Goal: Task Accomplishment & Management: Complete application form

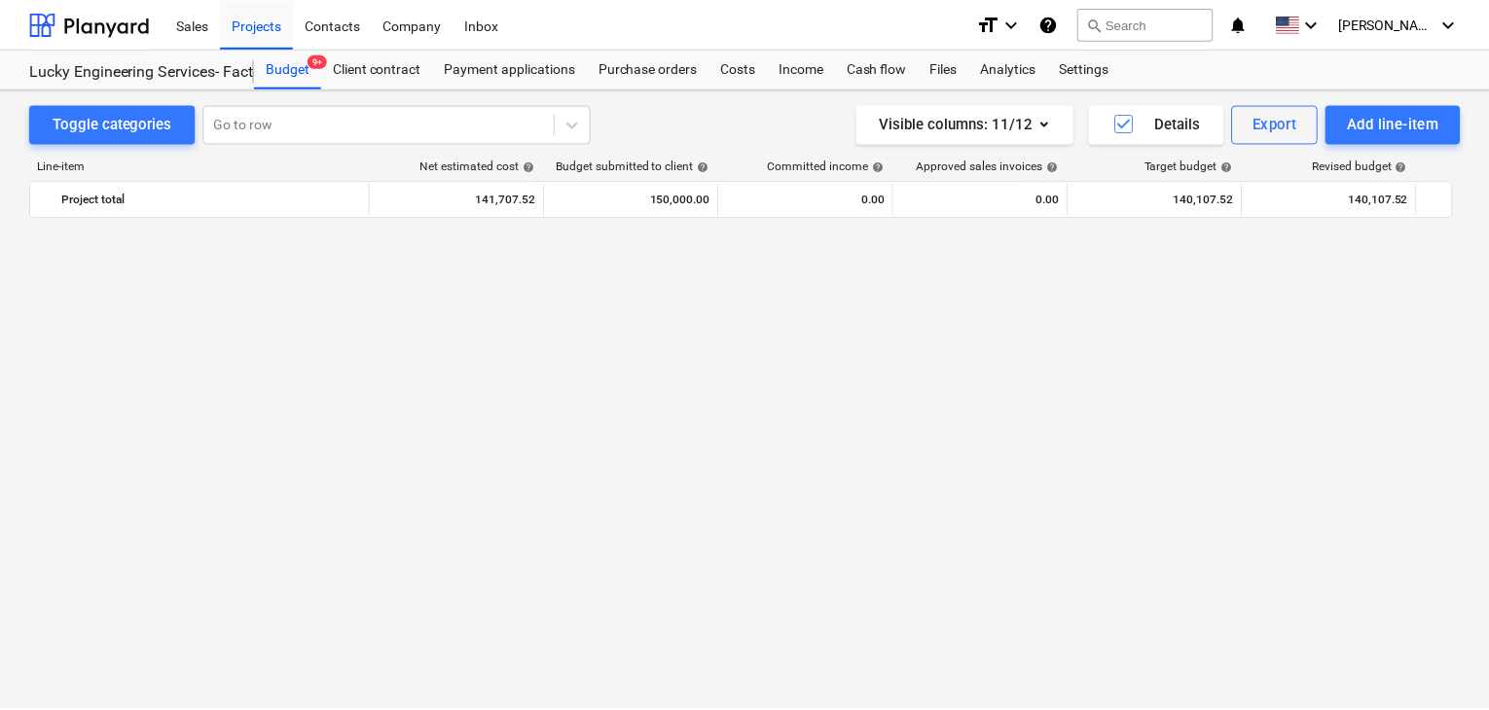
scroll to position [46965, 0]
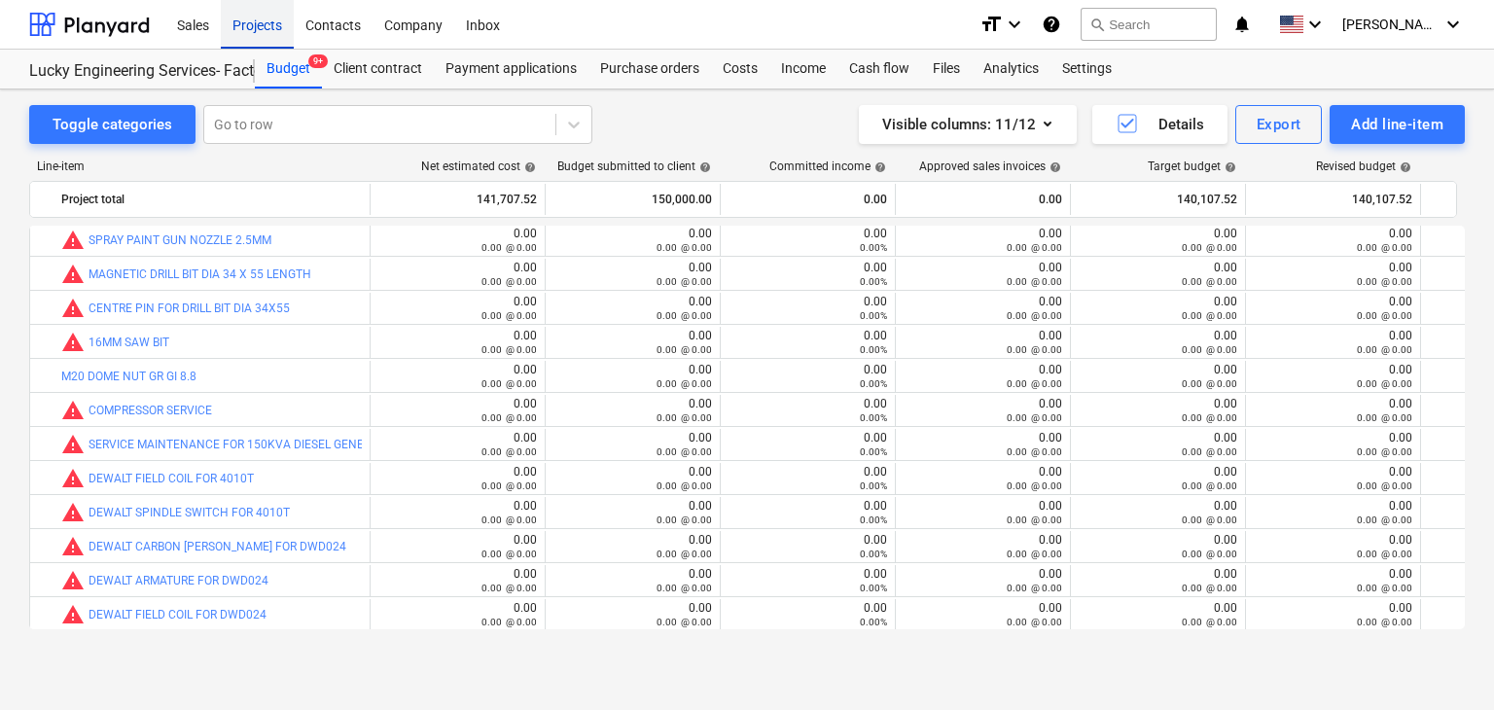
click at [278, 34] on div "Projects" at bounding box center [257, 24] width 73 height 50
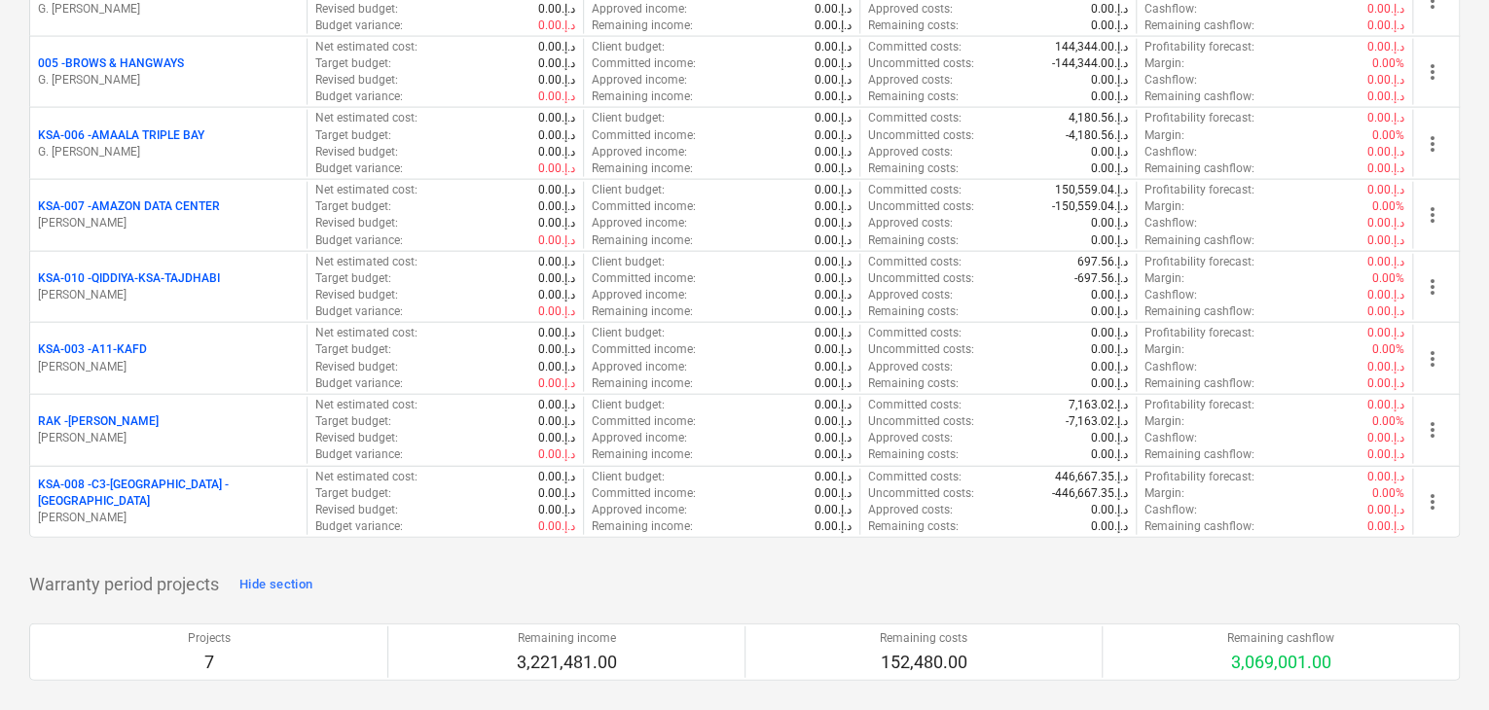
scroll to position [2335, 0]
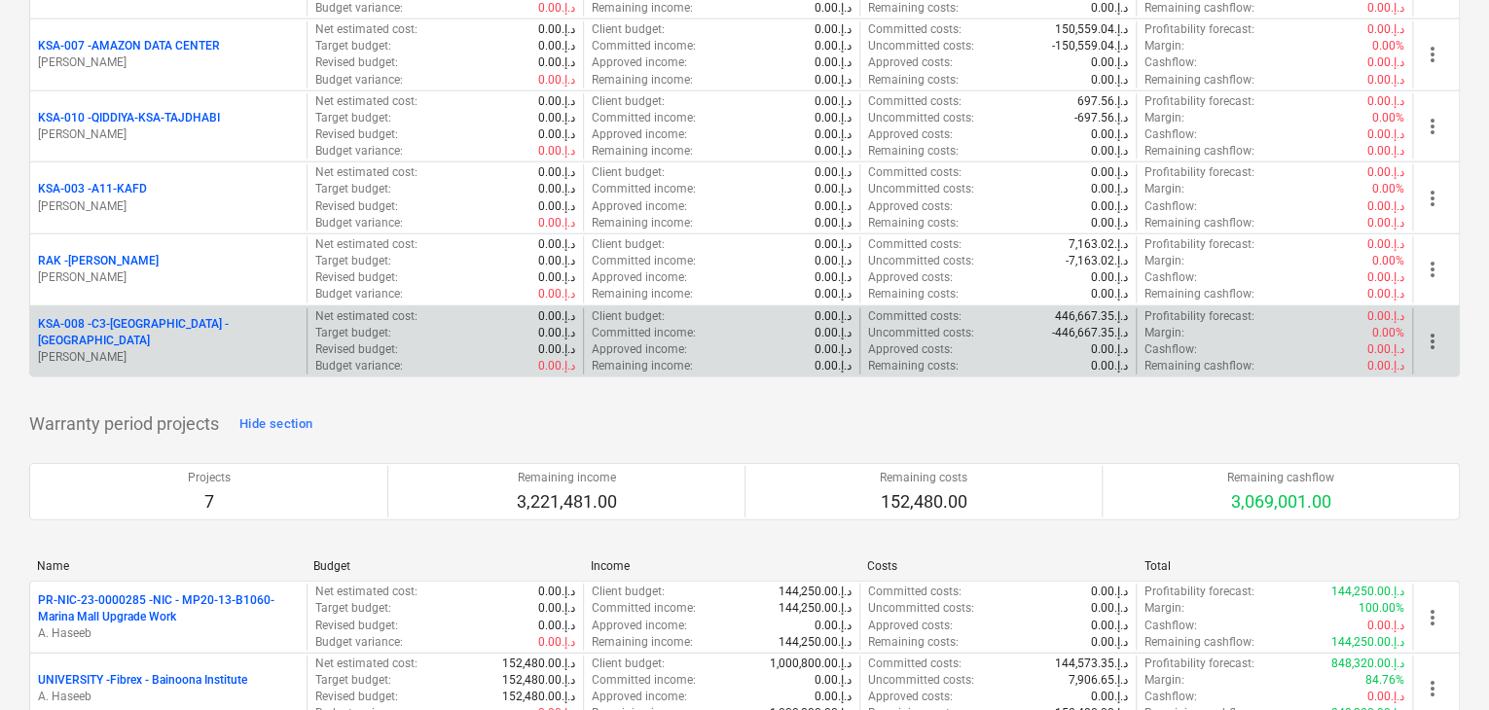
click at [161, 331] on p "KSA-008 - C3-[GEOGRAPHIC_DATA] -[GEOGRAPHIC_DATA]" at bounding box center [168, 332] width 261 height 33
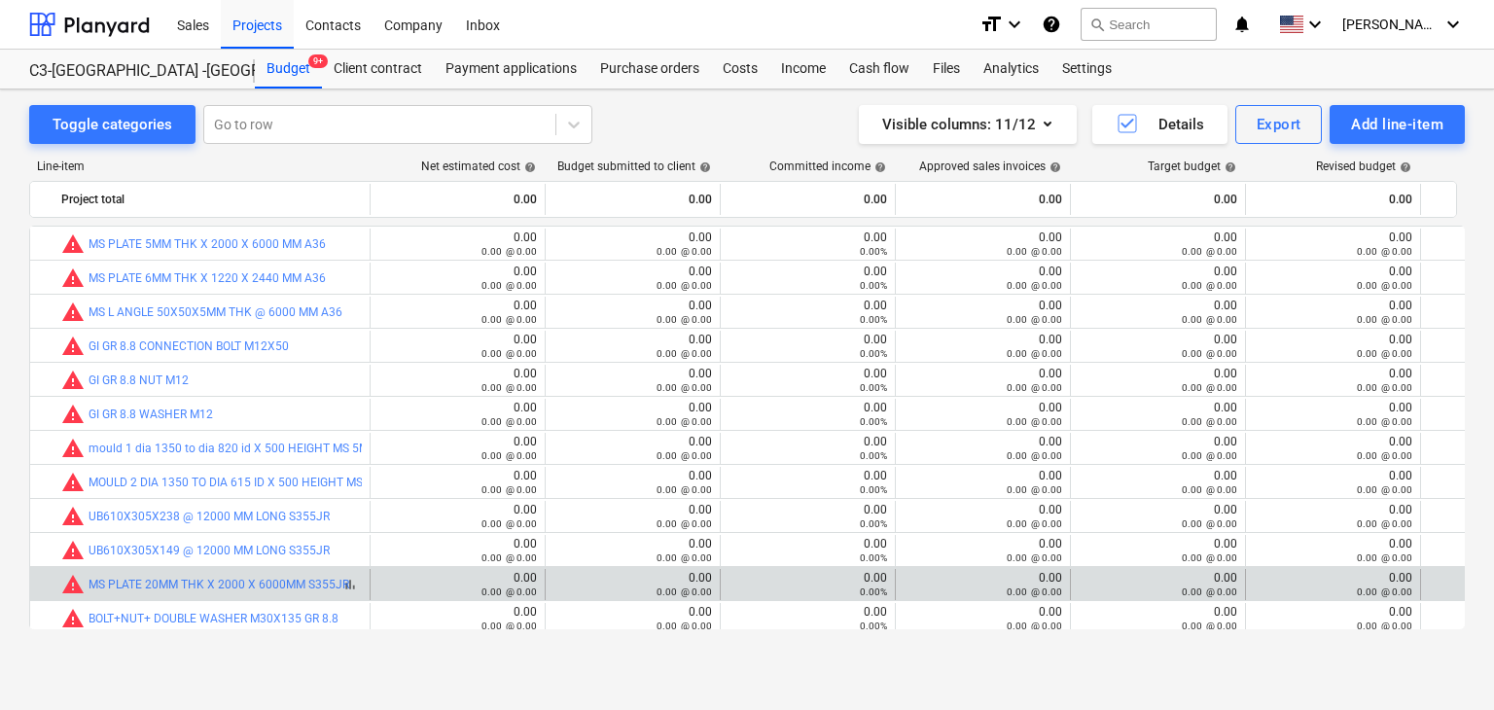
scroll to position [276, 0]
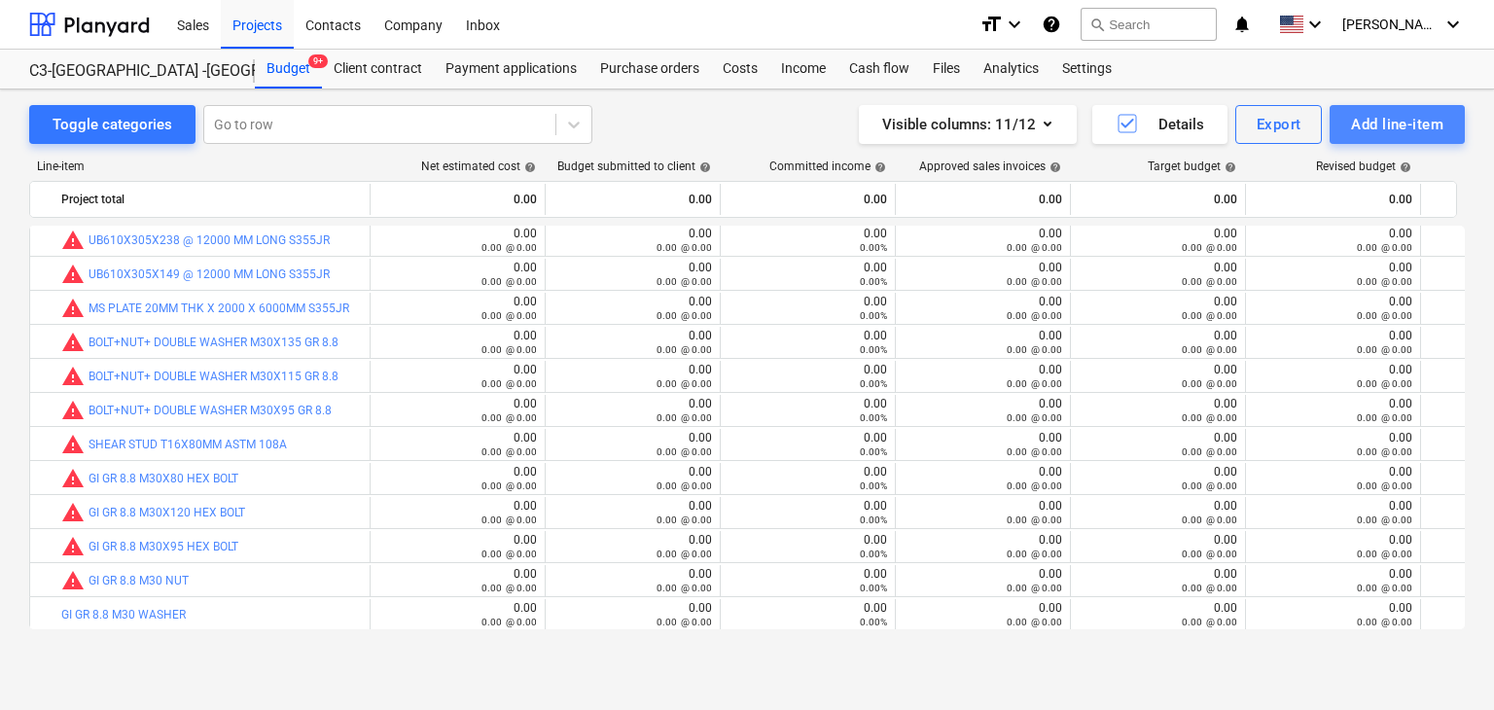
click at [1367, 126] on div "Add line-item" at bounding box center [1397, 124] width 92 height 25
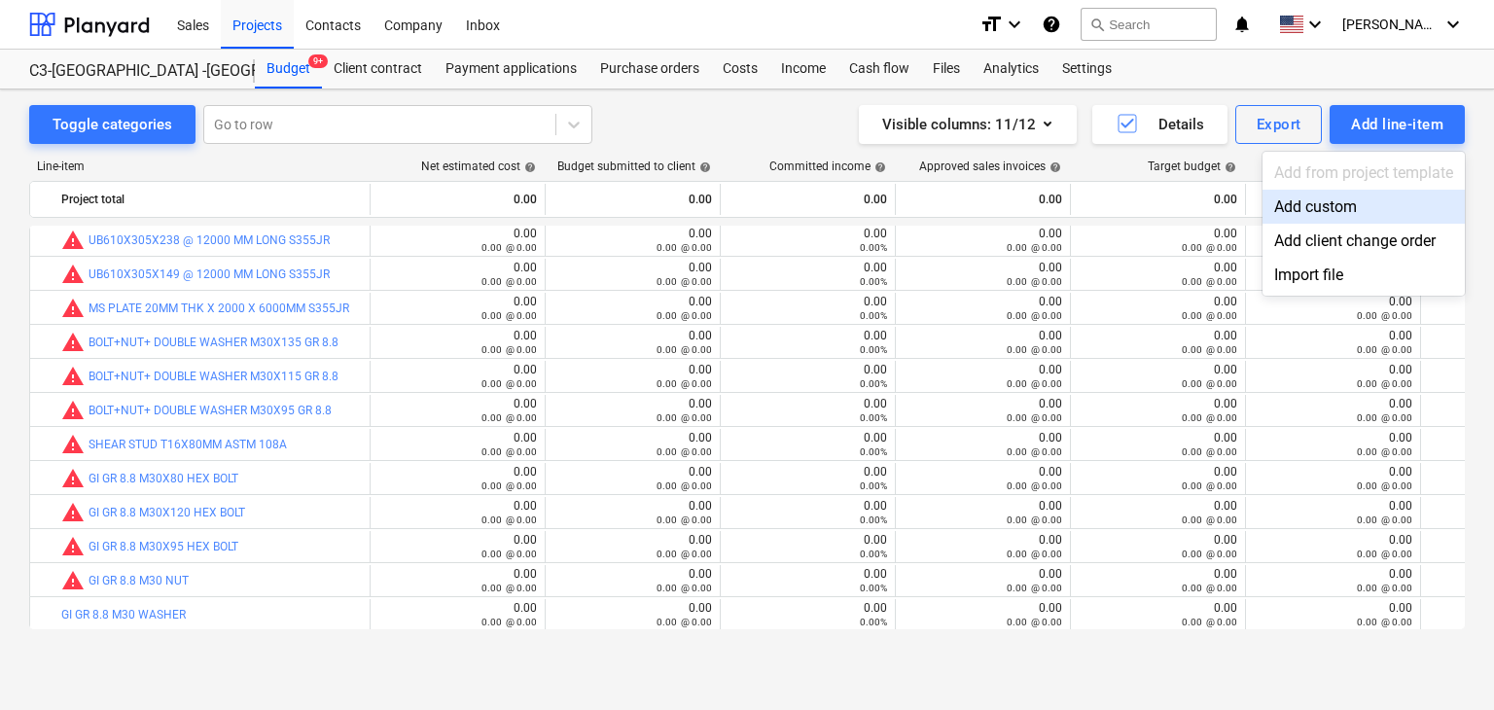
click at [1293, 207] on div "Add custom" at bounding box center [1364, 207] width 202 height 34
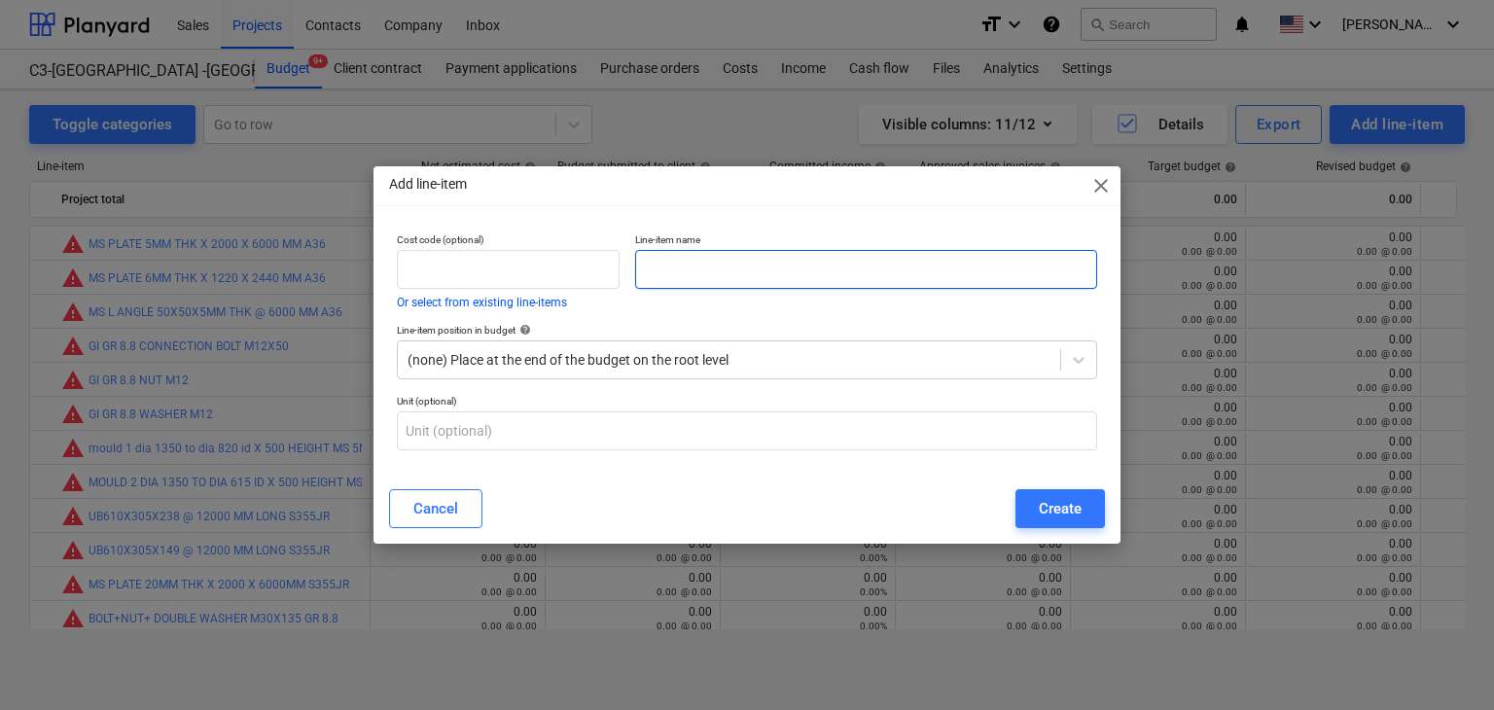
scroll to position [276, 0]
click at [674, 266] on input "text" at bounding box center [866, 269] width 462 height 39
paste input "U.B.0610X305X238.10KG/MX12.00 MTR S355JR"
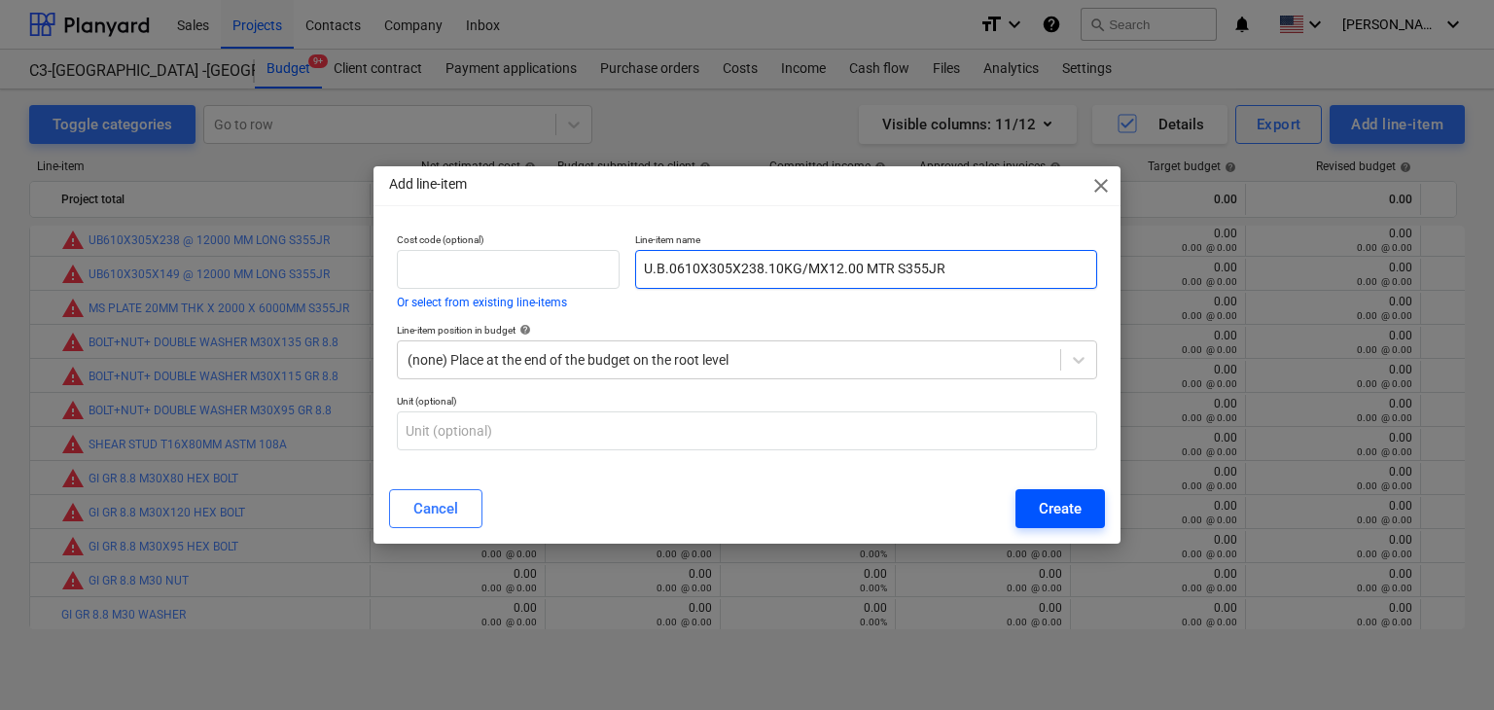
type input "U.B.0610X305X238.10KG/MX12.00 MTR S355JR"
click at [1066, 511] on div "Create" at bounding box center [1060, 508] width 43 height 25
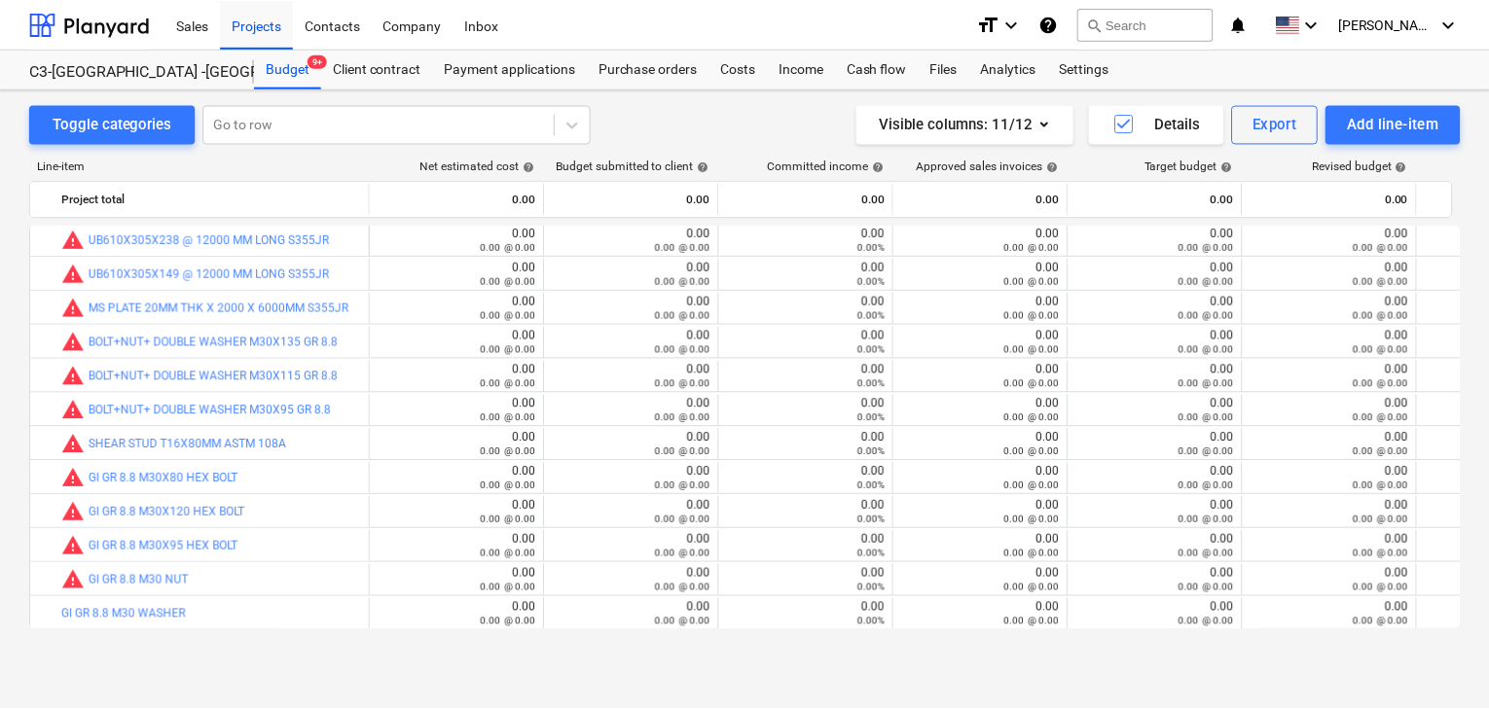
scroll to position [311, 0]
click at [666, 77] on div "Purchase orders" at bounding box center [650, 69] width 123 height 39
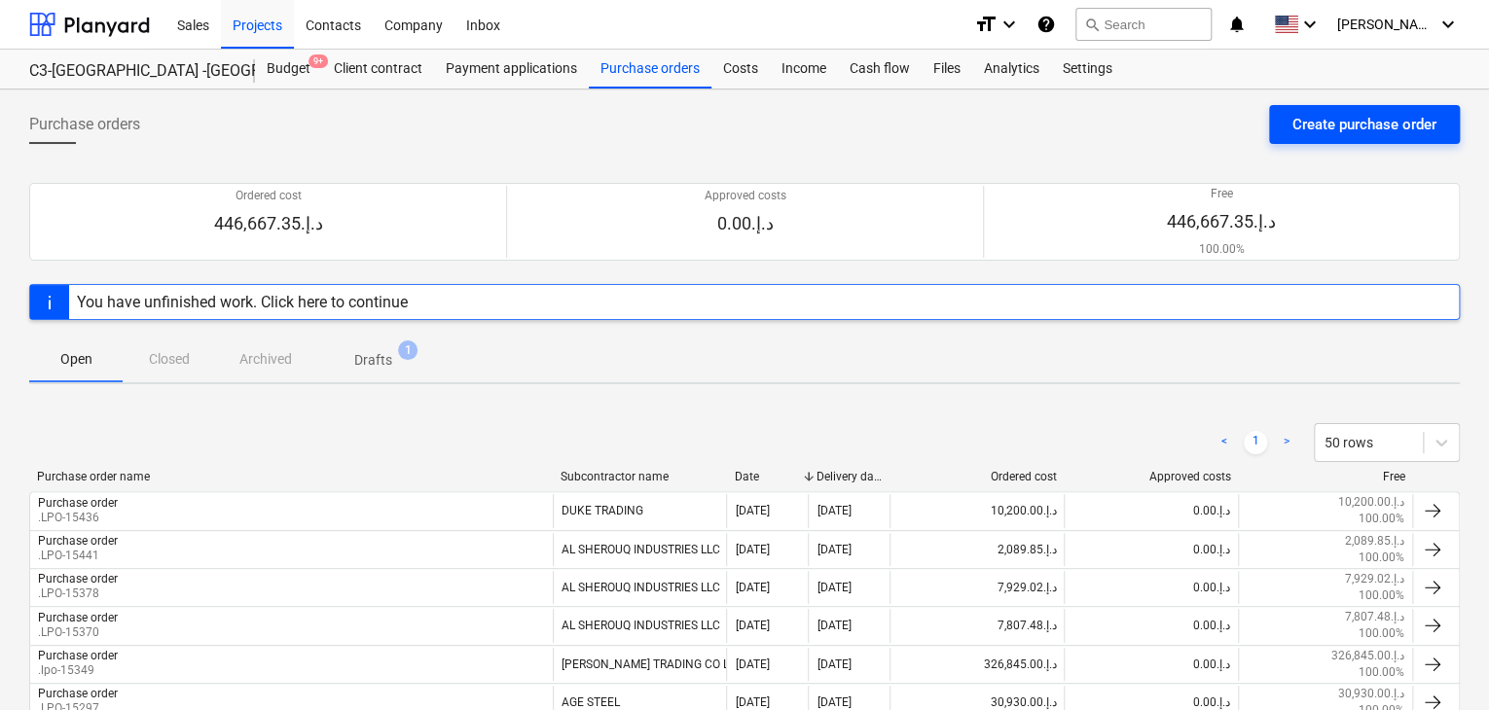
click at [1347, 122] on div "Create purchase order" at bounding box center [1364, 124] width 144 height 25
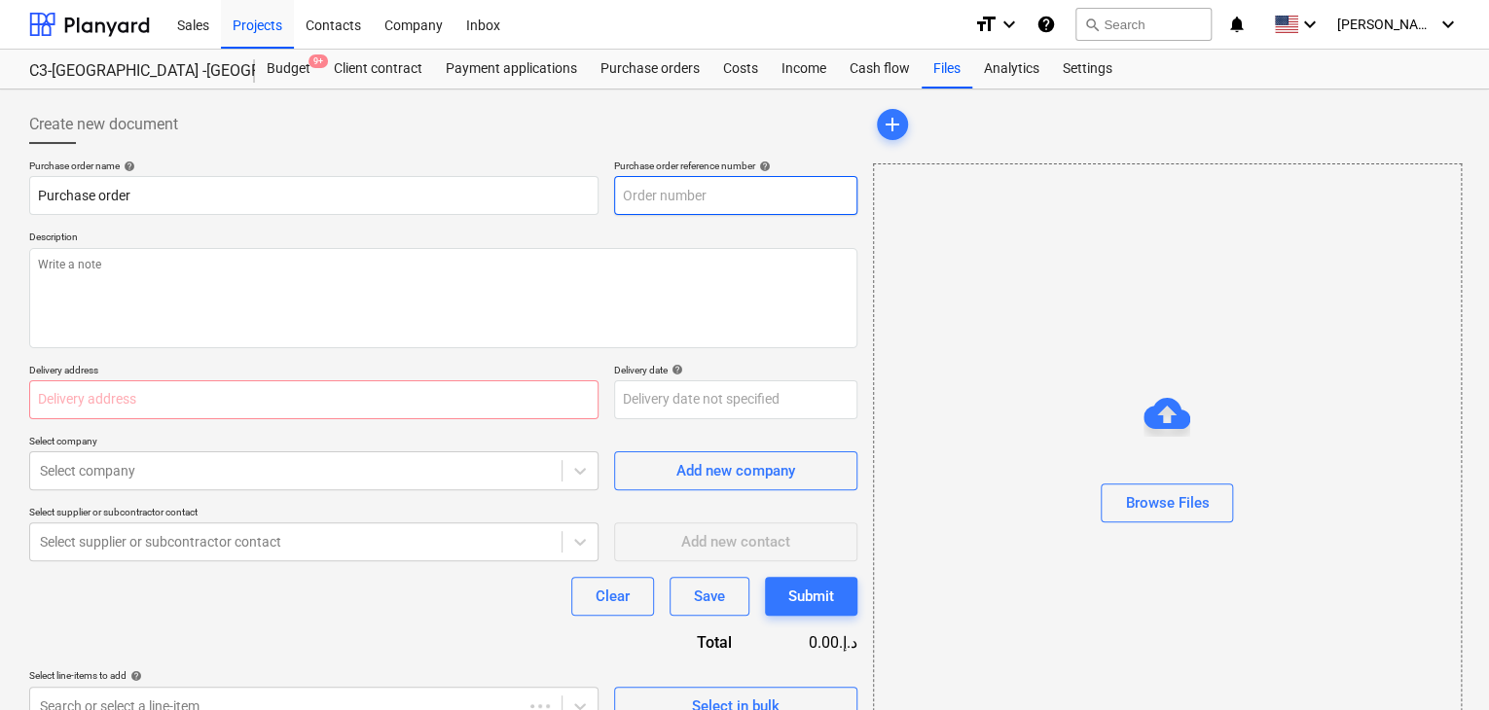
type textarea "x"
type input "KSA-008-PO-017"
drag, startPoint x: 750, startPoint y: 196, endPoint x: 600, endPoint y: 190, distance: 150.0
click at [600, 190] on div "Purchase order name help Purchase order Purchase order reference number help KS…" at bounding box center [443, 187] width 828 height 55
type textarea "x"
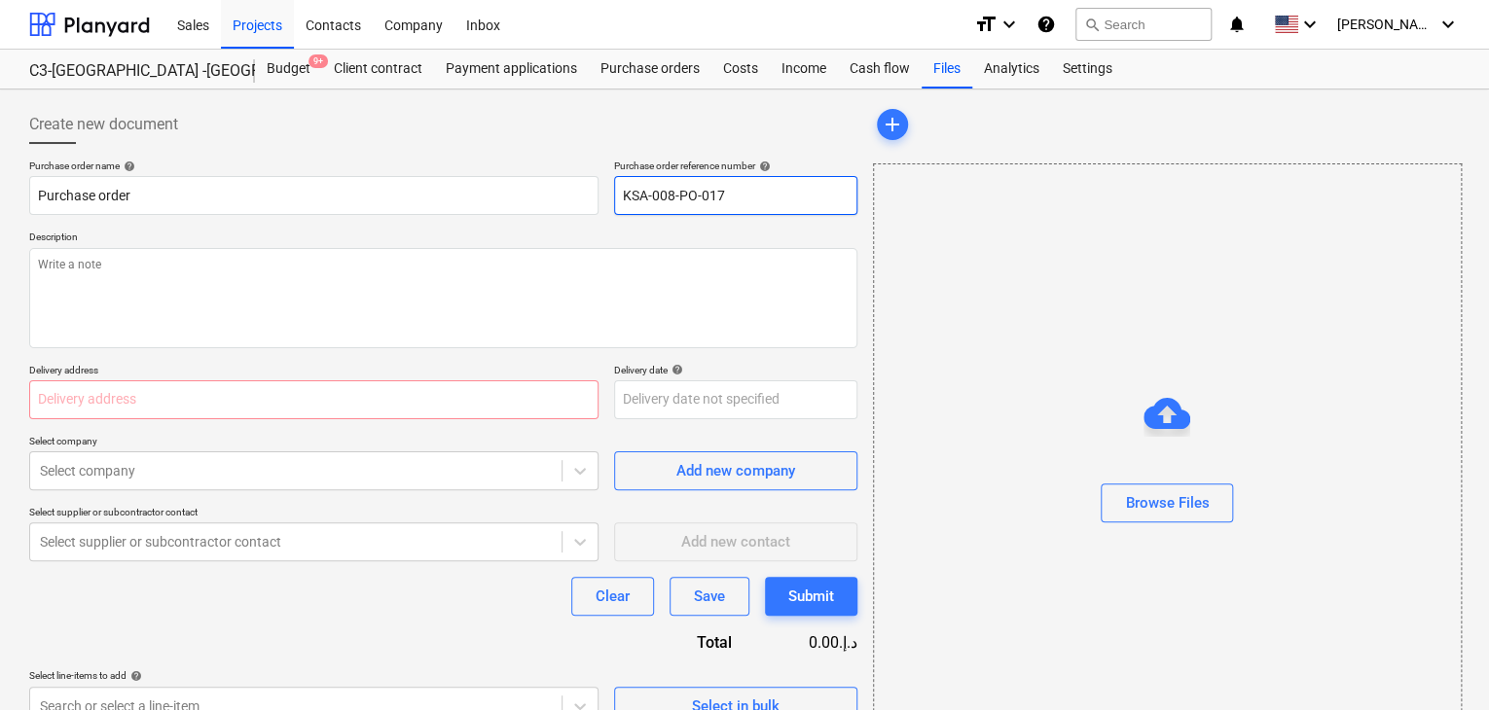
type input "."
type textarea "x"
type input ".L"
type textarea "x"
type input ".LP"
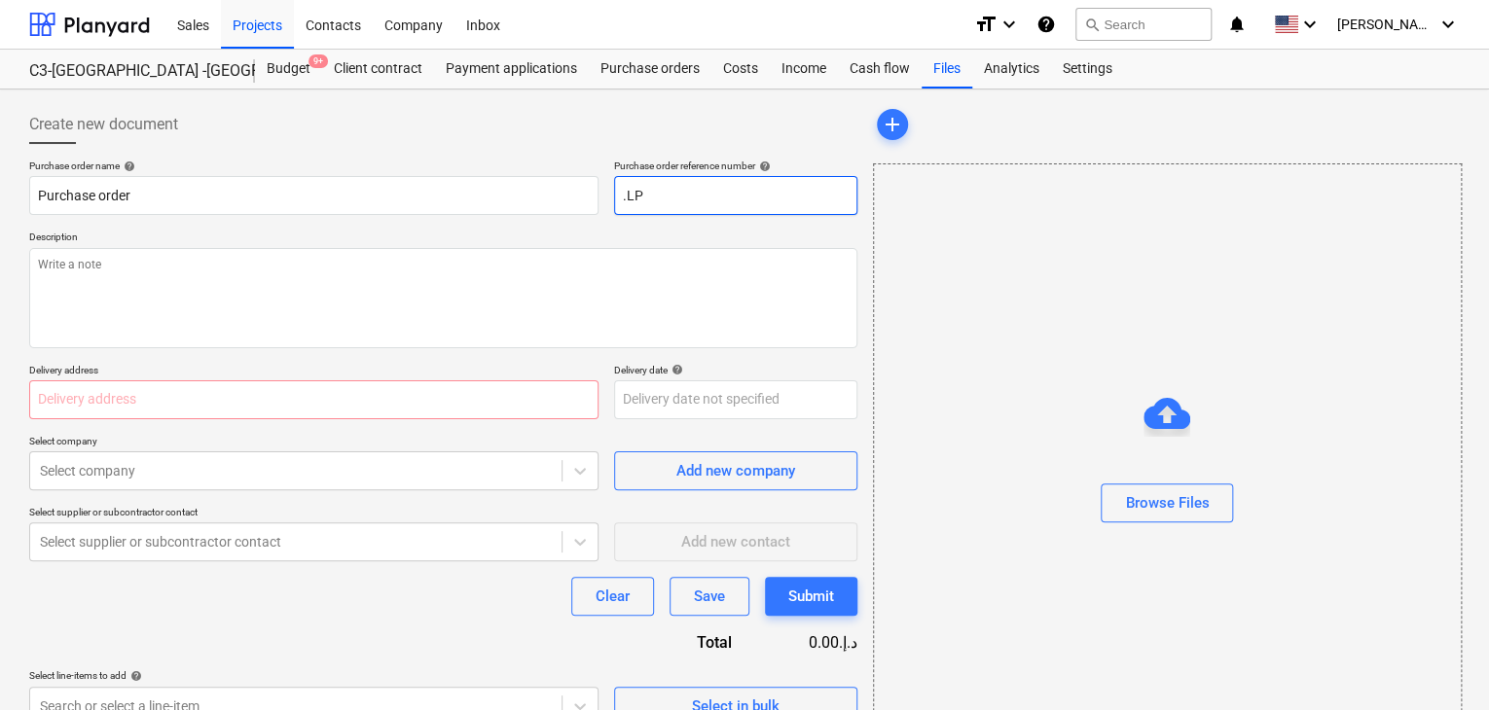
type textarea "x"
type input ".LPO-"
type textarea "x"
type input ".LPO-"
type textarea "x"
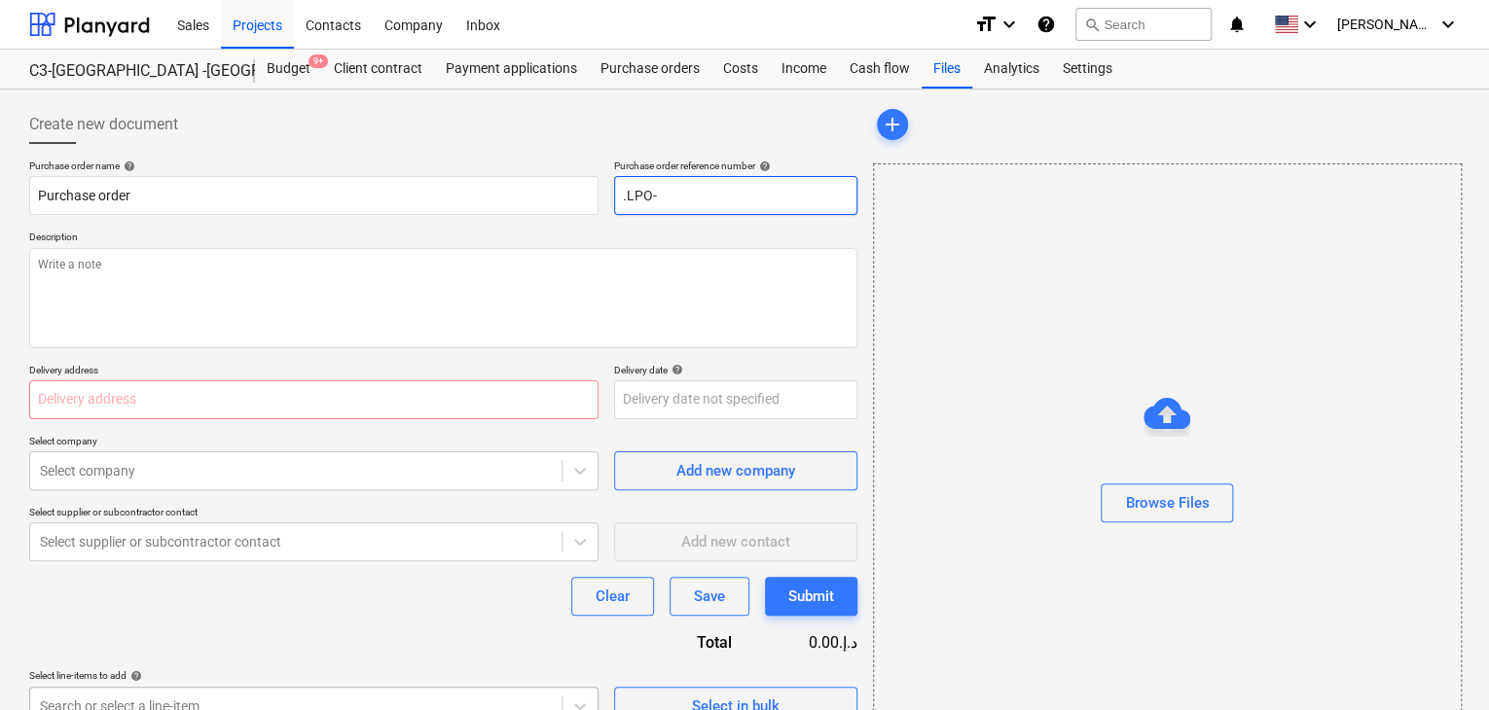
type input ".LPO-1"
type textarea "x"
type input ".LPO-15"
type textarea "x"
type input ".LPO-154"
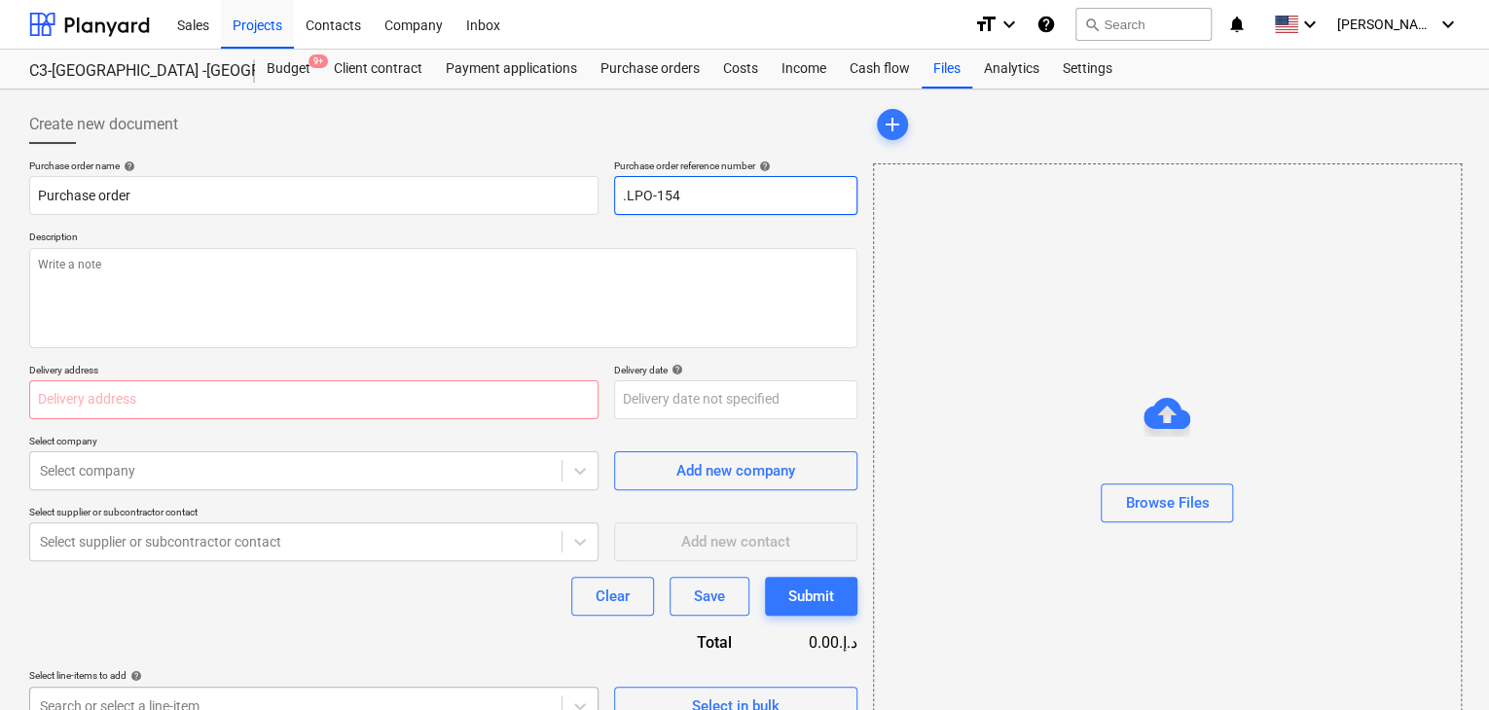
type textarea "x"
type input ".LPO-1547"
type textarea "x"
type input ".LPO-15474"
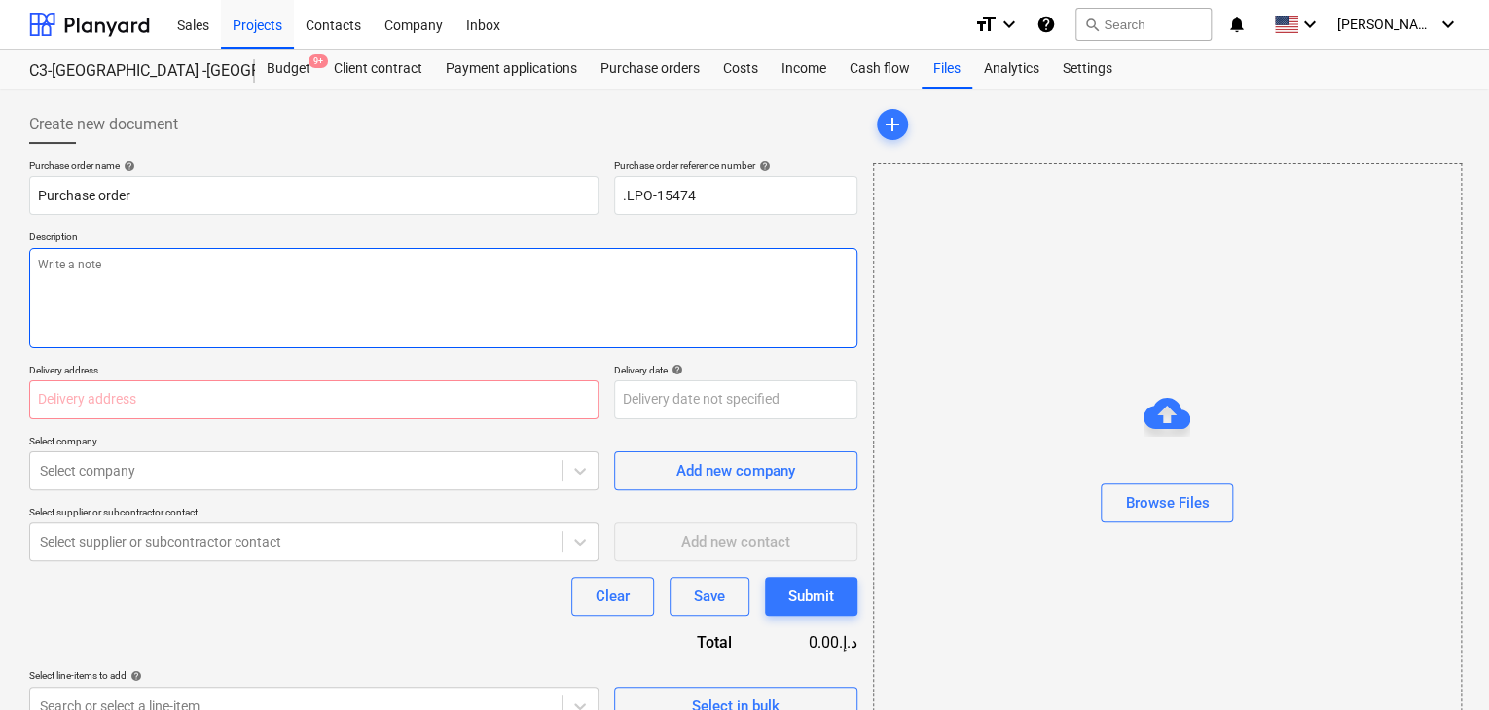
click at [398, 305] on textarea at bounding box center [443, 298] width 828 height 100
type textarea "x"
type textarea "0"
type textarea "x"
type textarea "04"
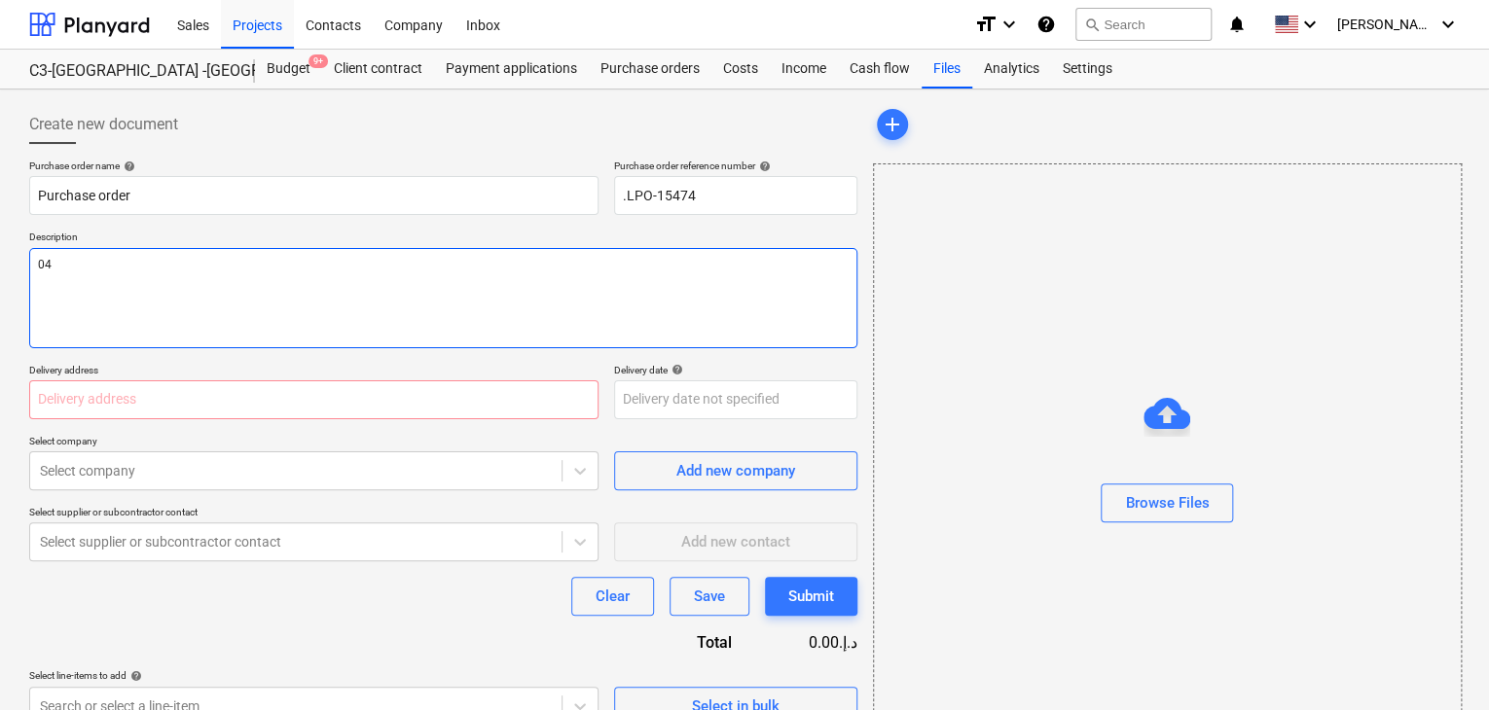
type textarea "x"
type textarea "04/"
type textarea "x"
type textarea "04/S"
type textarea "x"
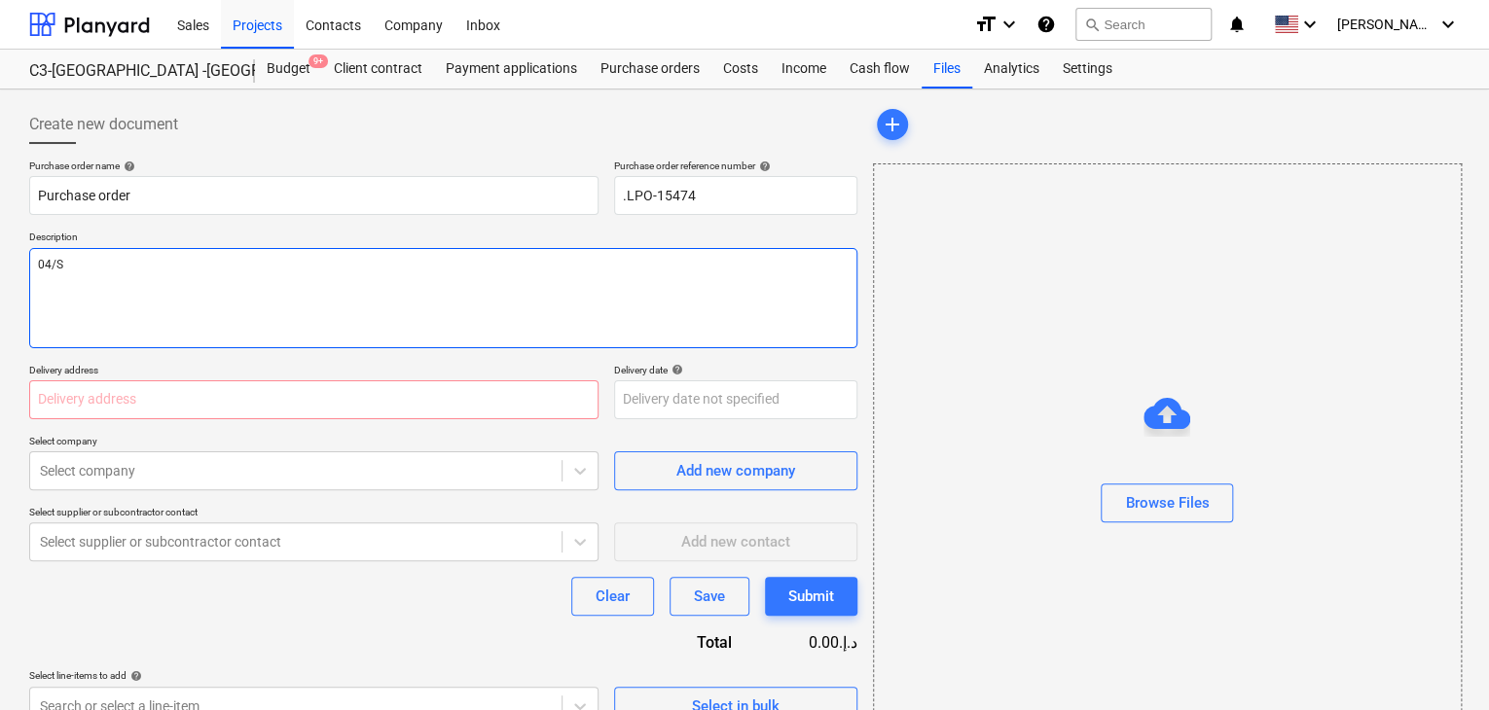
type textarea "04/SE"
type textarea "x"
type textarea "04/SEP"
type textarea "x"
type textarea "04/SEP/"
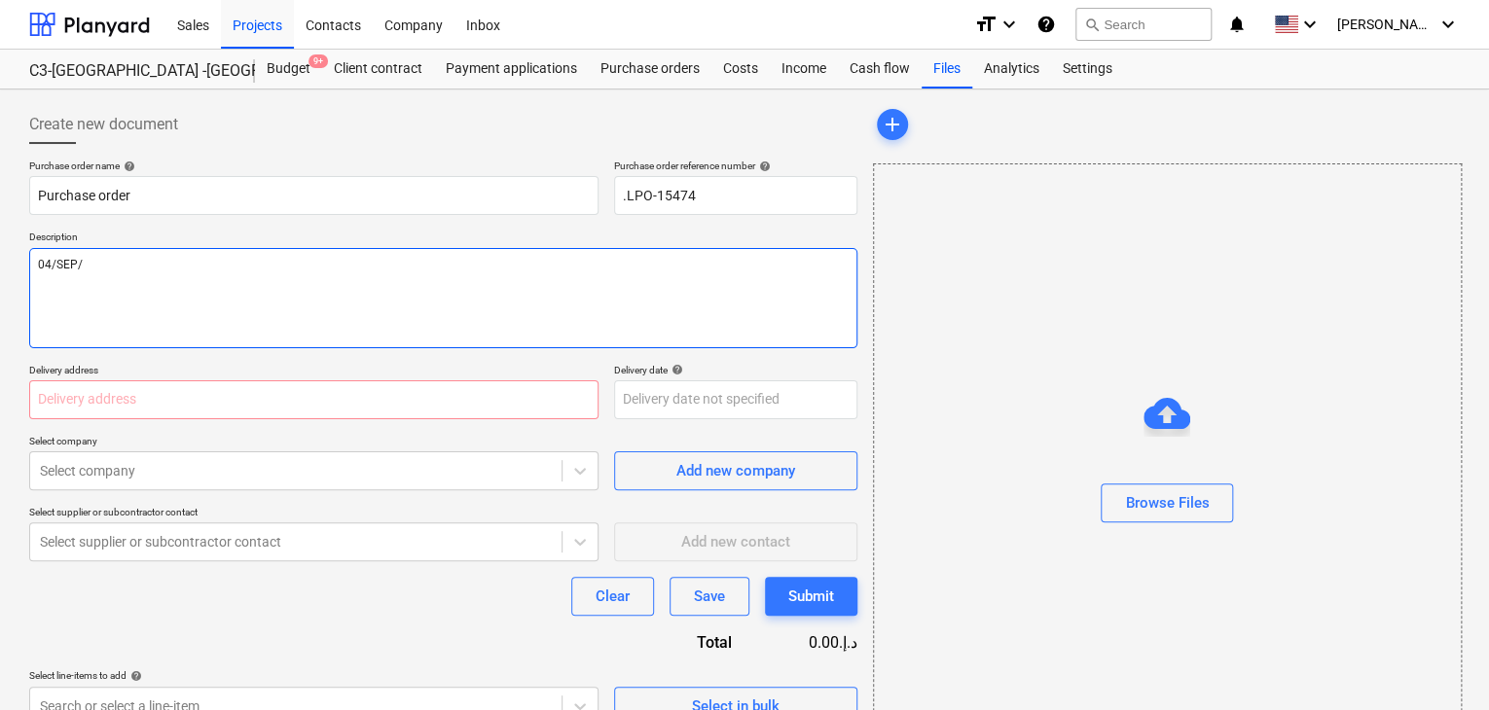
type textarea "x"
type textarea "04/[DATE]"
type textarea "x"
type textarea "[DATE]"
type textarea "x"
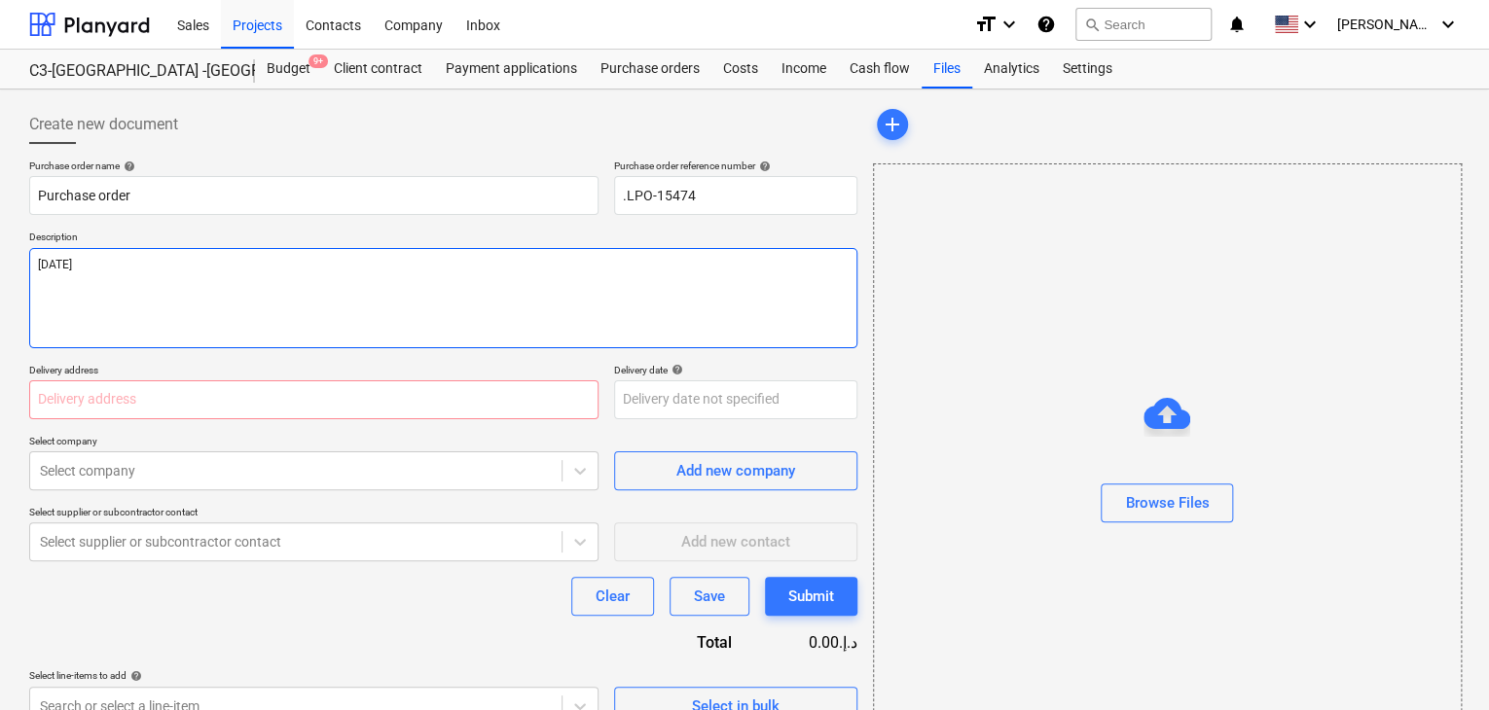
type textarea "[DATE]"
type textarea "x"
type textarea "[DATE]"
click at [304, 386] on input "text" at bounding box center [313, 399] width 569 height 39
type textarea "x"
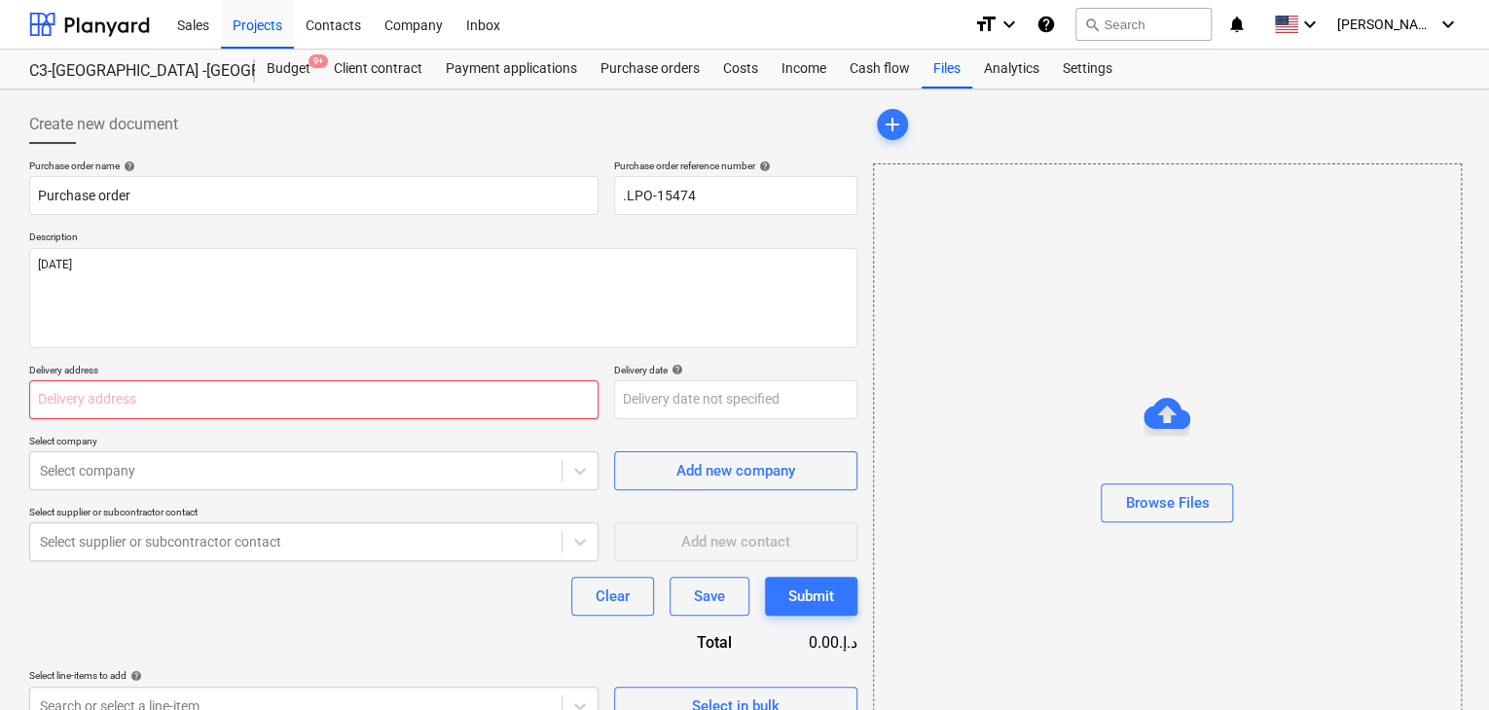
type input "L"
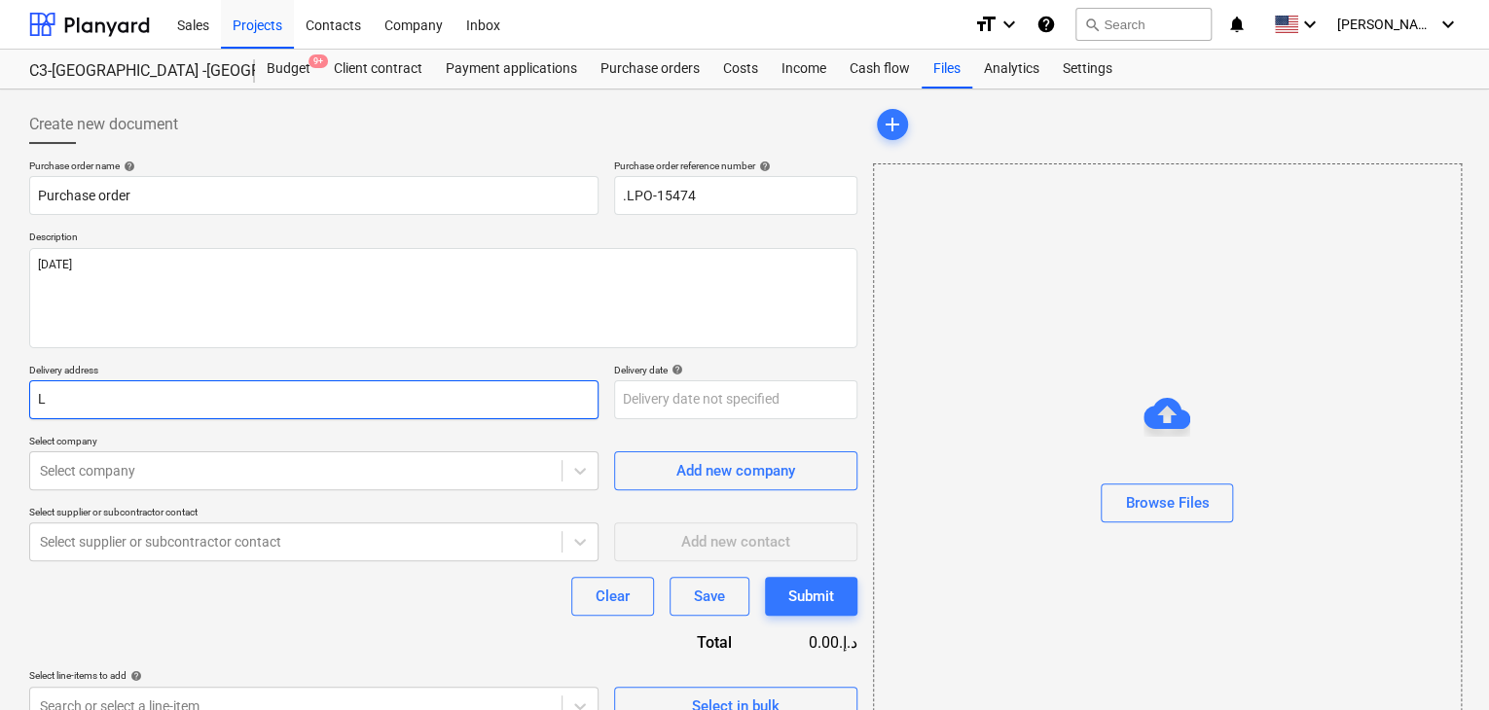
type textarea "x"
type input "LU"
type textarea "x"
type input "LUC"
type textarea "x"
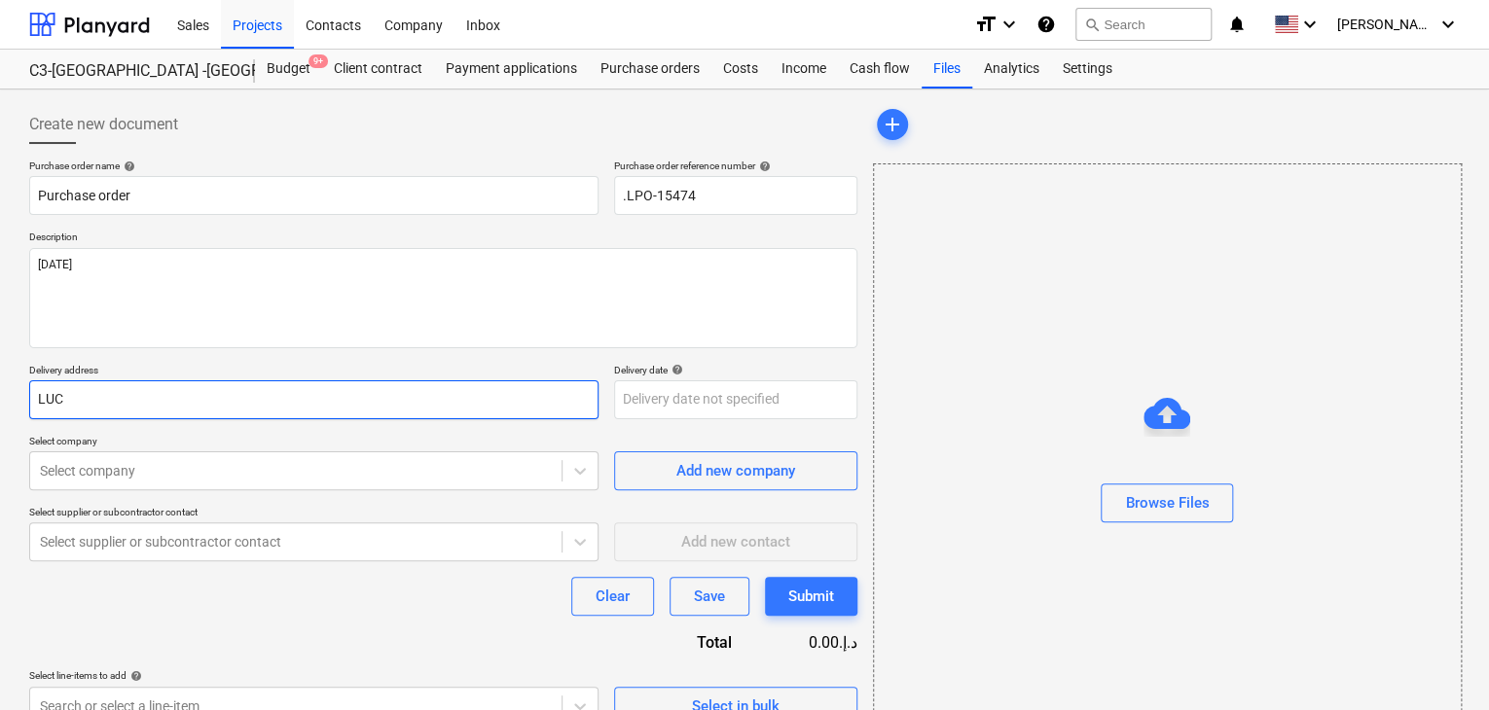
type input "LUCK"
type textarea "x"
type input "LUCKY"
type textarea "x"
type input "LUCKY"
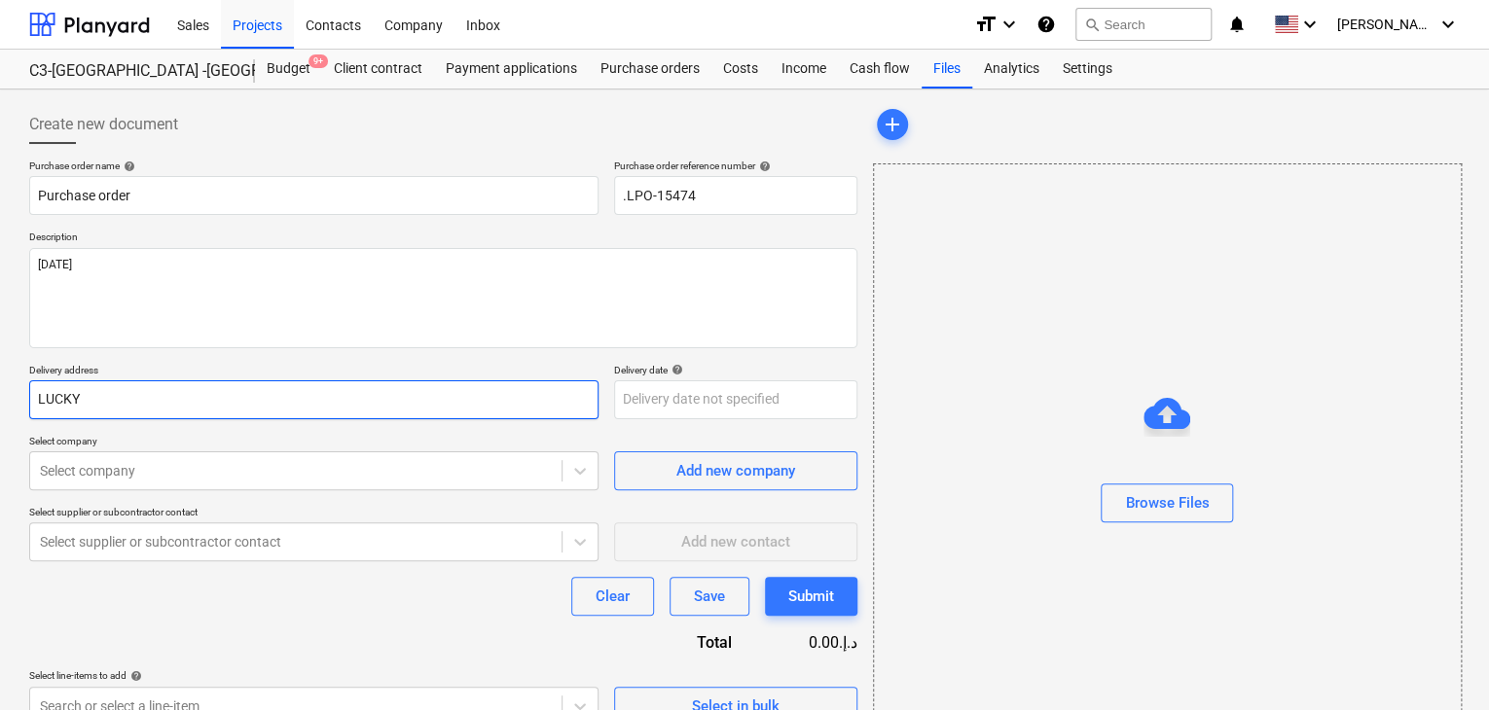
type textarea "x"
type input "LUCKY E"
type textarea "x"
type input "LUCKY EN"
type textarea "x"
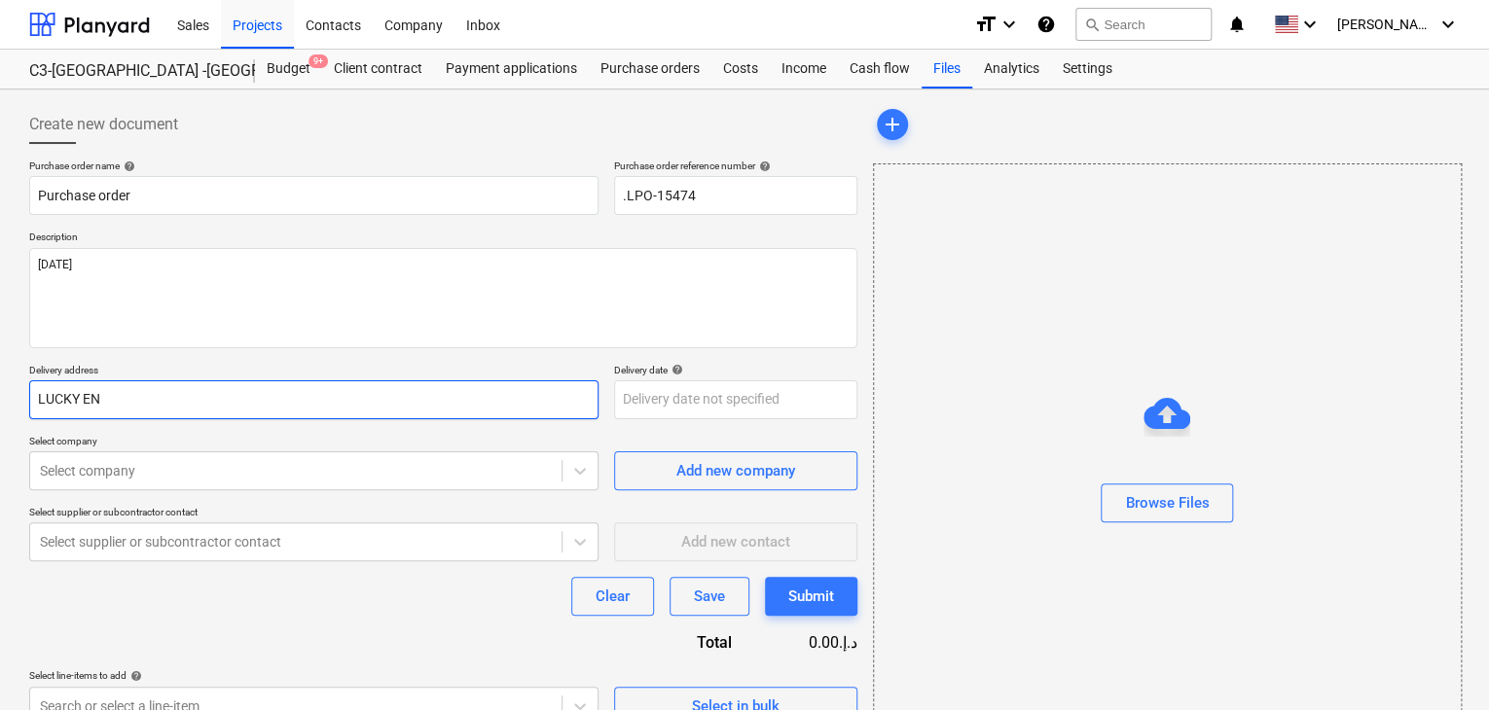
type input "LUCKY ENG"
type textarea "x"
type input "LUCKY ENGI"
type textarea "x"
type input "LUCKY ENGIN"
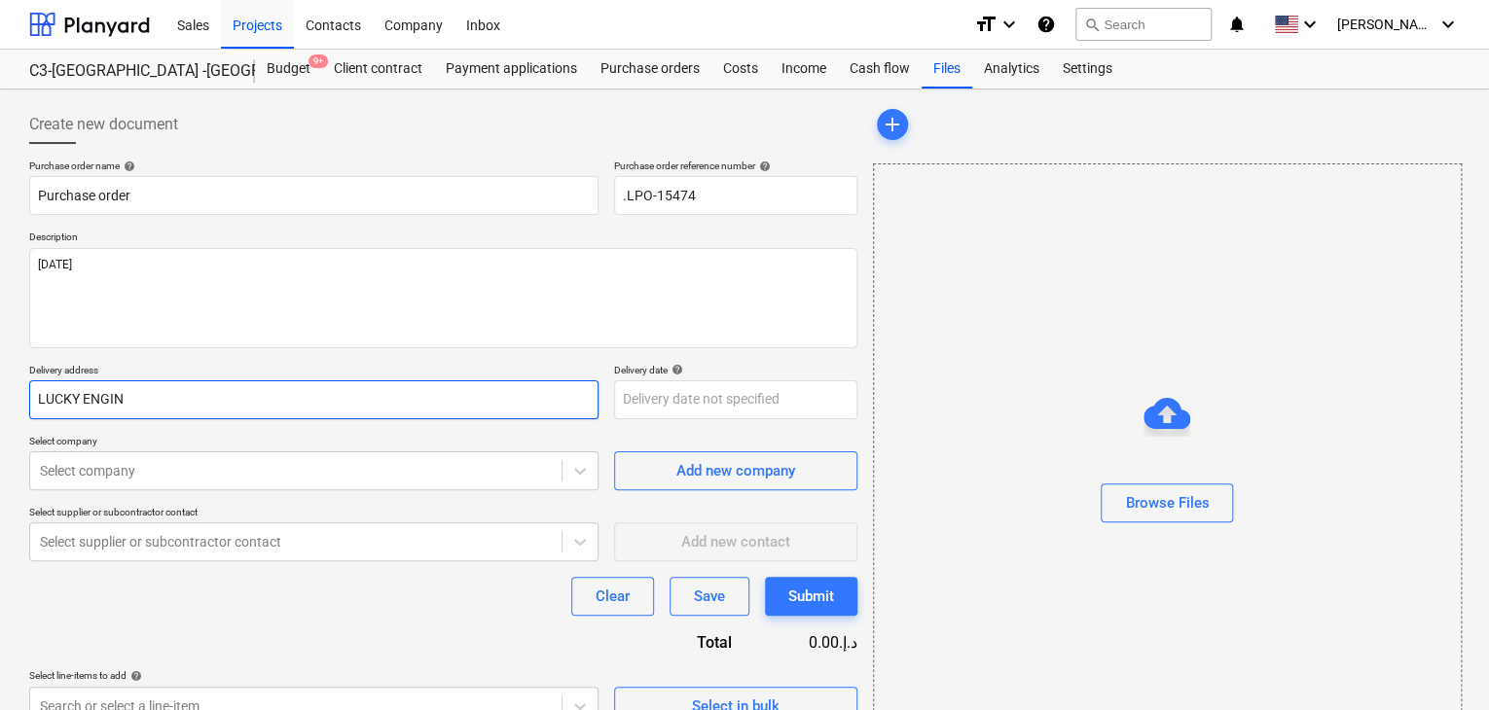
type textarea "x"
type input "LUCKY ENGINE"
type textarea "x"
type input "LUCKY ENGINEE"
type textarea "x"
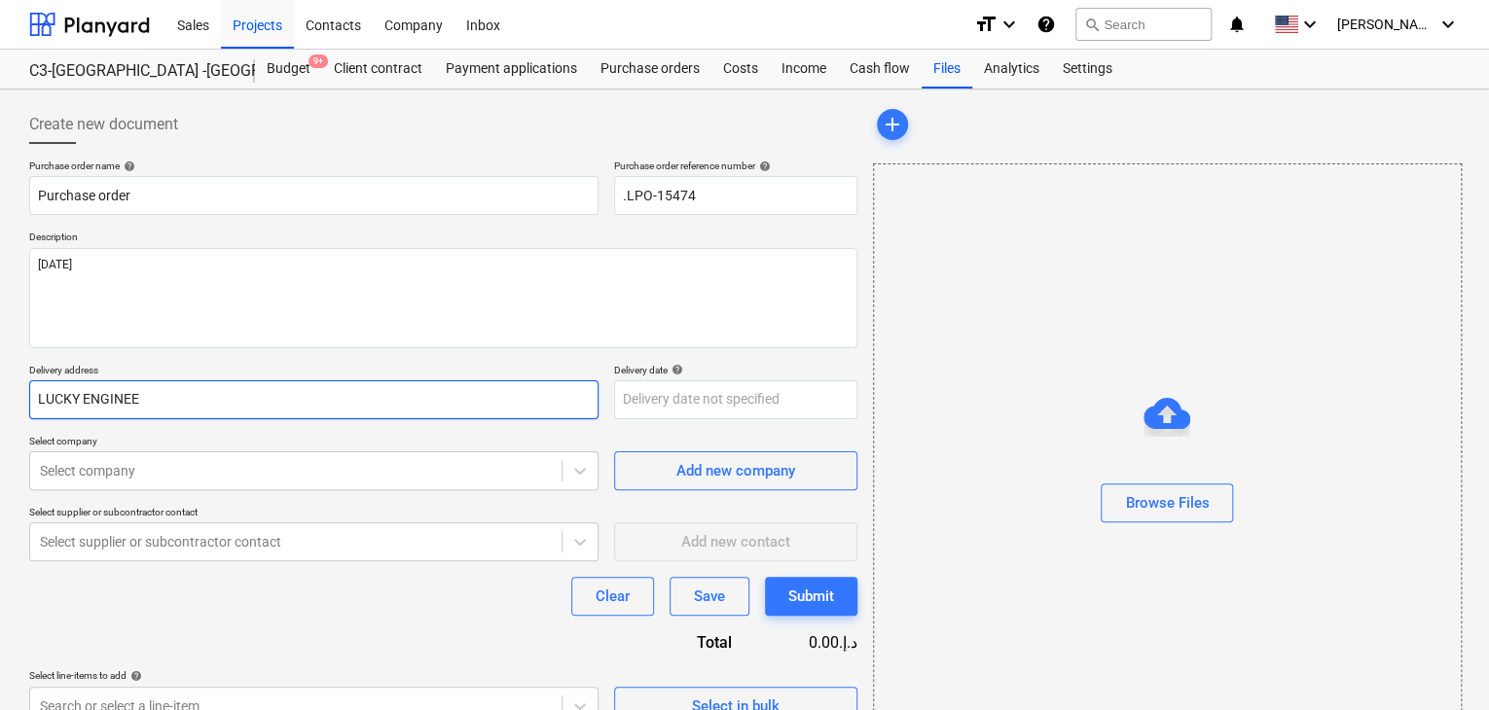
type input "LUCKY ENGINEER"
type textarea "x"
type input "LUCKY ENGINEERI"
type textarea "x"
type input "LUCKY ENGINEERIN"
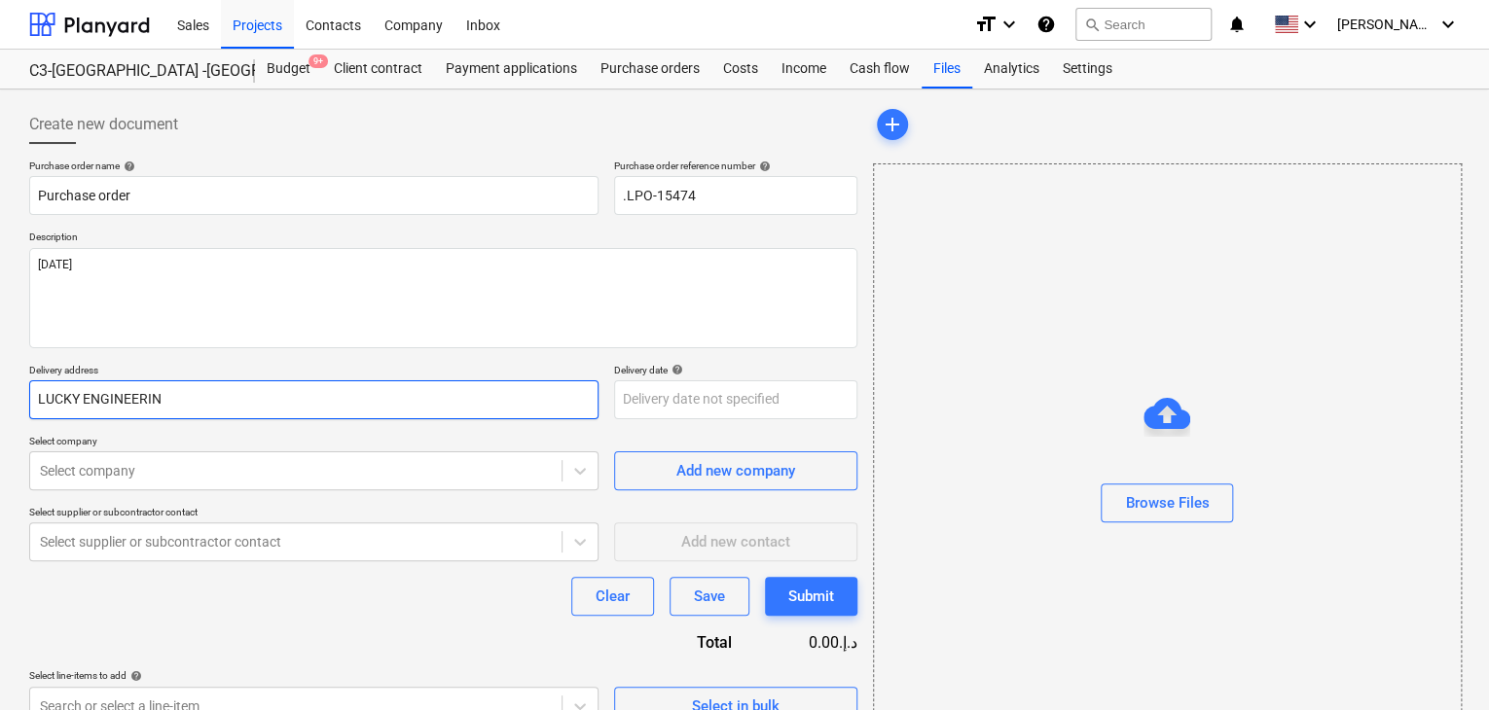
type textarea "x"
type input "LUCKY ENGINEERING"
type textarea "x"
type input "LUCKY ENGINEERING"
type textarea "x"
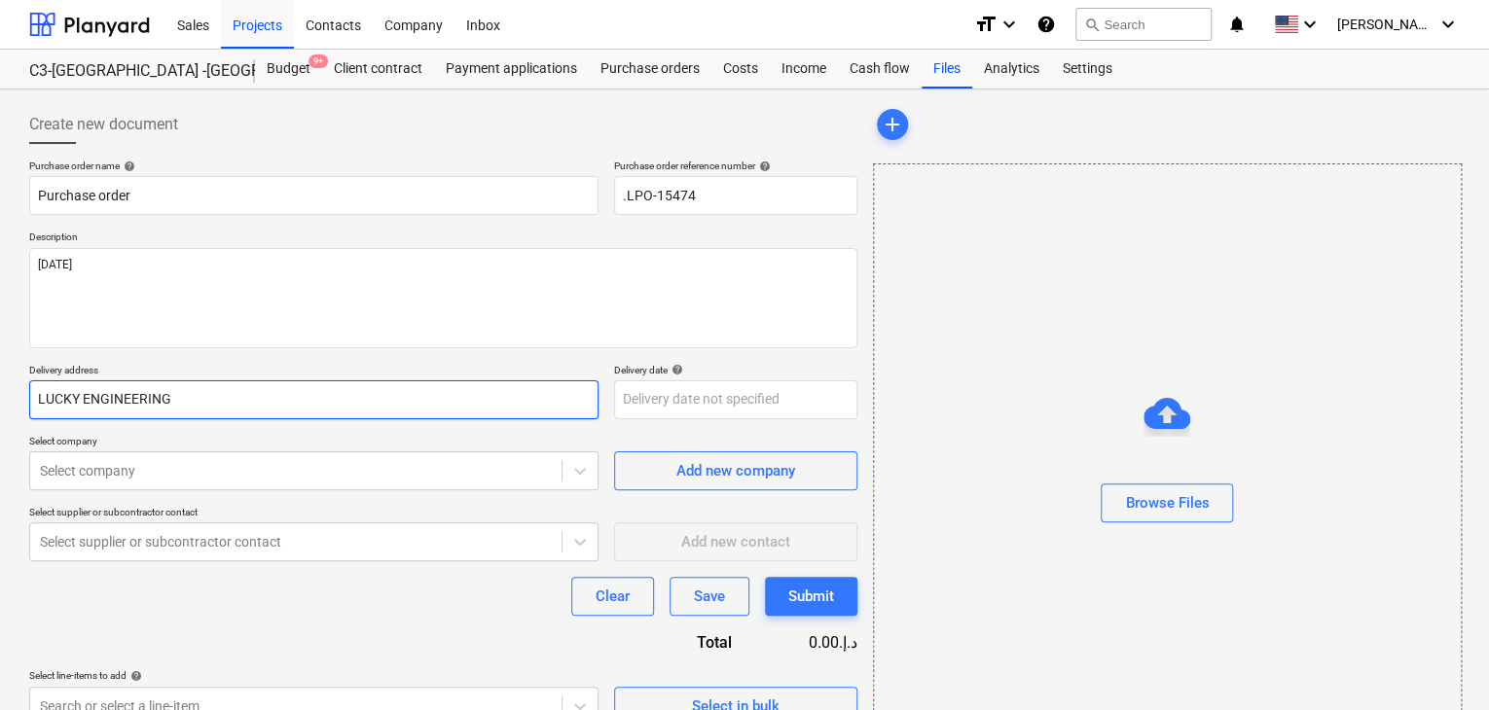
type input "LUCKY ENGINEERING S"
type textarea "x"
type input "LUCKY ENGINEERING SE"
type textarea "x"
type input "LUCKY ENGINEERING SER"
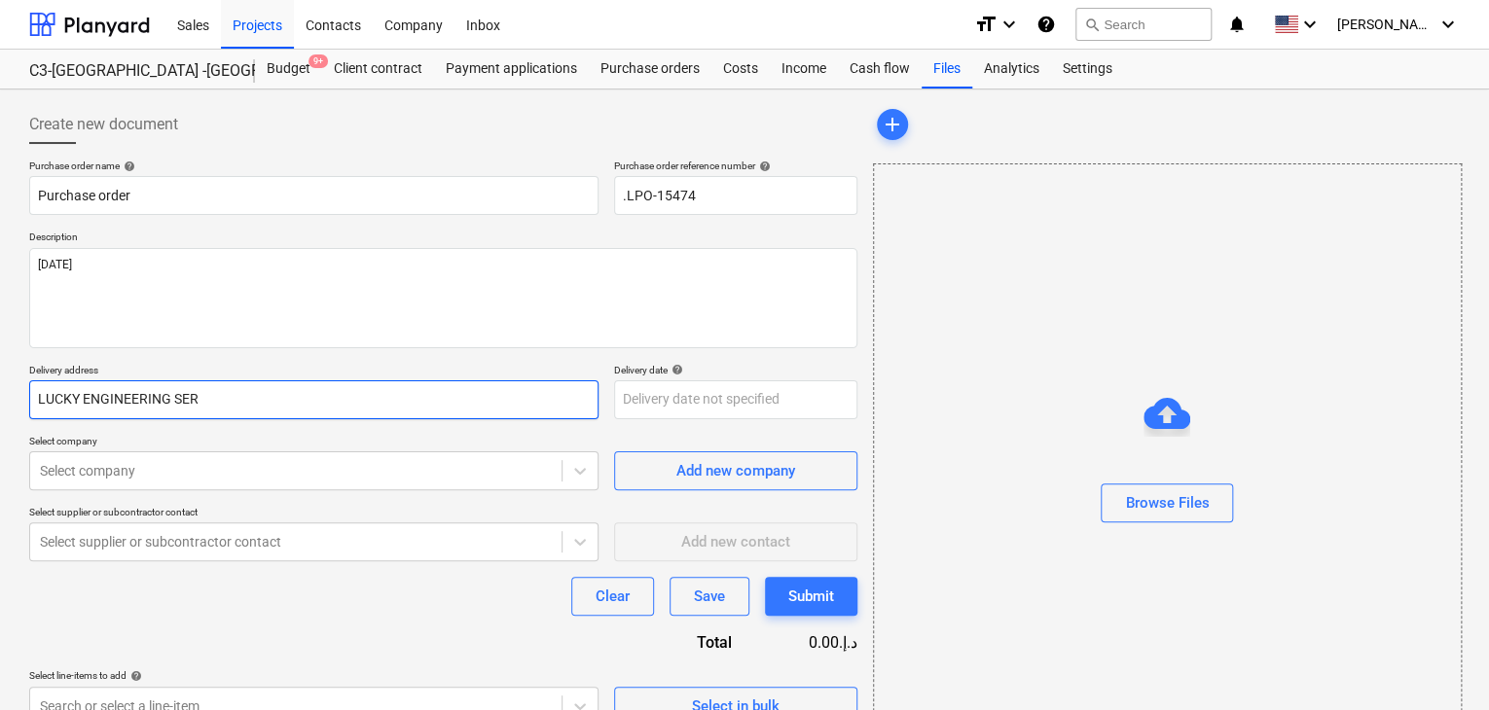
type textarea "x"
type input "LUCKY ENGINEERING SERV"
type textarea "x"
type input "LUCKY ENGINEERING SERVI"
type textarea "x"
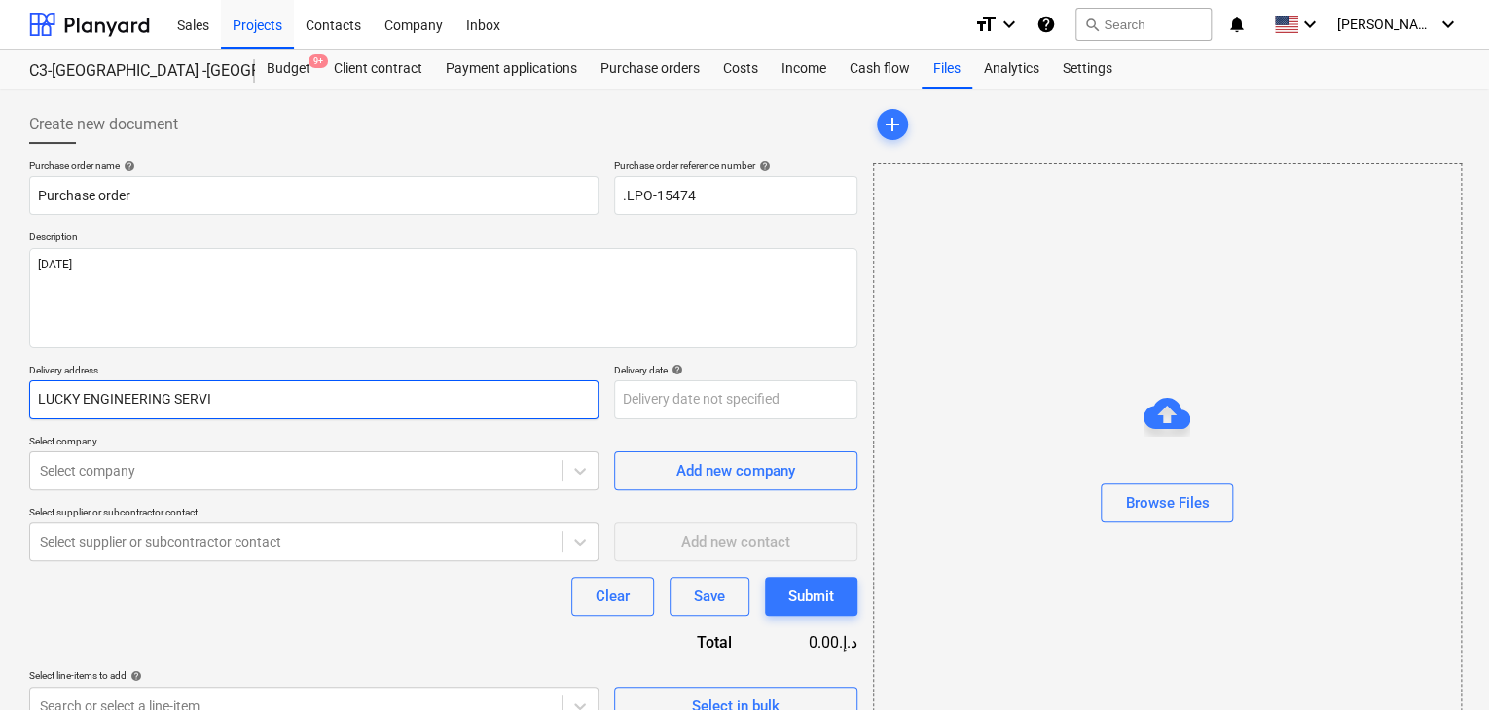
type input "LUCKY ENGINEERING SERVIC"
type textarea "x"
type input "LUCKY ENGINEERING SERVICE"
type textarea "x"
type input "LUCKY ENGINEERING SERVICES"
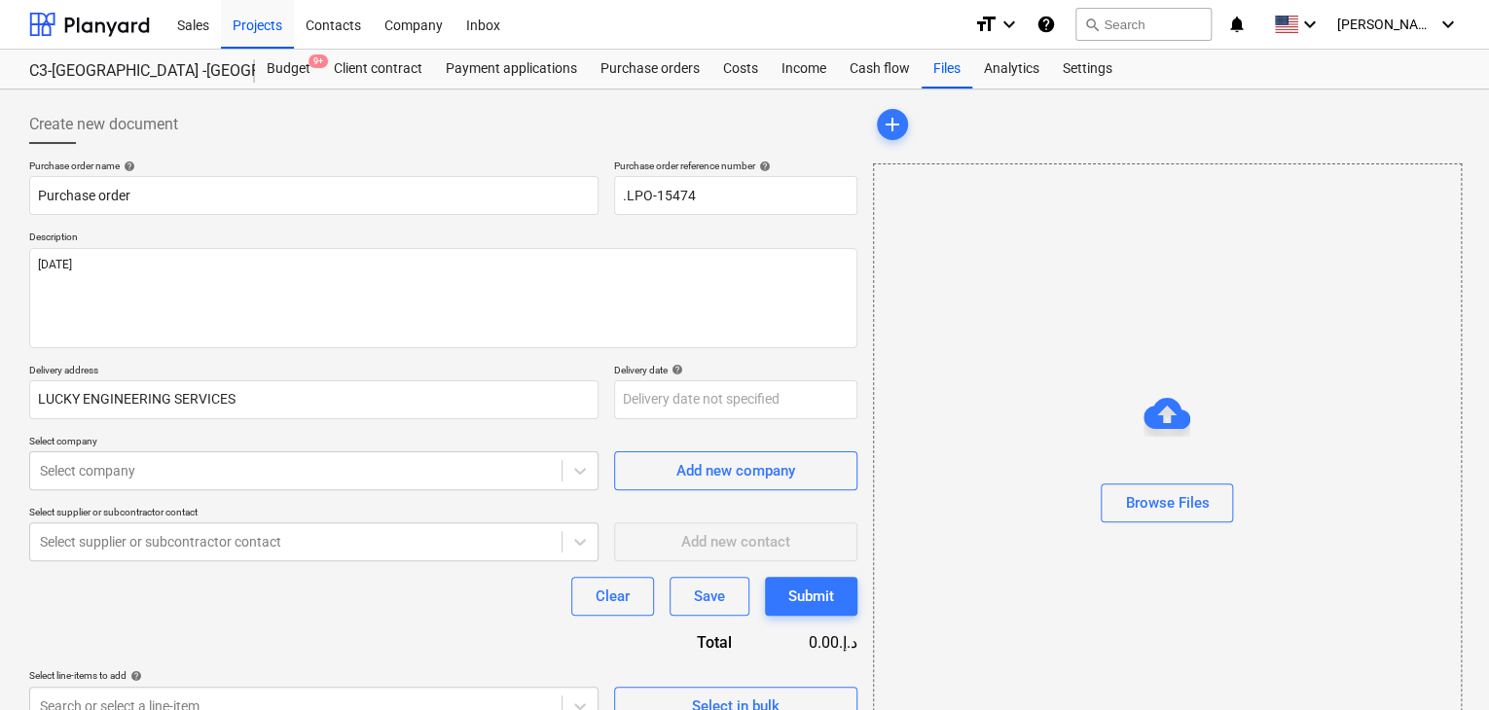
click at [631, 372] on div "Delivery date help" at bounding box center [735, 370] width 243 height 13
click at [634, 403] on body "Sales Projects Contacts Company Inbox format_size keyboard_arrow_down help sear…" at bounding box center [744, 355] width 1489 height 710
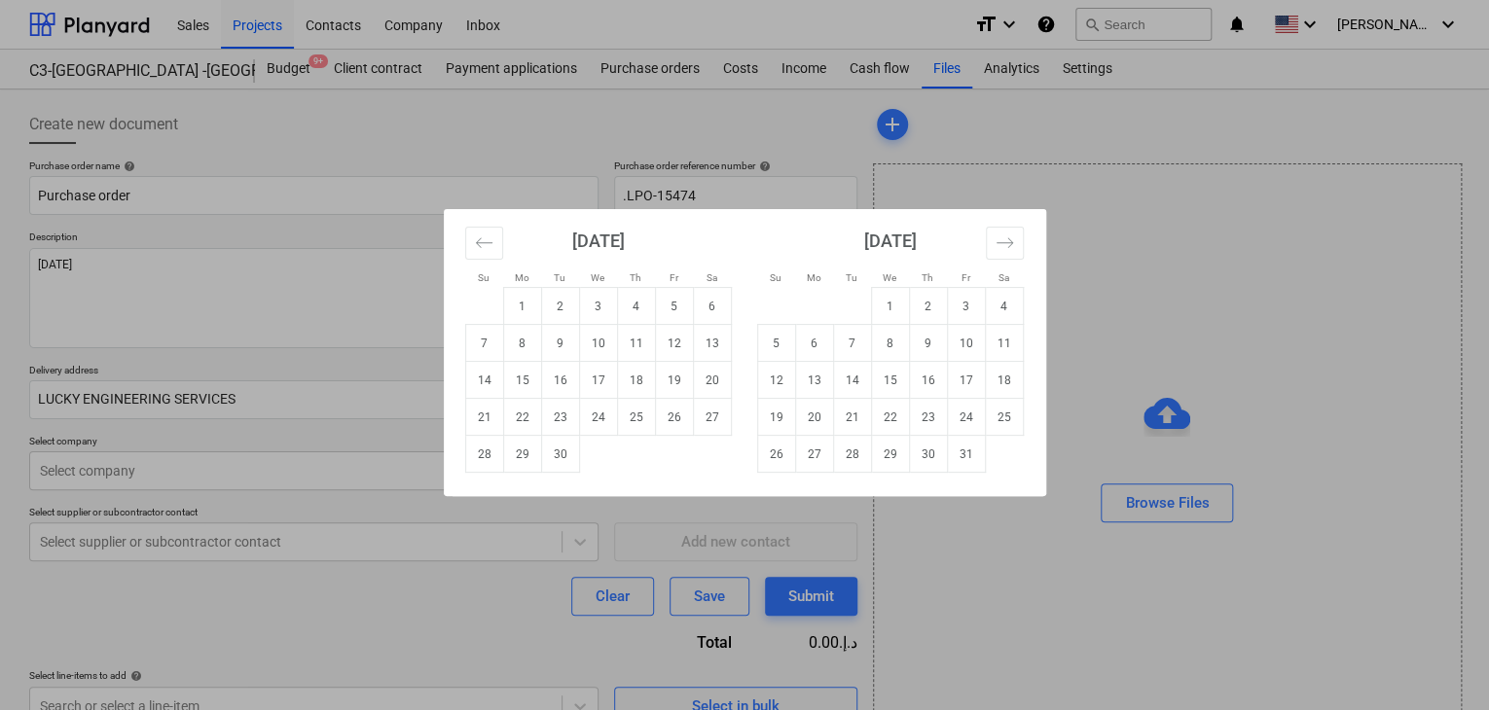
drag, startPoint x: 553, startPoint y: 454, endPoint x: 256, endPoint y: 412, distance: 299.8
click at [529, 454] on tr "28 29 30" at bounding box center [598, 454] width 266 height 37
click at [549, 461] on td "30" at bounding box center [560, 454] width 38 height 37
type textarea "x"
type input "[DATE]"
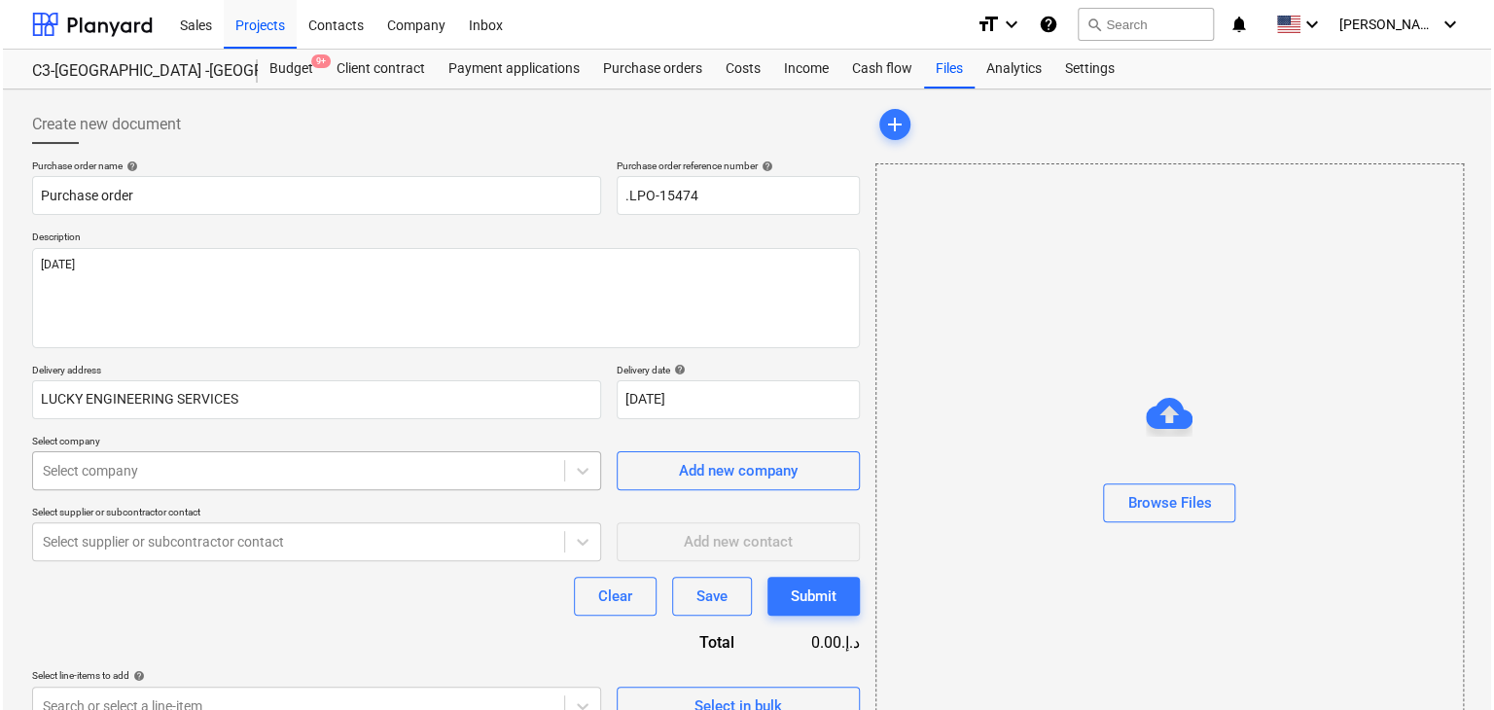
scroll to position [69, 0]
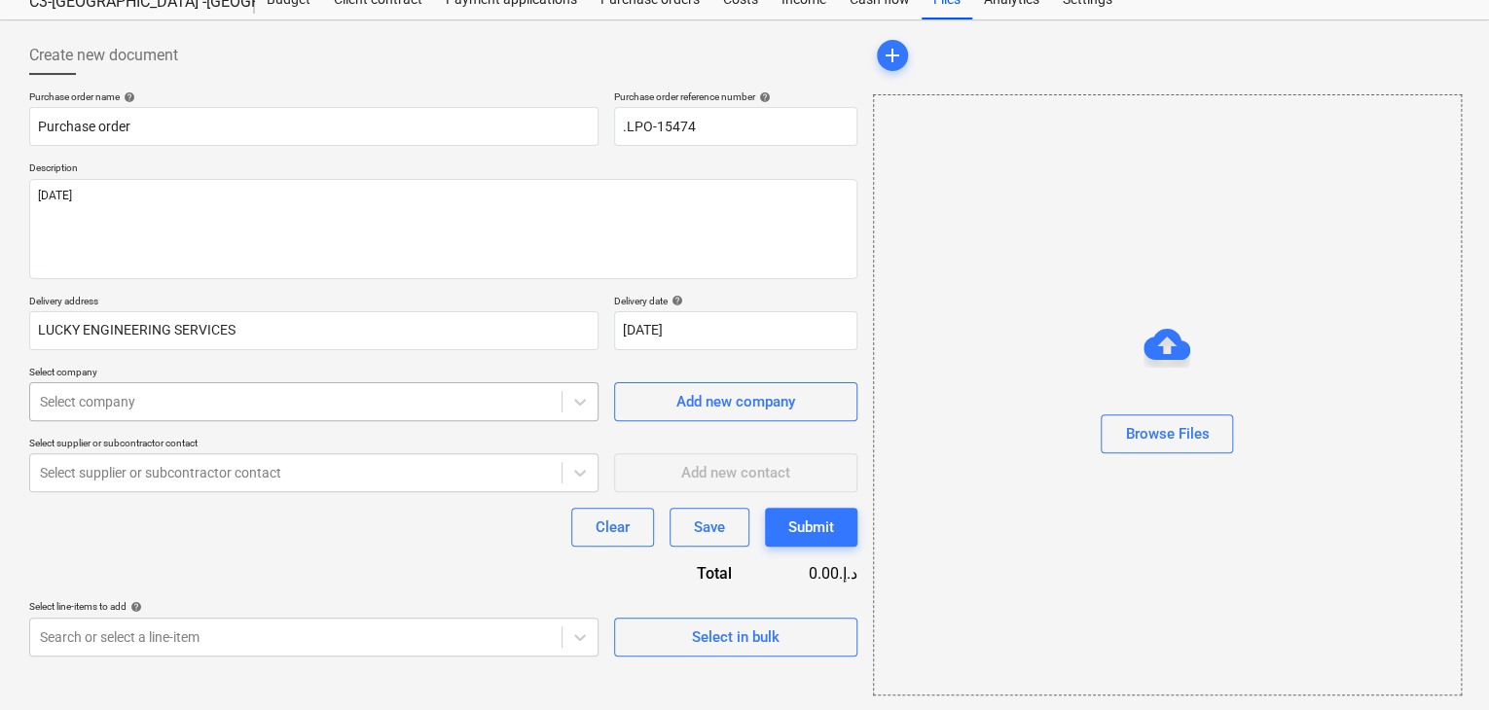
click at [137, 461] on body "Sales Projects Contacts Company Inbox format_size keyboard_arrow_down help sear…" at bounding box center [744, 286] width 1489 height 710
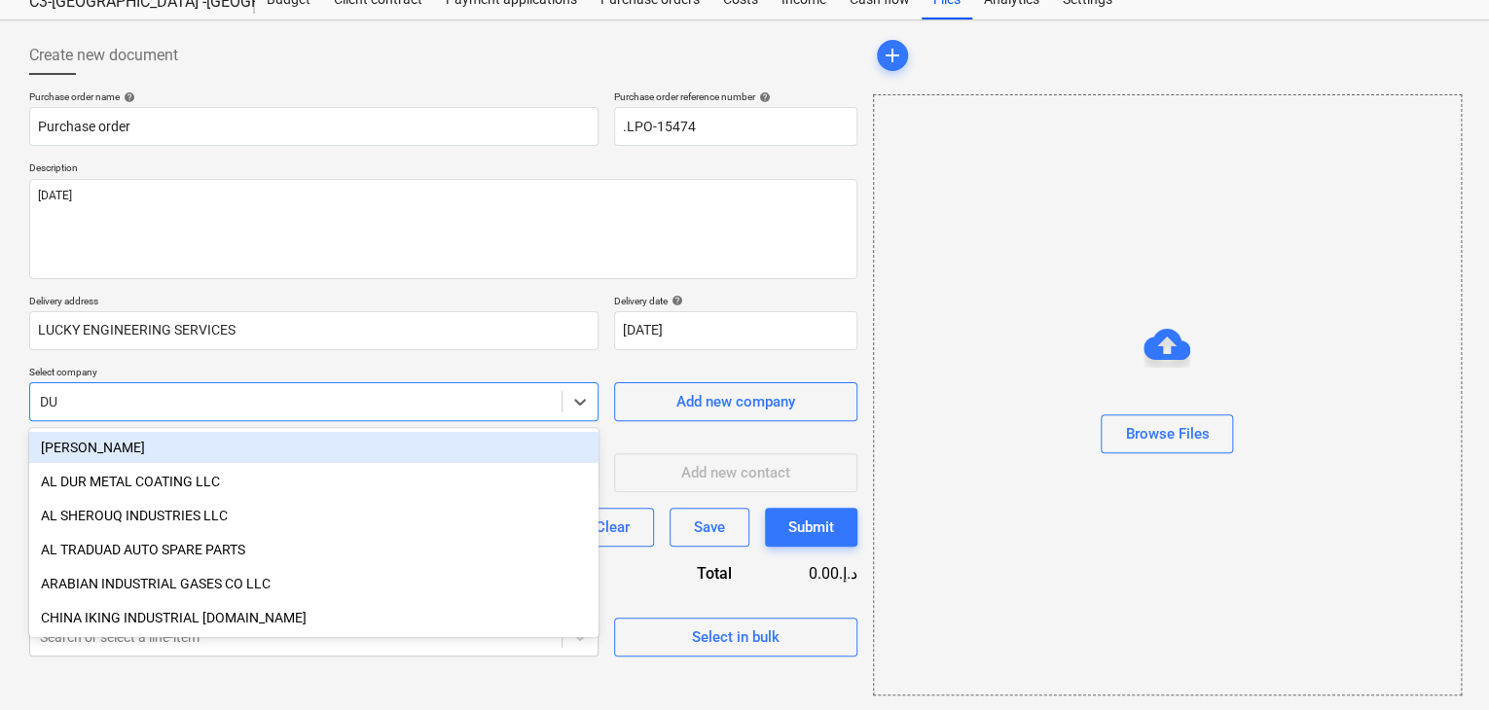
type input "DUB"
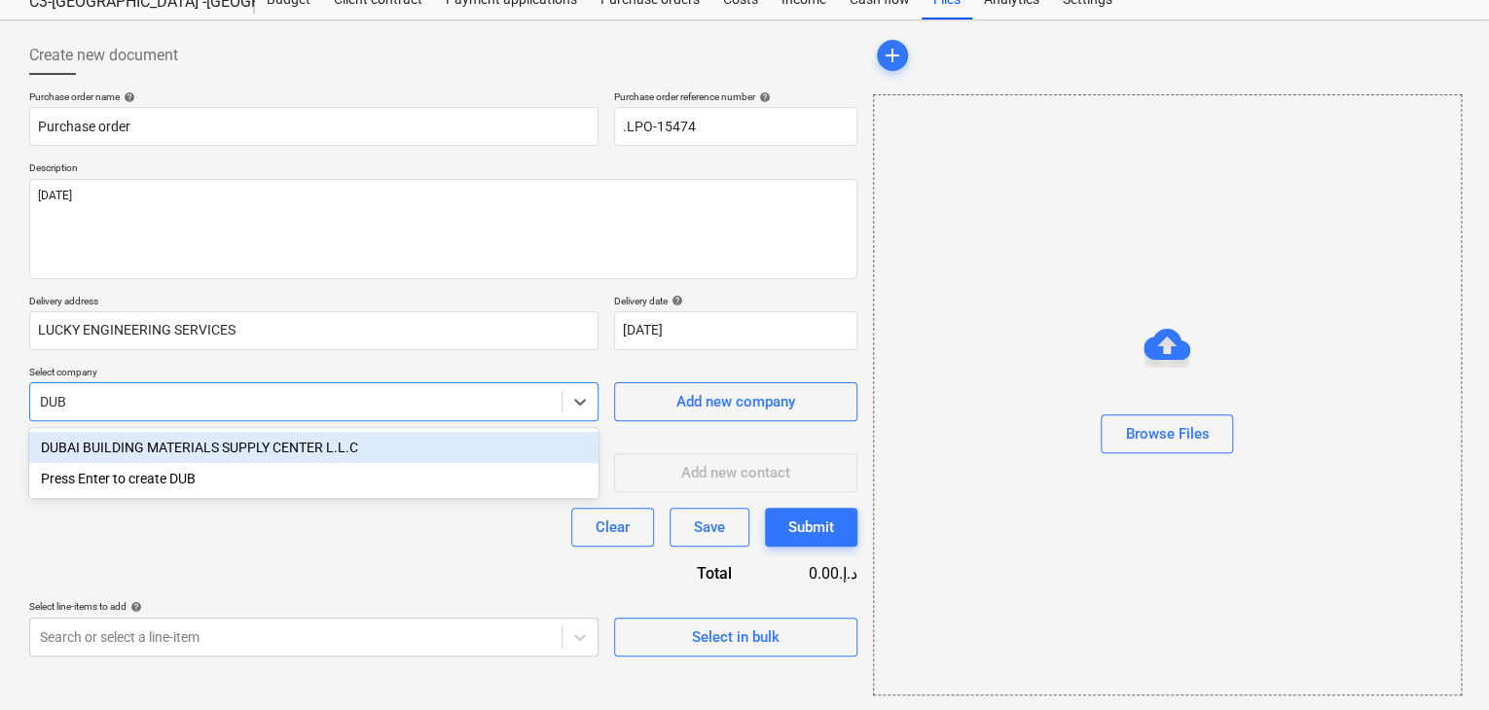
click at [153, 445] on div "DUBAI BUILDING MATERIALS SUPPLY CENTER L.L.C" at bounding box center [313, 447] width 569 height 31
type textarea "x"
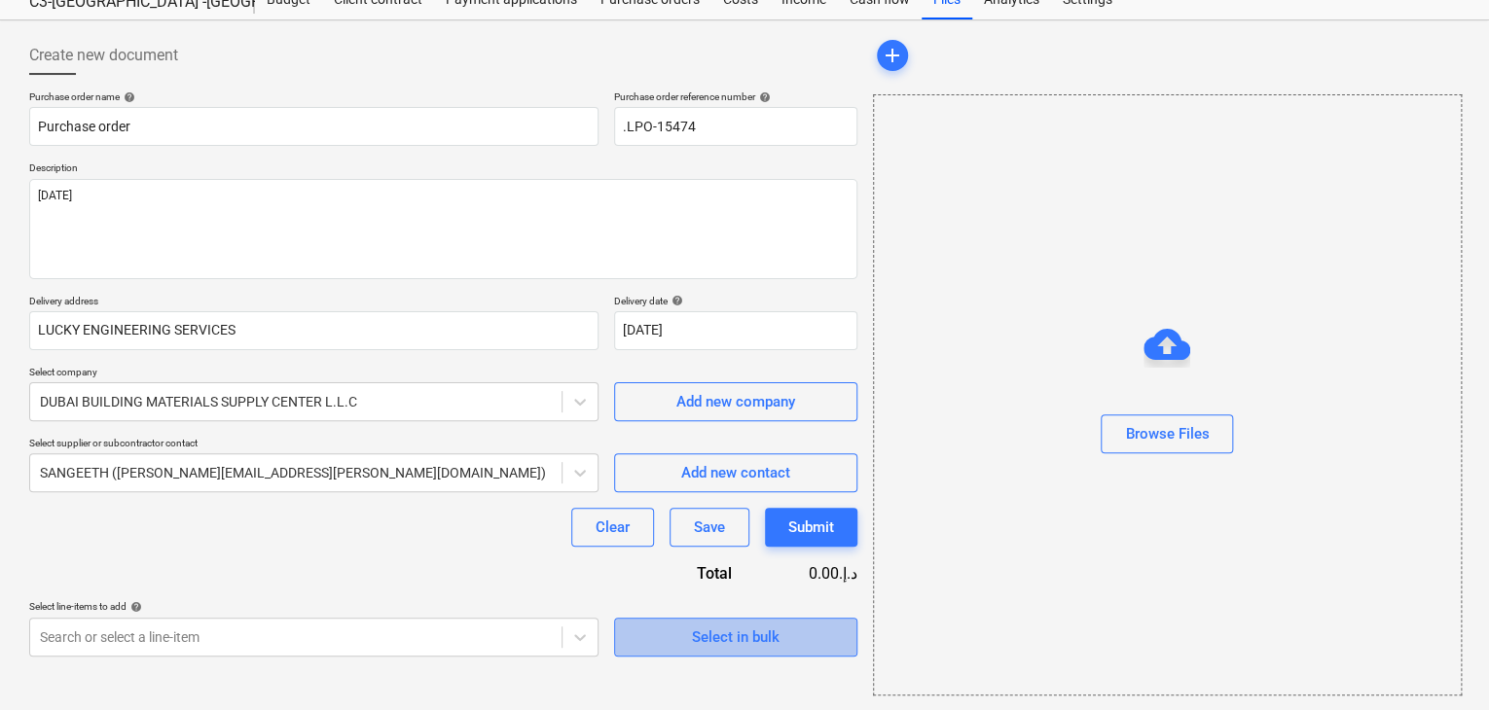
click at [650, 641] on span "Select in bulk" at bounding box center [735, 637] width 195 height 25
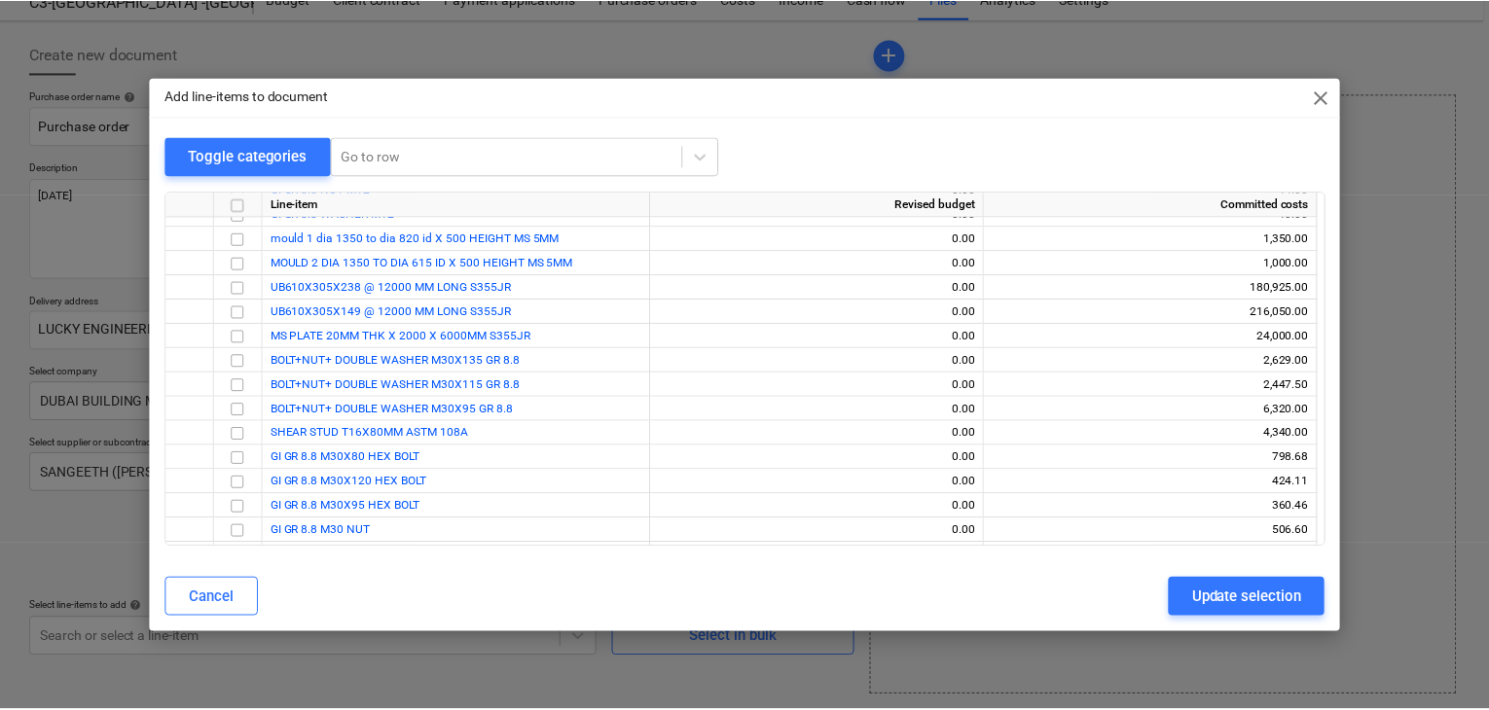
scroll to position [182, 0]
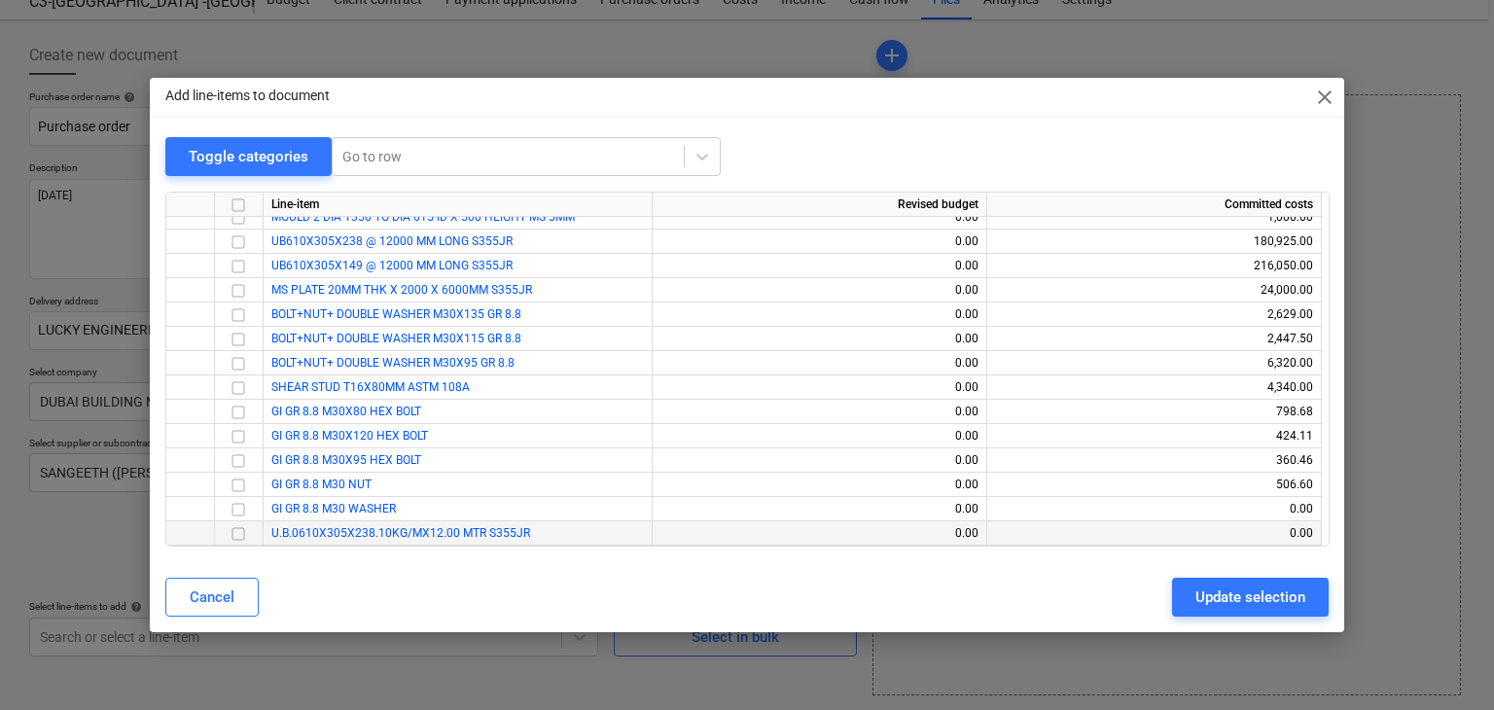
click at [239, 531] on input "checkbox" at bounding box center [238, 533] width 23 height 23
click at [1243, 595] on div "Update selection" at bounding box center [1251, 597] width 110 height 25
type textarea "x"
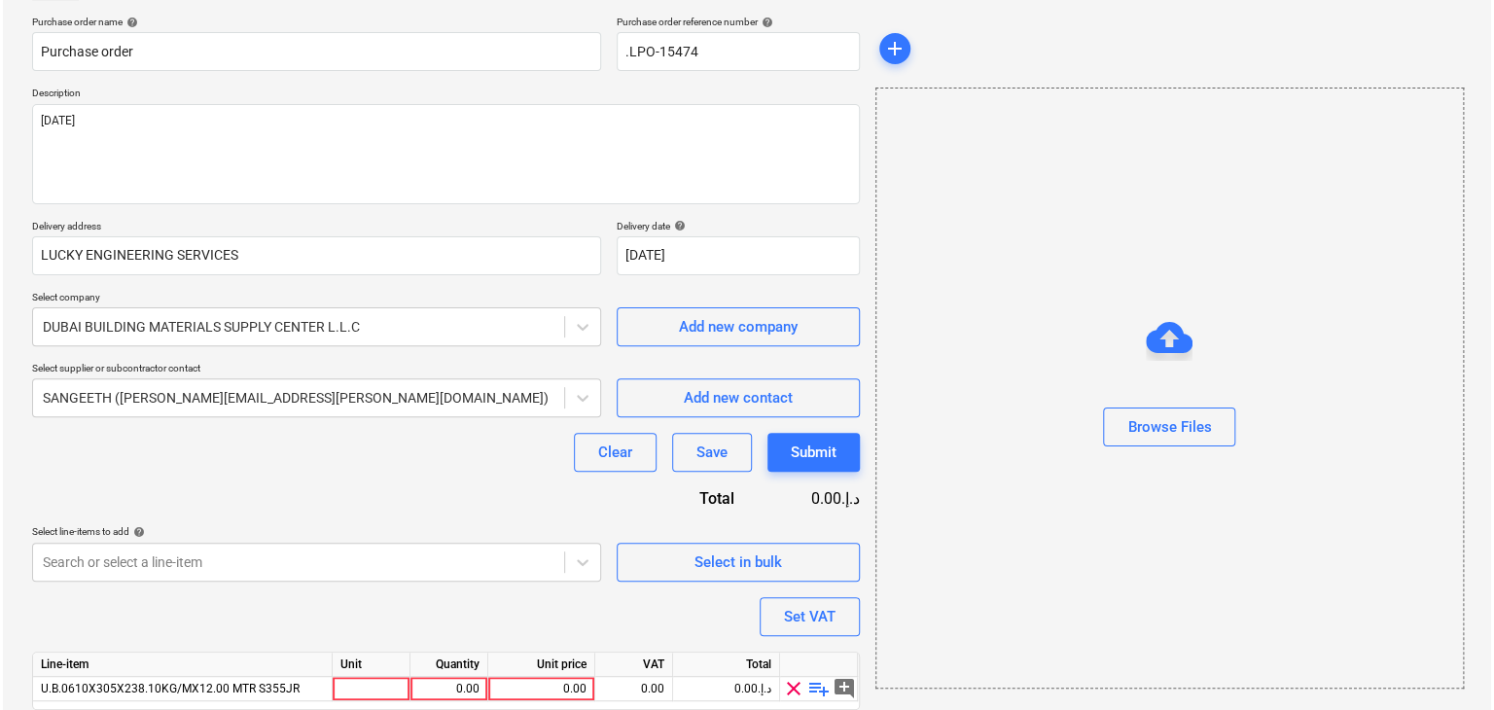
scroll to position [214, 0]
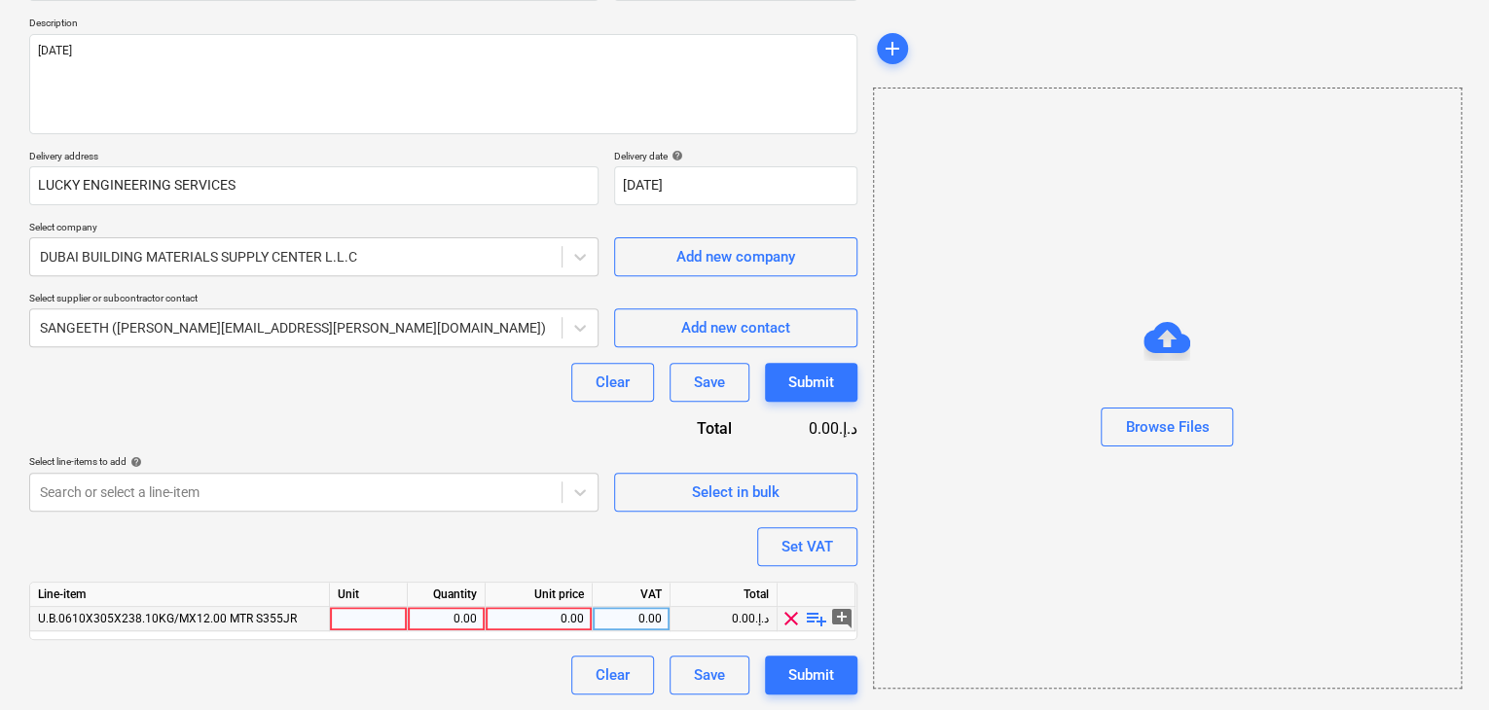
click at [361, 611] on div at bounding box center [369, 619] width 78 height 24
type input "NOS"
type textarea "x"
click at [420, 612] on div "0.00" at bounding box center [445, 619] width 61 height 24
type input "2"
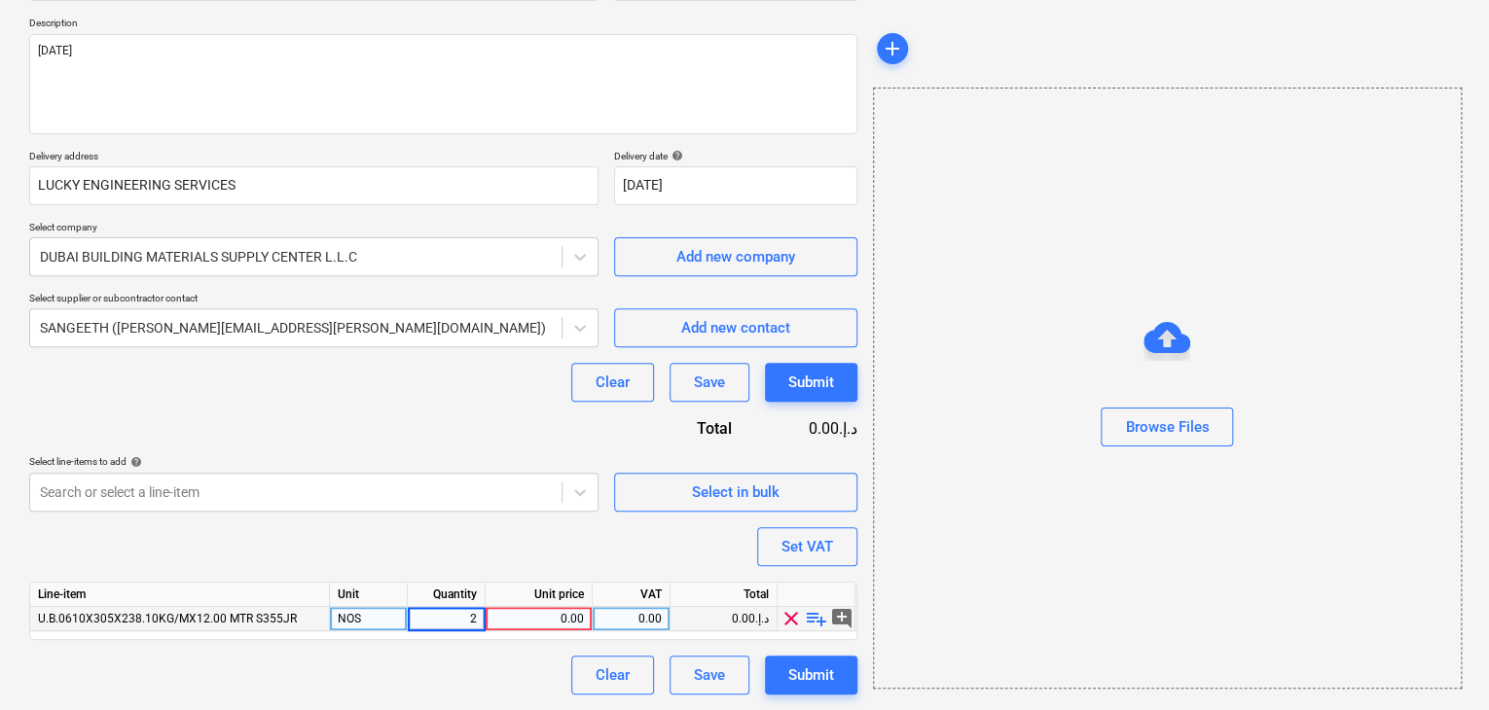
type textarea "x"
click at [518, 628] on div "0.00" at bounding box center [538, 619] width 90 height 24
type input "8714"
type textarea "x"
drag, startPoint x: 1017, startPoint y: 567, endPoint x: 991, endPoint y: 569, distance: 25.4
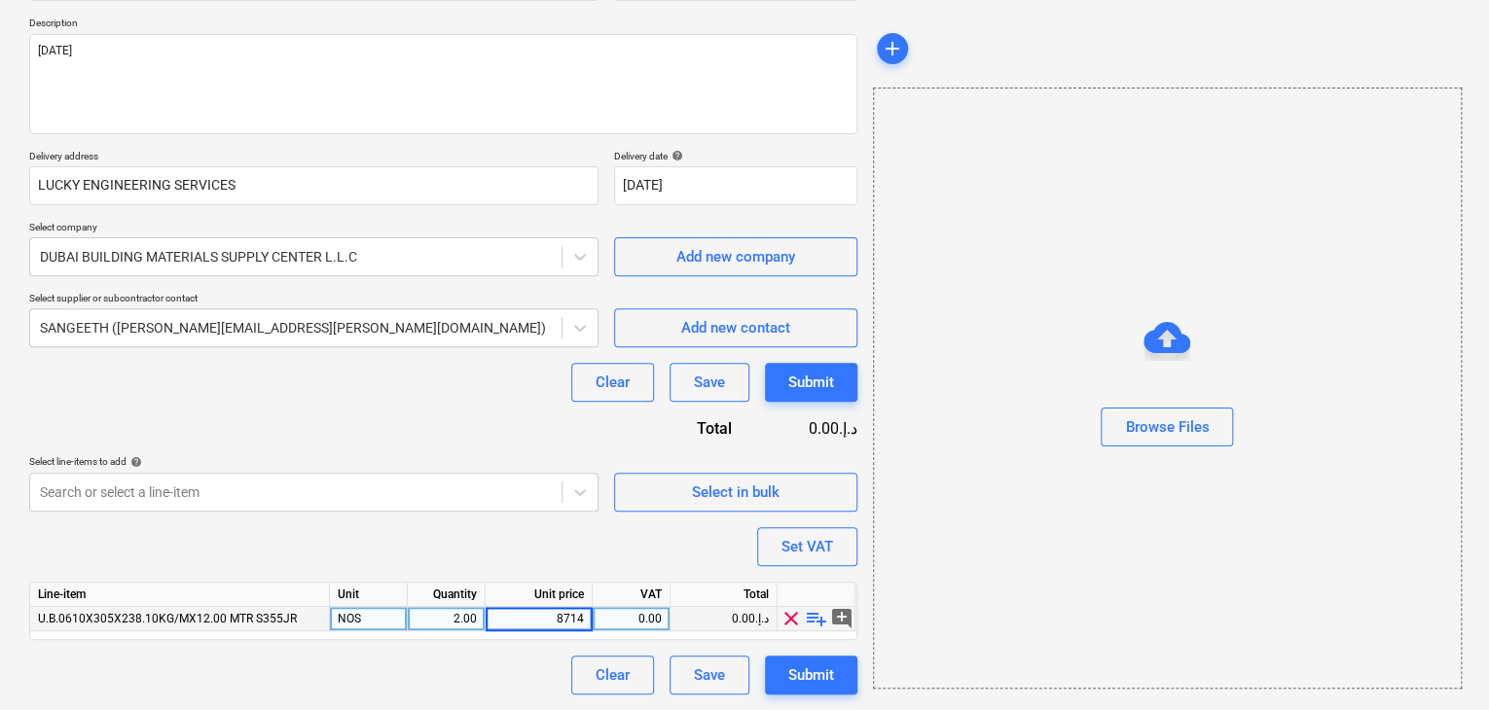
click at [1016, 567] on div "Browse Files" at bounding box center [1167, 388] width 589 height 601
click at [804, 545] on div "Set VAT" at bounding box center [807, 546] width 52 height 25
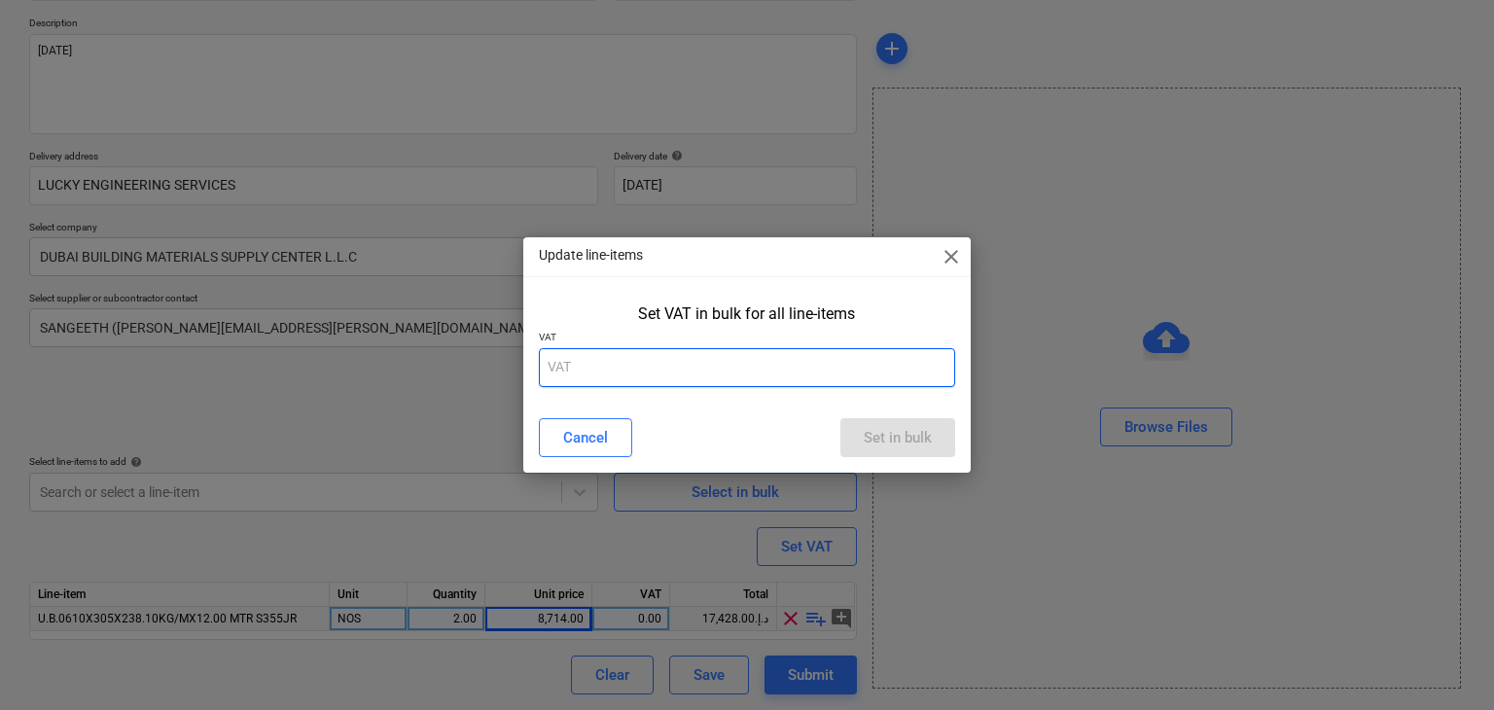
click at [696, 363] on input "text" at bounding box center [747, 367] width 417 height 39
type input "5"
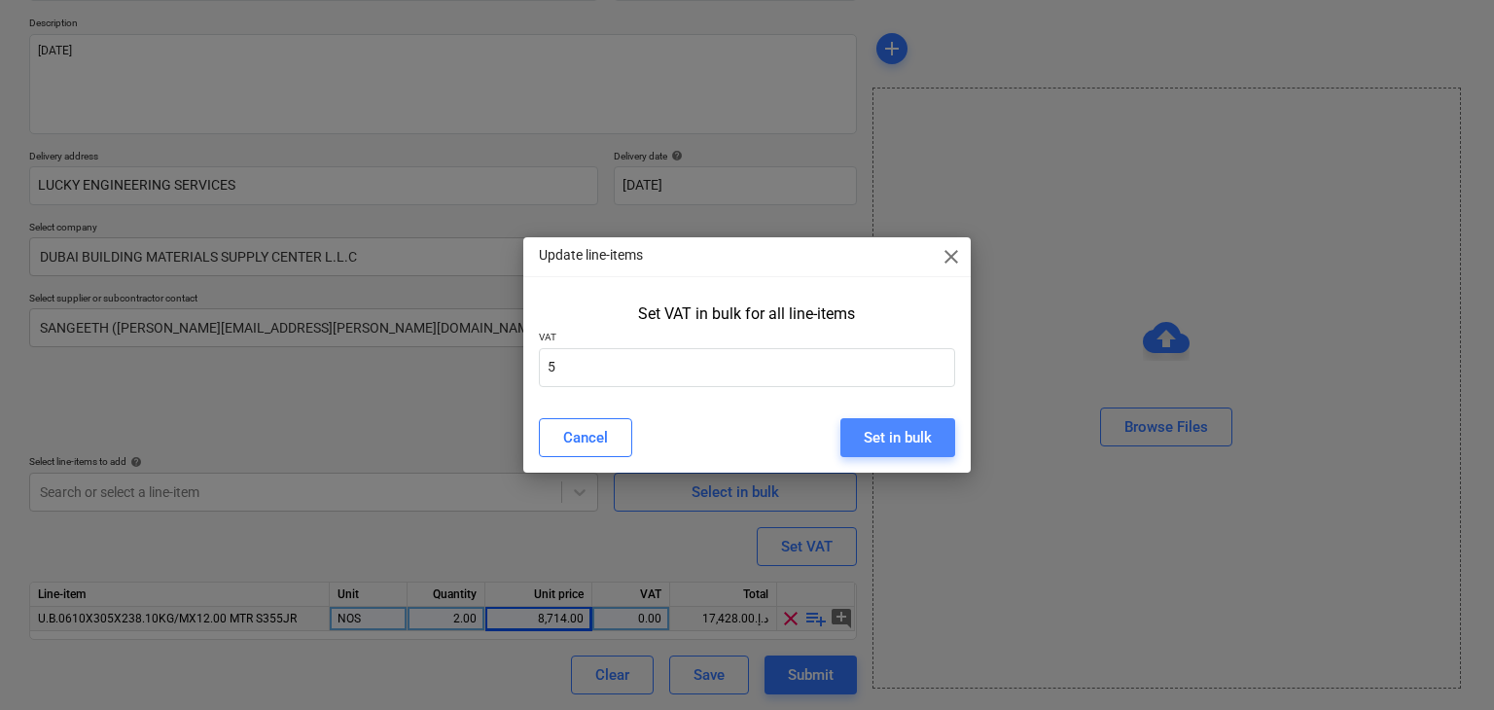
click at [901, 422] on button "Set in bulk" at bounding box center [898, 437] width 115 height 39
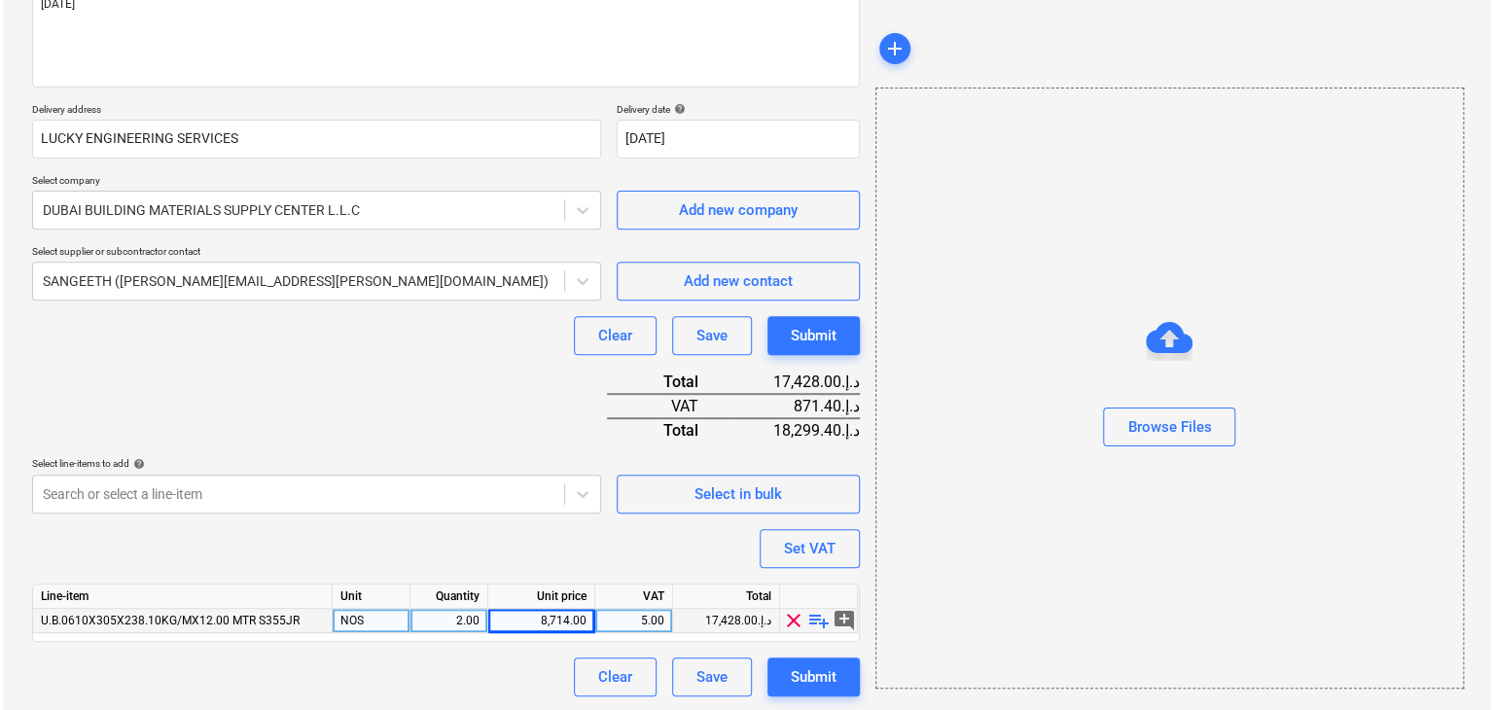
scroll to position [262, 0]
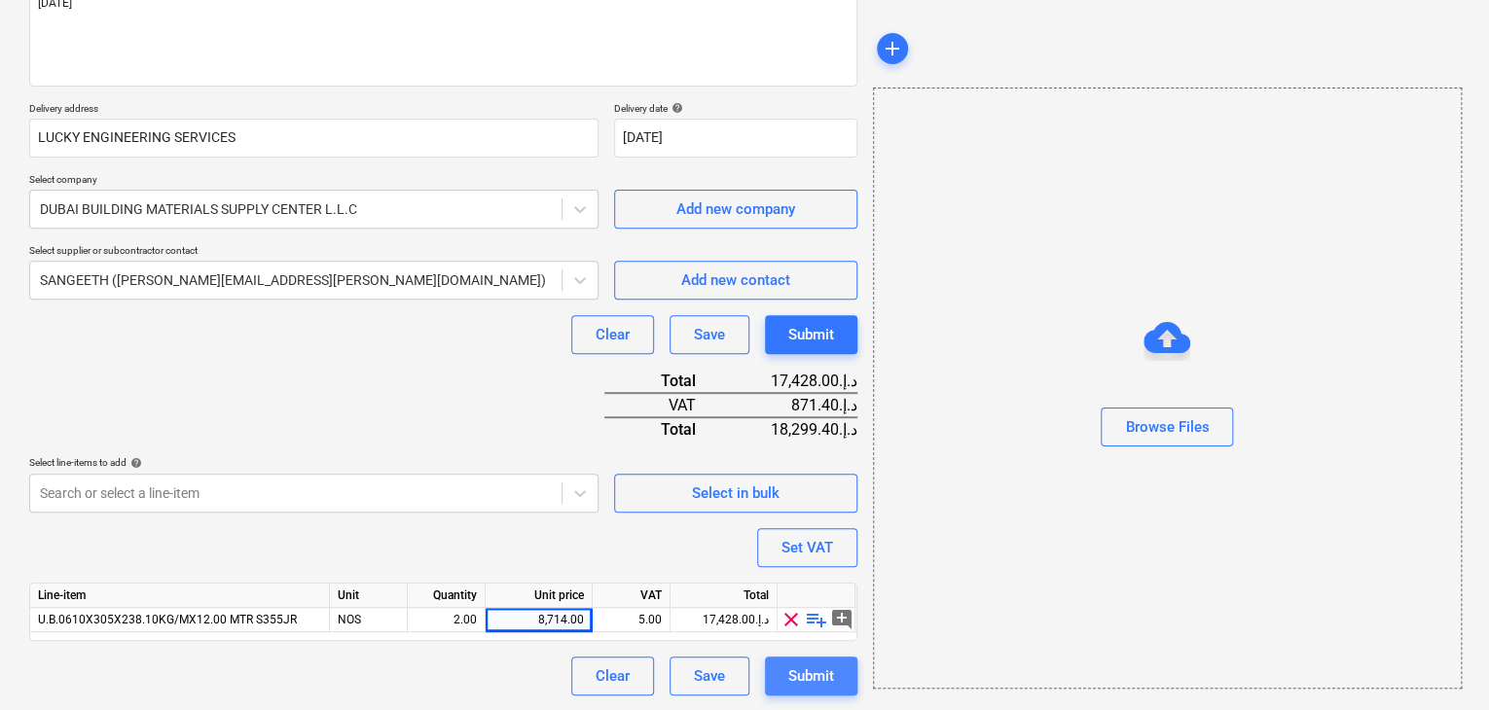
click at [809, 681] on div "Submit" at bounding box center [811, 676] width 46 height 25
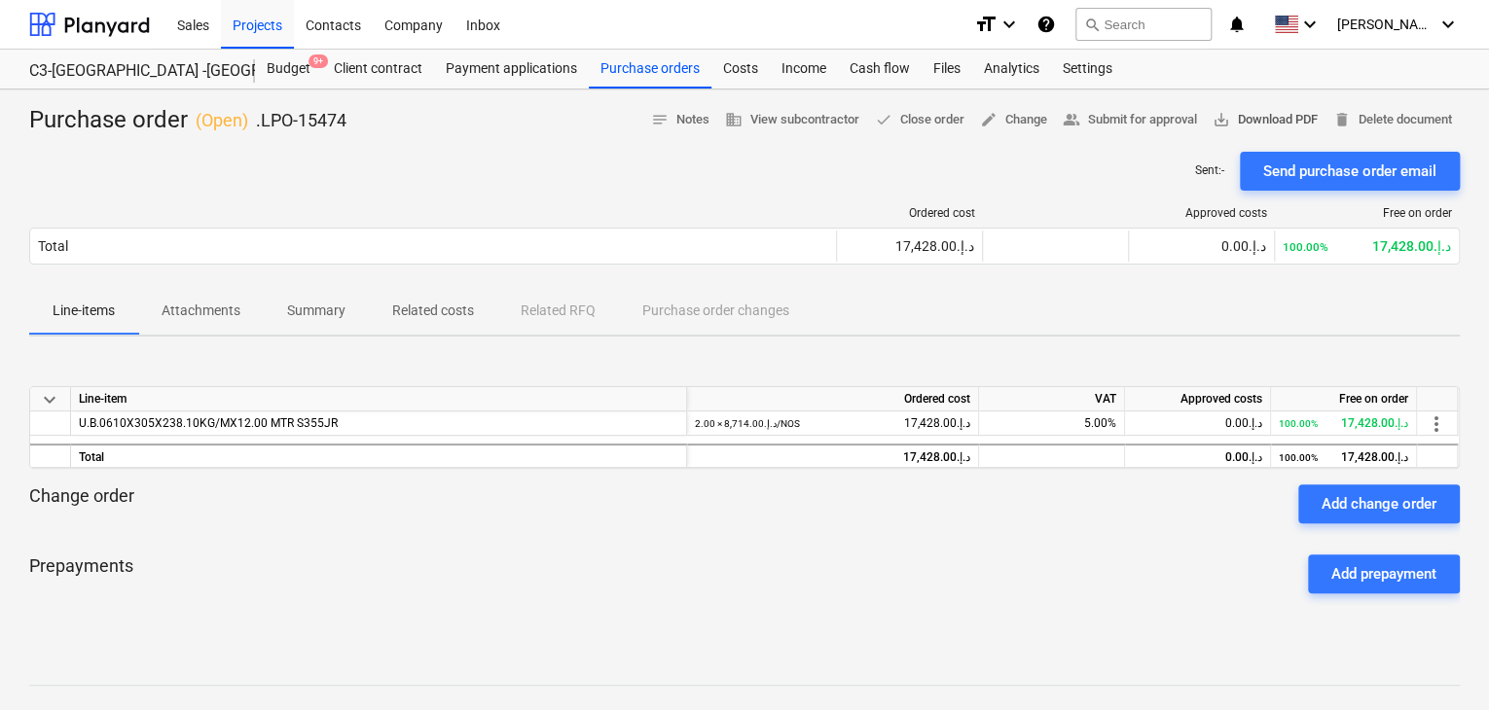
click at [1244, 114] on span "save_alt Download PDF" at bounding box center [1264, 120] width 105 height 22
click at [568, 88] on link "Payment applications" at bounding box center [511, 69] width 155 height 39
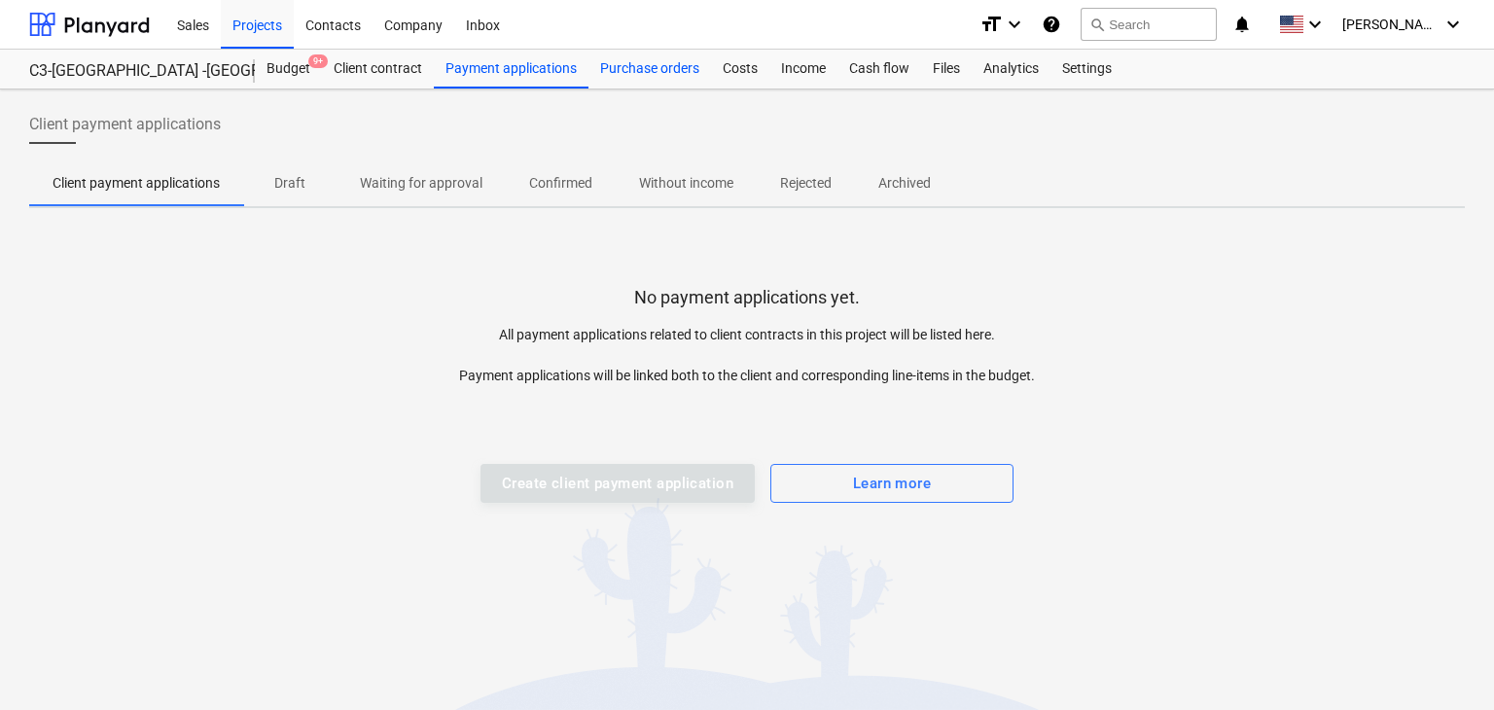
click at [675, 55] on div "Purchase orders" at bounding box center [650, 69] width 123 height 39
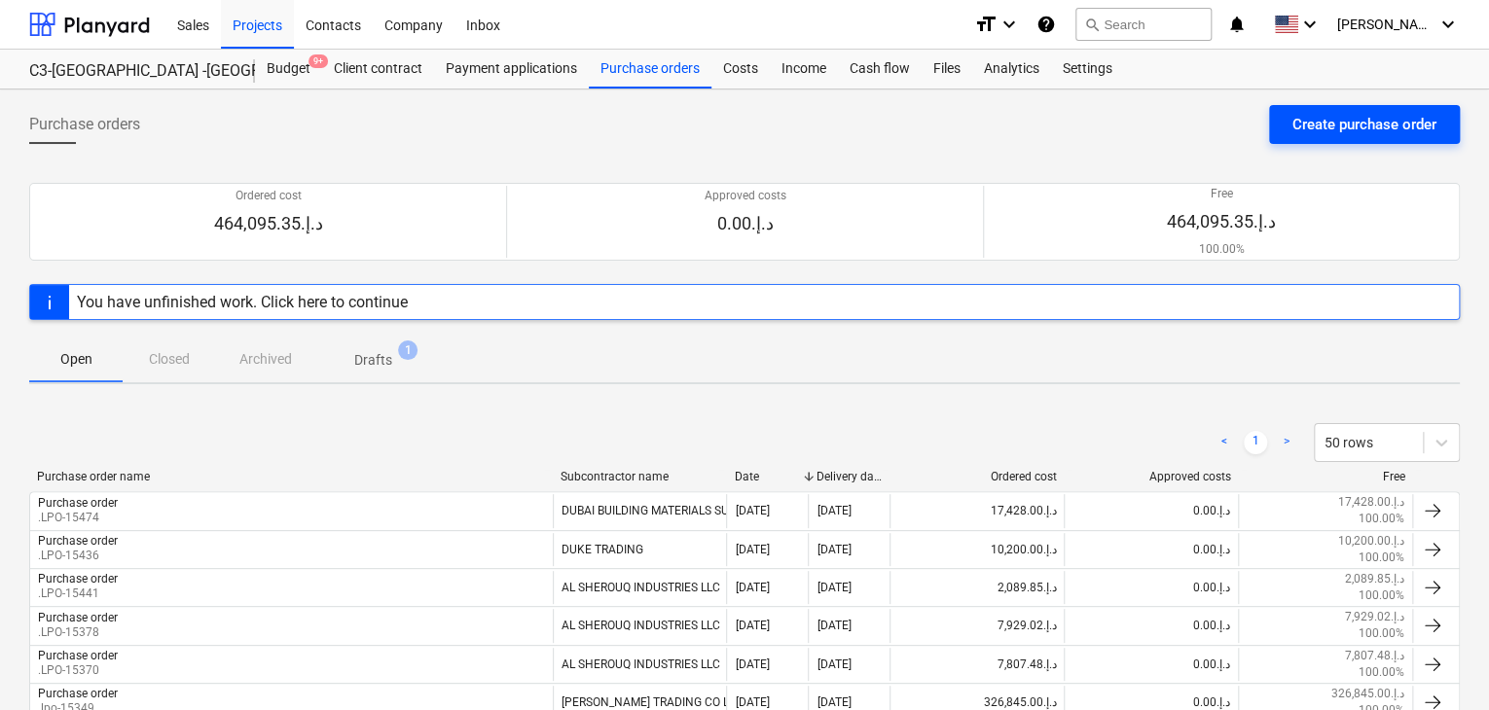
click at [1308, 124] on div "Create purchase order" at bounding box center [1364, 124] width 144 height 25
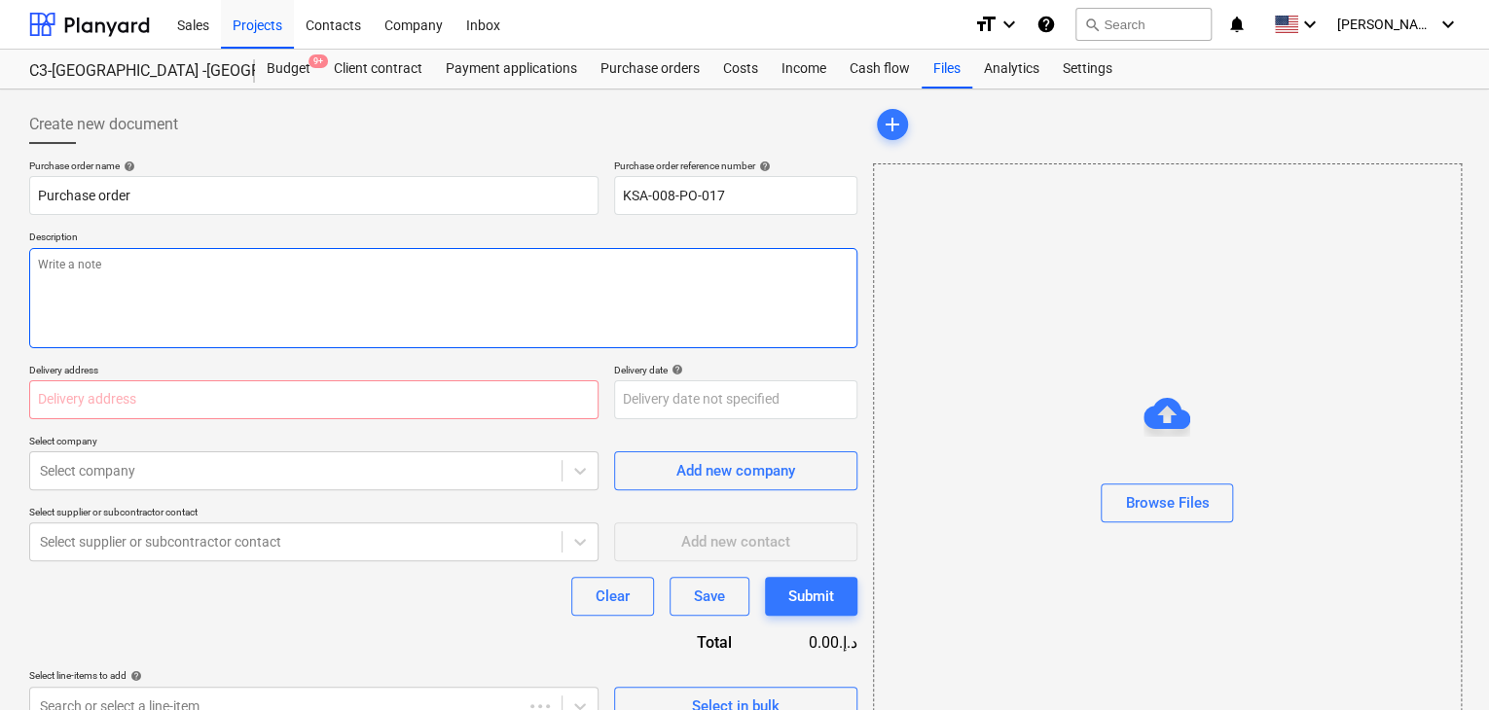
click at [658, 278] on textarea at bounding box center [443, 298] width 828 height 100
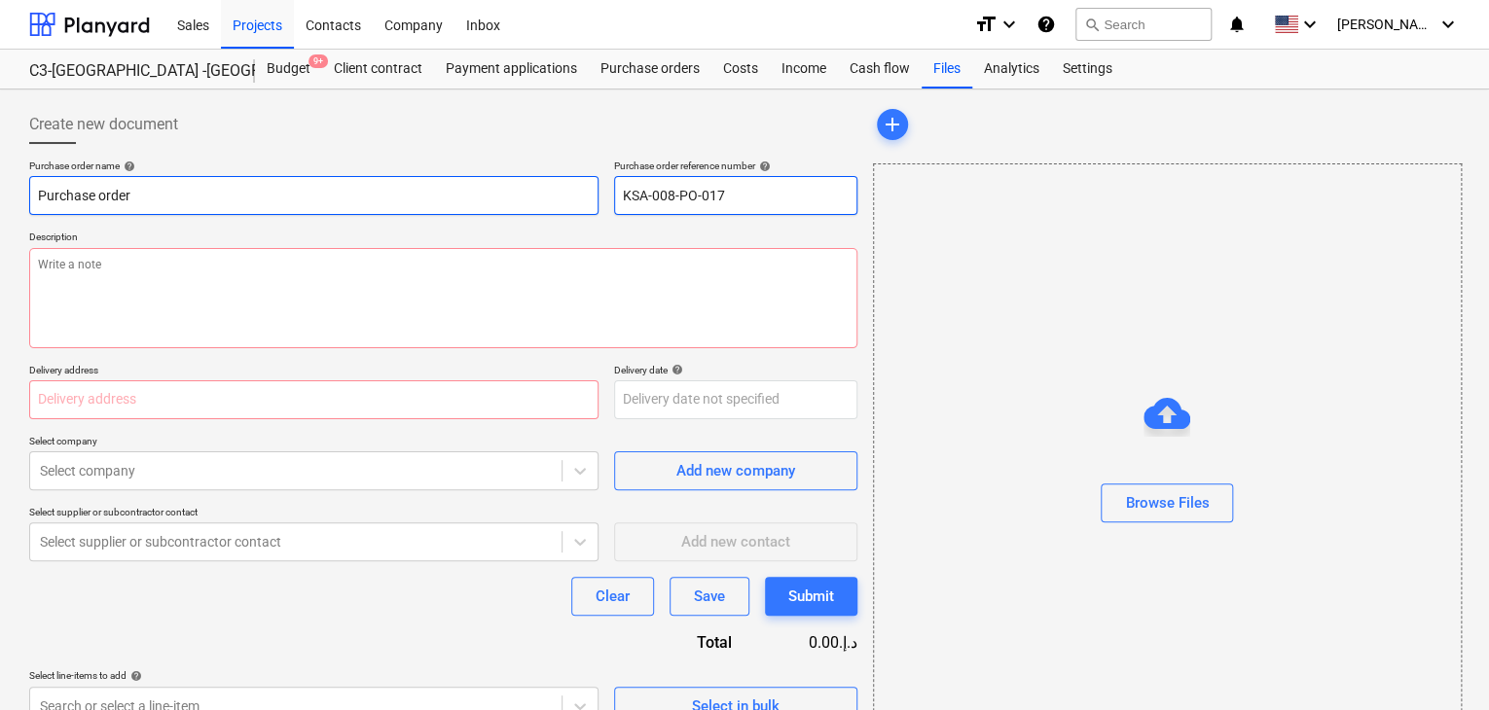
drag, startPoint x: 753, startPoint y: 202, endPoint x: 536, endPoint y: 206, distance: 217.0
click at [536, 206] on div "Purchase order name help Purchase order Purchase order reference number help KS…" at bounding box center [443, 187] width 828 height 55
type textarea "x"
type input "."
type textarea "x"
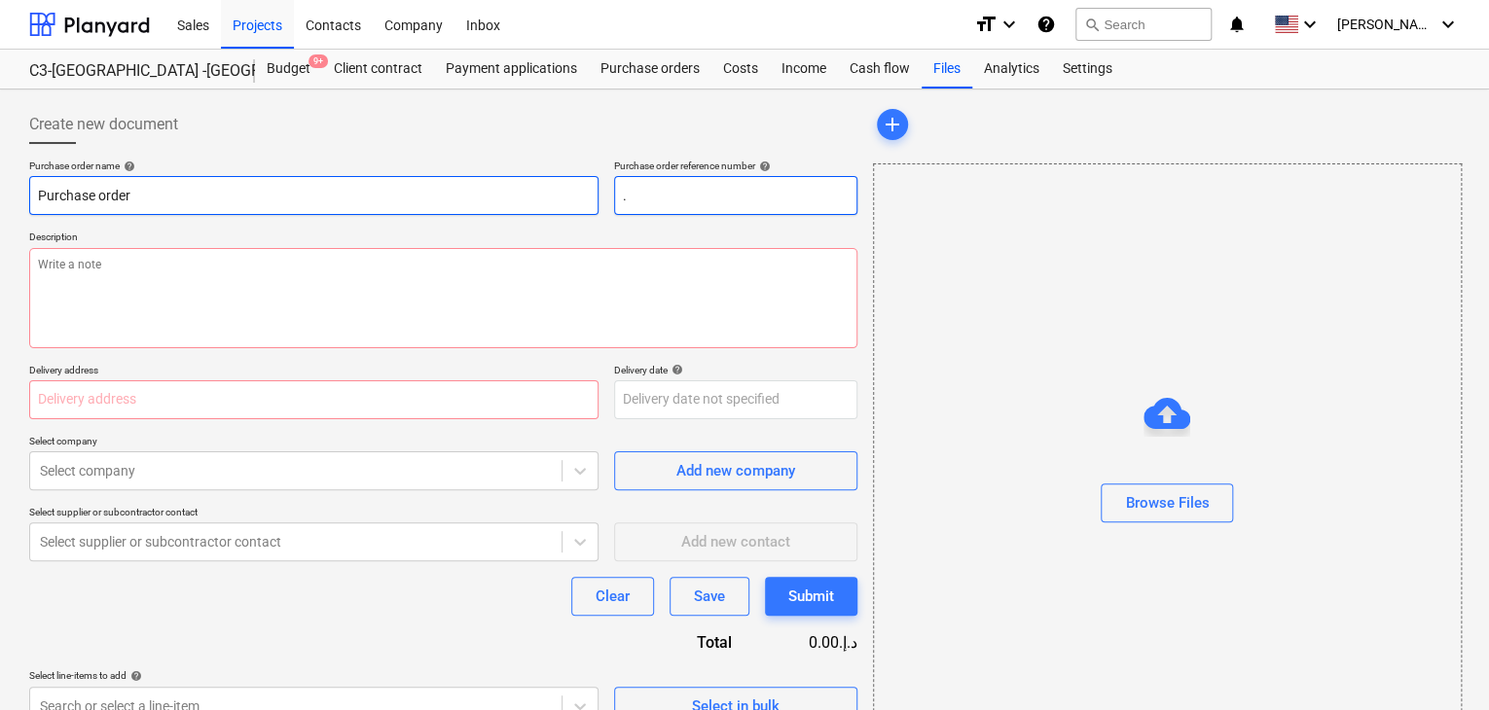
type input ".L"
type textarea "x"
type input ".LP"
type textarea "x"
type input ".LPO"
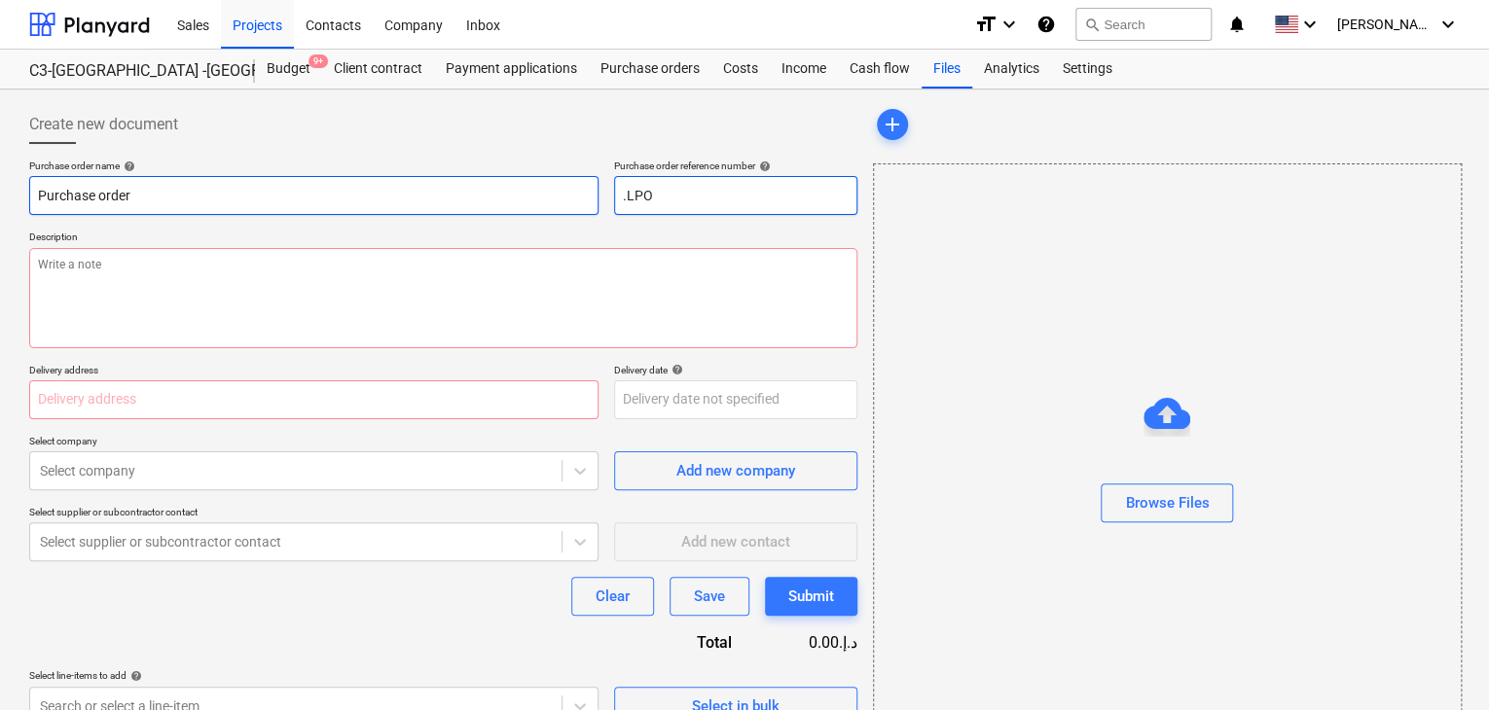
type textarea "x"
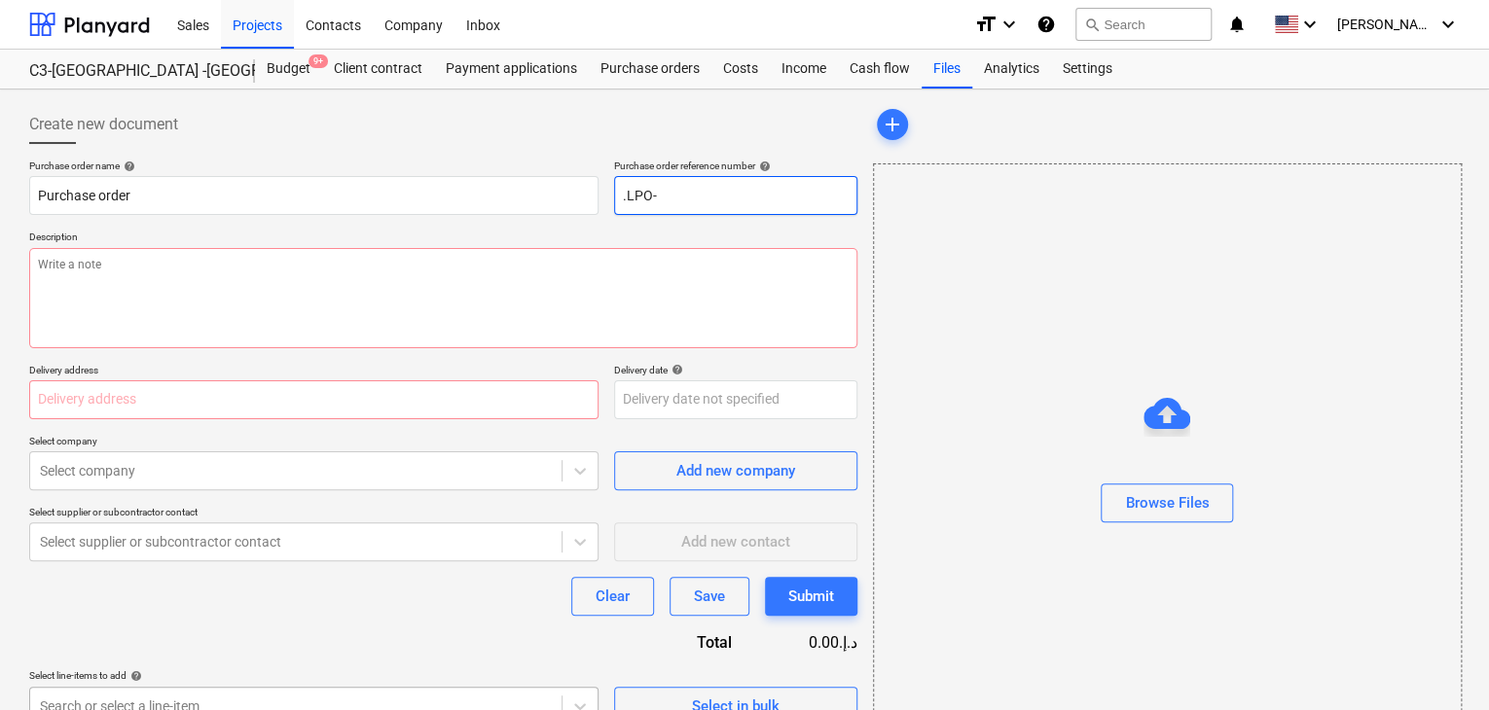
type input ".LPO-"
type textarea "x"
type input ".LPO-1"
type textarea "x"
type input ".LPO-15"
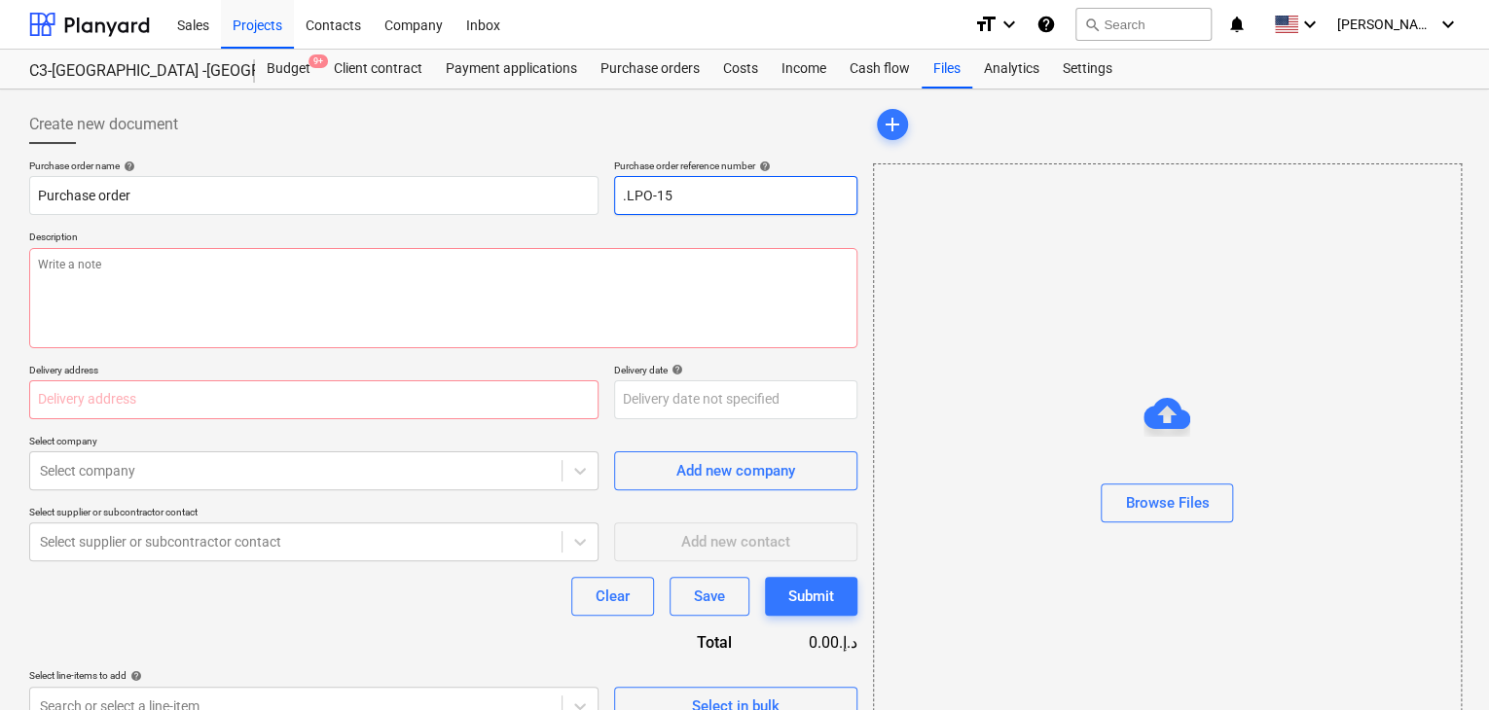
type textarea "x"
type input ".LPO-154"
type textarea "x"
type input ".LPO-1547"
type textarea "x"
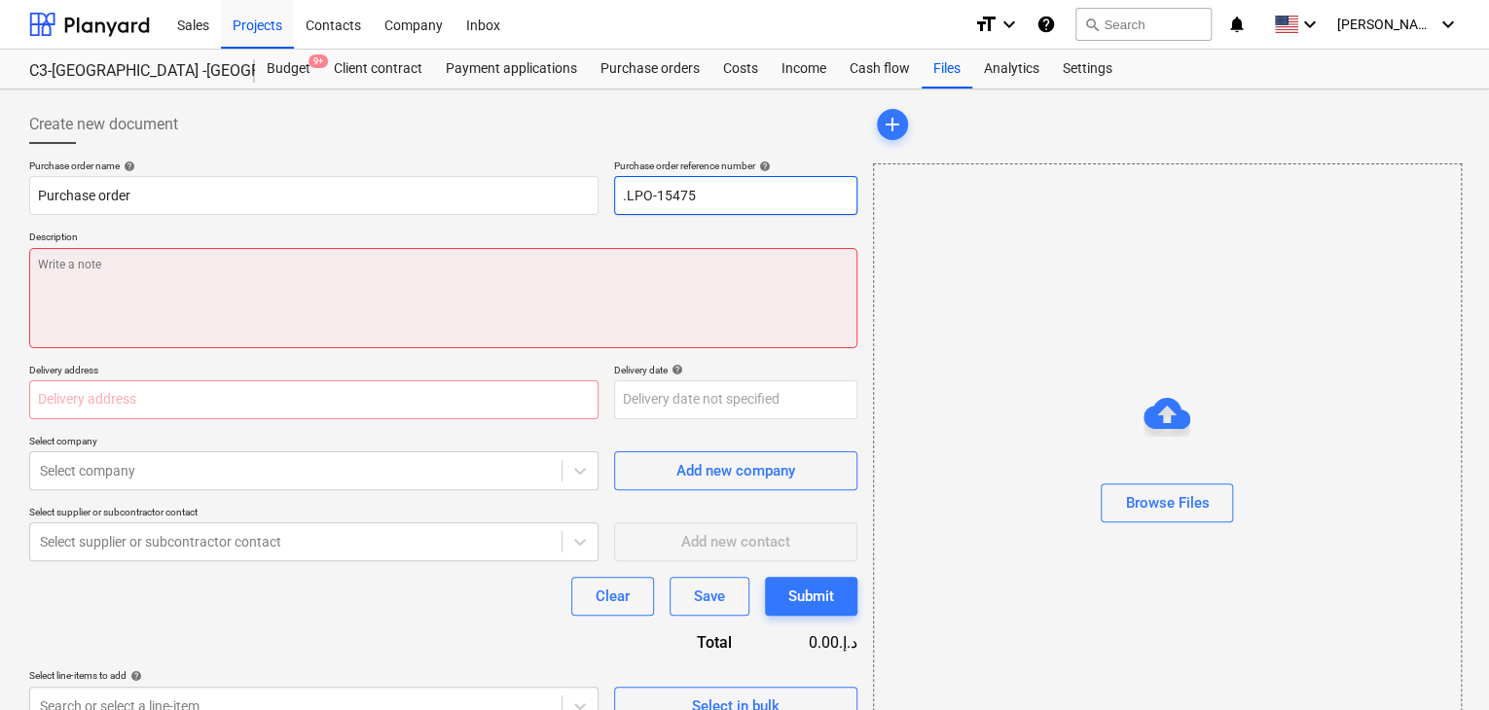
type input ".LPO-15475"
click at [74, 296] on textarea at bounding box center [443, 298] width 828 height 100
type textarea "x"
type textarea "0"
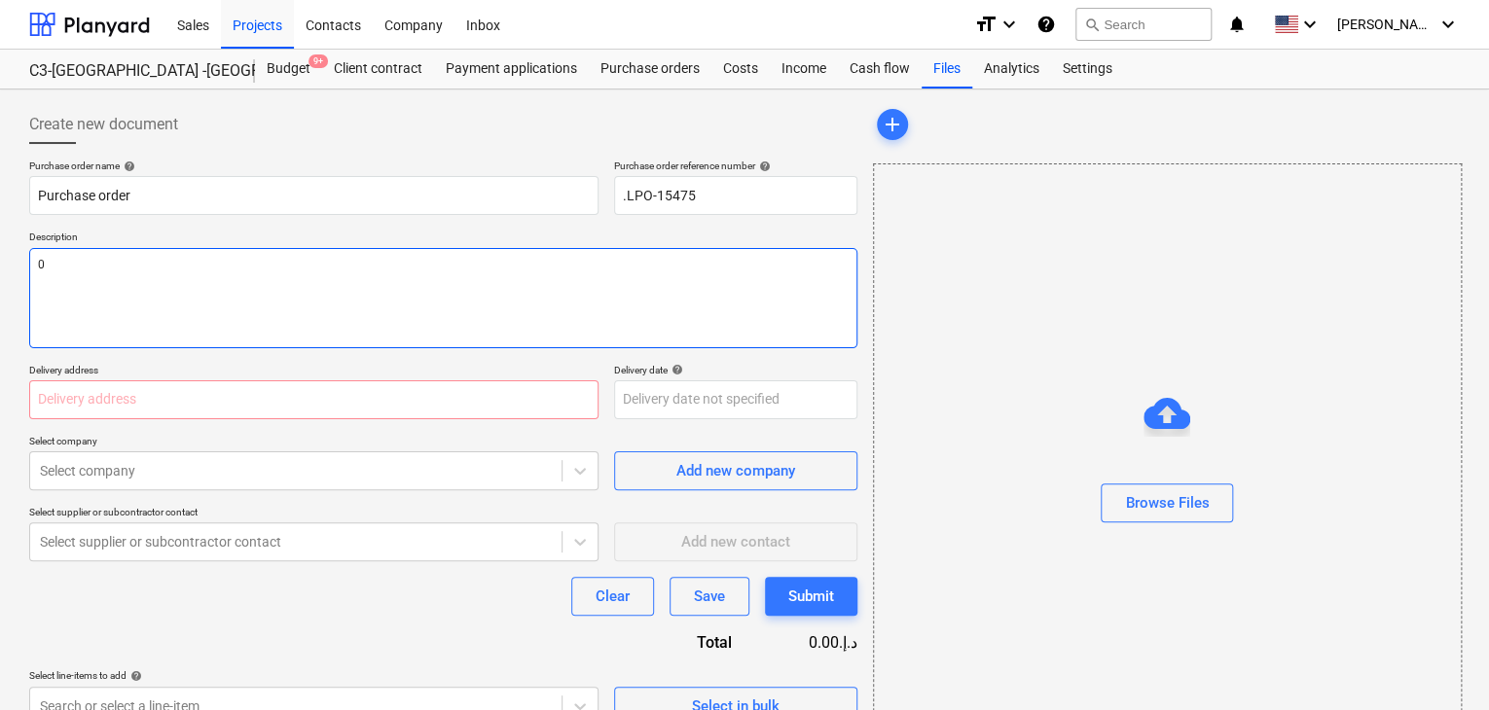
type textarea "x"
type textarea "04"
type textarea "x"
type textarea "04/"
type textarea "x"
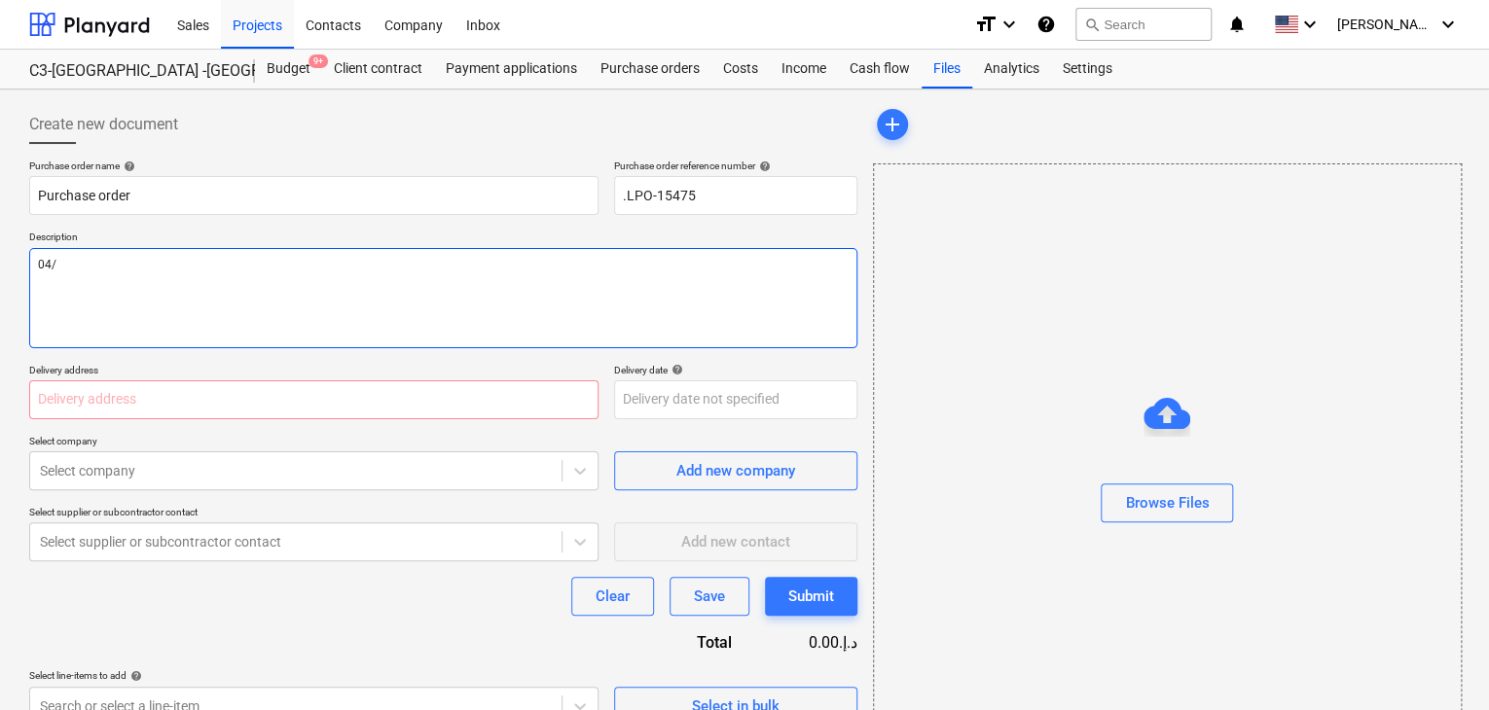
type textarea "04/S"
type textarea "x"
type textarea "04/SE"
type textarea "x"
type textarea "04/SEP"
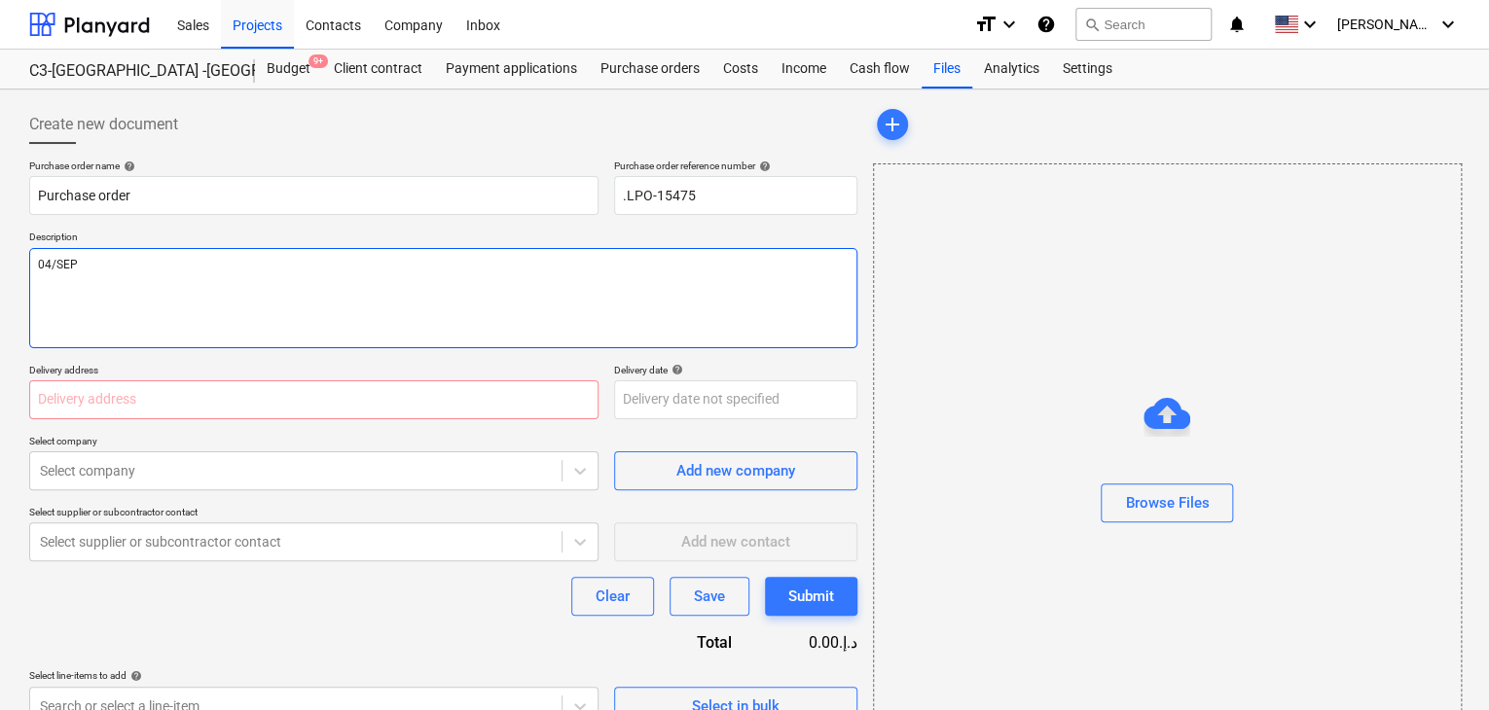
type textarea "x"
type textarea "04/SEP/"
type textarea "x"
type textarea "04/[DATE]"
type textarea "x"
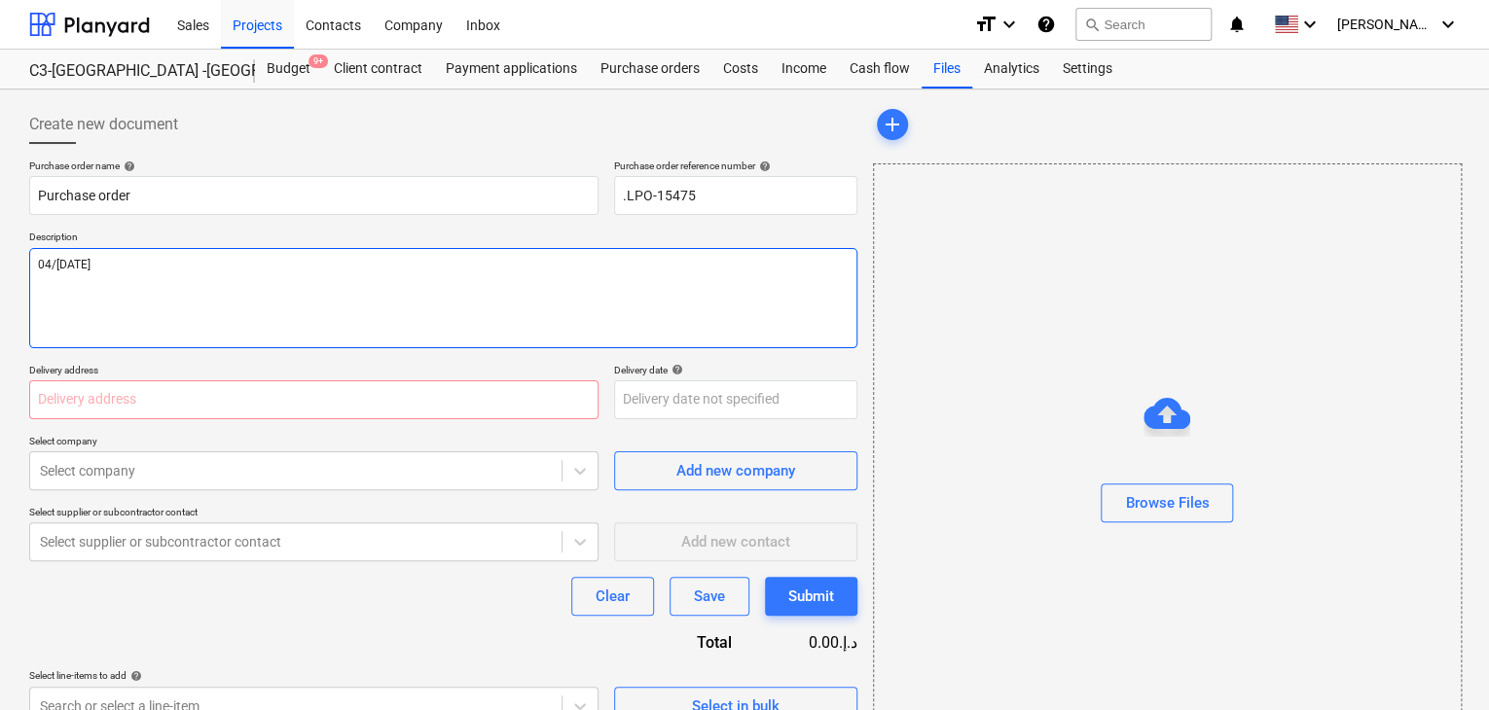
type textarea "[DATE]"
type textarea "x"
type textarea "[DATE]"
type textarea "x"
type textarea "[DATE]"
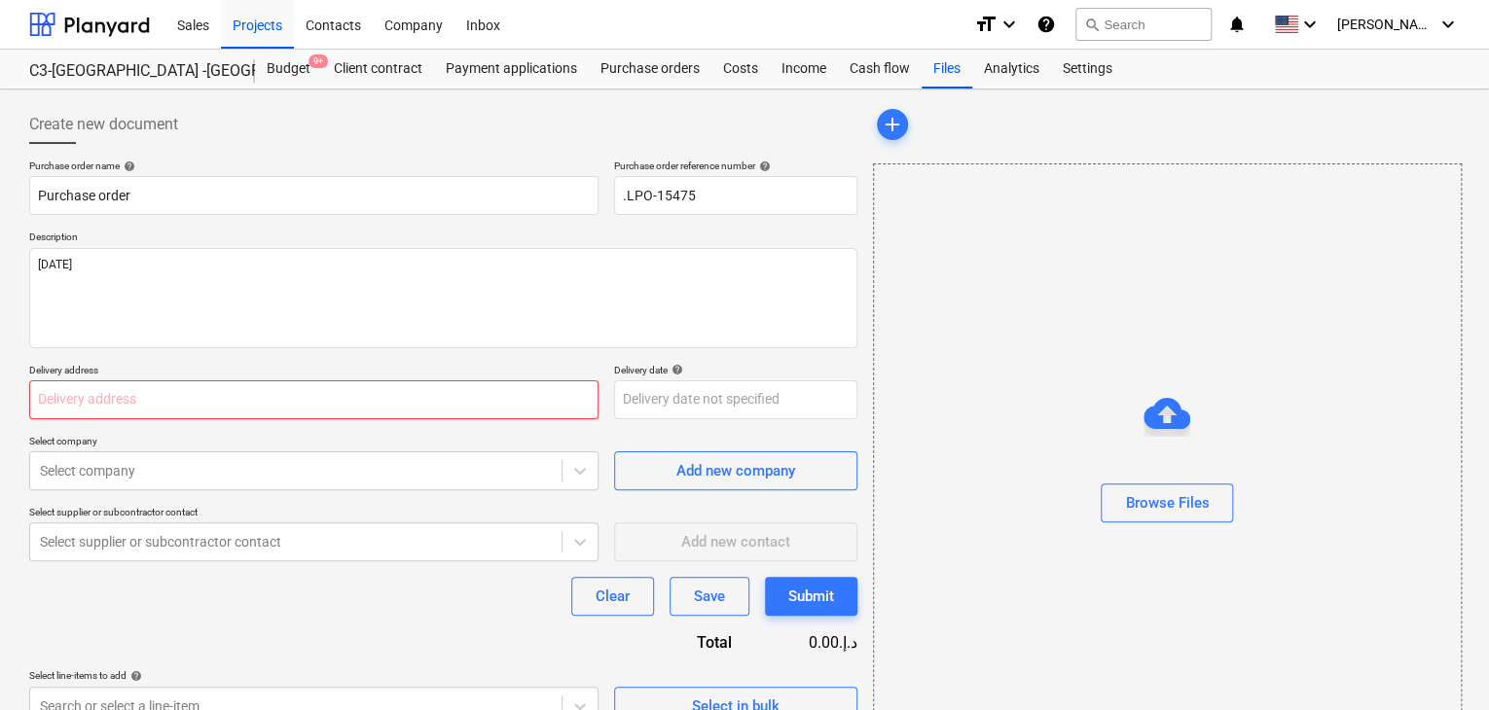
click at [76, 398] on input "text" at bounding box center [313, 399] width 569 height 39
type textarea "x"
type input "L"
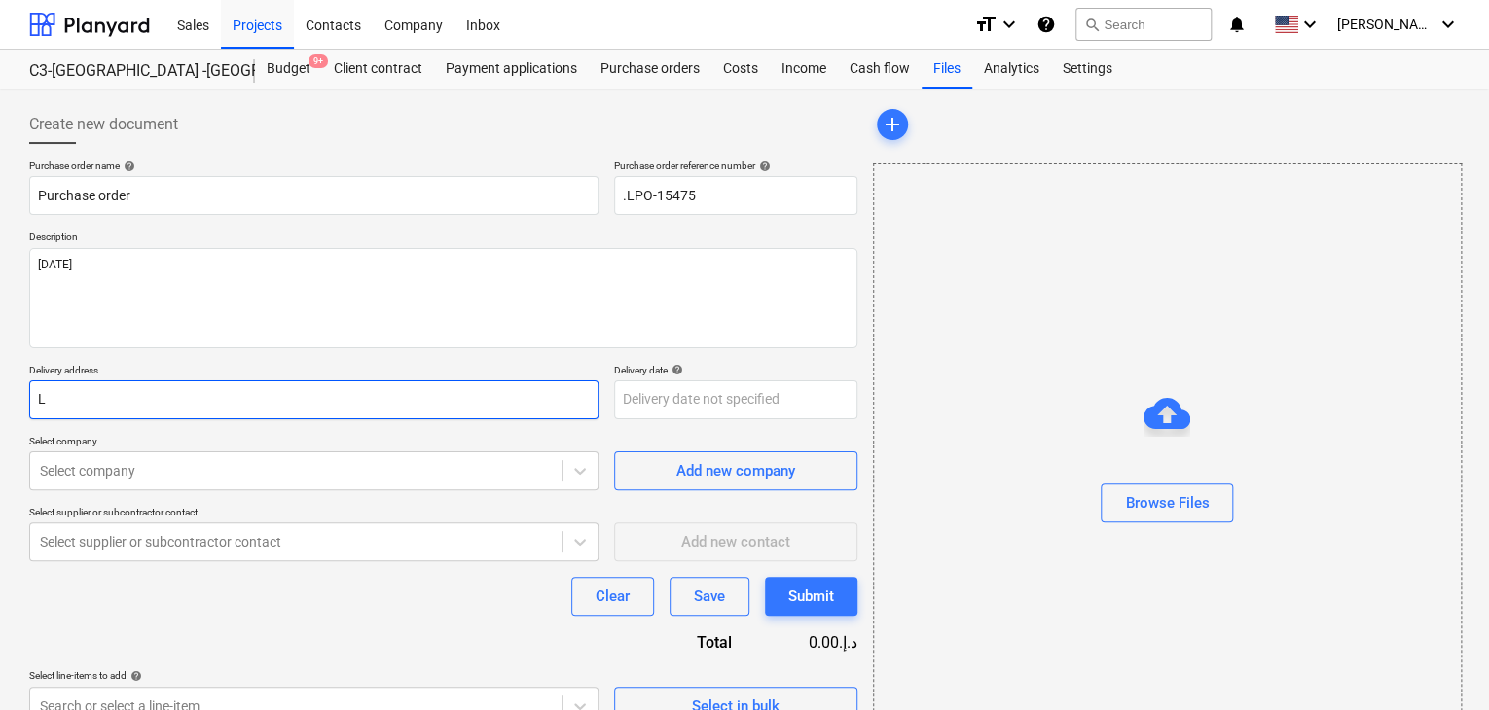
type textarea "x"
type input "LU"
type textarea "x"
type input "LUC"
type textarea "x"
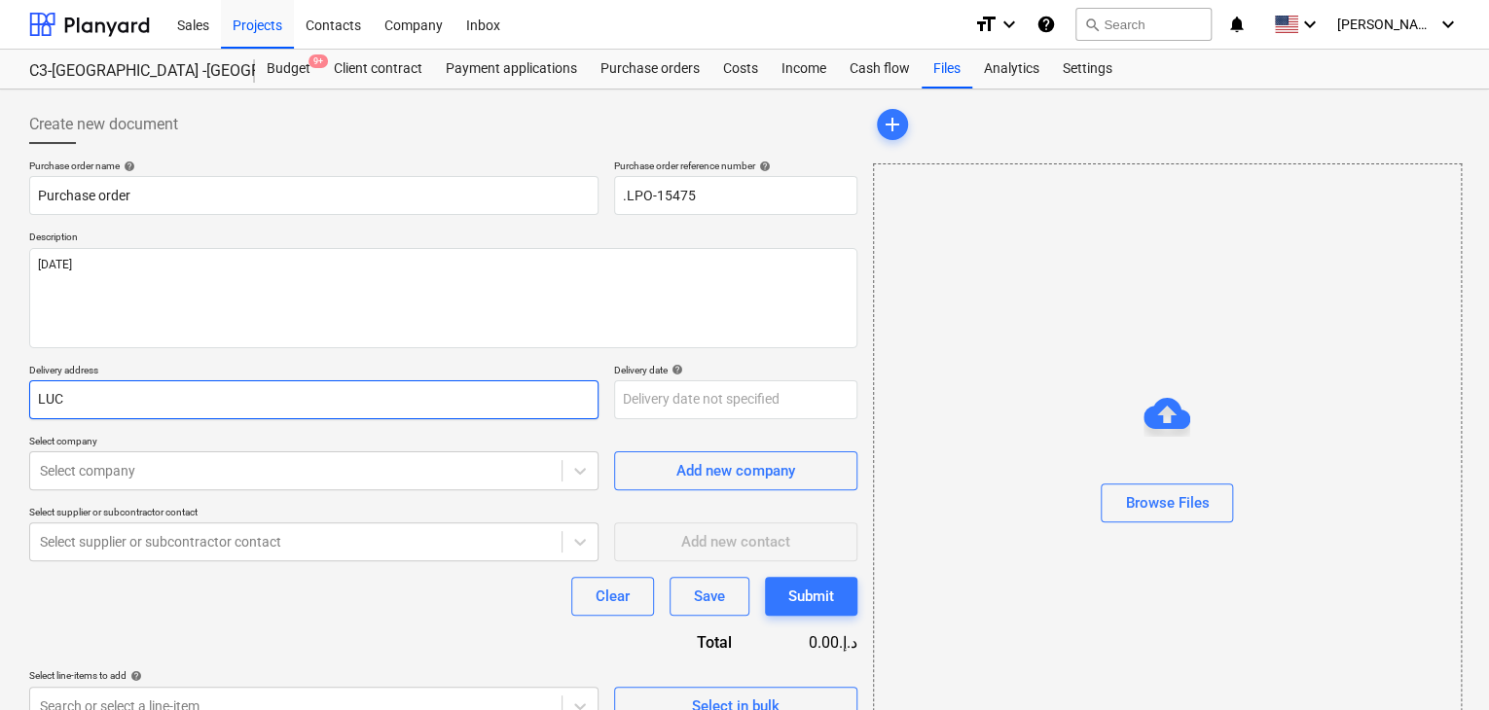
type input "LUCK"
type textarea "x"
type input "LUCKU"
type textarea "x"
type input "LUCK"
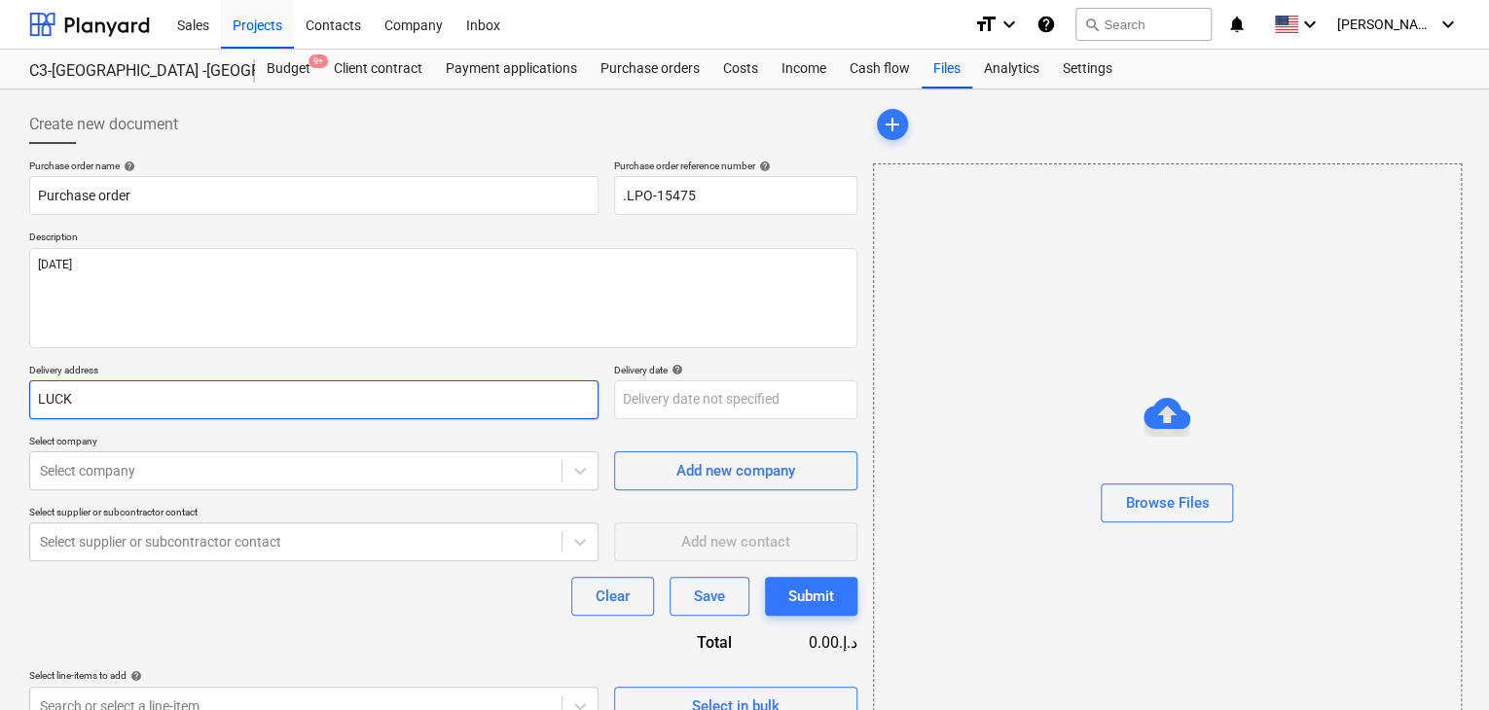
type textarea "x"
type input "LUCKY"
type textarea "x"
type input "LUCKY N"
type textarea "x"
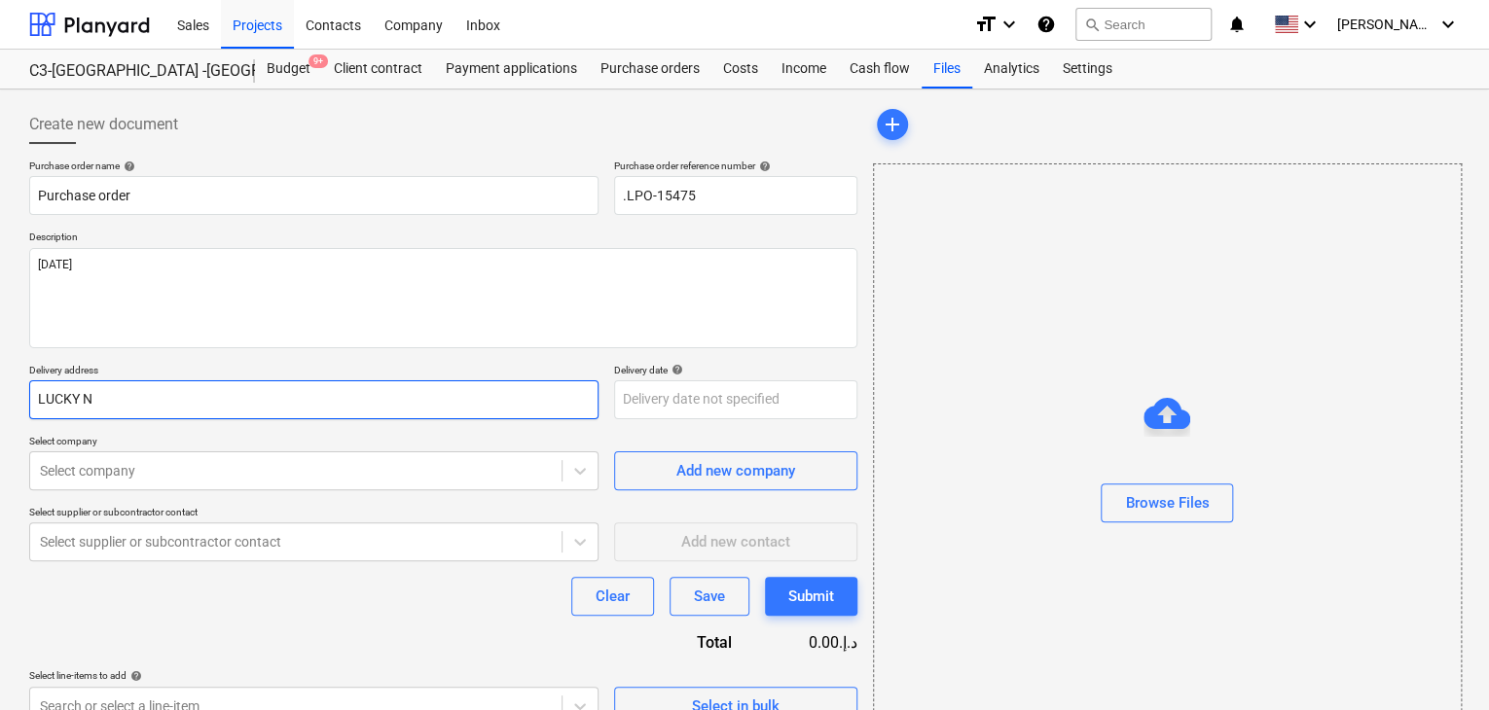
type input "LUCKY NE"
type textarea "x"
type input "LUCKY NEG"
type textarea "x"
type input "LUCKY [PERSON_NAME]"
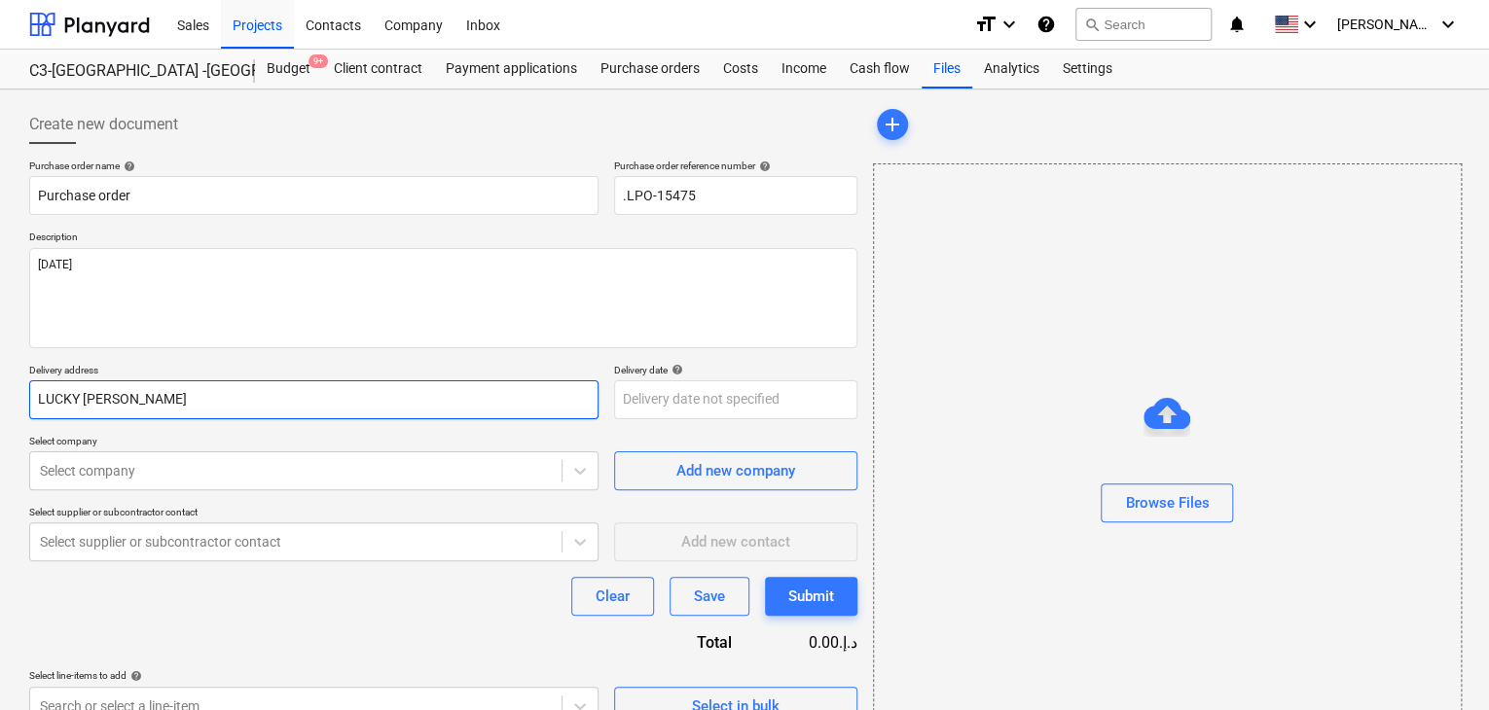
type textarea "x"
type input "LUCKY NEGIN"
type textarea "x"
type input "LUCKY NEGINE"
type textarea "x"
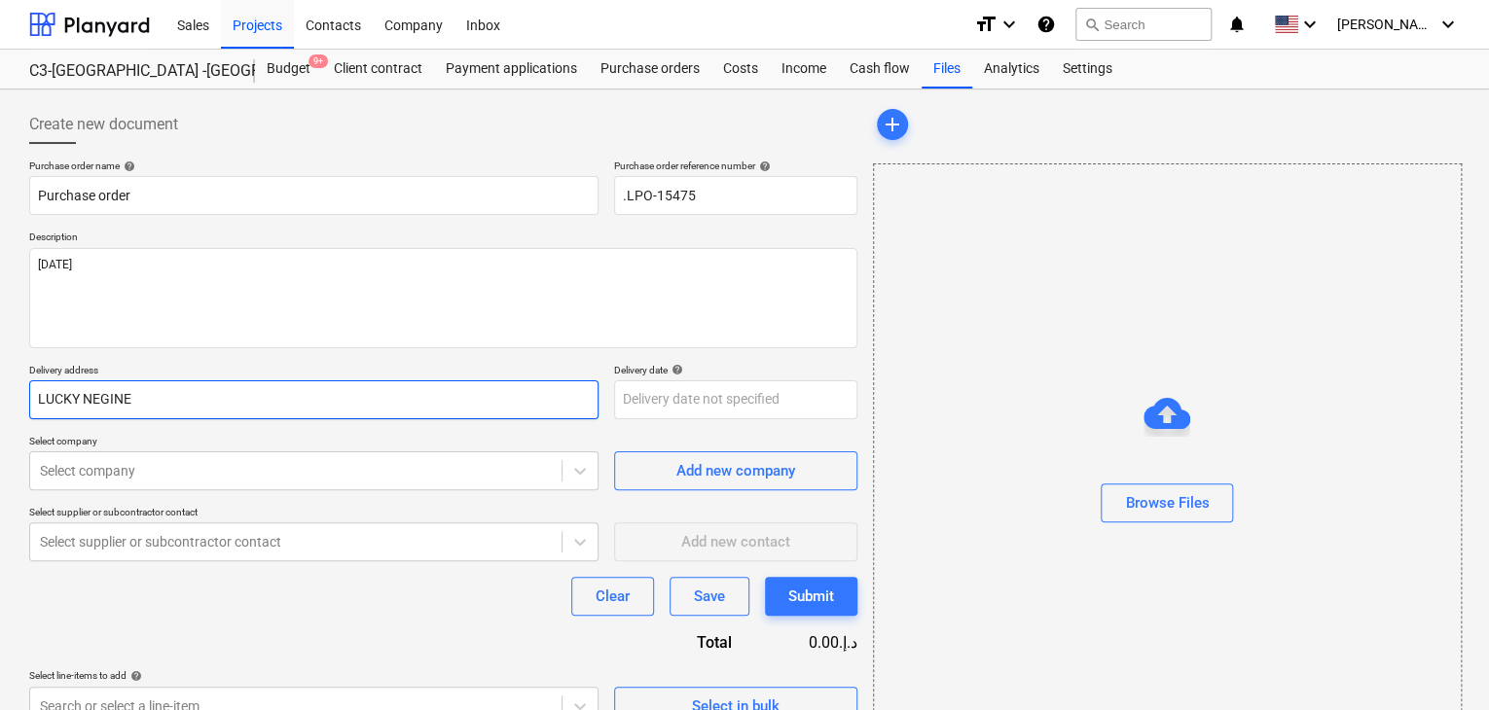
type input "LUCKY NEGINEE"
type textarea "x"
type input "LUCKY NEGINEER"
type textarea "x"
type input "LUCKY NEGINEERI"
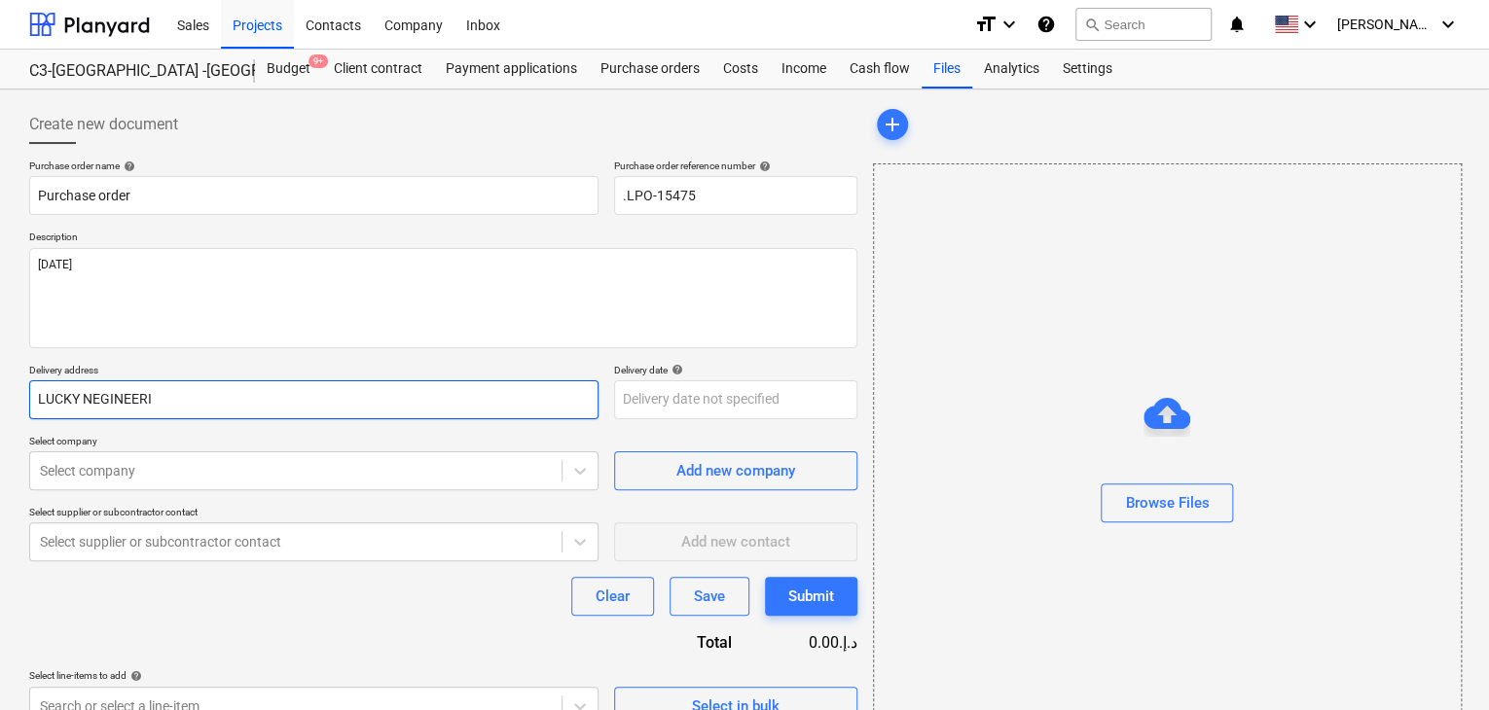
type textarea "x"
type input "LUCKY NEGINEERIN"
type textarea "x"
type input "LUCKY NEGINEERING"
type textarea "x"
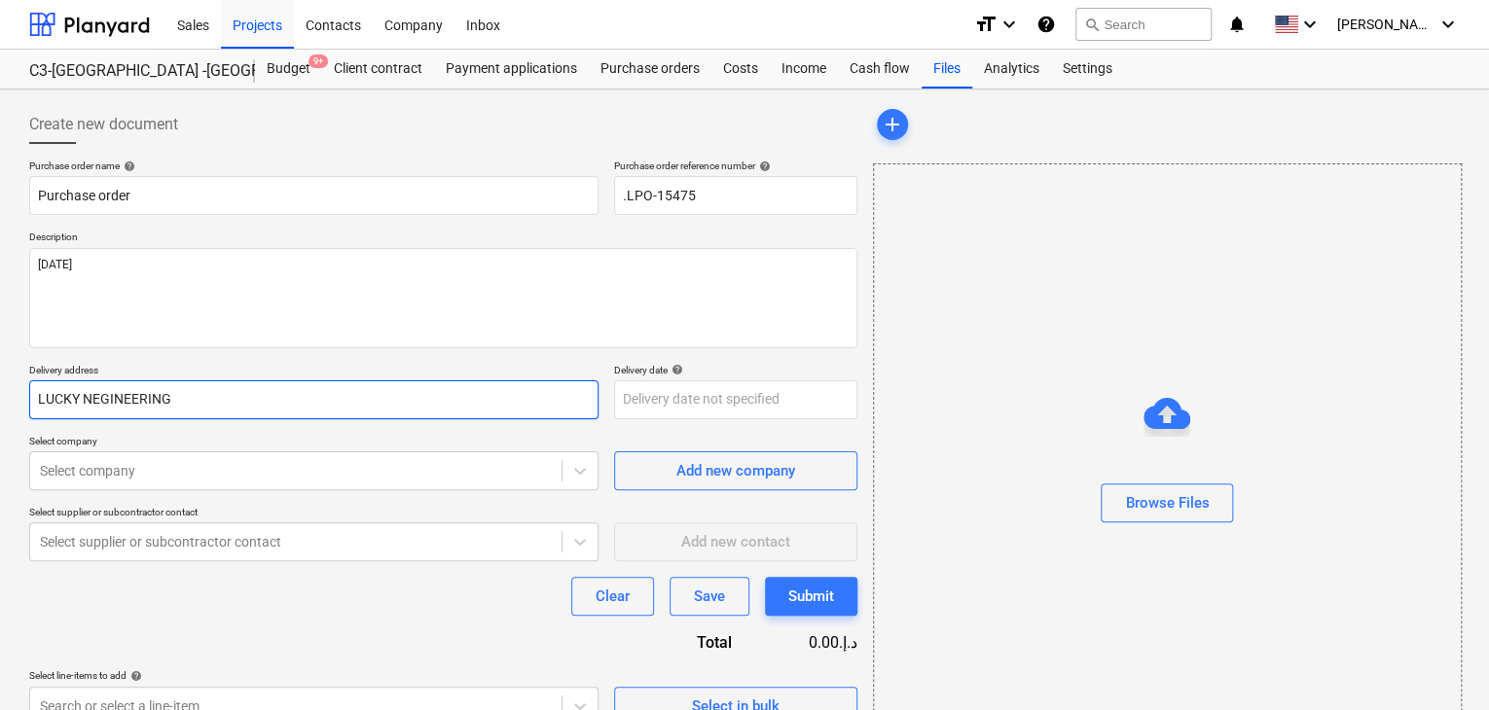
type input "LUCKY NEGINEERING"
type textarea "x"
type input "LUCKY NEGINEERING S"
type textarea "x"
type input "LUCKY NEGINEERING SE"
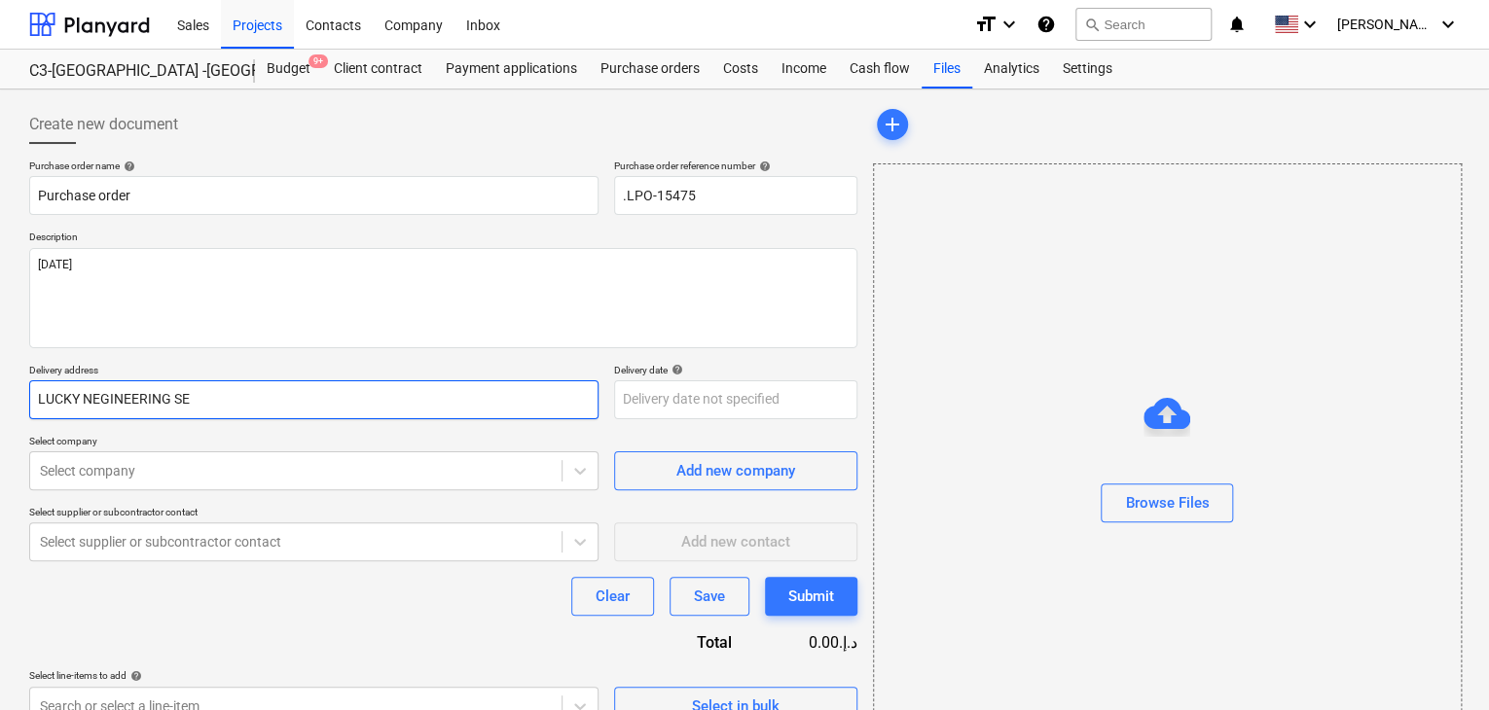
type textarea "x"
type input "LUCKY NEGINEERING SER"
type textarea "x"
type input "LUCKY NEGINEERING SERV"
type textarea "x"
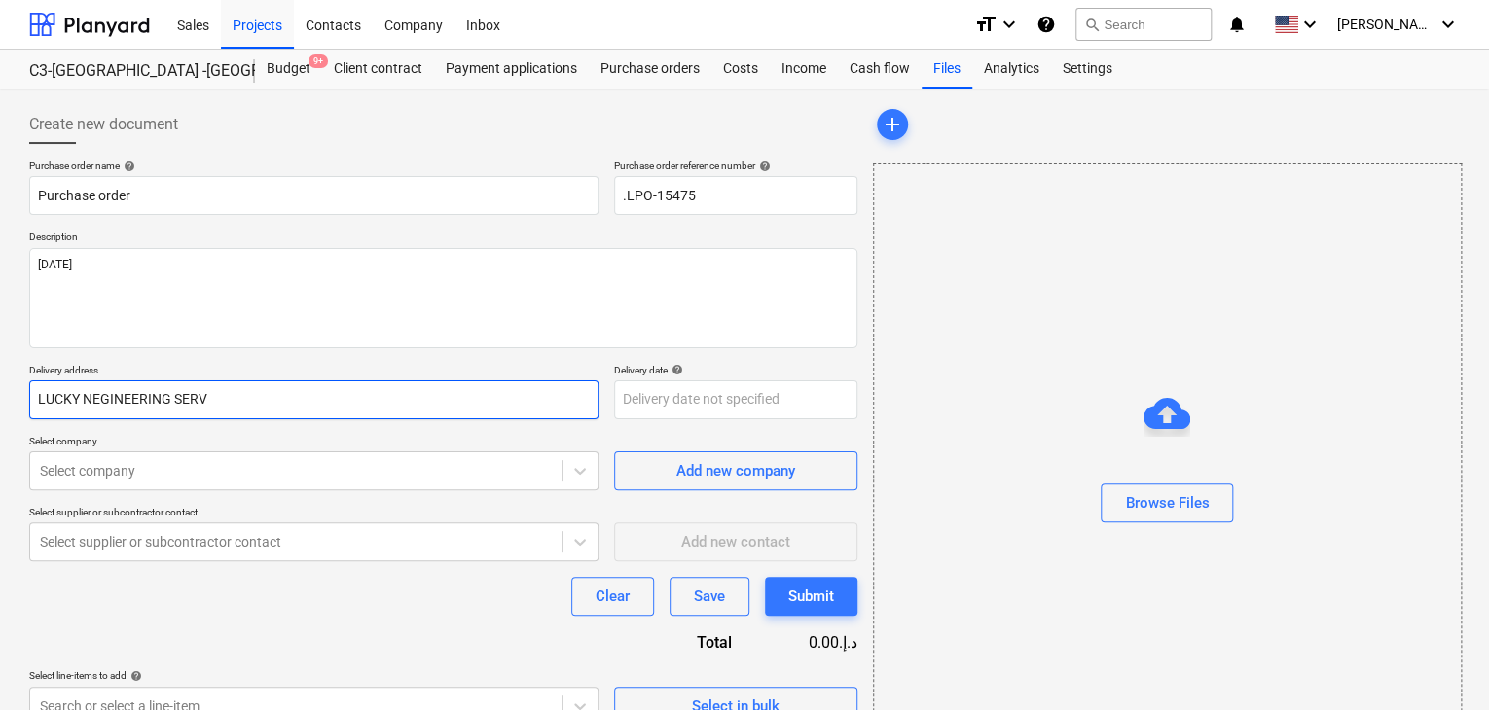
type input "LUCKY NEGINEERING SERVI"
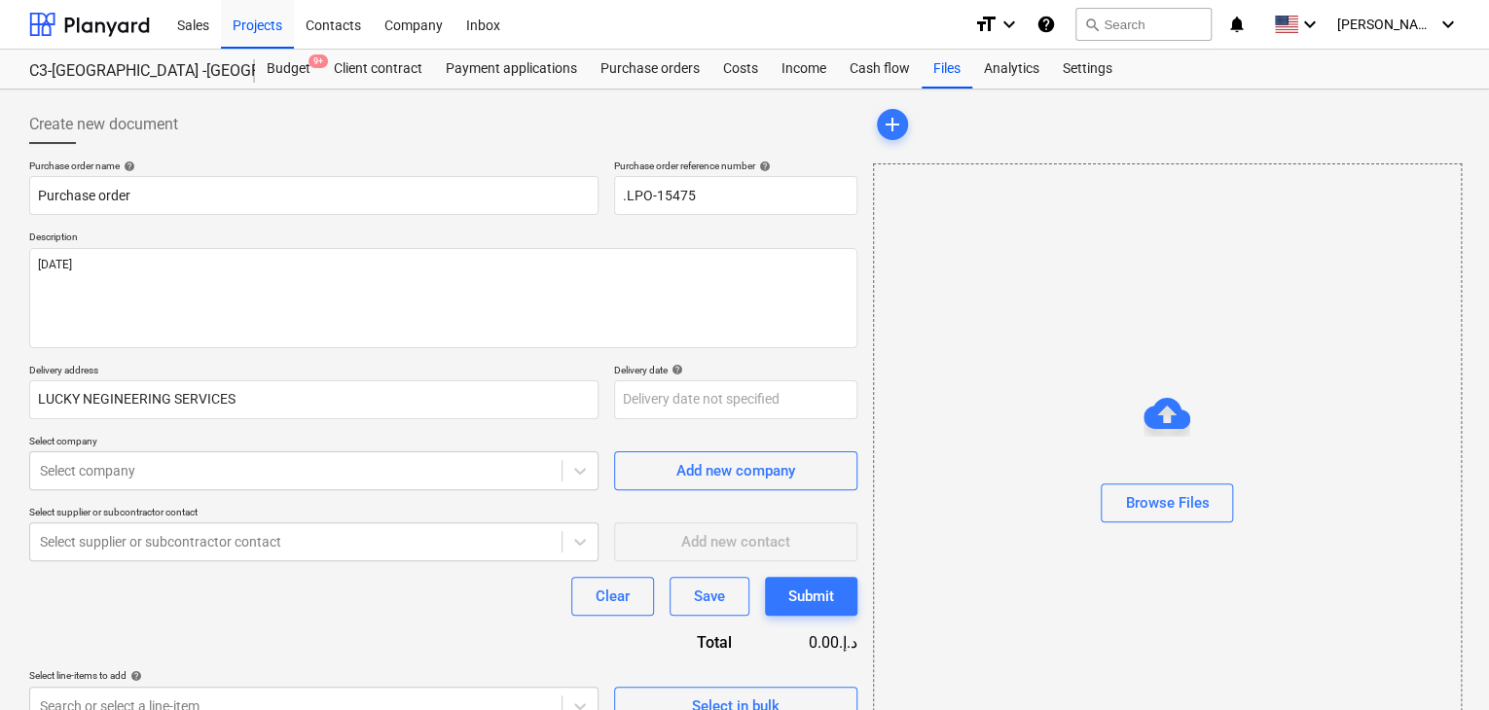
click at [637, 417] on div at bounding box center [735, 399] width 243 height 39
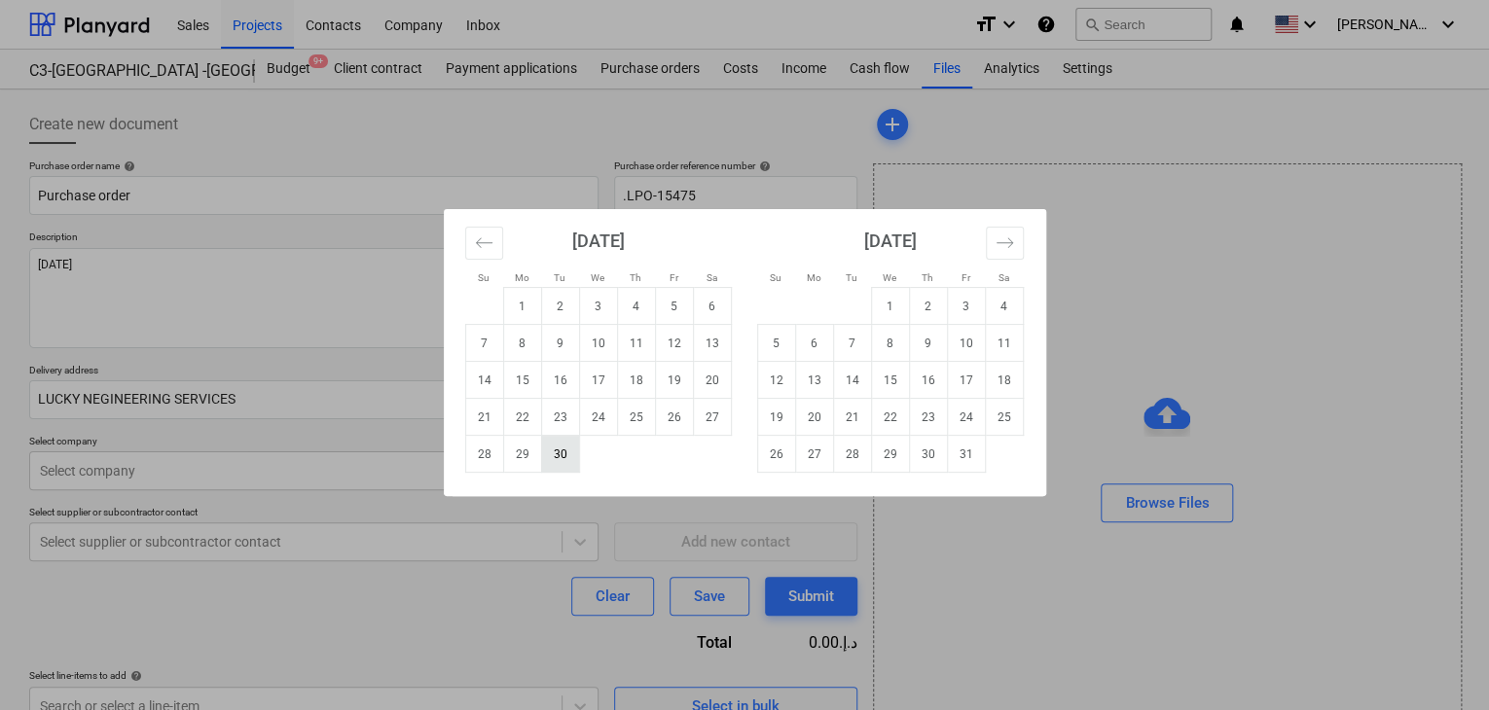
click at [552, 448] on td "30" at bounding box center [560, 454] width 38 height 37
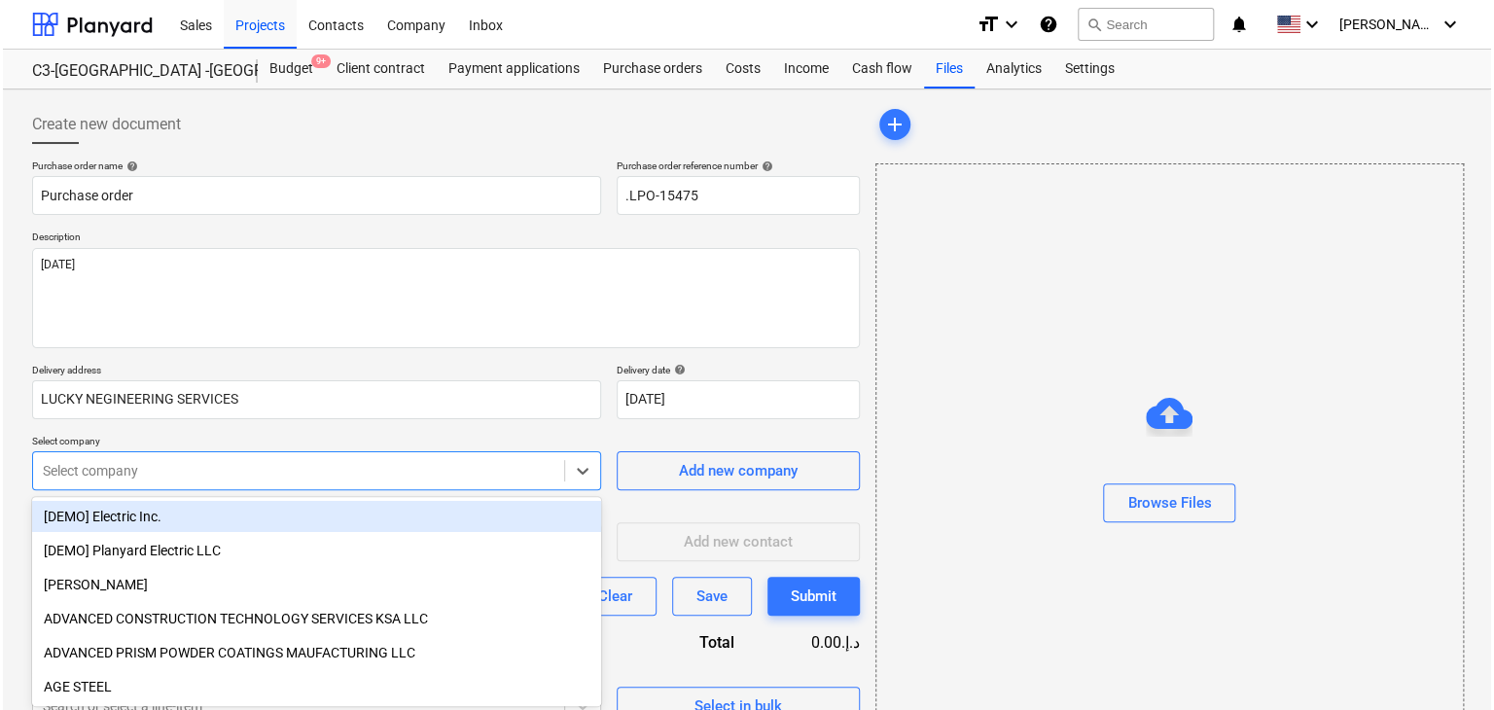
scroll to position [69, 0]
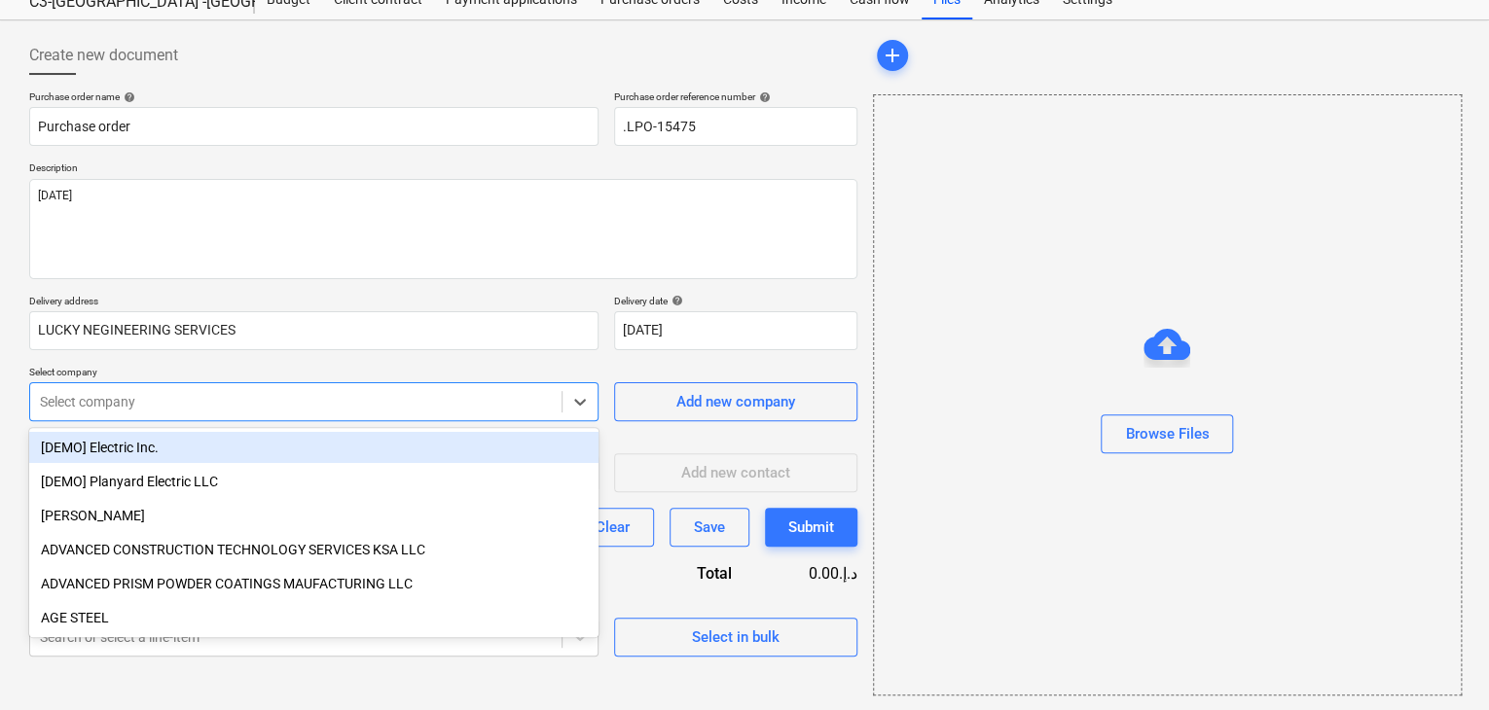
click at [249, 468] on body "Sales Projects Contacts Company Inbox format_size keyboard_arrow_down help sear…" at bounding box center [744, 286] width 1489 height 710
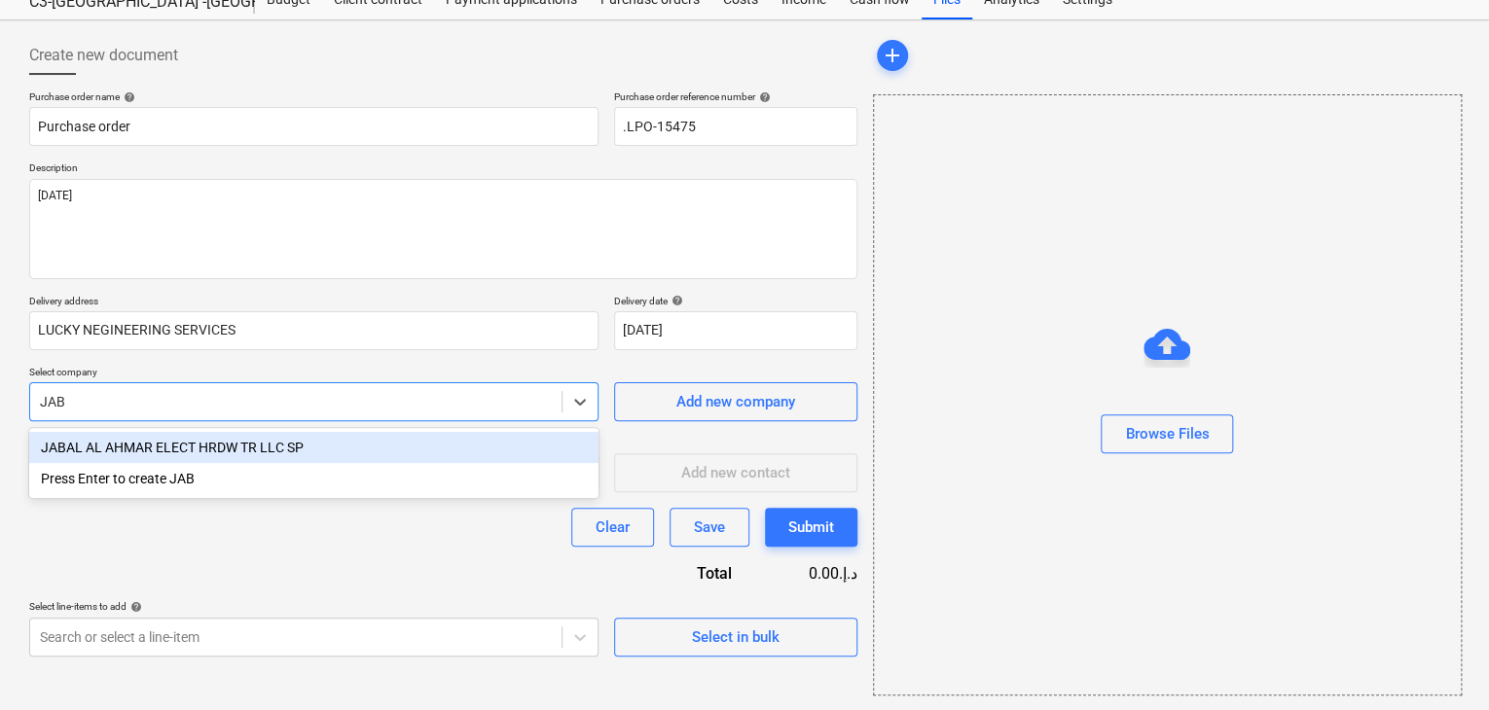
click at [273, 435] on div "JABAL AL AHMAR ELECT HRDW TR LLC SP" at bounding box center [313, 447] width 569 height 31
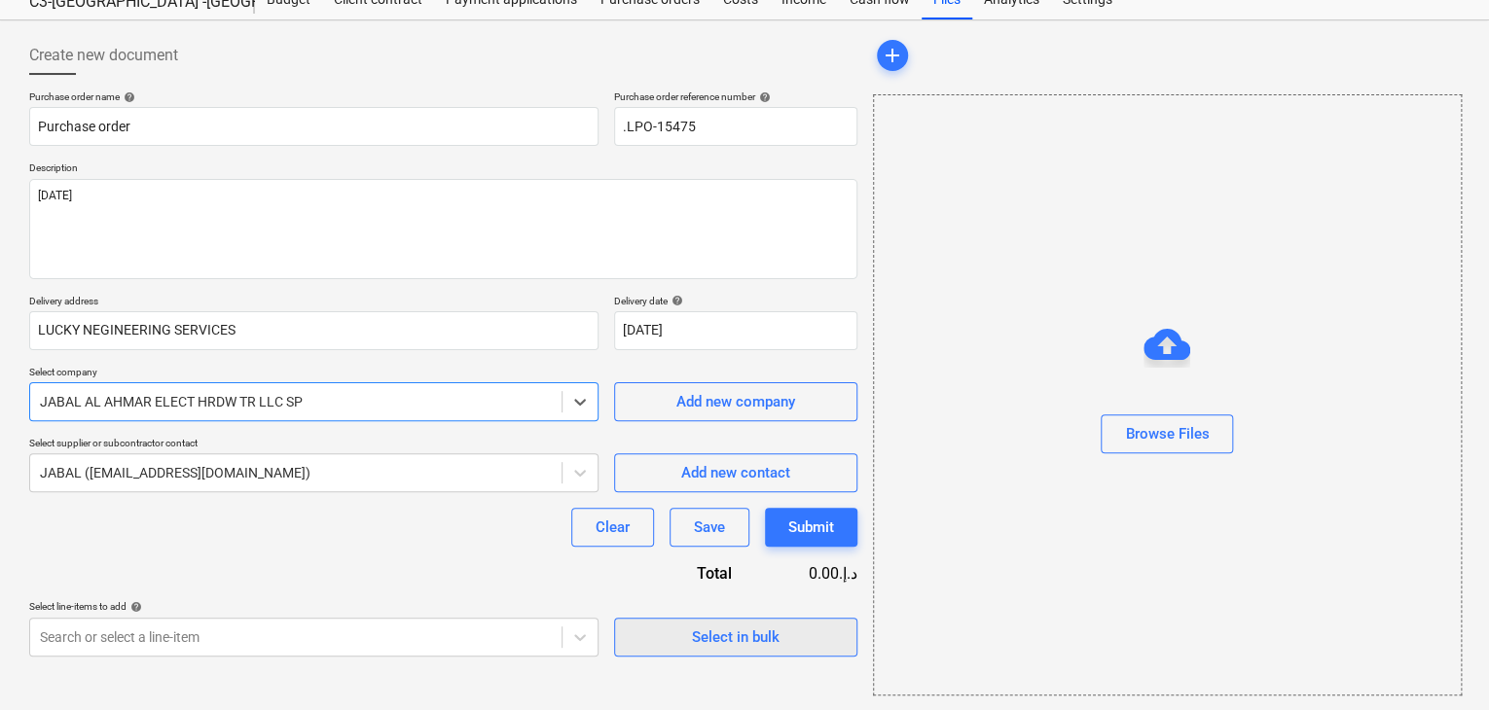
click at [781, 635] on span "Select in bulk" at bounding box center [735, 637] width 195 height 25
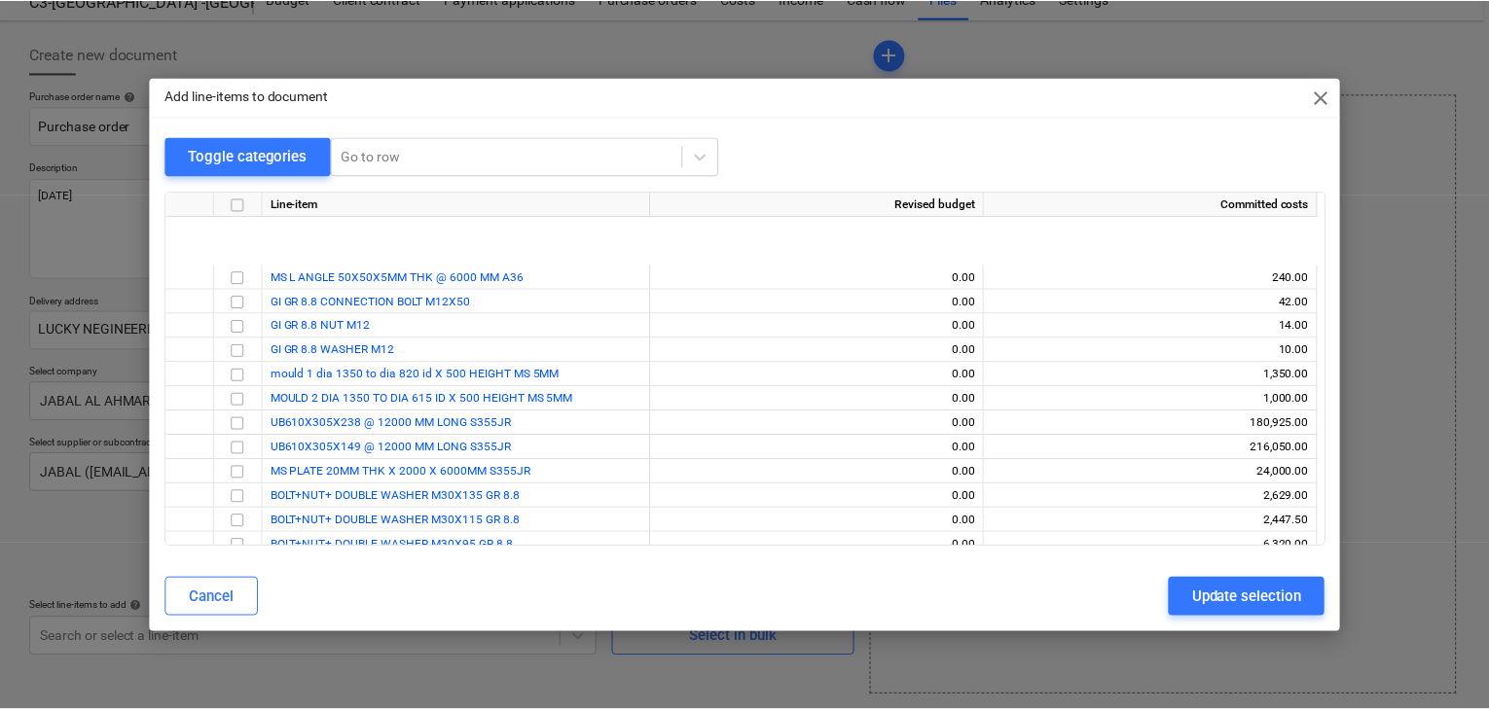
scroll to position [182, 0]
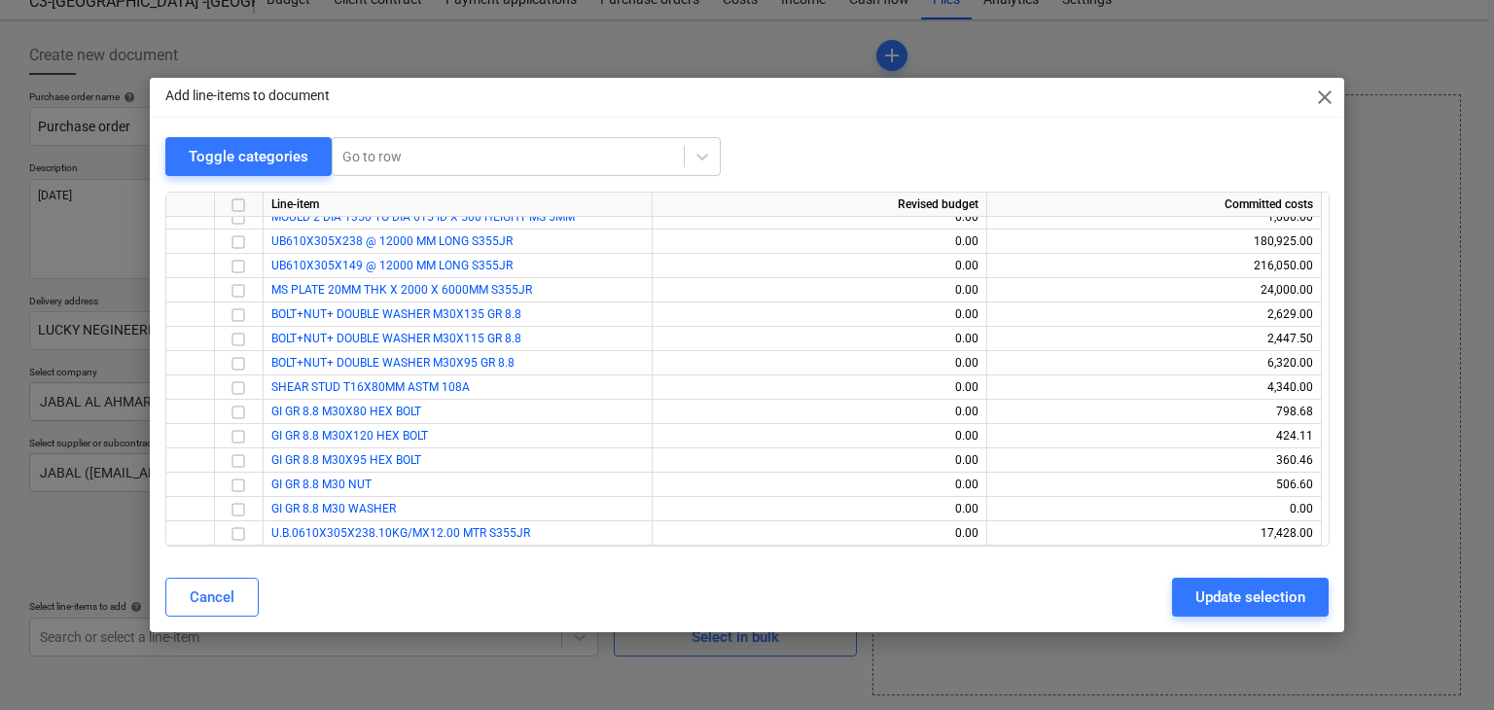
click at [1318, 93] on span "close" at bounding box center [1325, 97] width 23 height 23
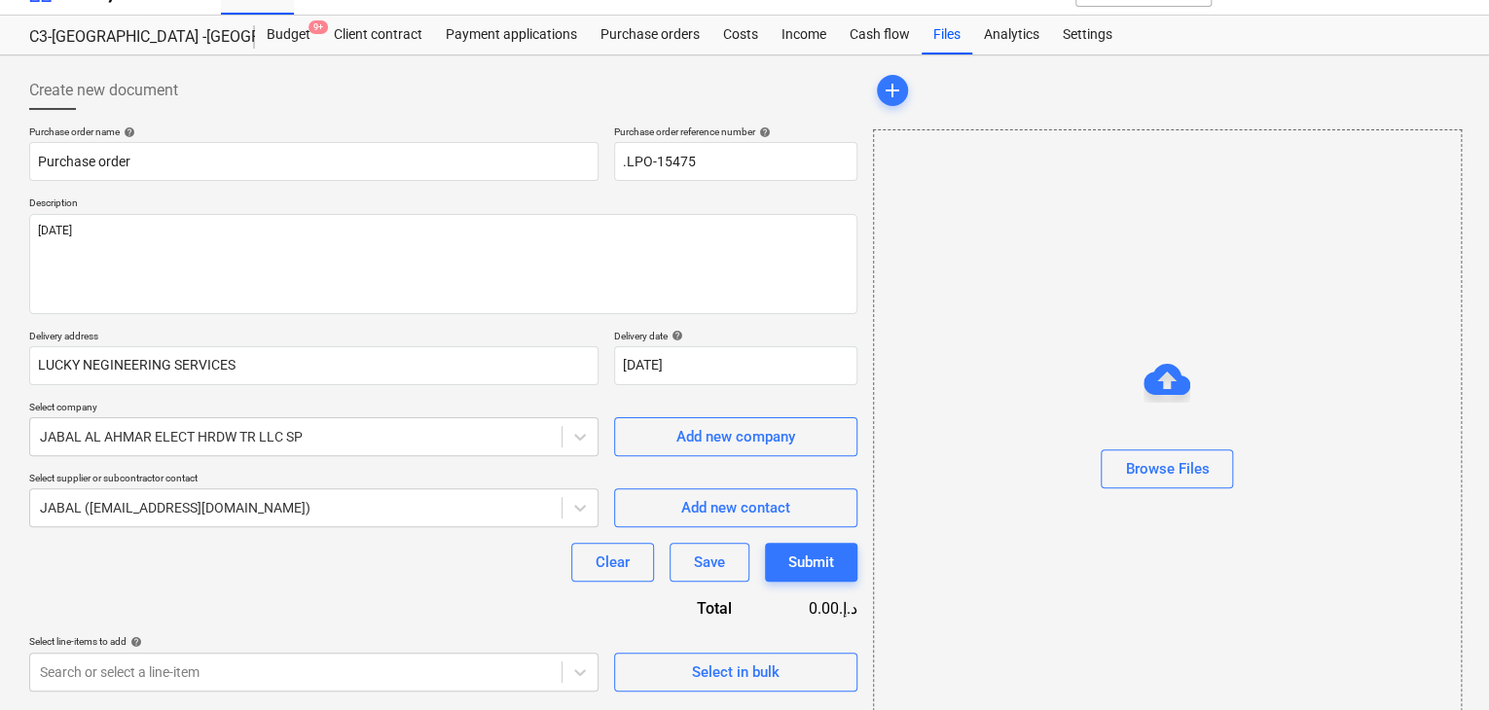
scroll to position [0, 0]
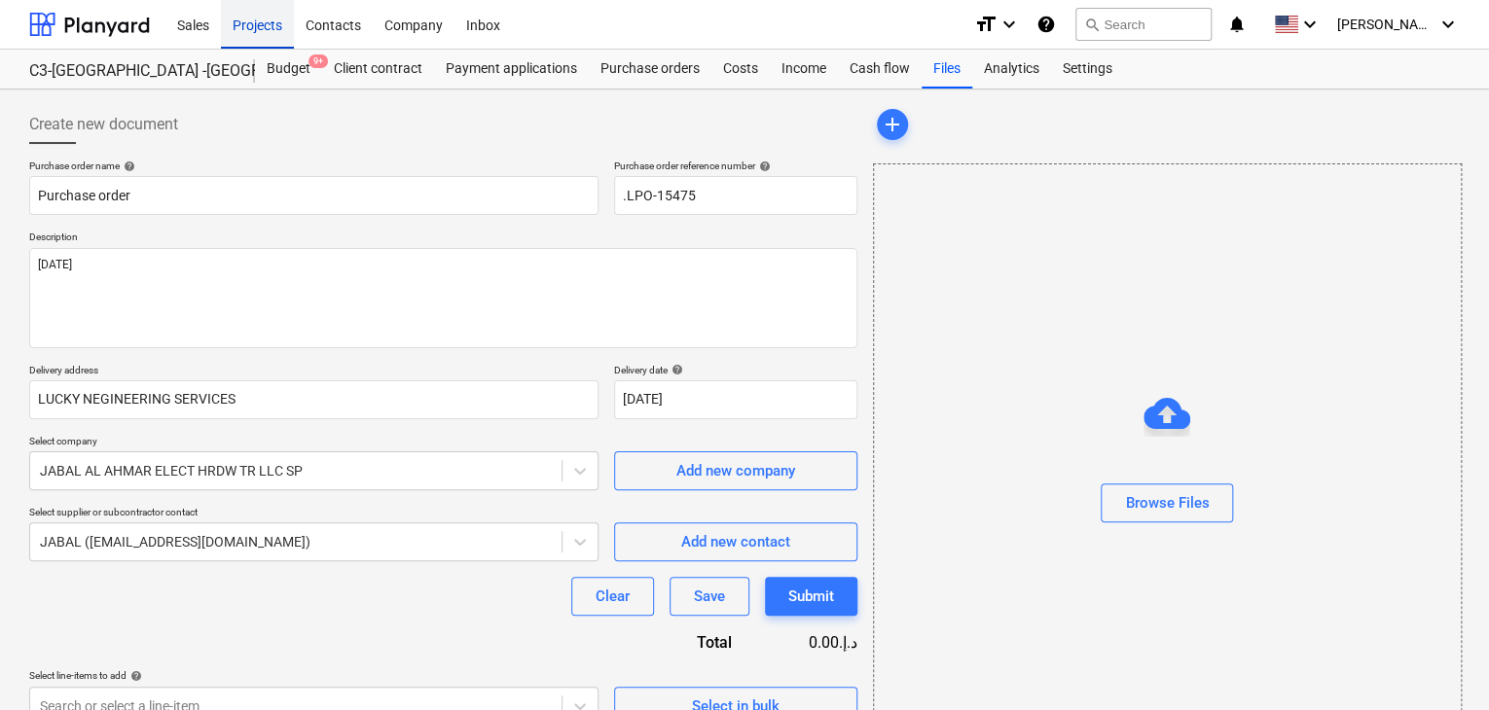
click at [264, 44] on div "Projects" at bounding box center [257, 24] width 73 height 50
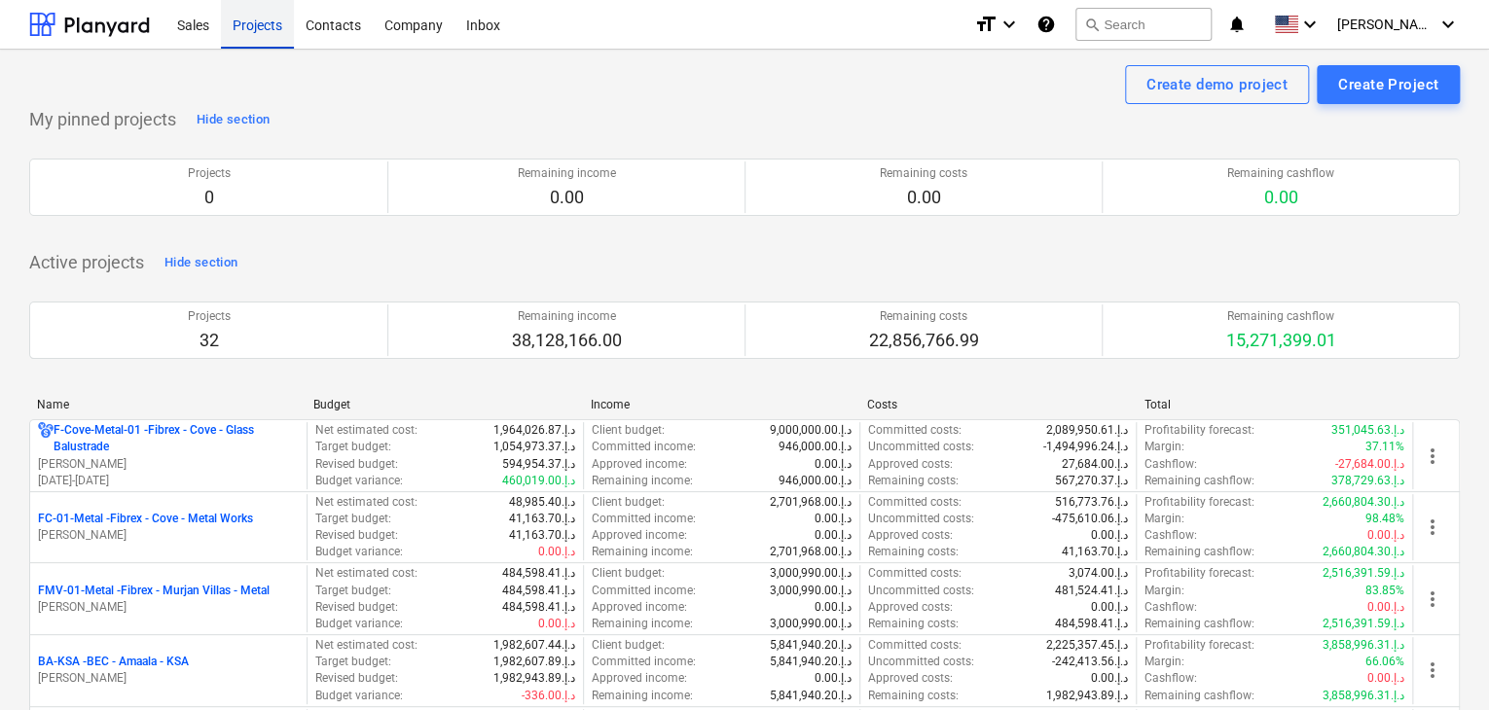
click at [265, 33] on div "Projects" at bounding box center [257, 24] width 73 height 50
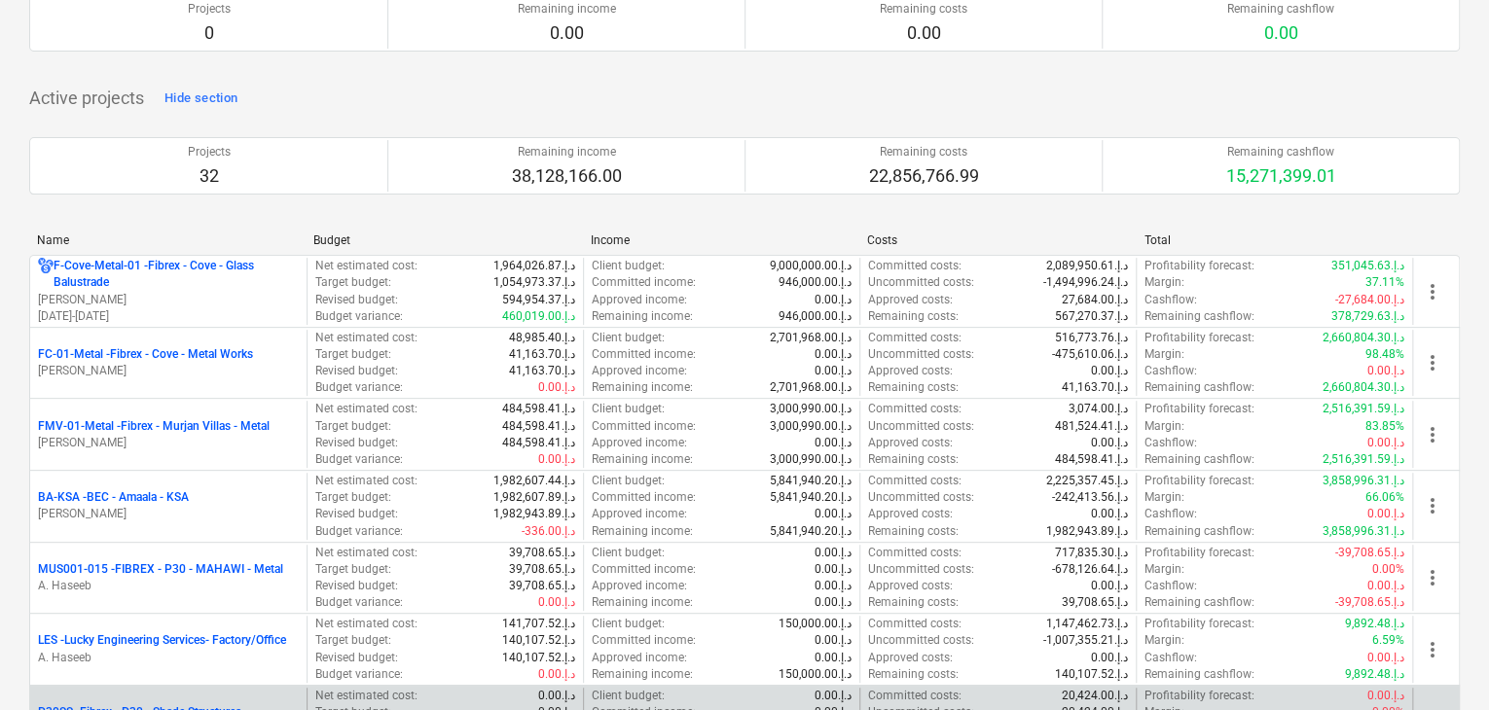
scroll to position [292, 0]
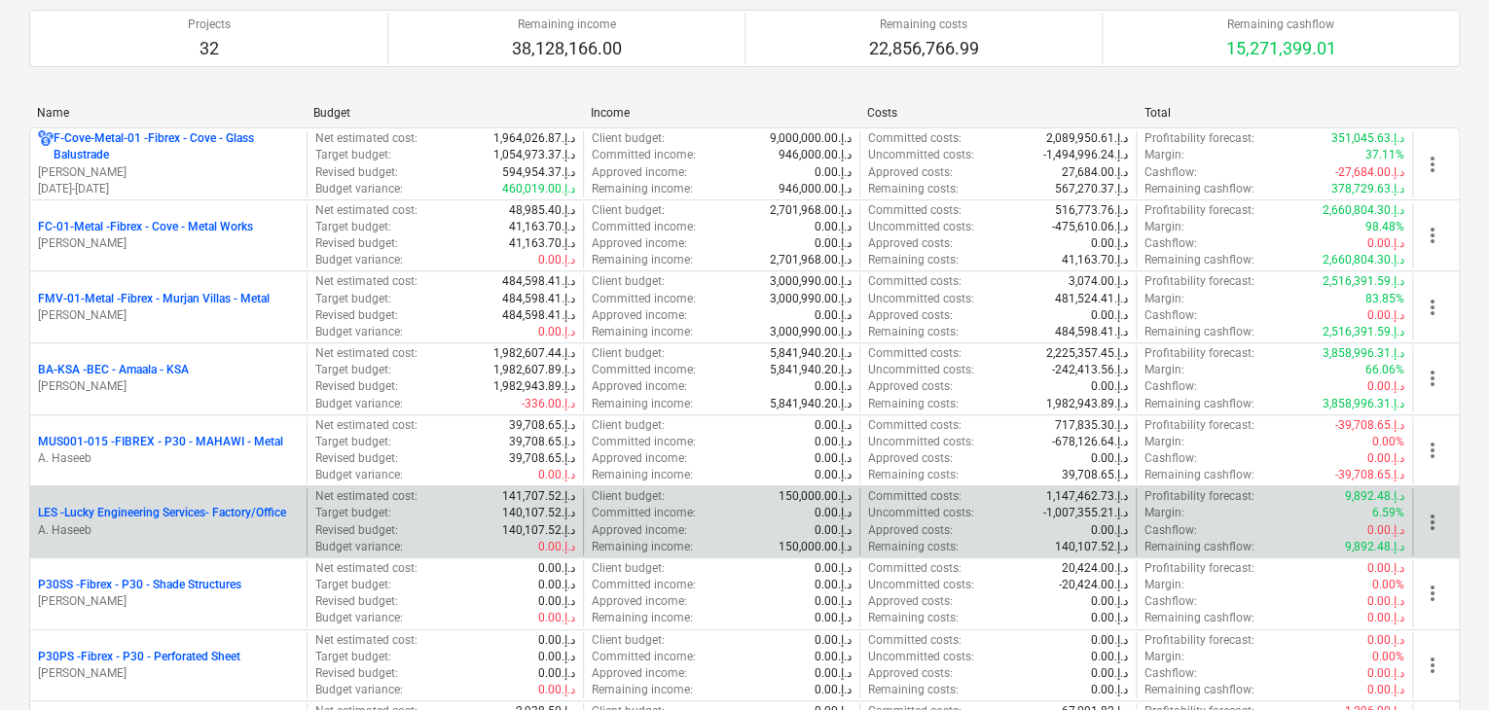
click at [148, 524] on p "A. Haseeb" at bounding box center [168, 530] width 261 height 17
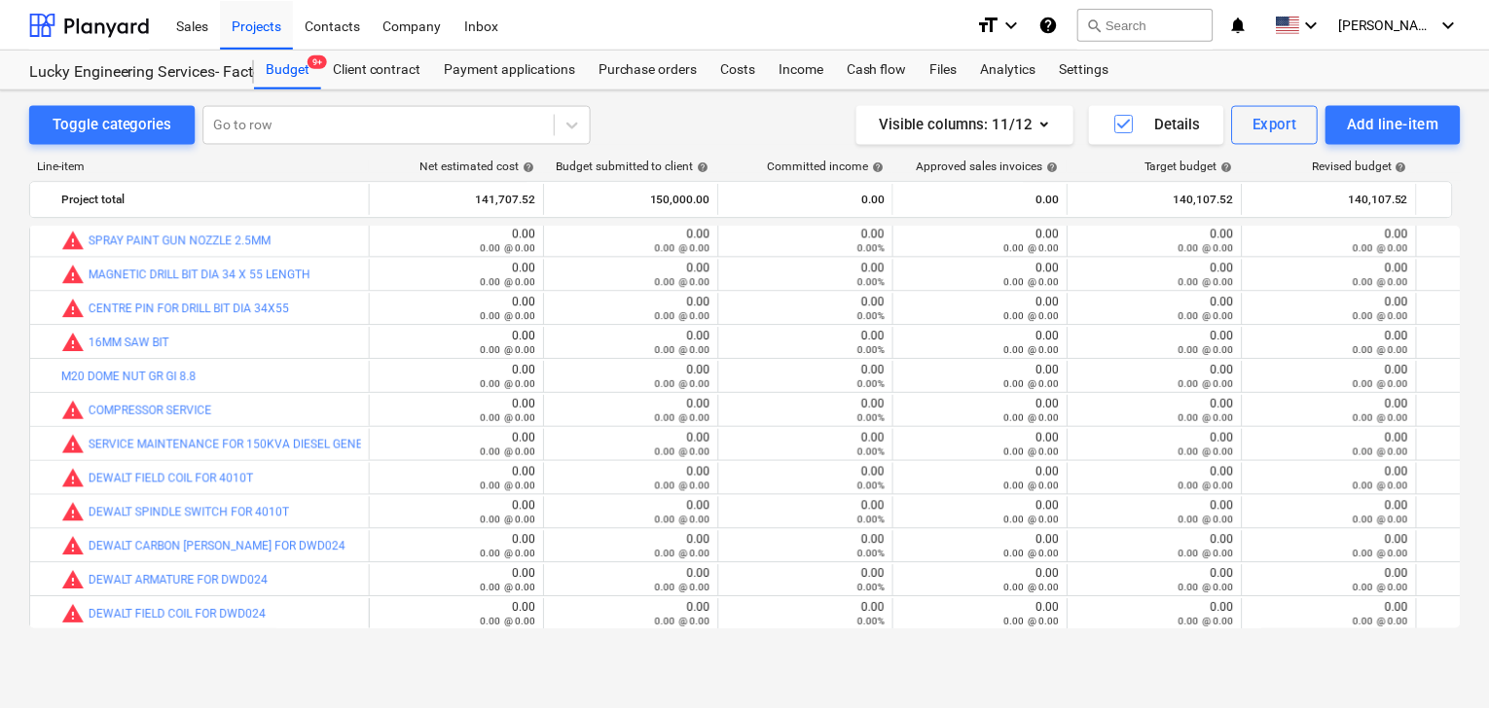
scroll to position [47101, 0]
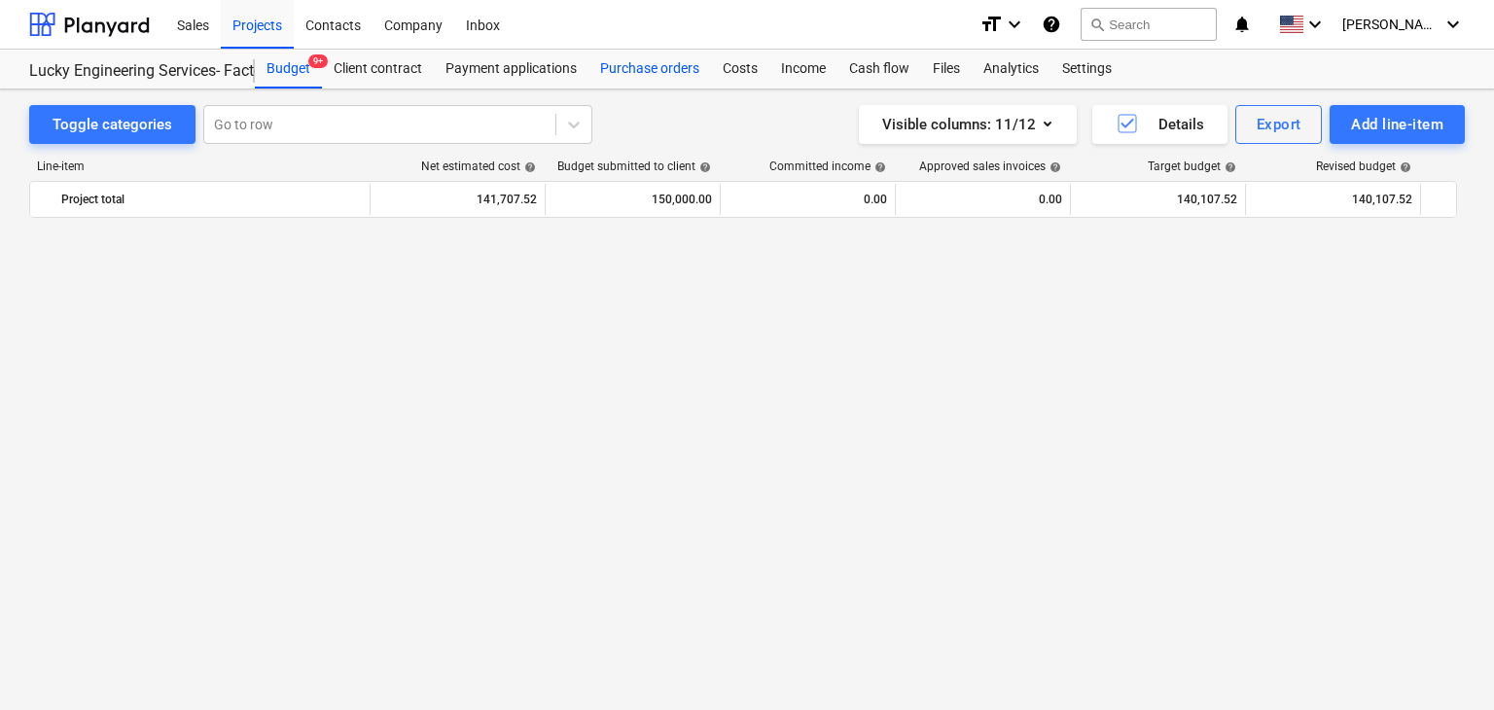
click at [672, 82] on div "Purchase orders" at bounding box center [650, 69] width 123 height 39
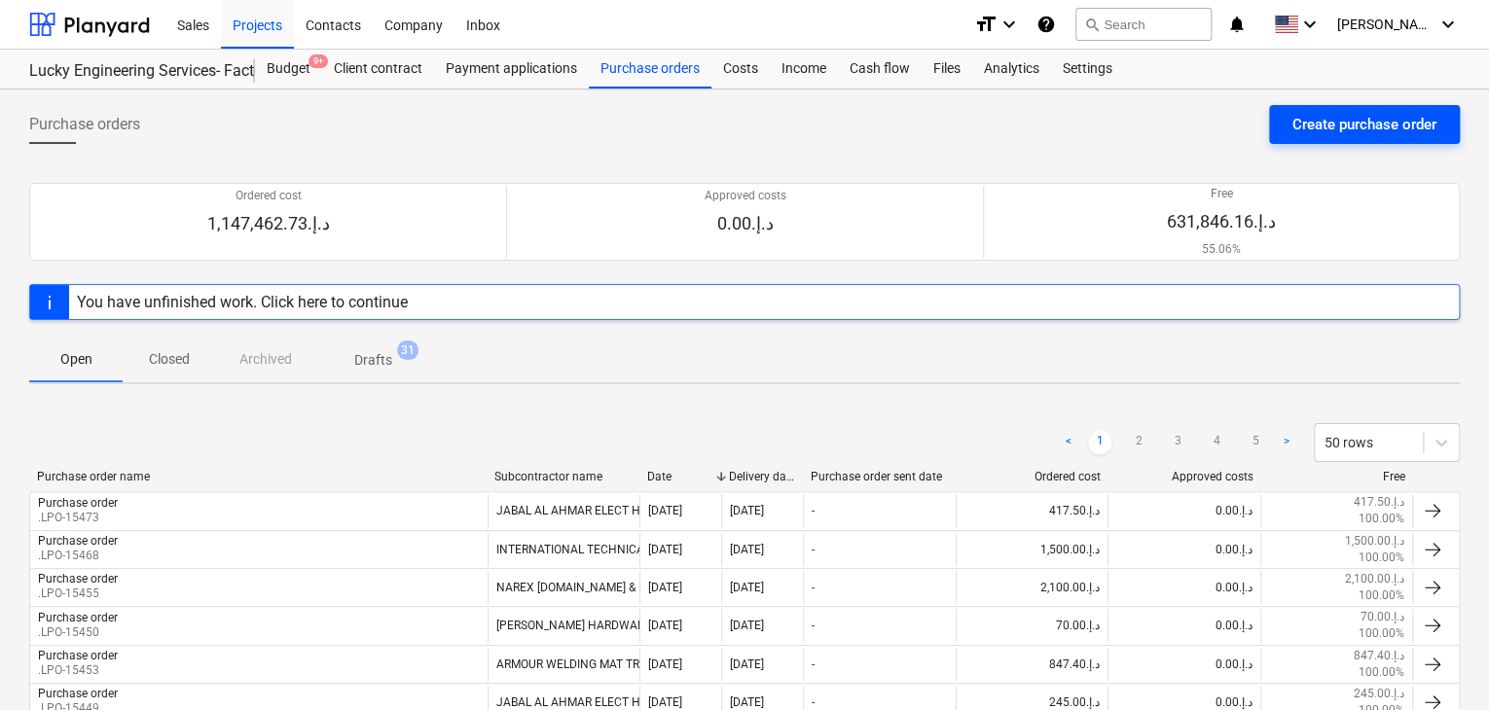
click at [1331, 126] on div "Create purchase order" at bounding box center [1364, 124] width 144 height 25
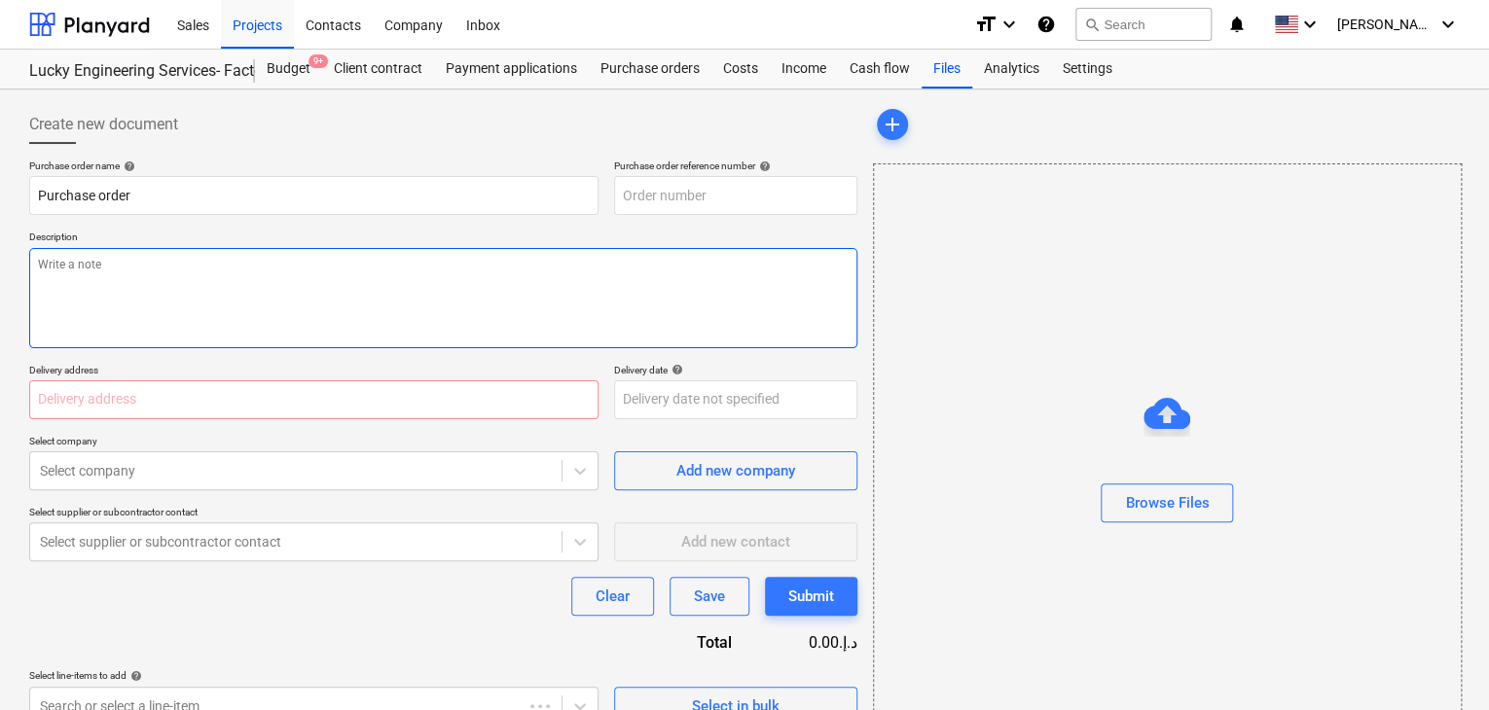
click at [615, 248] on textarea at bounding box center [443, 298] width 828 height 100
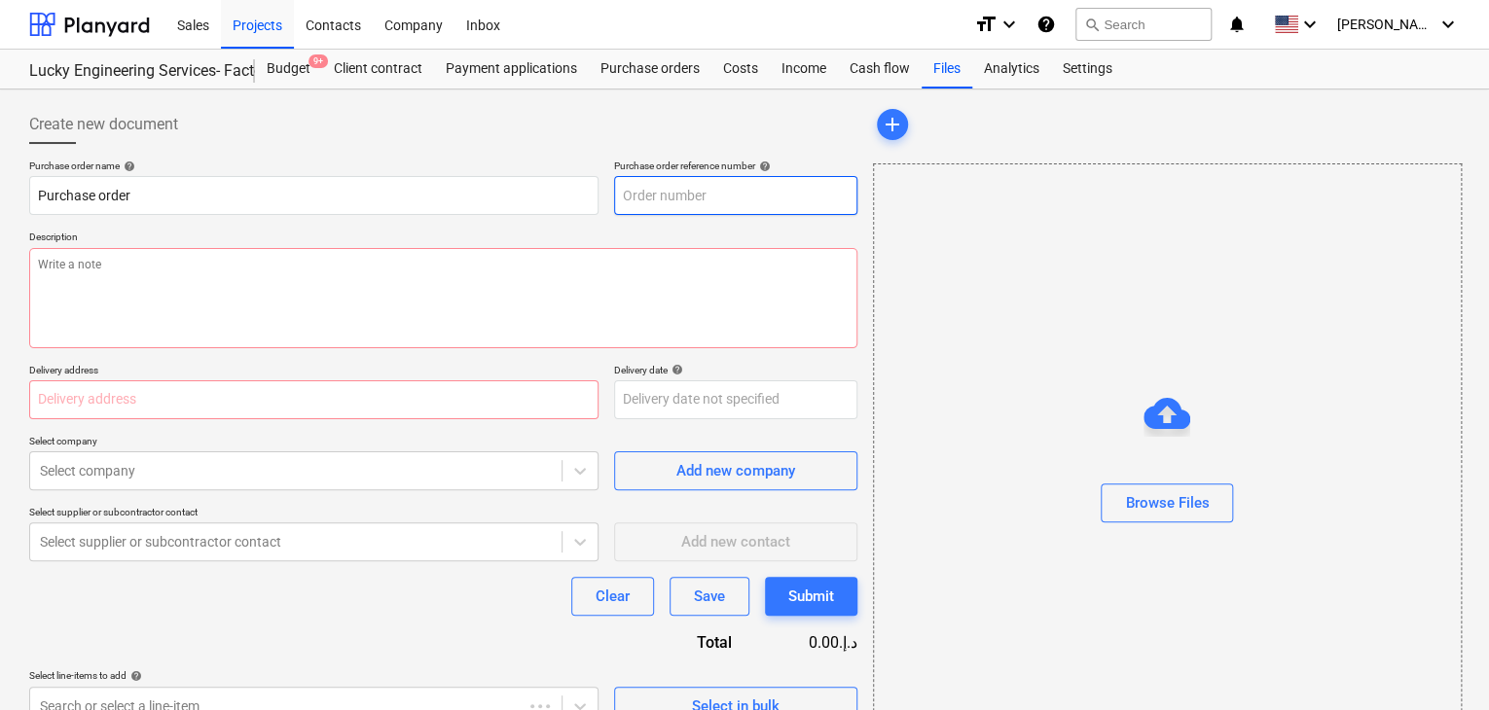
click at [699, 193] on input "text" at bounding box center [735, 195] width 243 height 39
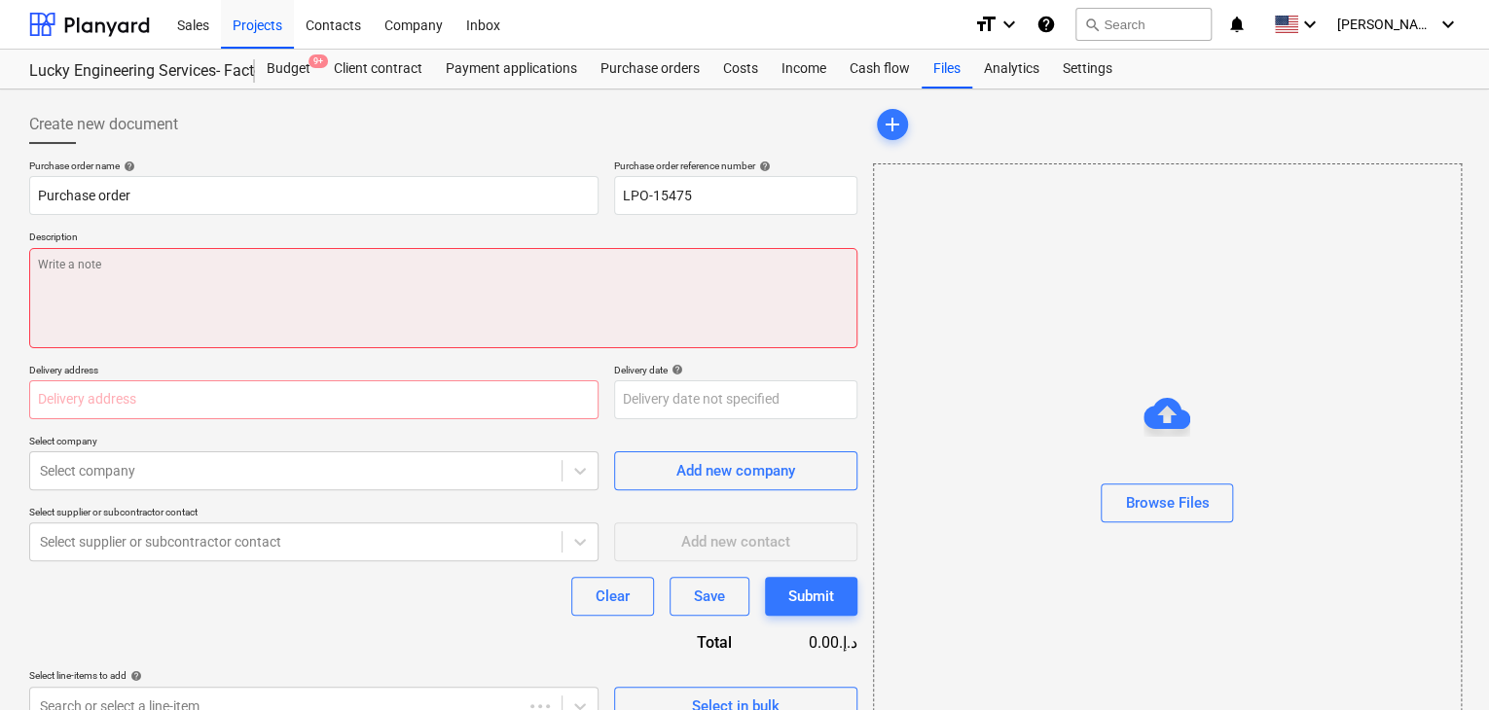
click at [188, 308] on textarea at bounding box center [443, 298] width 828 height 100
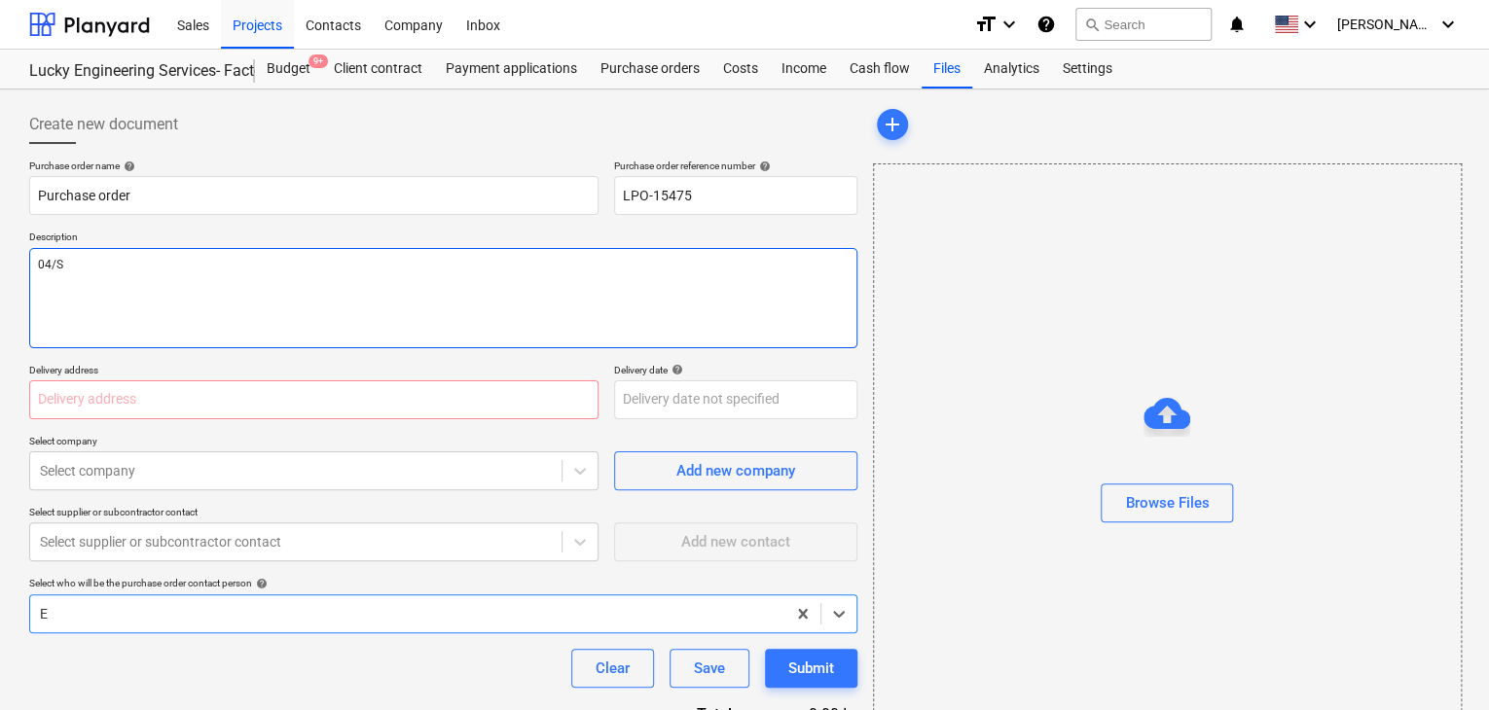
scroll to position [9, 0]
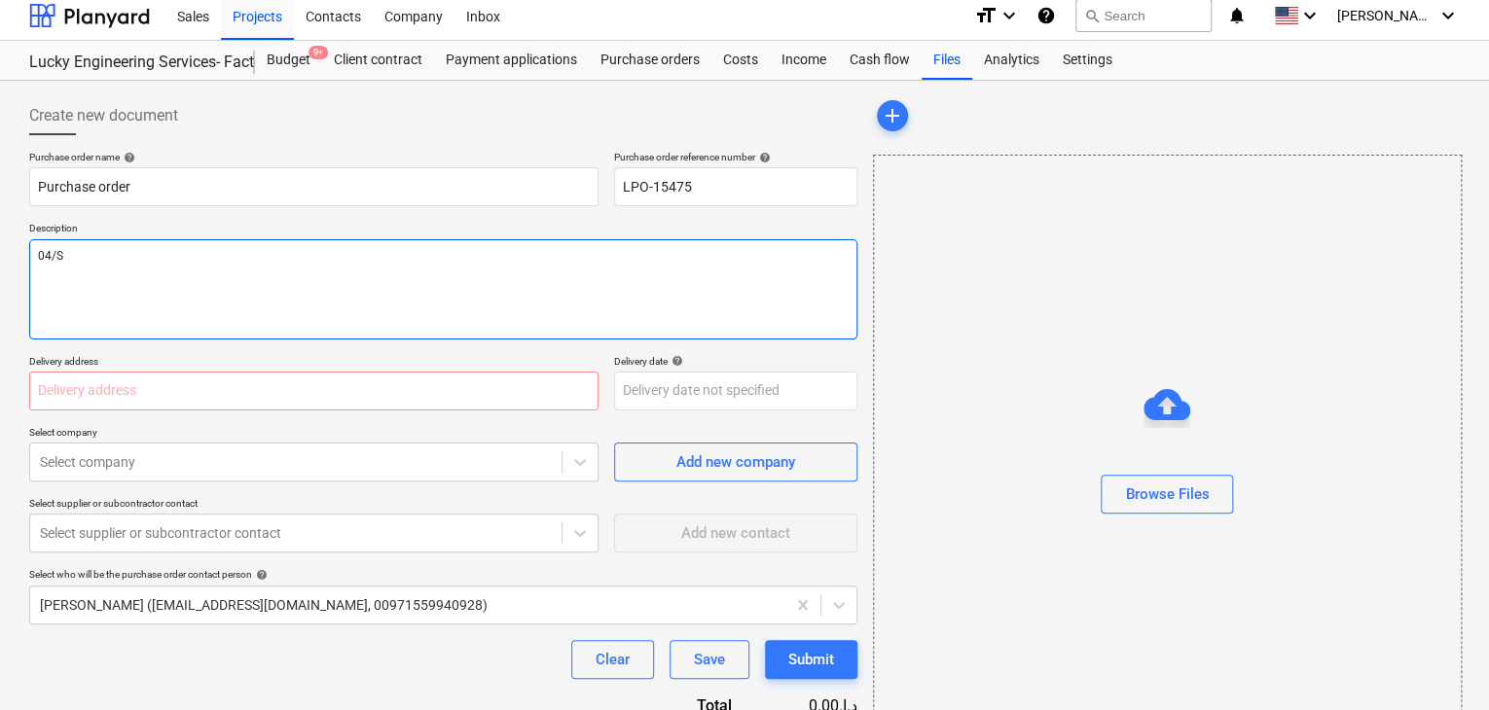
click at [107, 269] on textarea "04/S" at bounding box center [443, 289] width 828 height 100
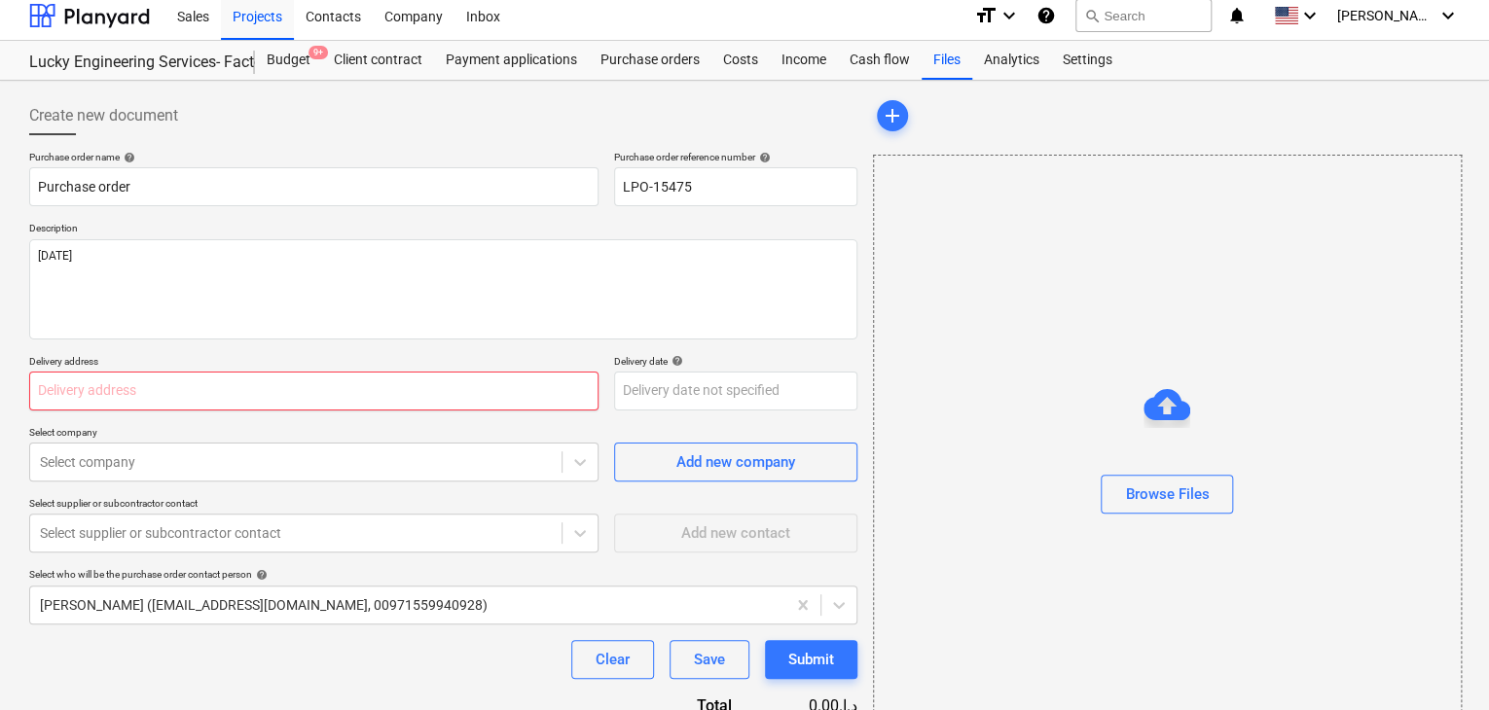
click at [56, 397] on input "text" at bounding box center [313, 391] width 569 height 39
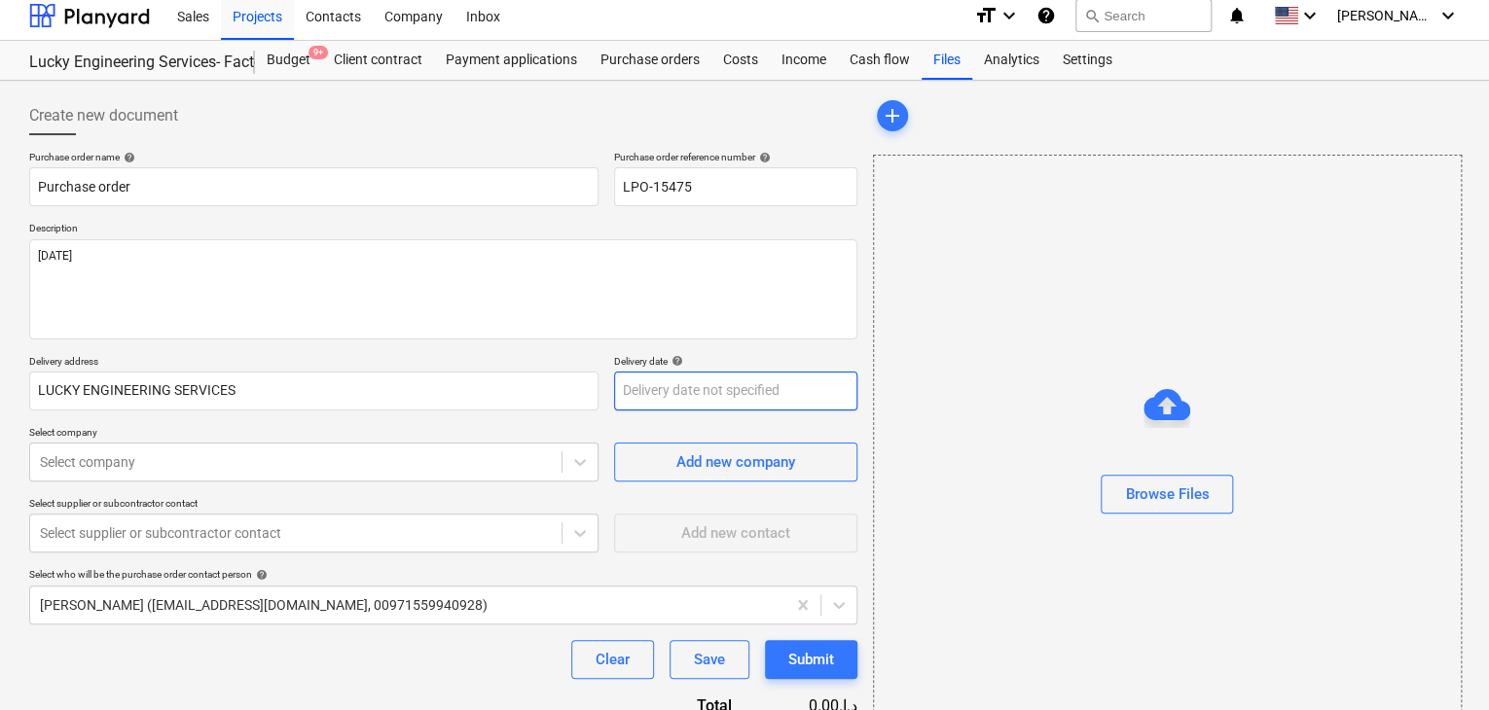
click at [649, 402] on body "Sales Projects Contacts Company Inbox format_size keyboard_arrow_down help sear…" at bounding box center [744, 346] width 1489 height 710
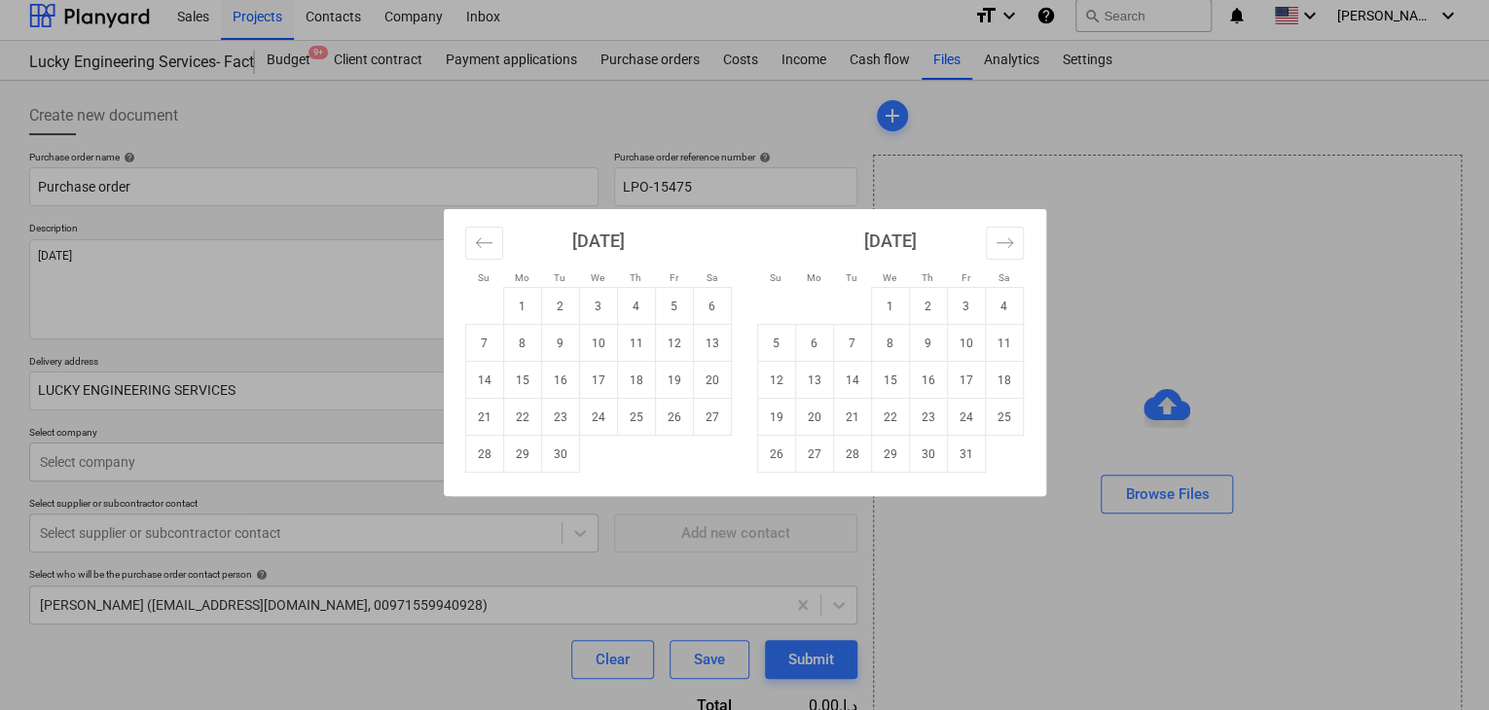
click at [579, 458] on tr "28 29 30" at bounding box center [598, 454] width 266 height 37
click at [557, 450] on td "30" at bounding box center [560, 454] width 38 height 37
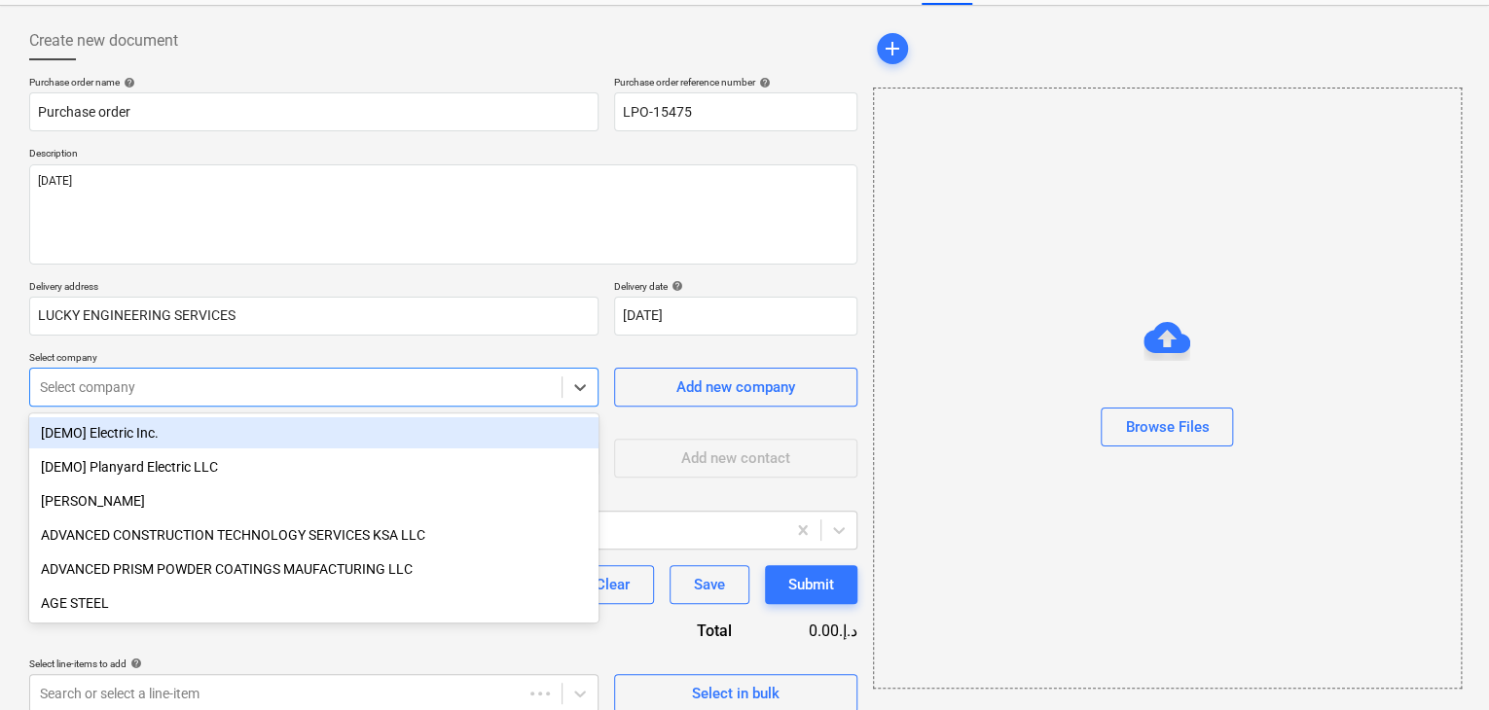
scroll to position [90, 0]
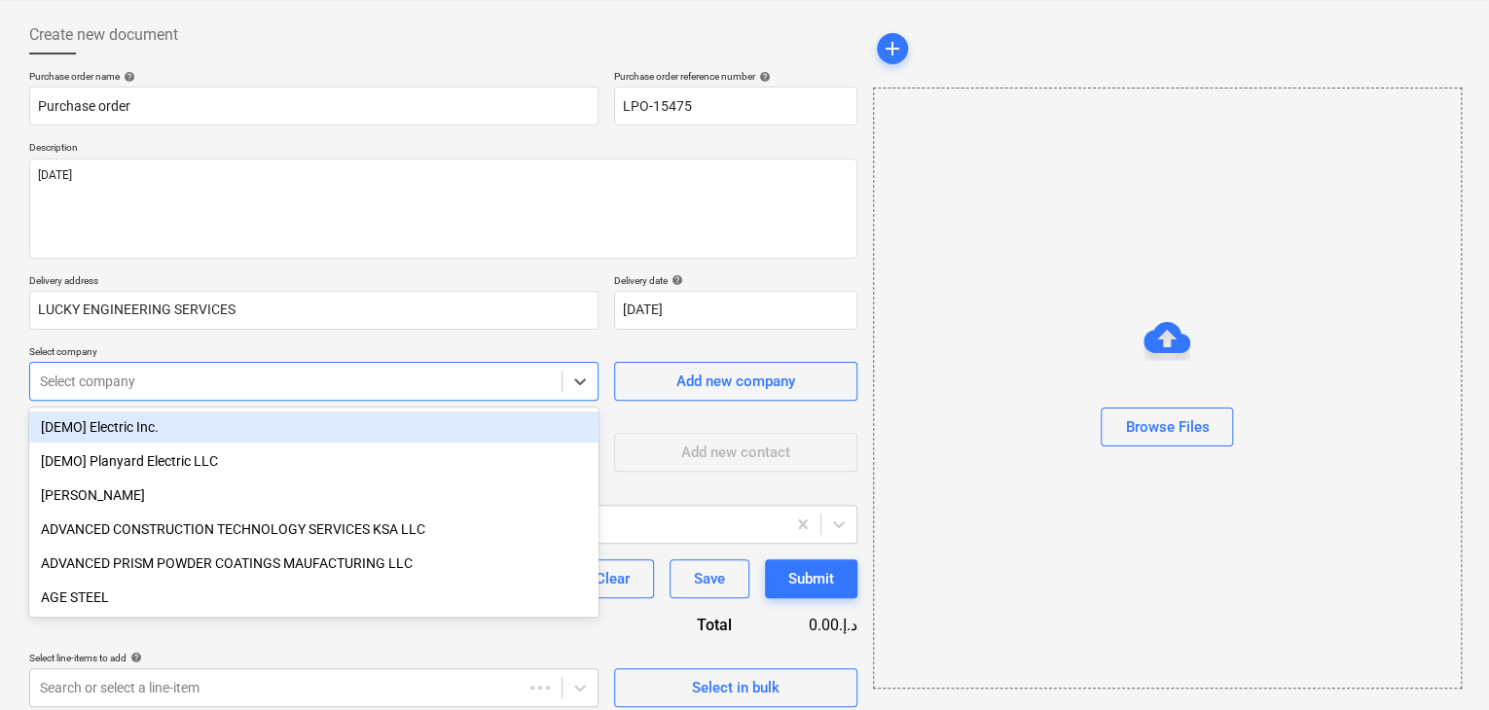
click at [273, 452] on body "Sales Projects Contacts Company Inbox format_size keyboard_arrow_down help sear…" at bounding box center [744, 265] width 1489 height 710
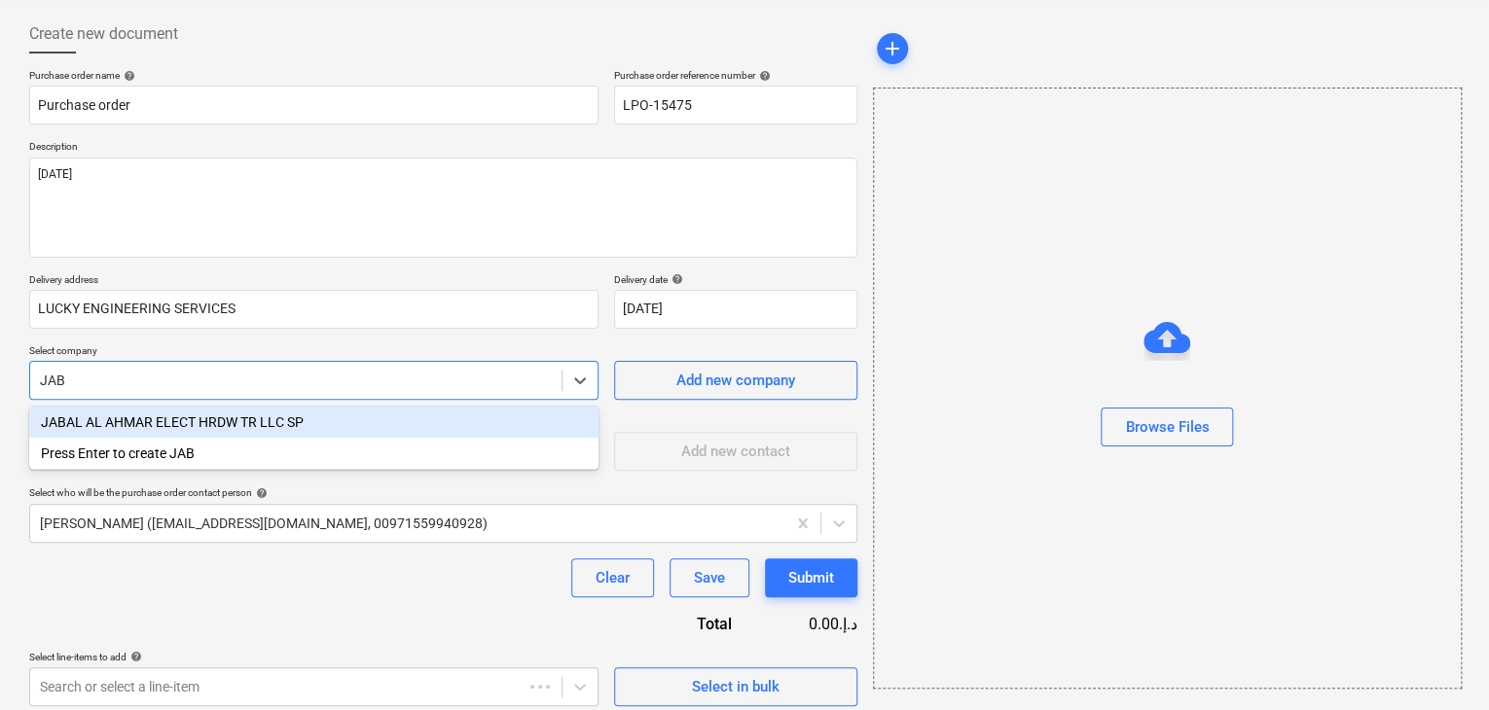
click at [276, 428] on div "JABAL AL AHMAR ELECT HRDW TR LLC SP" at bounding box center [313, 422] width 569 height 31
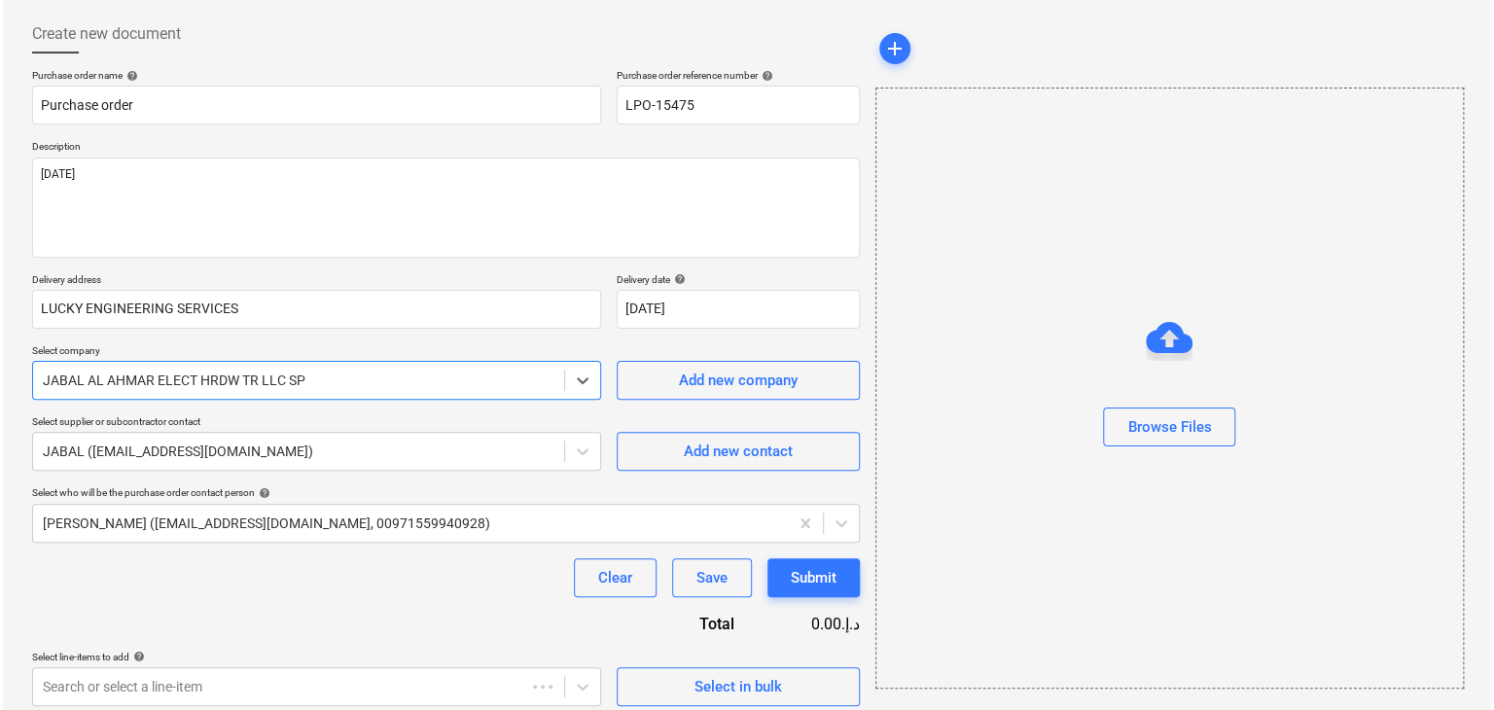
scroll to position [101, 0]
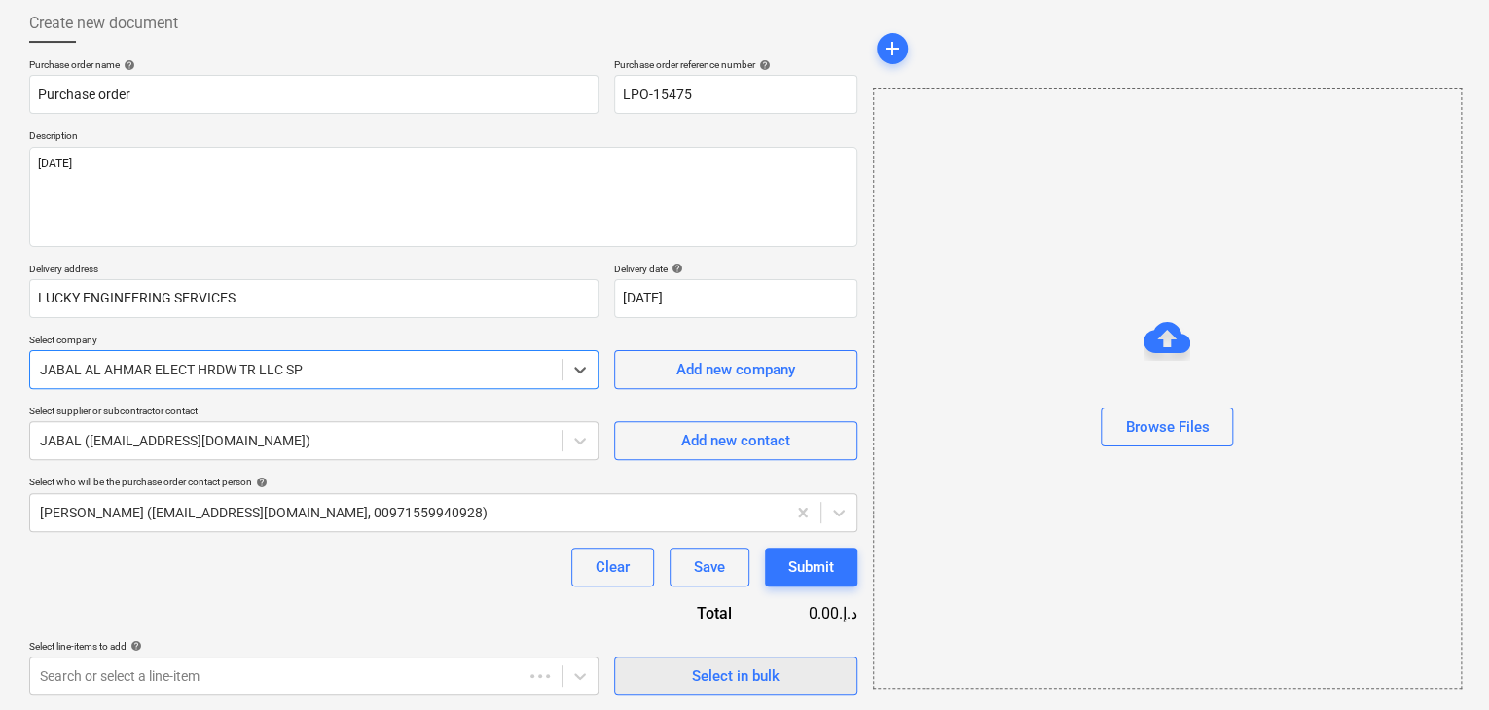
click at [679, 657] on button "Select in bulk" at bounding box center [735, 676] width 243 height 39
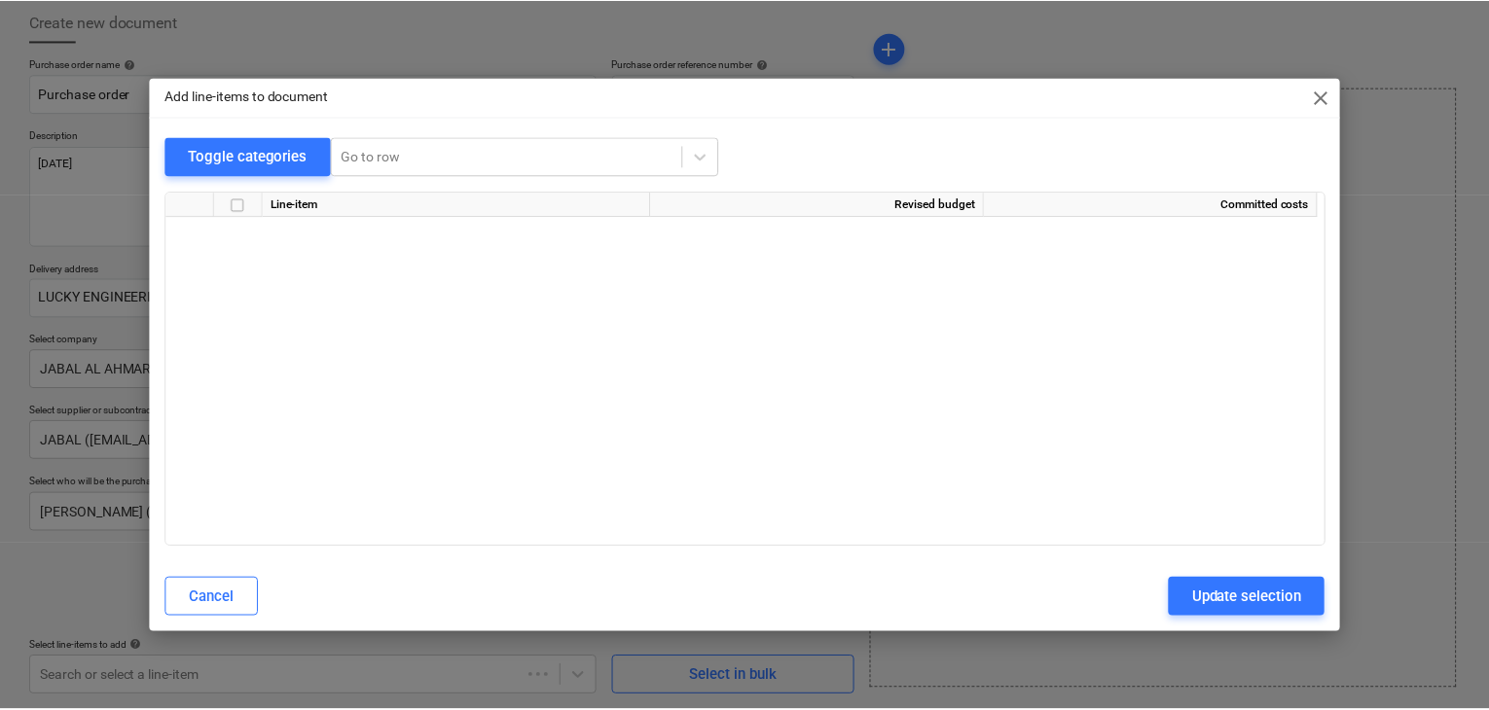
scroll to position [39660, 0]
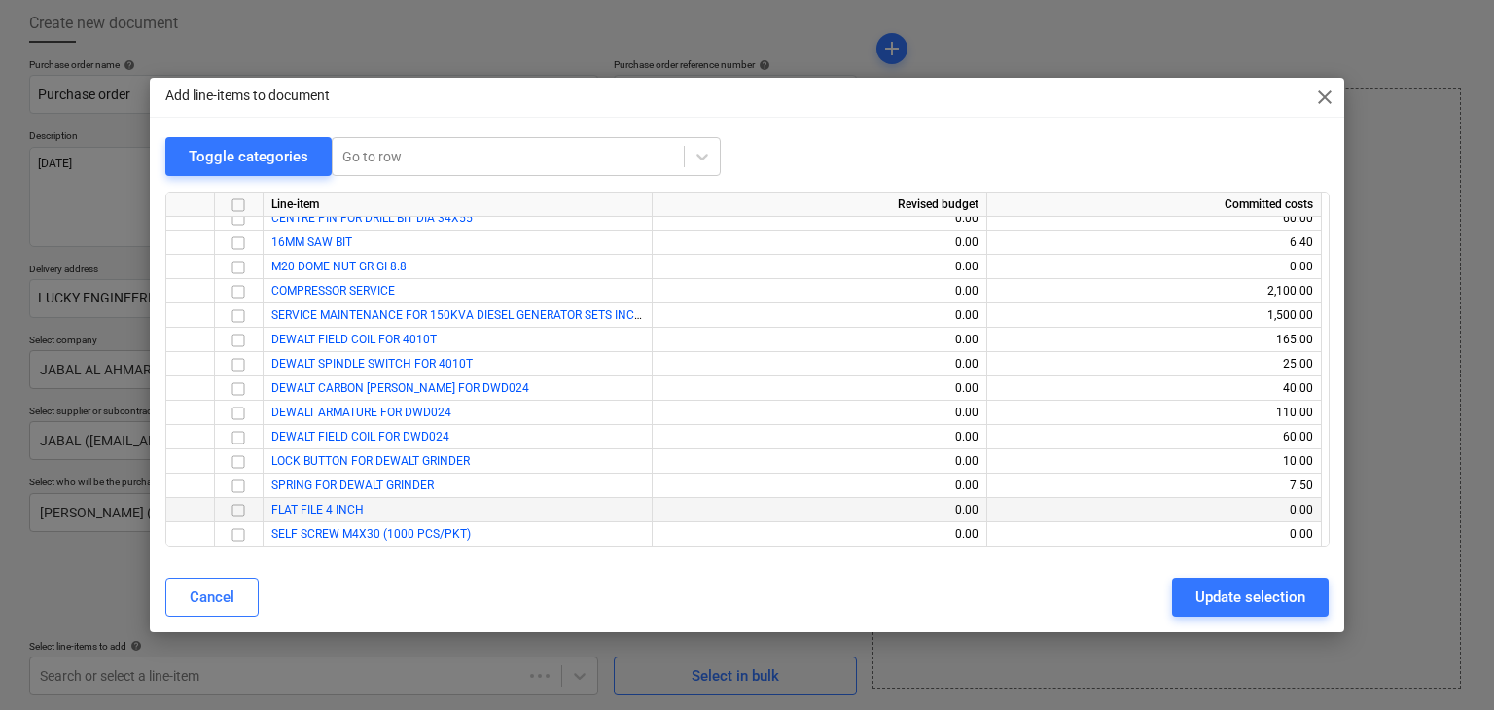
click at [236, 507] on input "checkbox" at bounding box center [238, 510] width 23 height 23
click at [234, 523] on input "checkbox" at bounding box center [238, 534] width 23 height 23
click at [1191, 589] on button "Update selection" at bounding box center [1250, 597] width 157 height 39
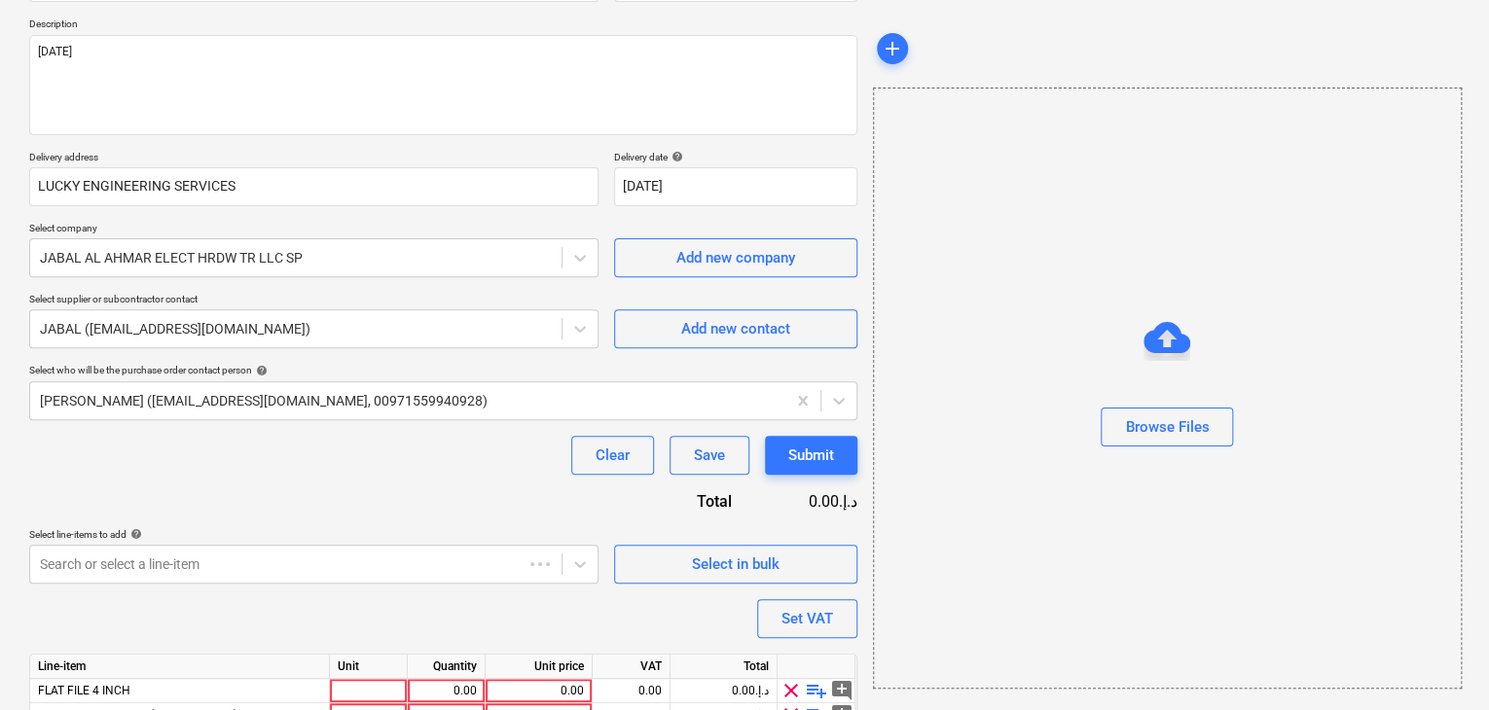
scroll to position [296, 0]
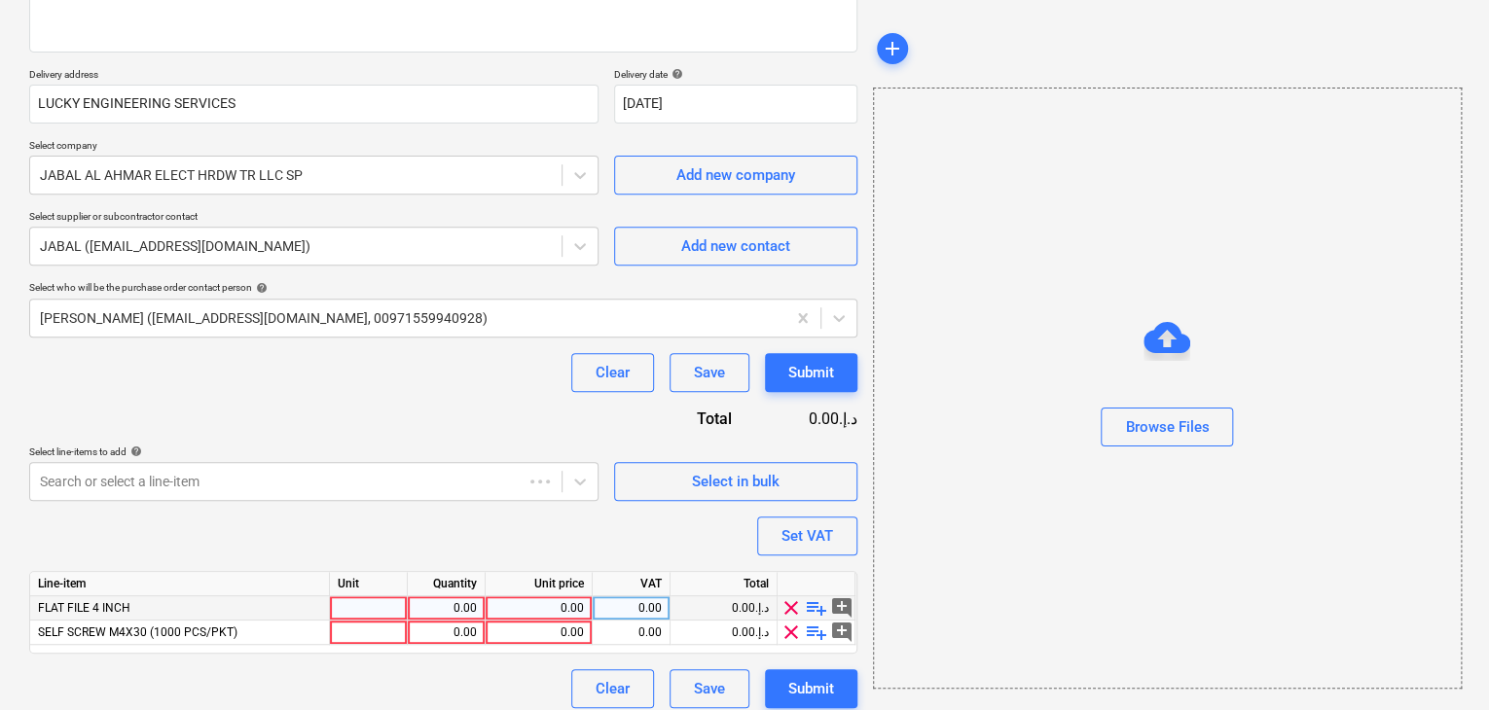
click at [350, 600] on div at bounding box center [369, 608] width 78 height 24
click at [435, 599] on div "0.00" at bounding box center [445, 608] width 61 height 24
click at [522, 614] on div "0.00" at bounding box center [538, 608] width 90 height 24
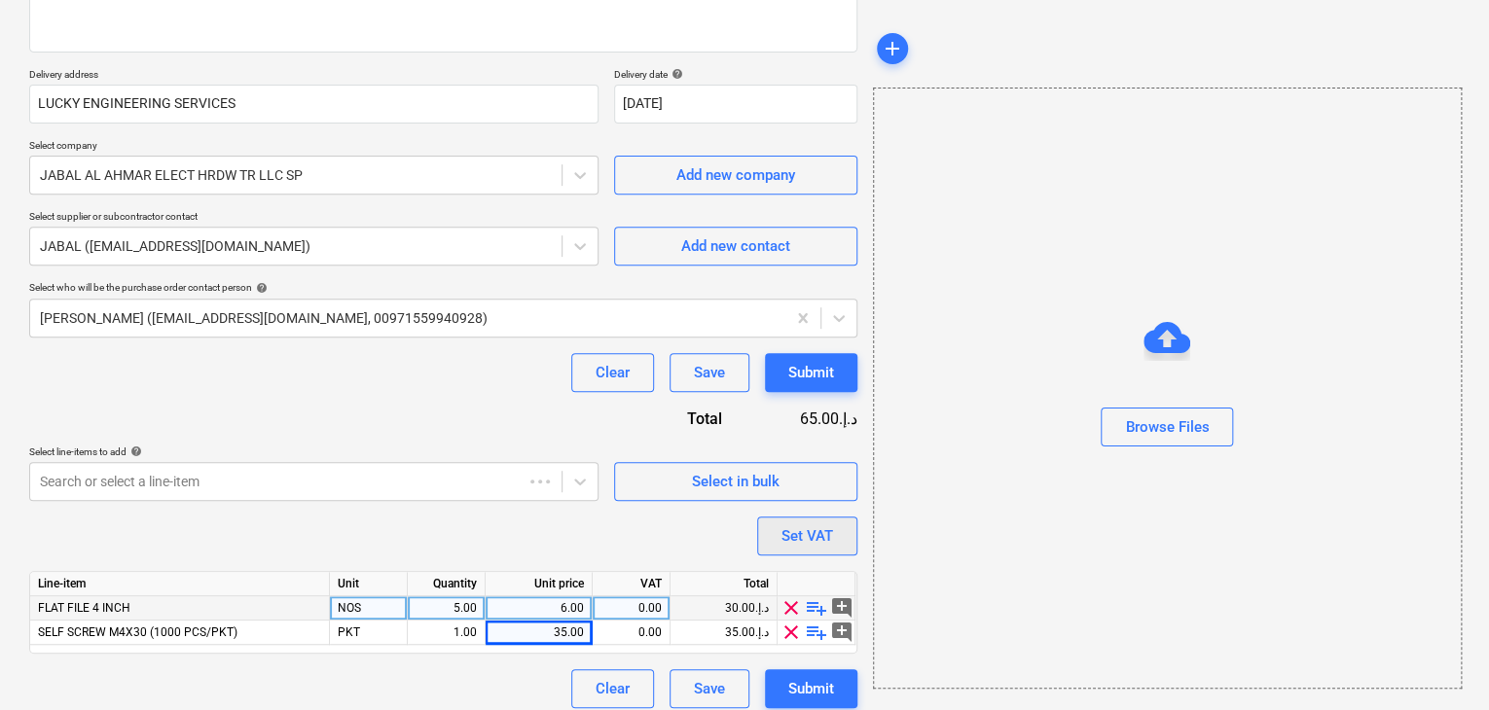
drag, startPoint x: 1074, startPoint y: 504, endPoint x: 804, endPoint y: 519, distance: 270.9
click at [1065, 507] on div "Browse Files" at bounding box center [1167, 388] width 589 height 601
click at [781, 531] on div "Set VAT" at bounding box center [807, 535] width 52 height 25
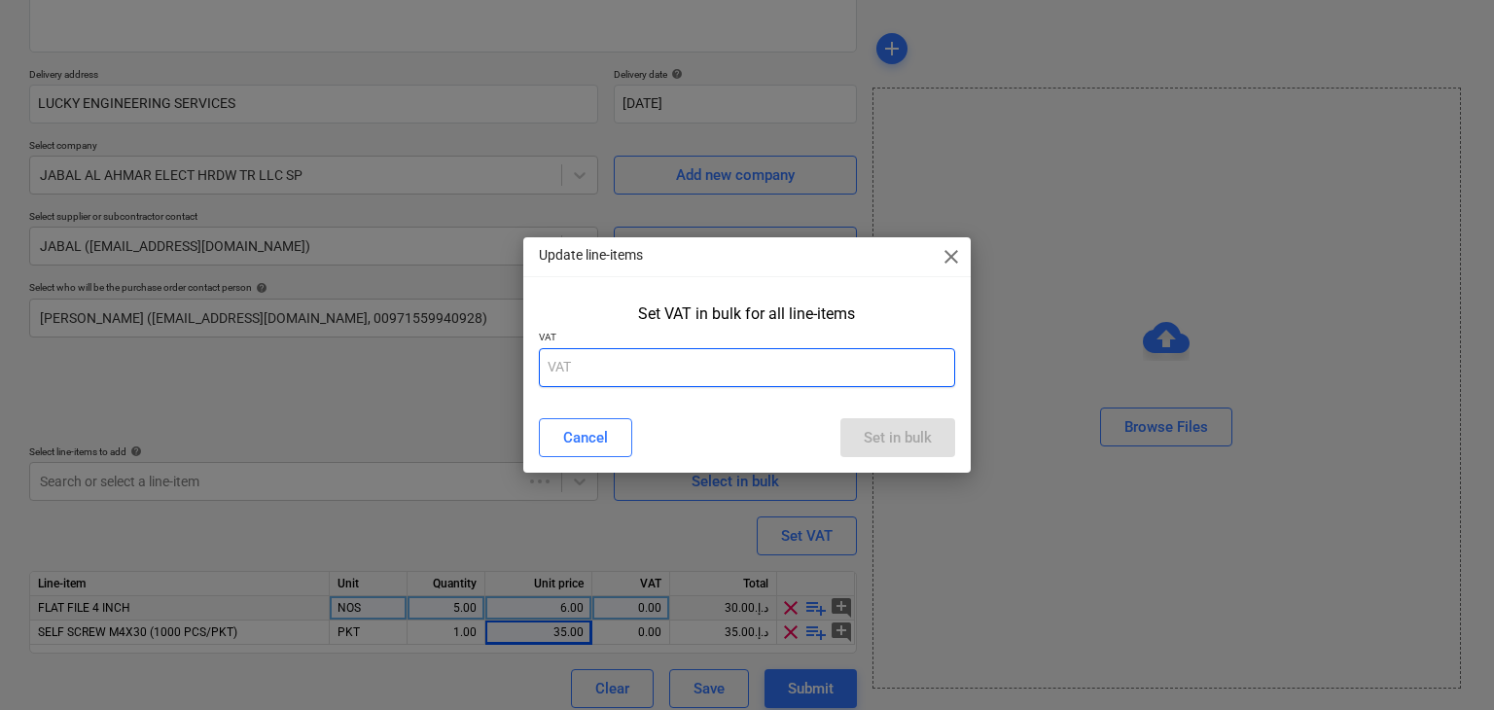
click at [664, 351] on input "text" at bounding box center [747, 367] width 417 height 39
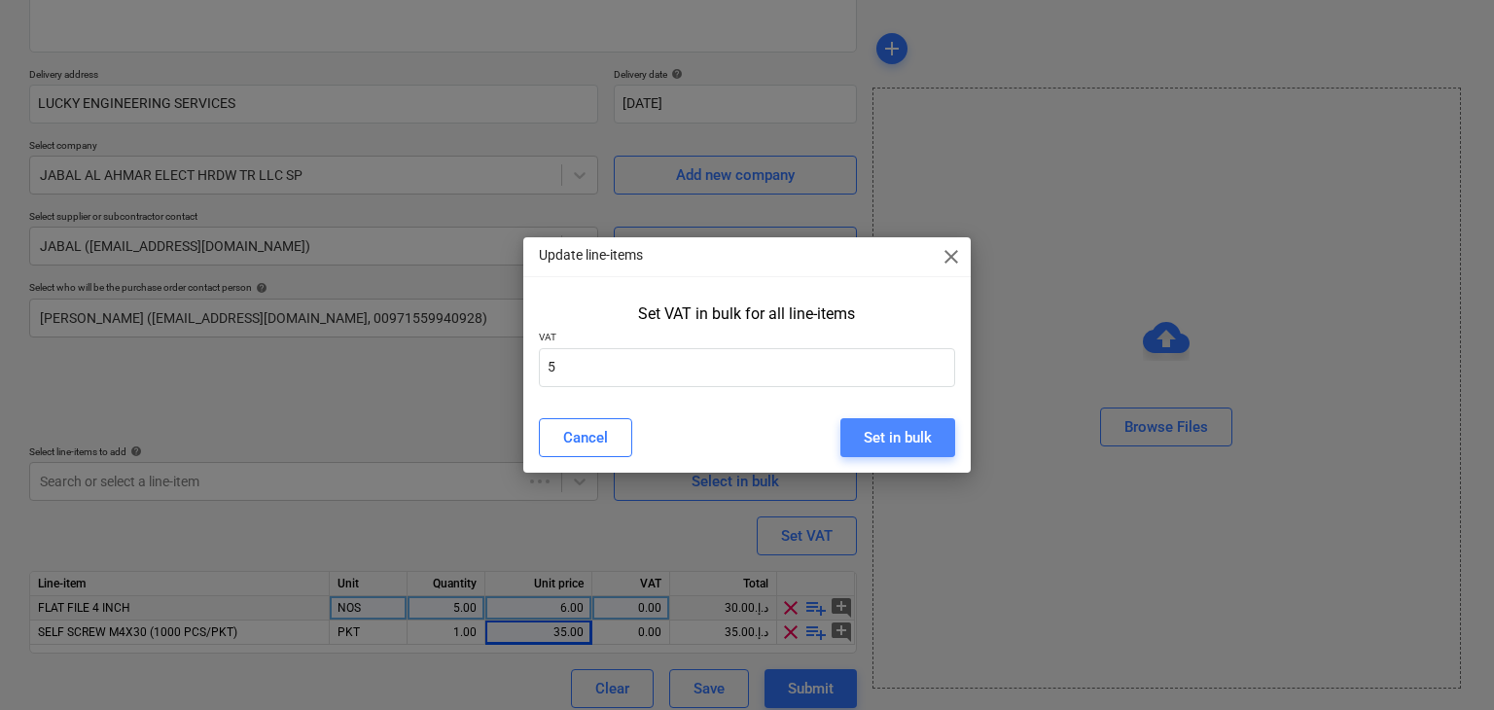
click at [871, 431] on div "Set in bulk" at bounding box center [898, 437] width 68 height 25
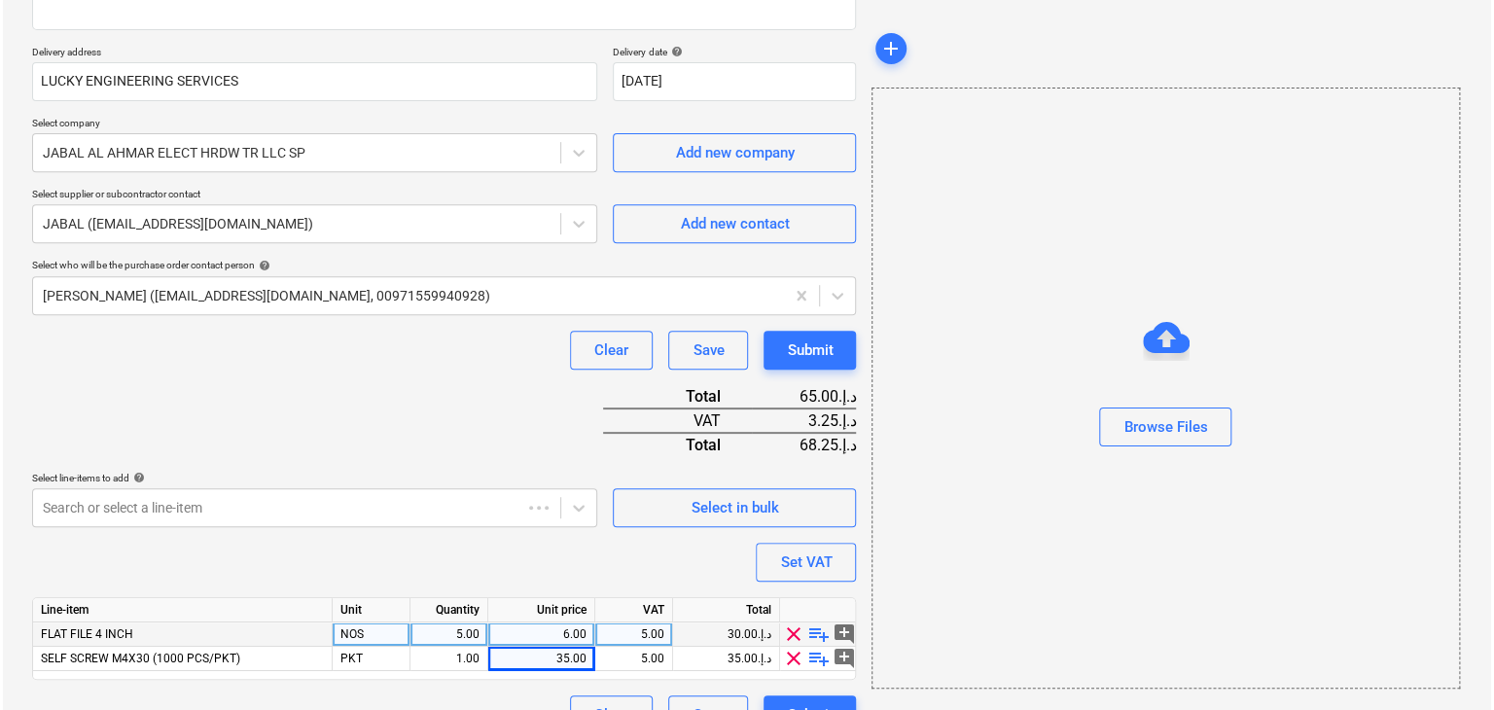
scroll to position [357, 0]
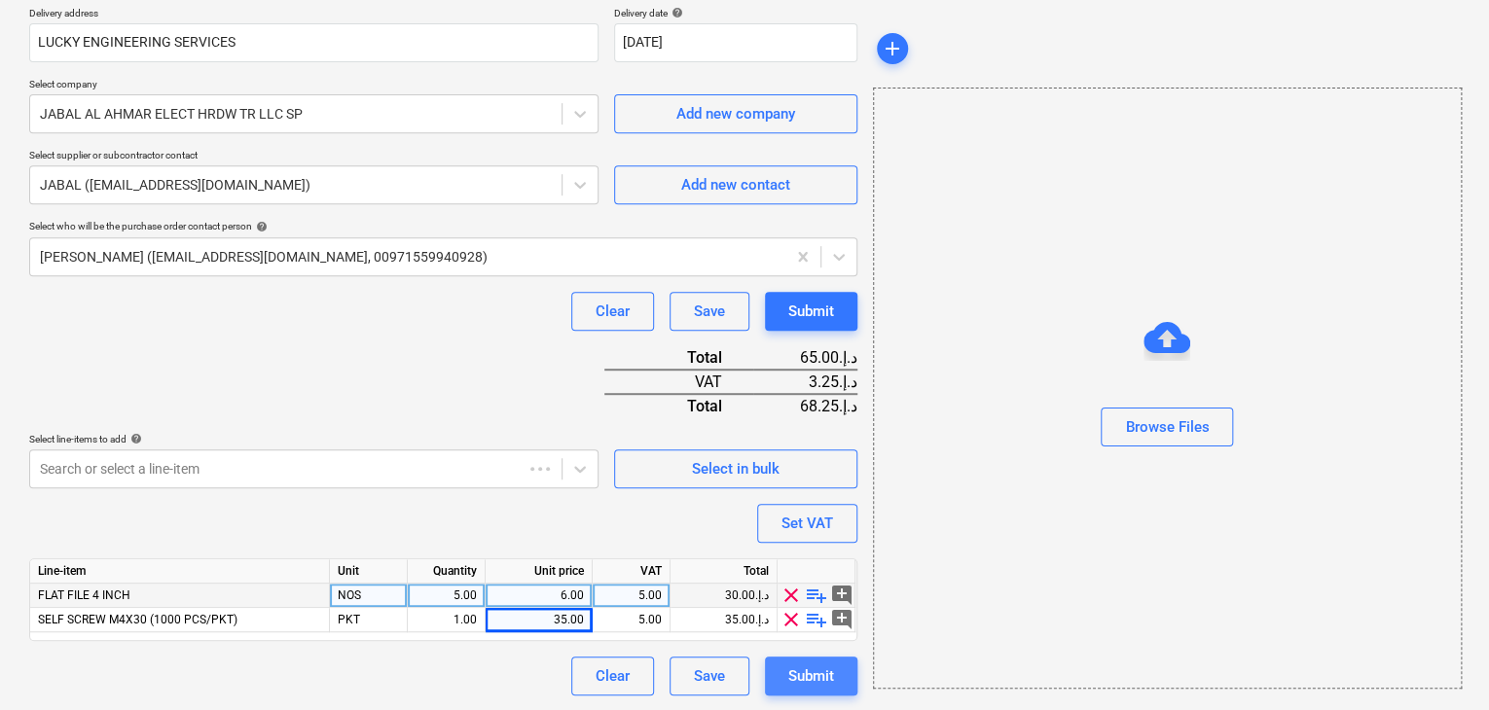
click at [811, 684] on div "Submit" at bounding box center [811, 676] width 46 height 25
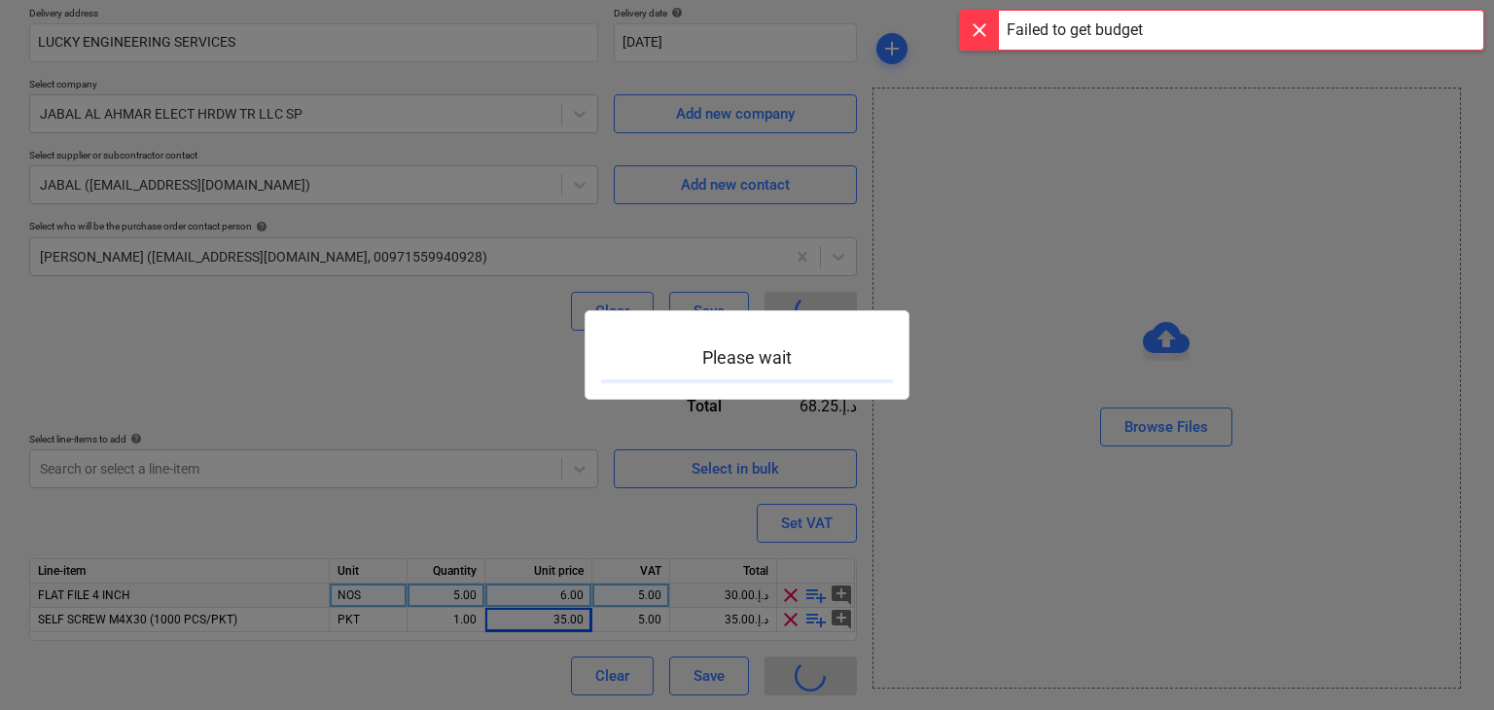
click at [729, 284] on div at bounding box center [747, 355] width 1494 height 710
click at [1343, 31] on div "Failed to get budget" at bounding box center [1221, 30] width 525 height 41
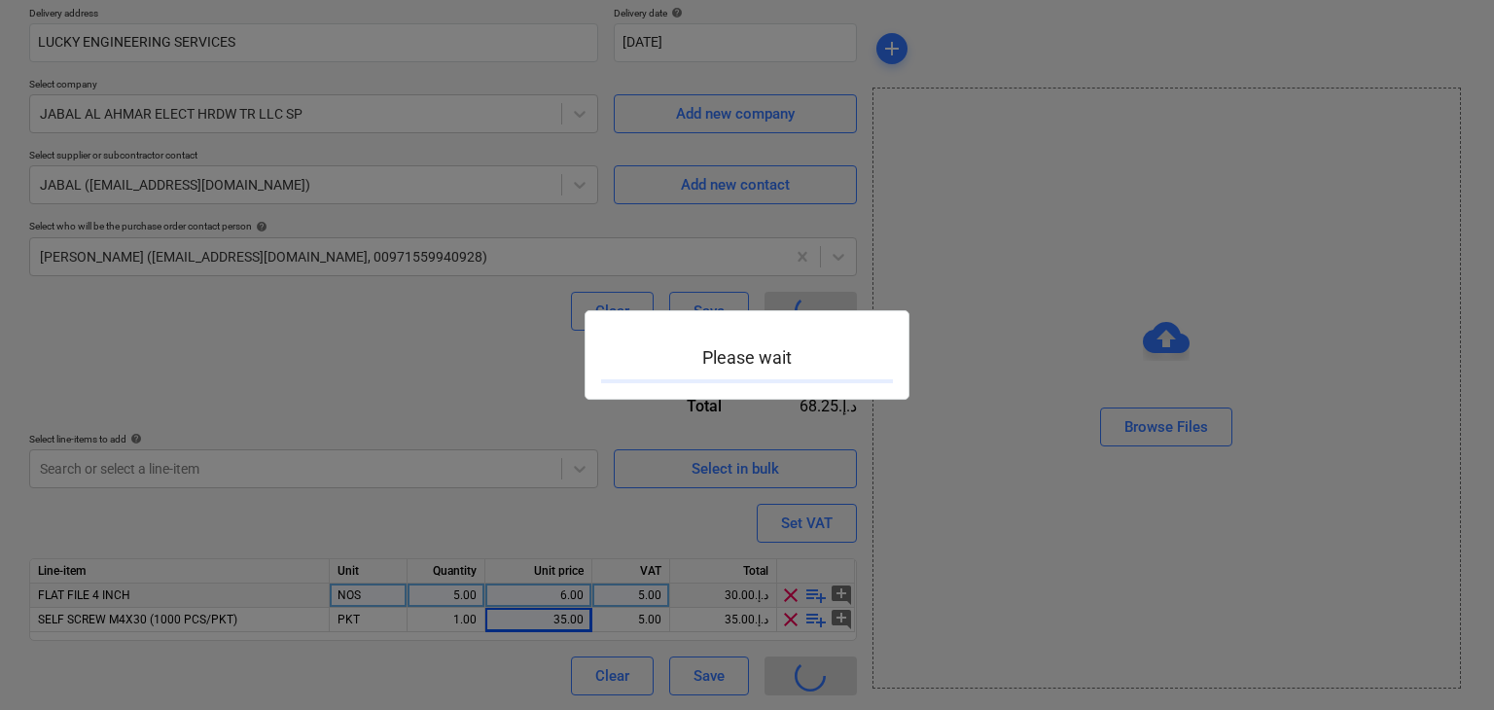
click at [296, 271] on div at bounding box center [747, 355] width 1494 height 710
click at [270, 366] on div at bounding box center [747, 355] width 1494 height 710
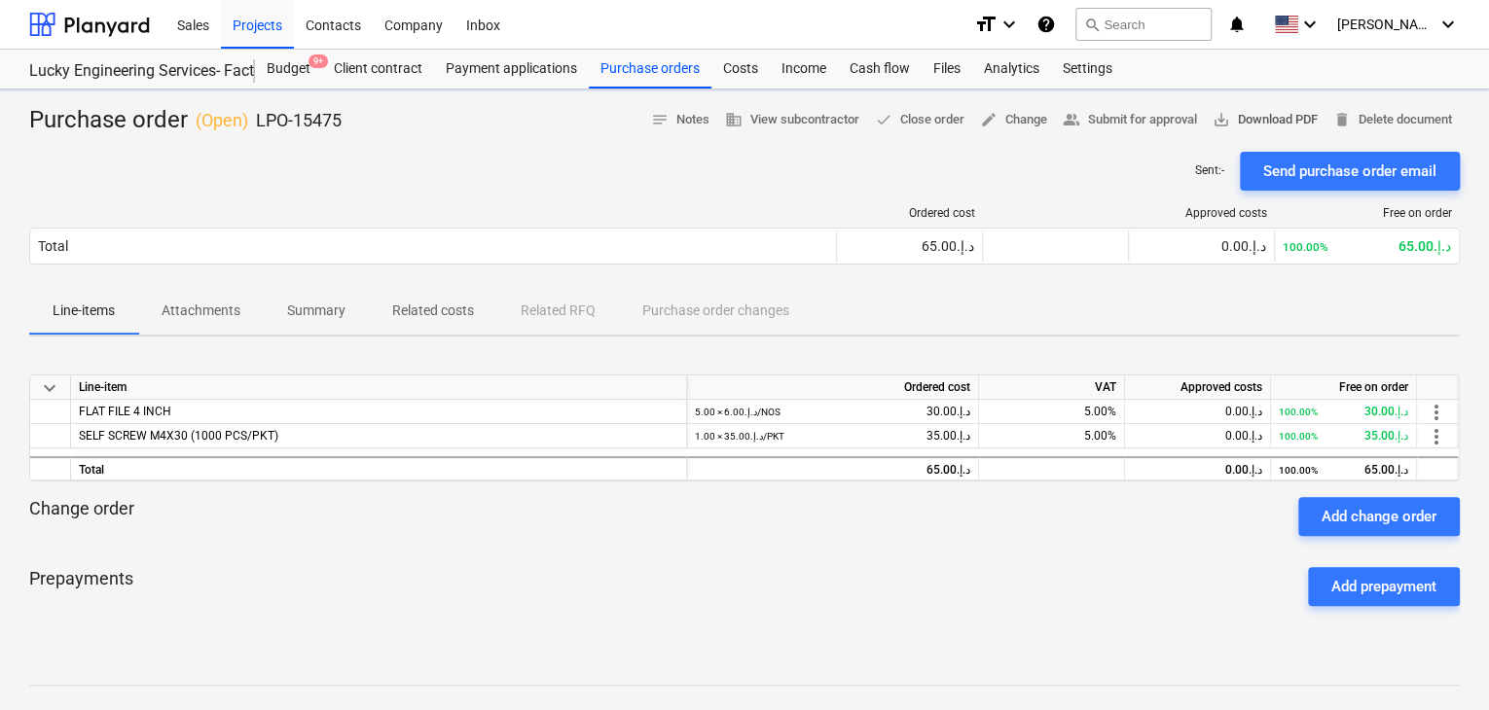
click at [1246, 132] on button "save_alt Download PDF" at bounding box center [1265, 120] width 121 height 30
click at [229, 25] on div "Projects" at bounding box center [257, 24] width 73 height 50
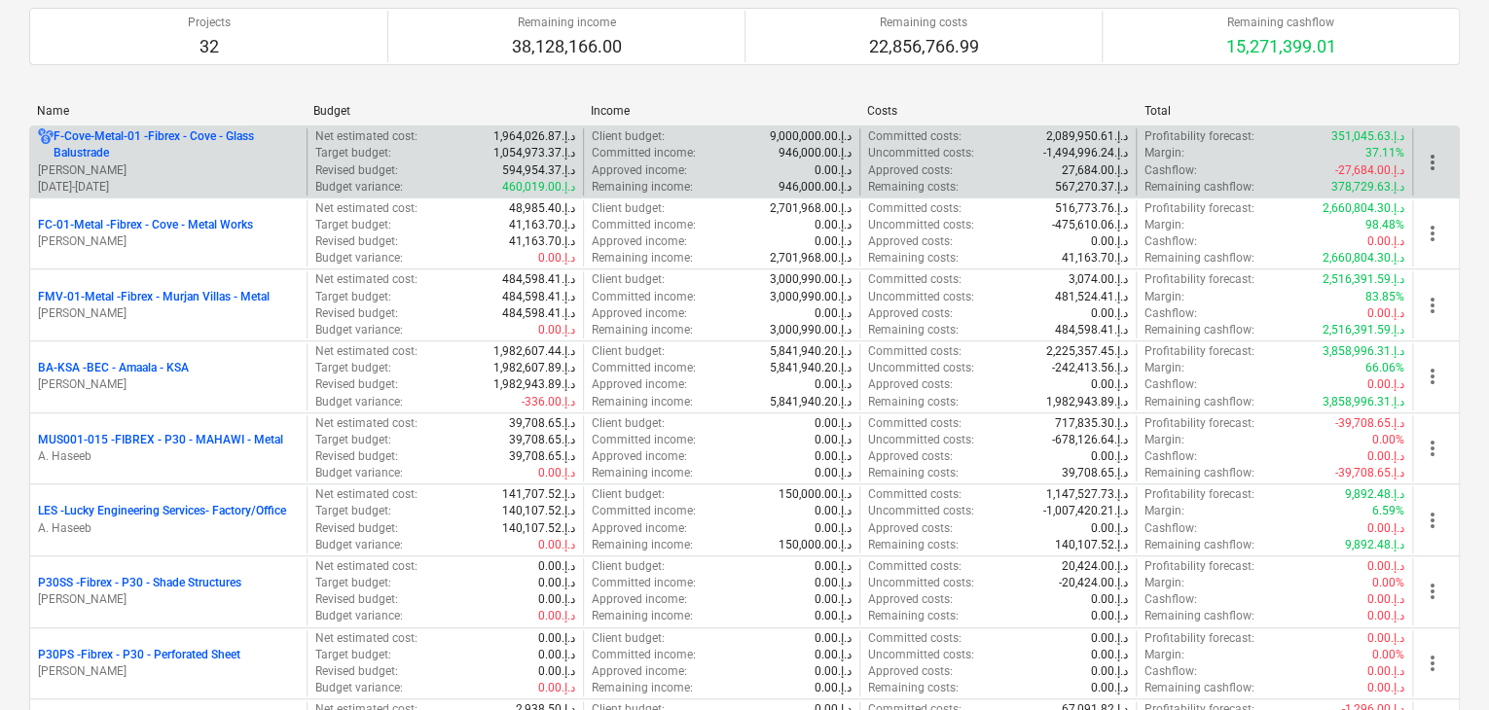
scroll to position [389, 0]
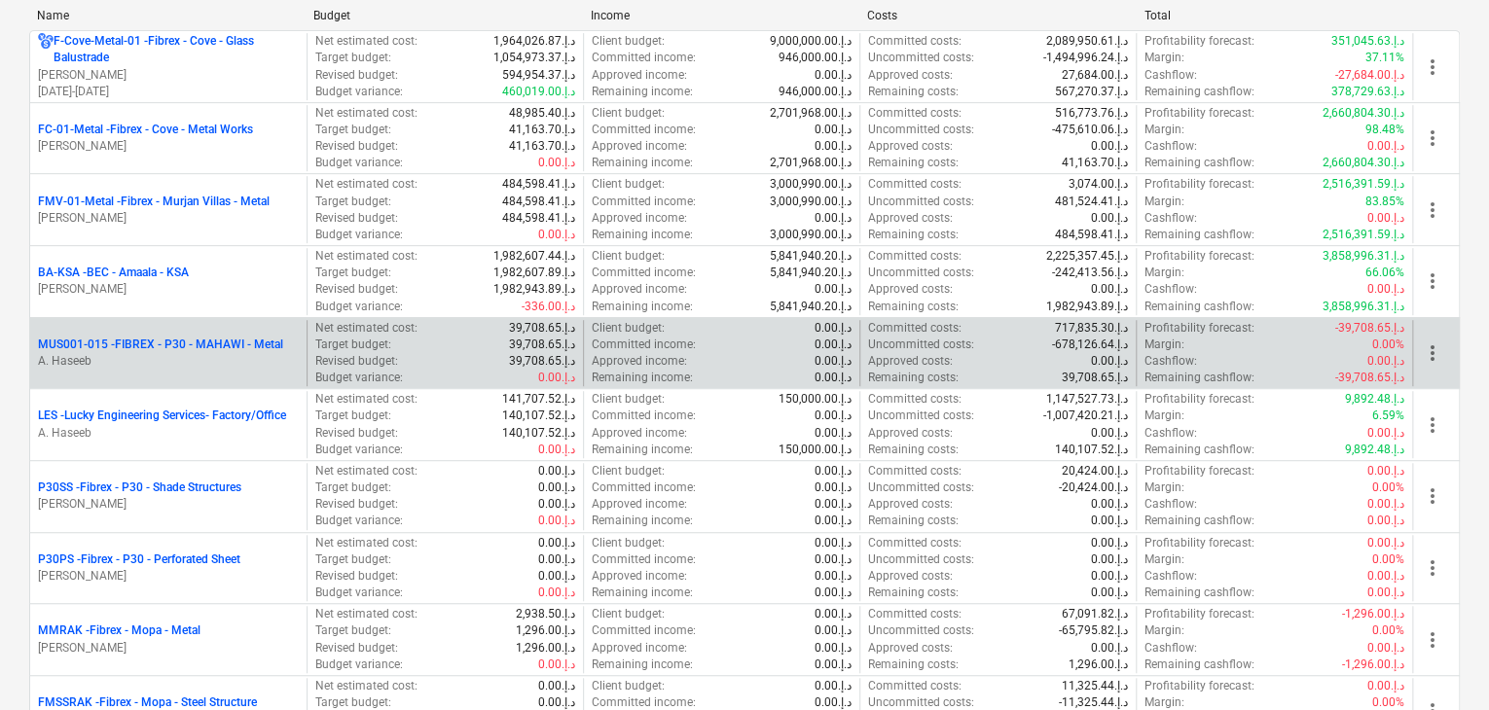
click at [212, 353] on p "A. Haseeb" at bounding box center [168, 361] width 261 height 17
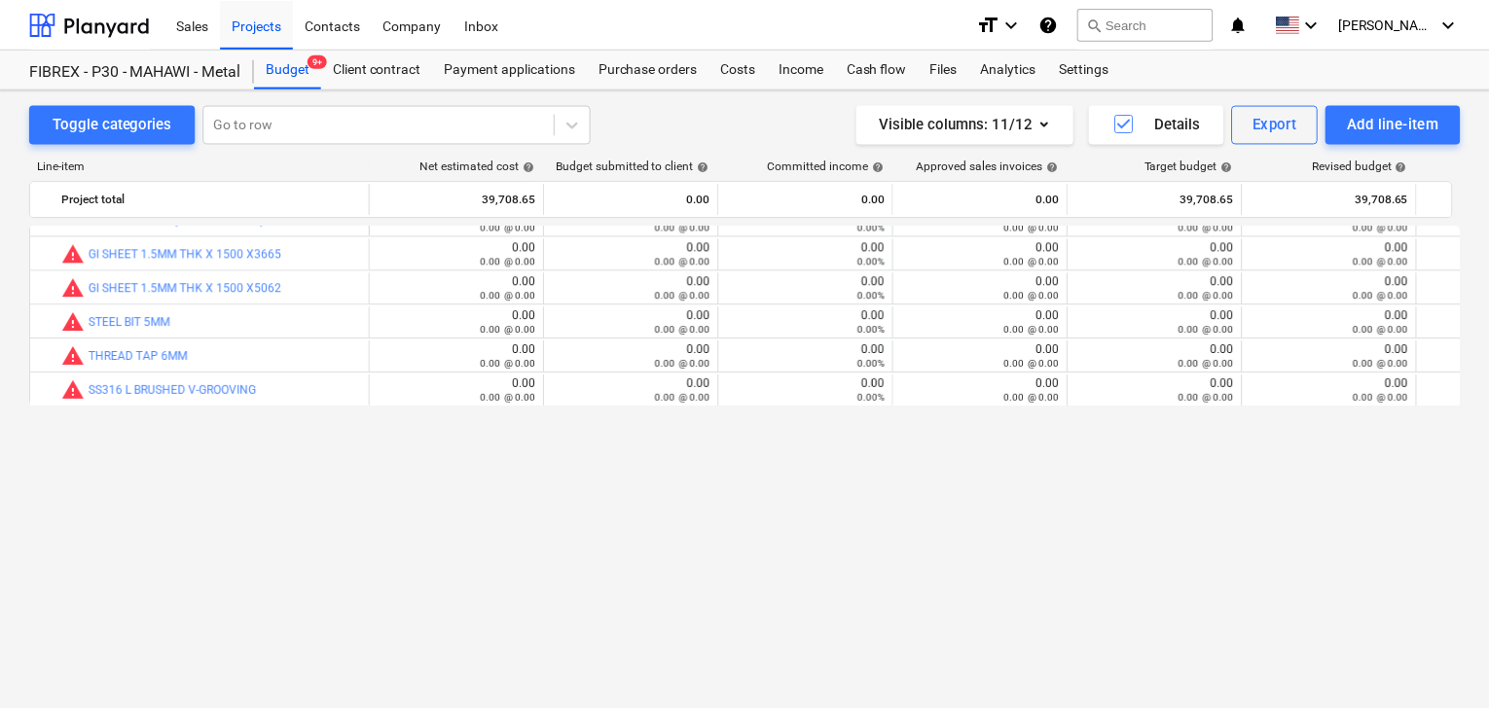
scroll to position [10815, 0]
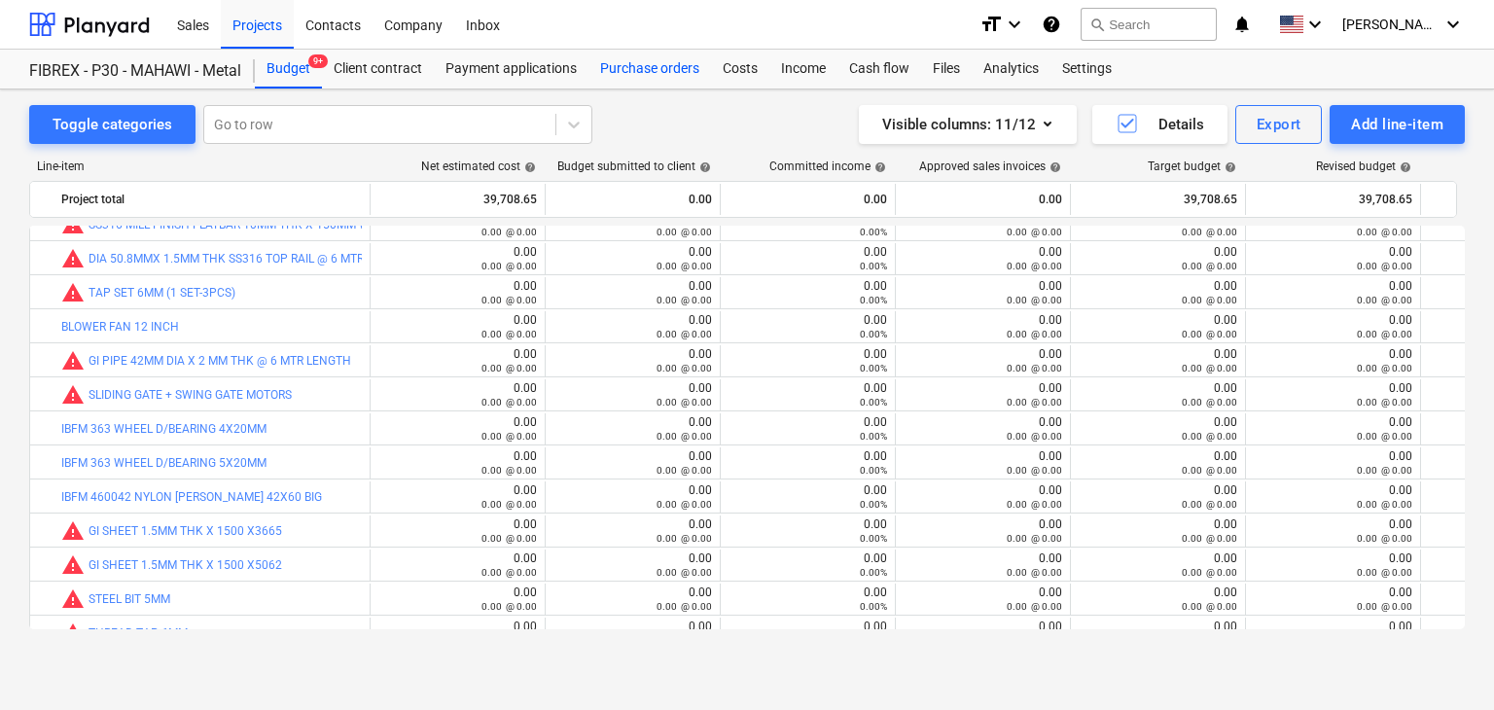
click at [669, 71] on div "Purchase orders" at bounding box center [650, 69] width 123 height 39
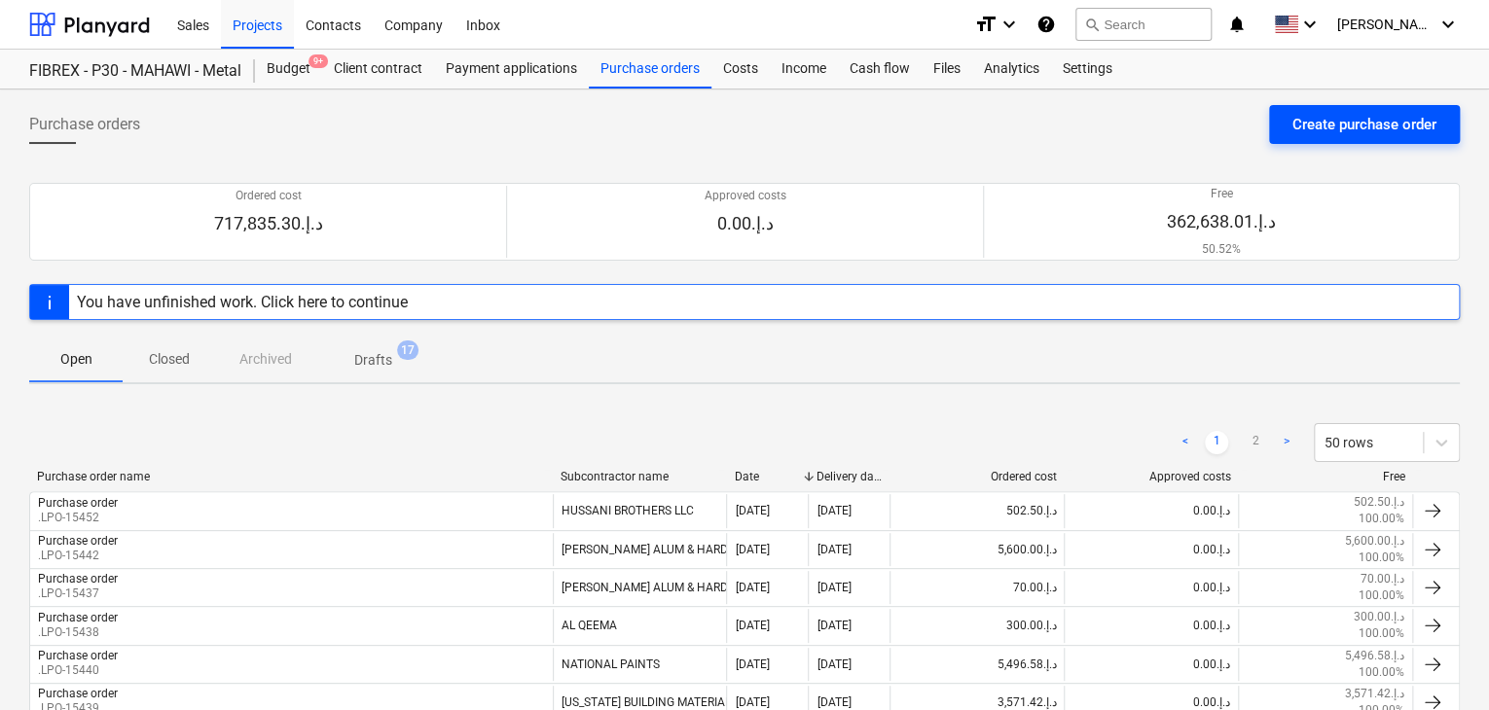
click at [1330, 110] on button "Create purchase order" at bounding box center [1364, 124] width 191 height 39
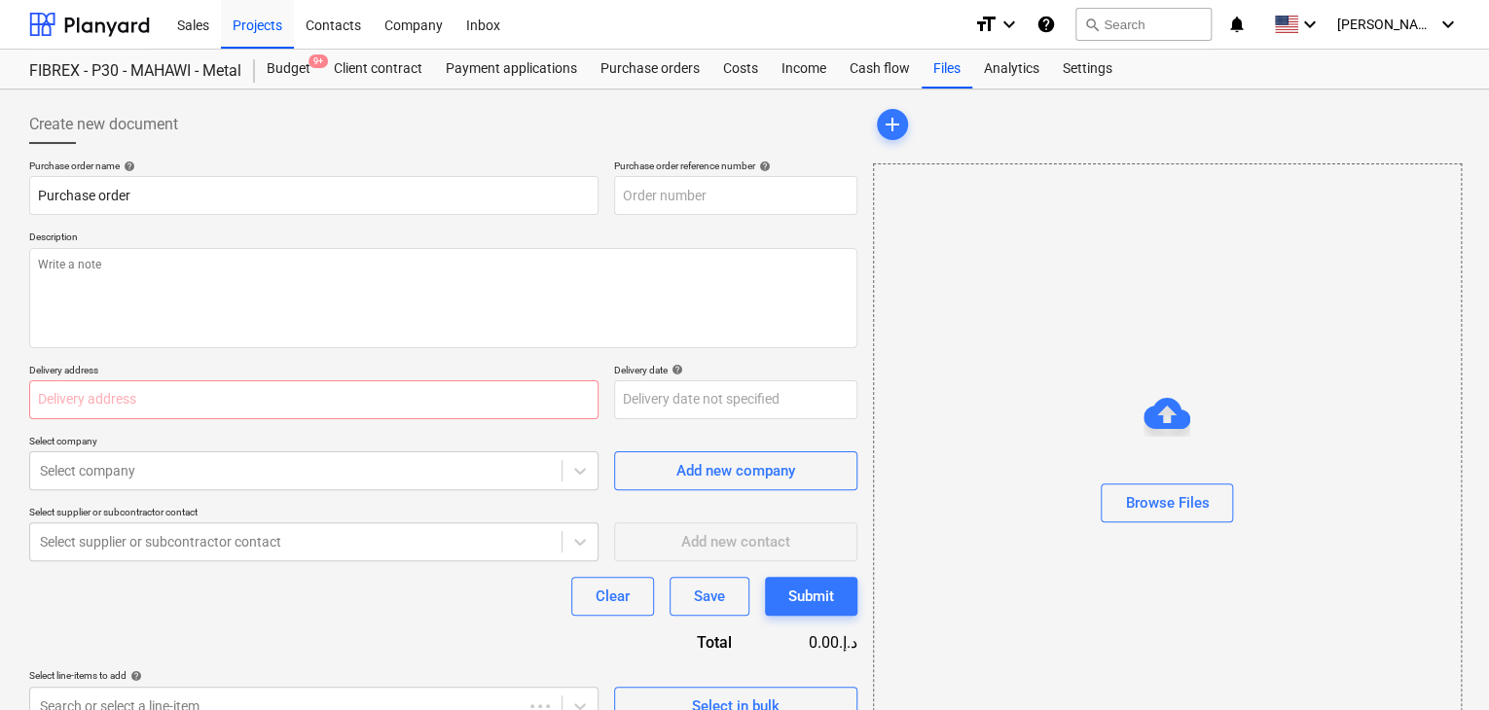
click at [701, 223] on div "Purchase order name help Purchase order Purchase order reference number help De…" at bounding box center [443, 443] width 828 height 566
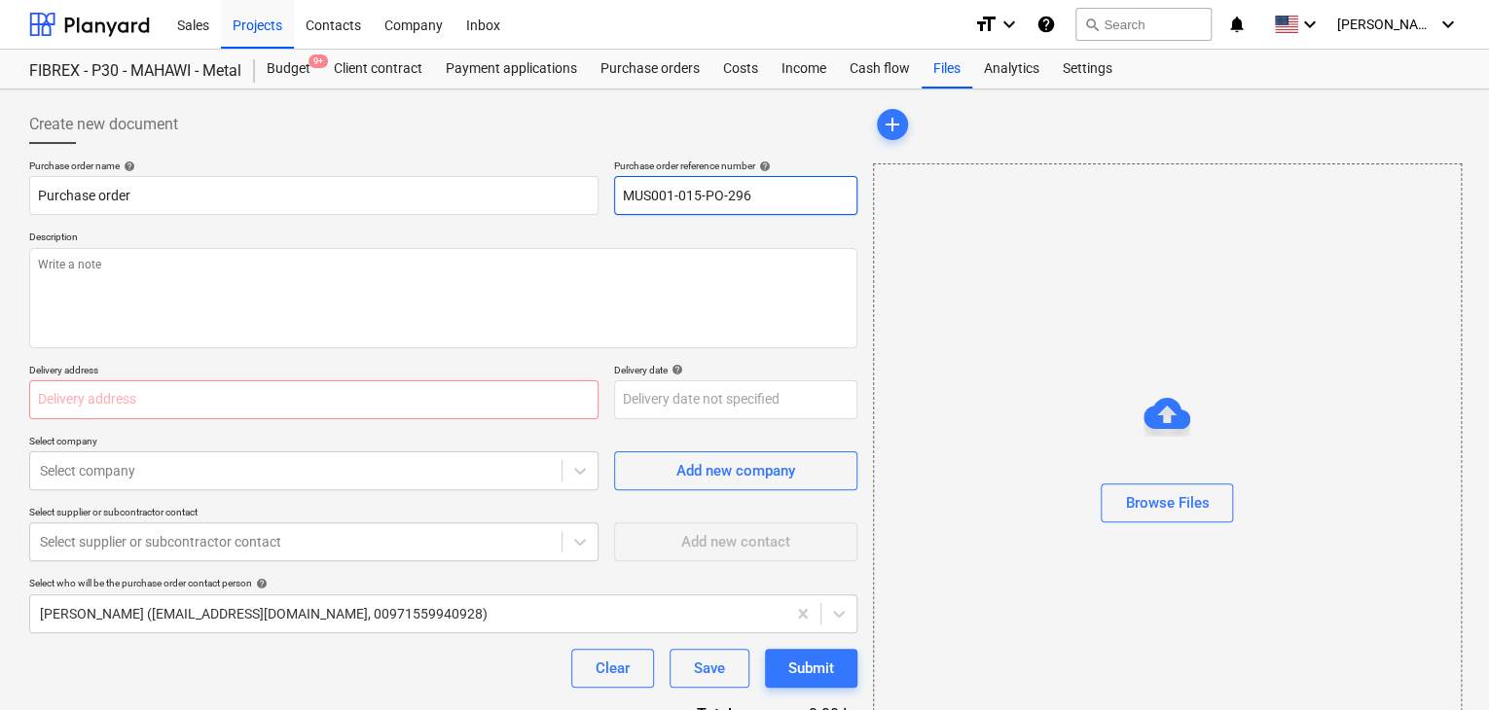
drag, startPoint x: 759, startPoint y: 198, endPoint x: 621, endPoint y: 184, distance: 138.8
click at [621, 184] on input "MUS001-015-PO-296" at bounding box center [735, 195] width 243 height 39
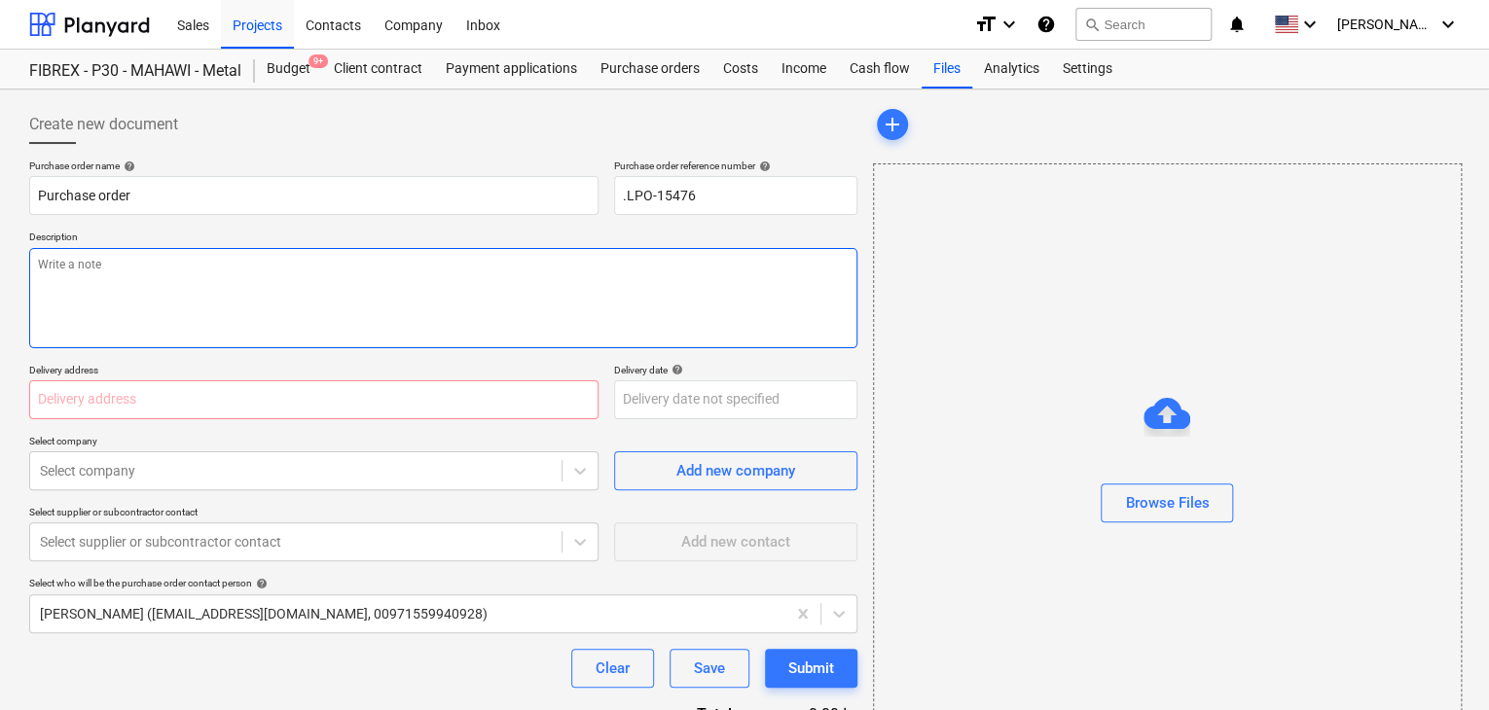
click at [367, 287] on textarea at bounding box center [443, 298] width 828 height 100
click at [68, 405] on input "text" at bounding box center [313, 399] width 569 height 39
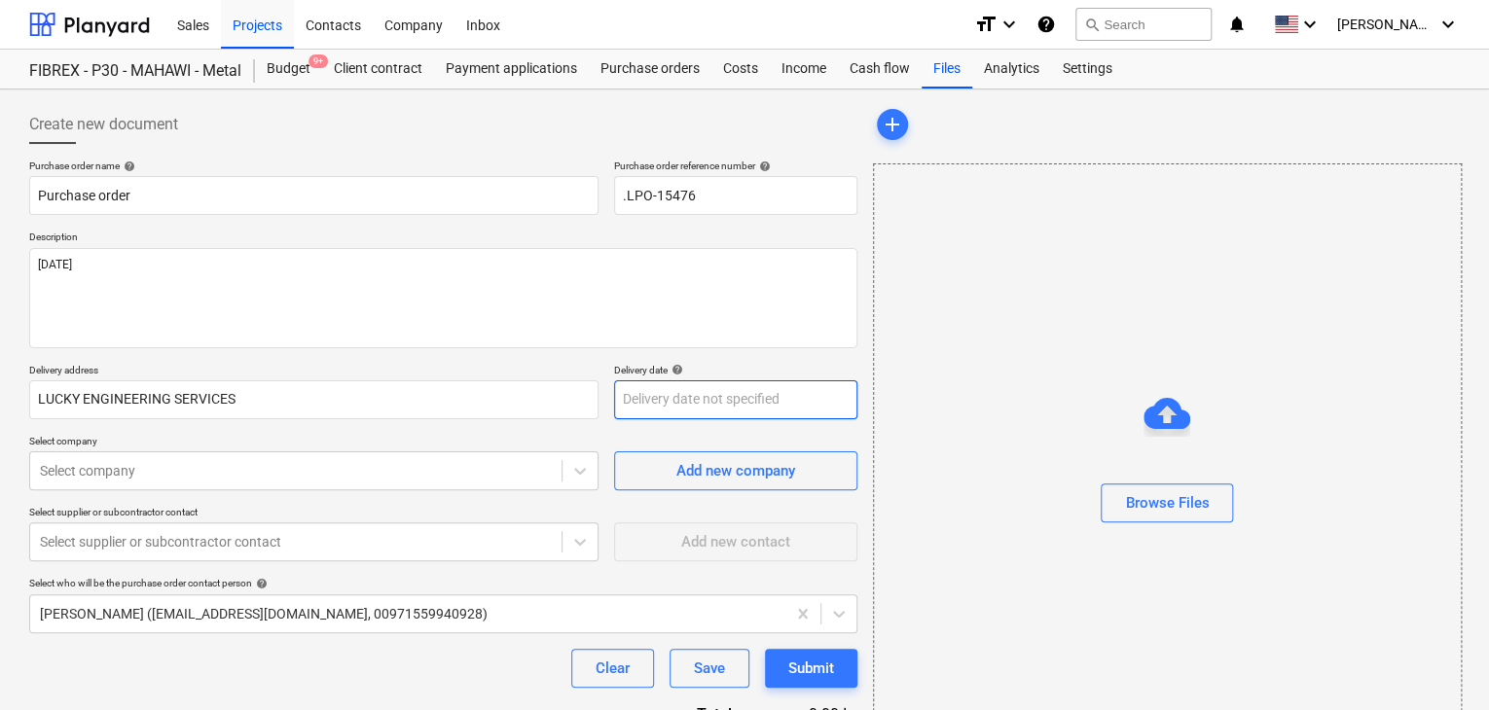
click at [634, 392] on body "Sales Projects Contacts Company Inbox format_size keyboard_arrow_down help sear…" at bounding box center [744, 355] width 1489 height 710
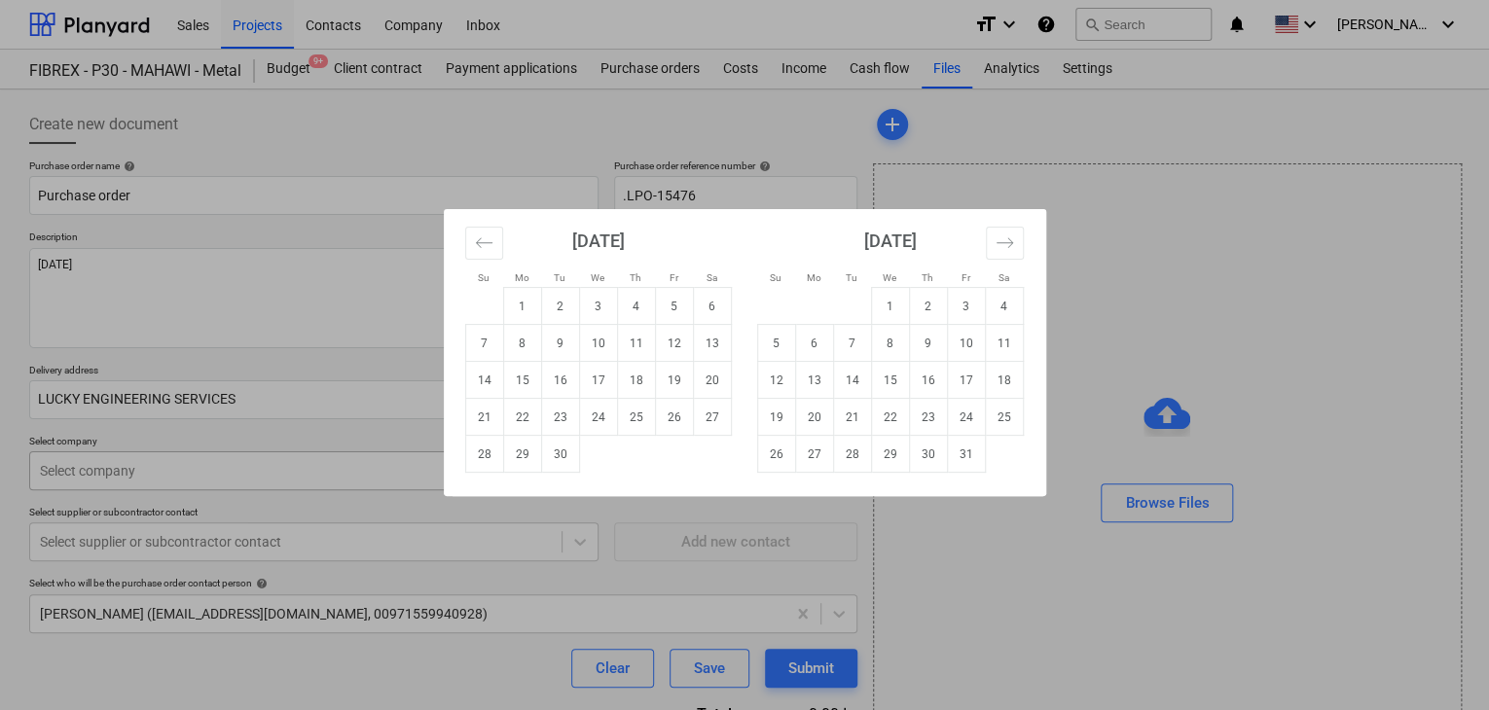
drag, startPoint x: 557, startPoint y: 466, endPoint x: 545, endPoint y: 465, distance: 11.7
click at [556, 465] on td "30" at bounding box center [560, 454] width 38 height 37
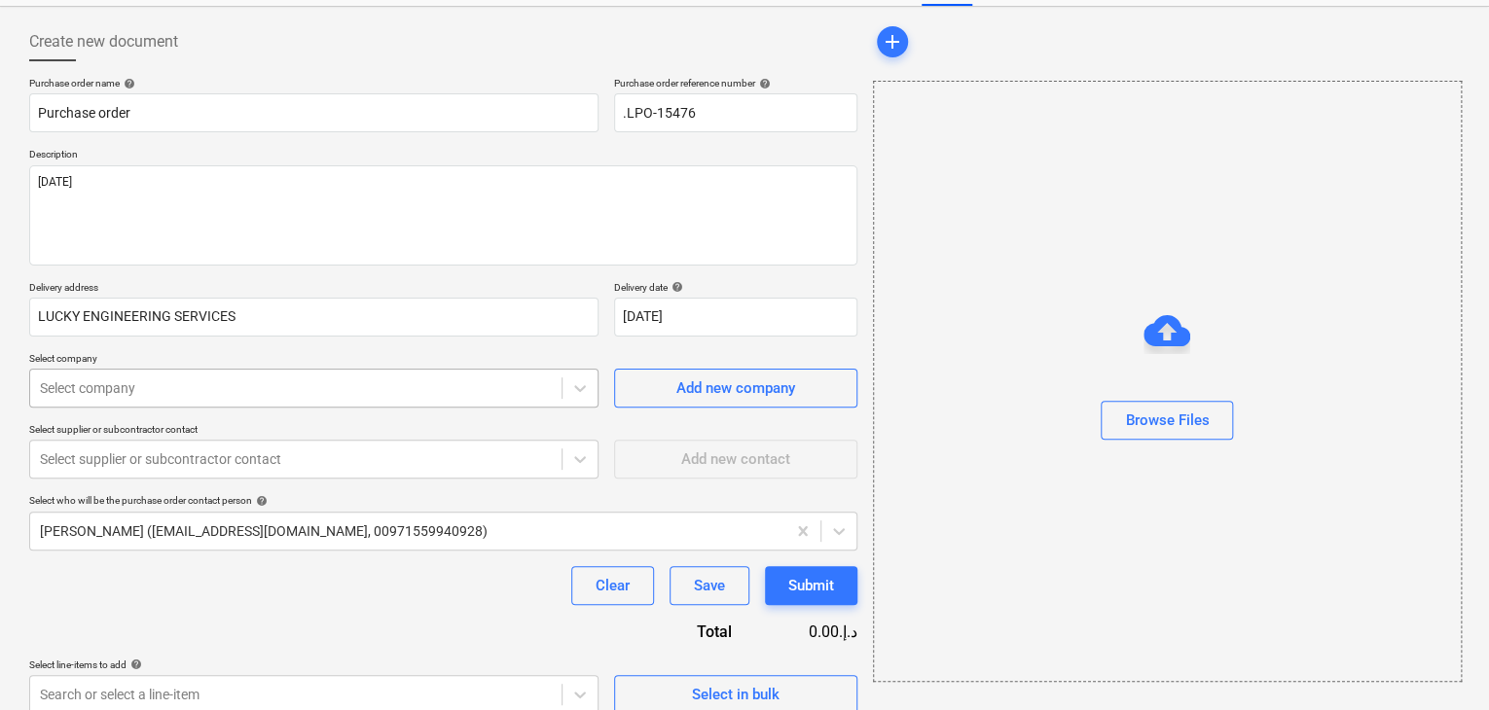
click at [120, 457] on body "Sales Projects Contacts Company Inbox format_size keyboard_arrow_down help sear…" at bounding box center [744, 272] width 1489 height 710
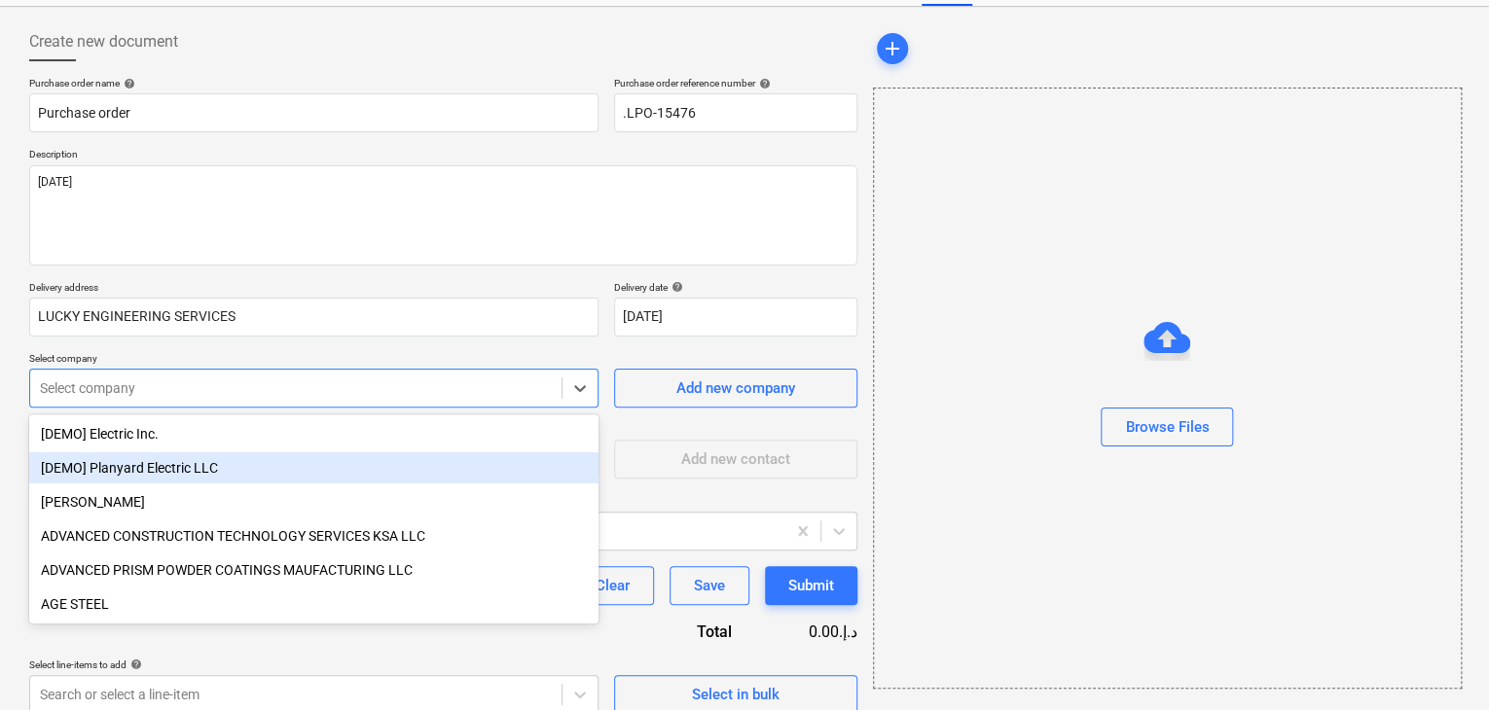
scroll to position [90, 0]
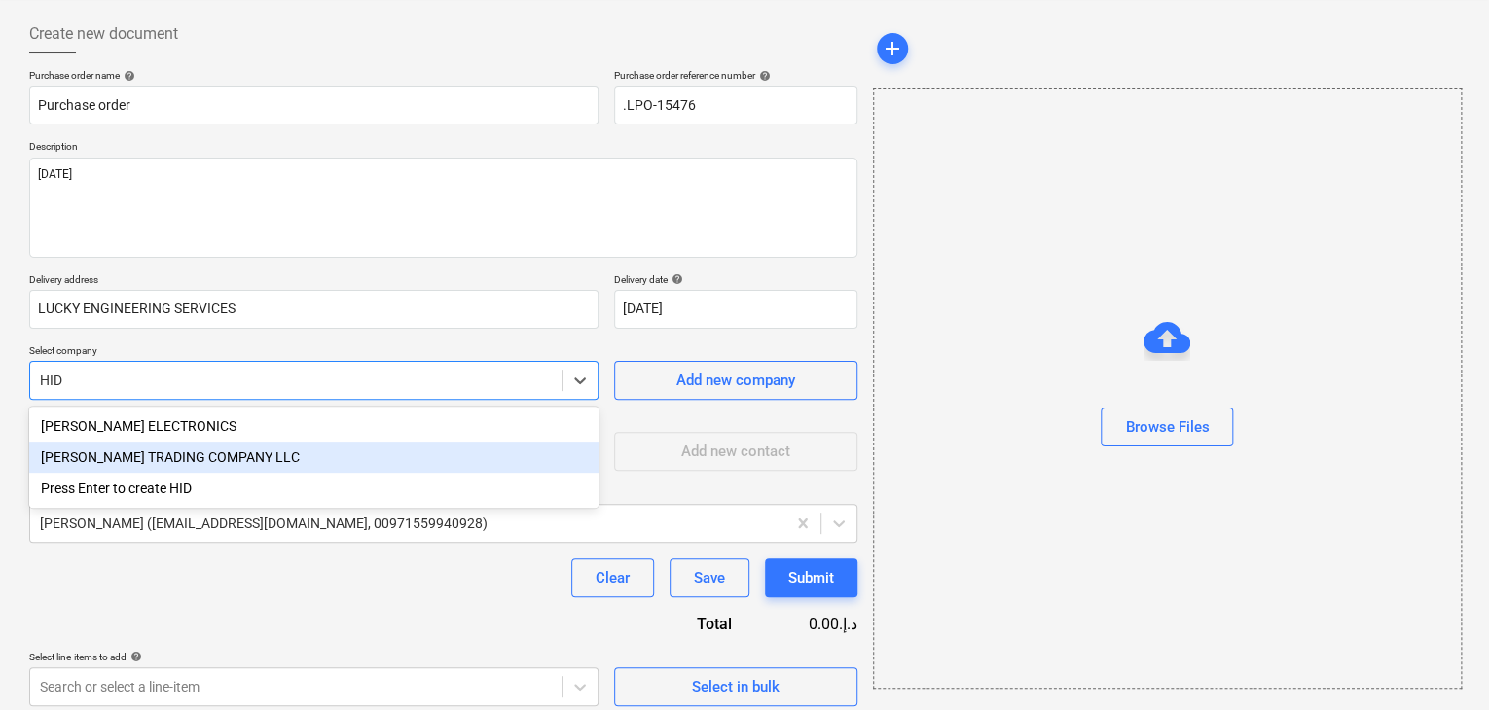
click at [116, 451] on div "[PERSON_NAME] TRADING COMPANY LLC" at bounding box center [313, 457] width 569 height 31
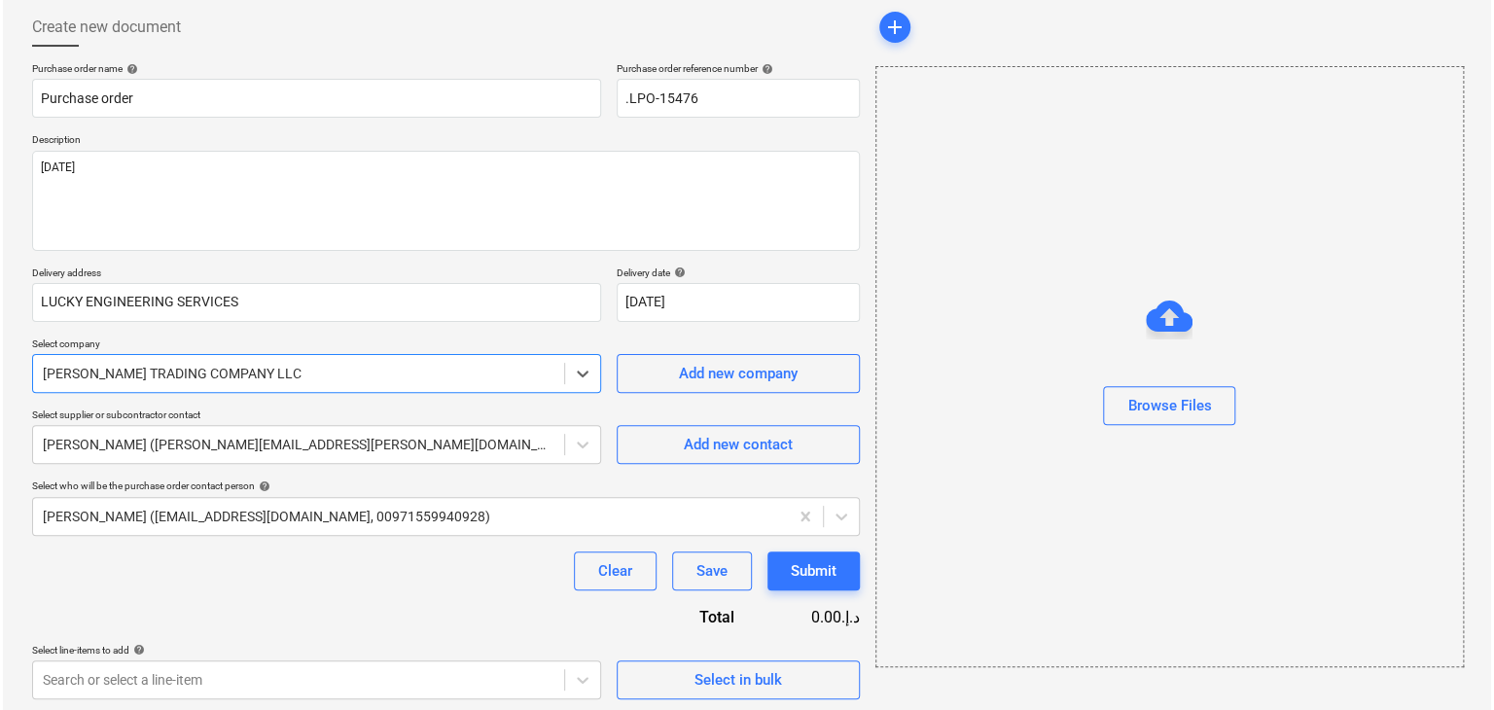
scroll to position [101, 0]
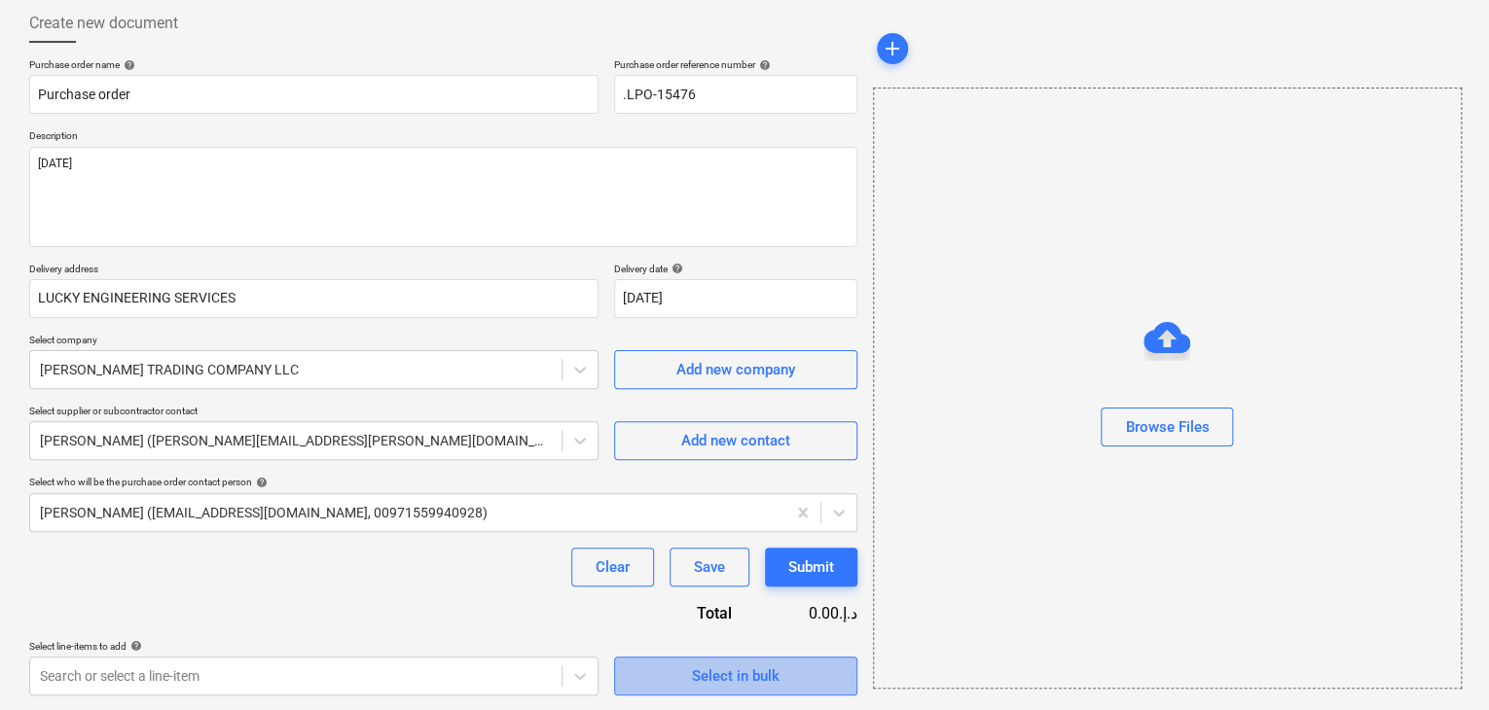
click at [668, 690] on button "Select in bulk" at bounding box center [735, 676] width 243 height 39
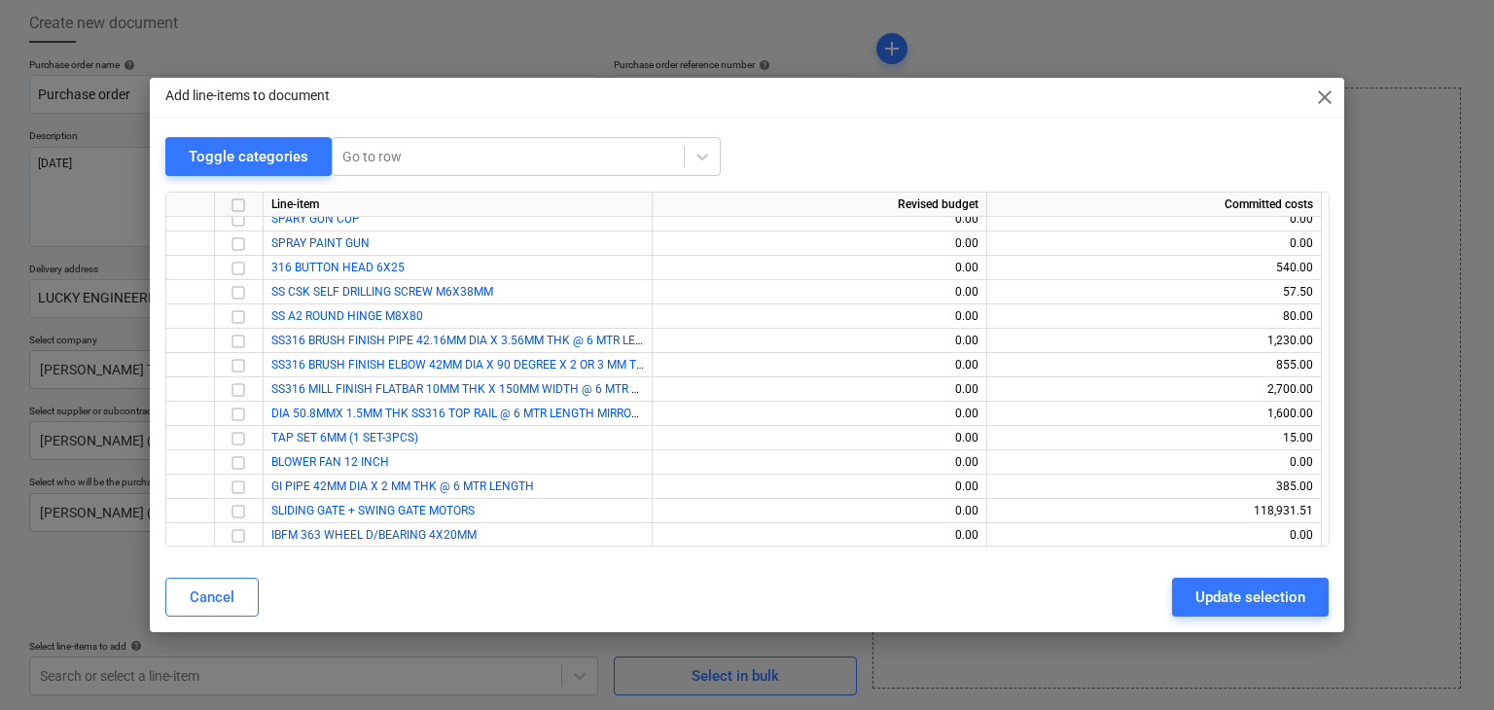
scroll to position [7504, 0]
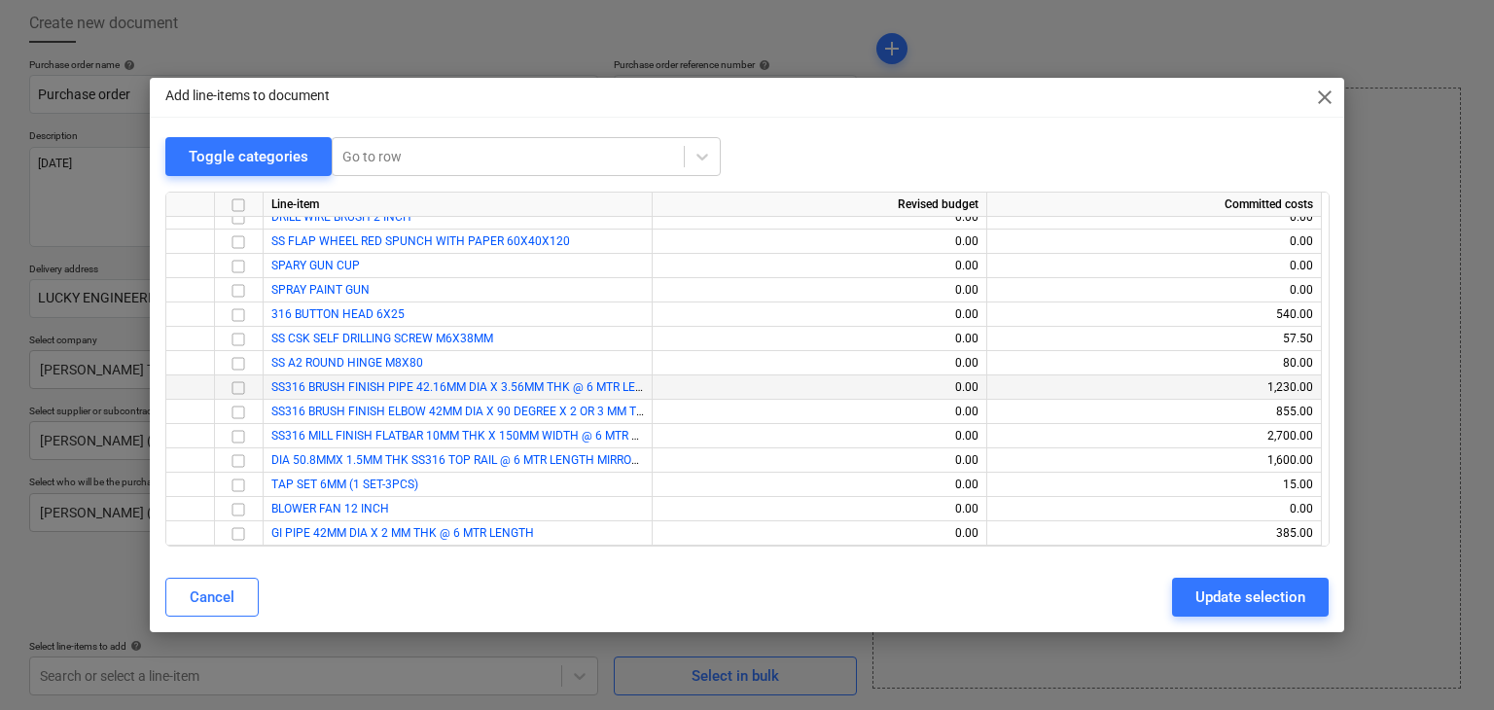
click at [236, 389] on input "checkbox" at bounding box center [238, 388] width 23 height 23
click at [237, 410] on input "checkbox" at bounding box center [238, 412] width 23 height 23
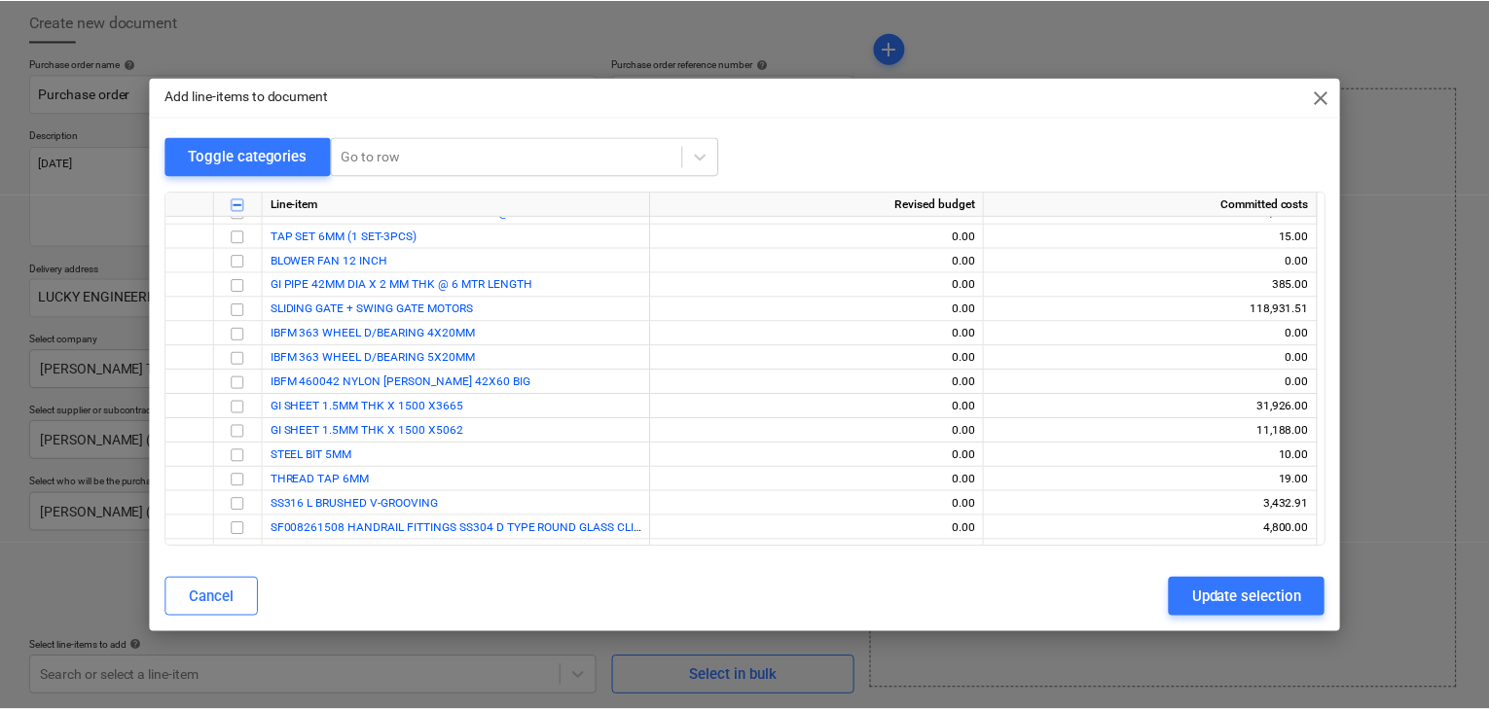
scroll to position [7796, 0]
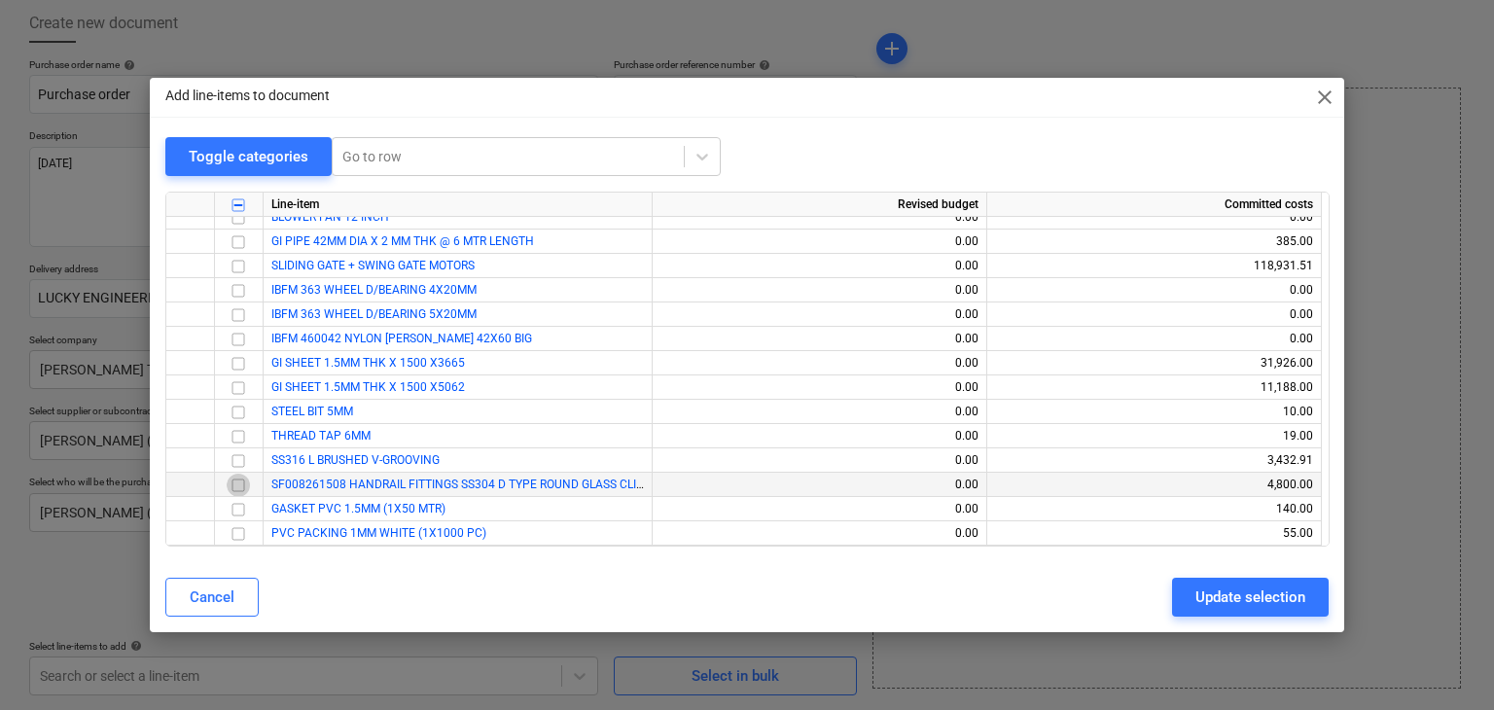
click at [237, 487] on input "checkbox" at bounding box center [238, 485] width 23 height 23
click at [1257, 608] on div "Update selection" at bounding box center [1251, 597] width 110 height 25
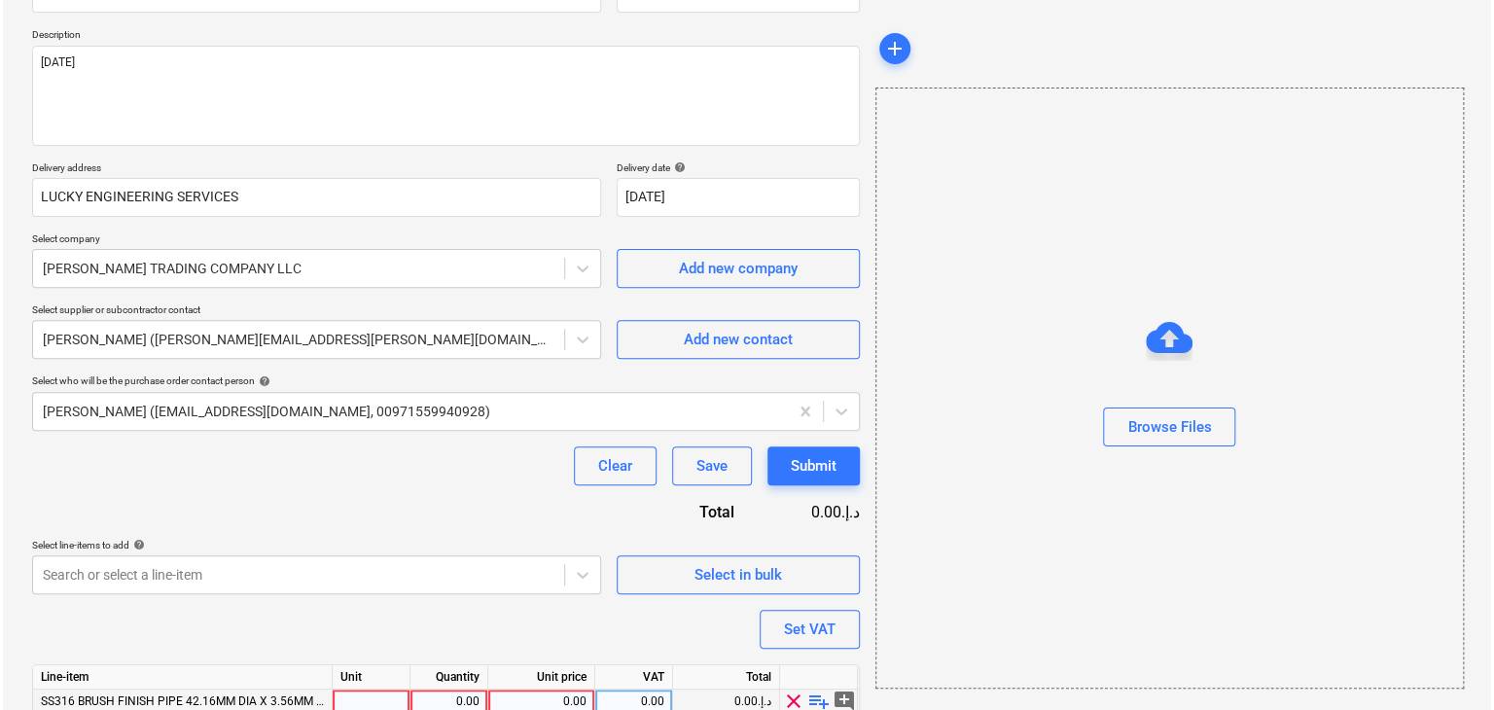
scroll to position [334, 0]
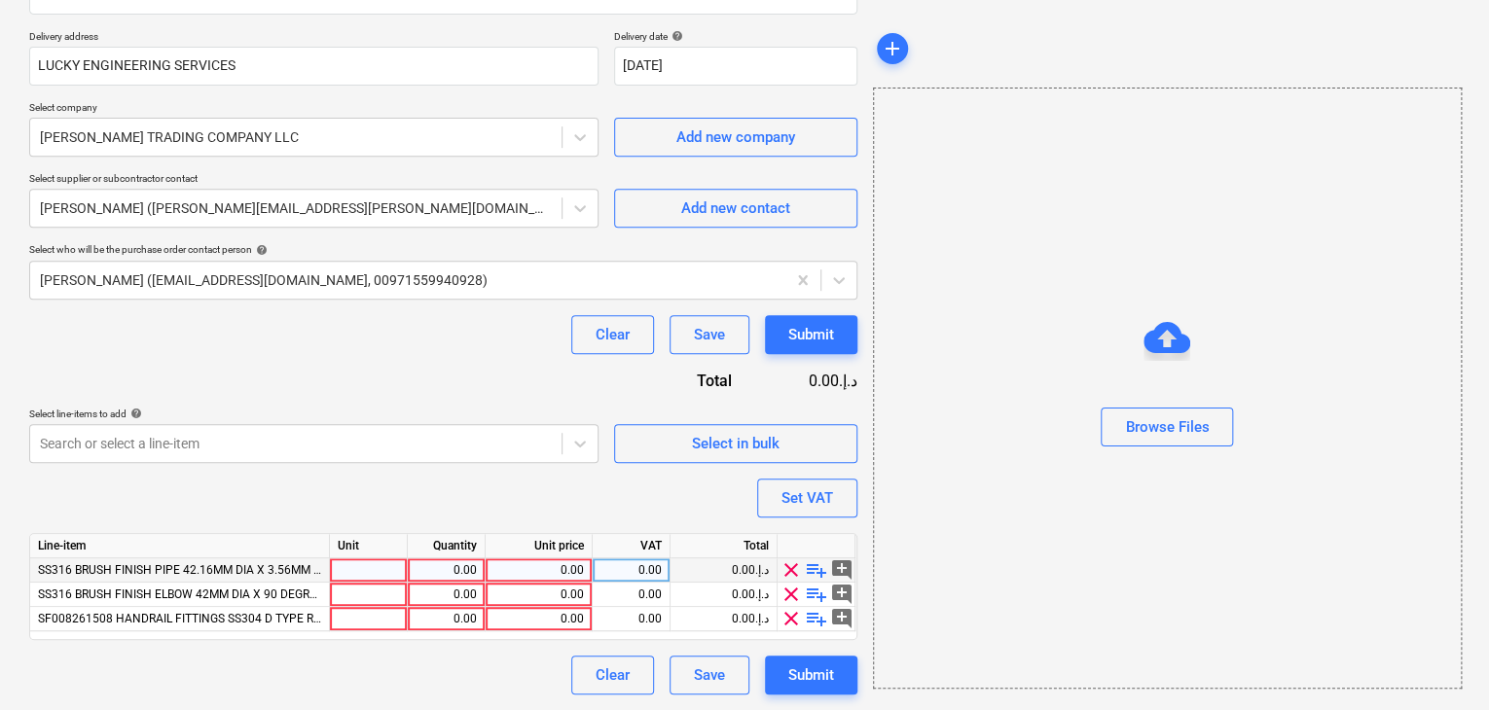
click at [342, 567] on div at bounding box center [369, 570] width 78 height 24
click at [436, 557] on div "Quantity" at bounding box center [447, 546] width 78 height 24
click at [523, 572] on div "0.00" at bounding box center [538, 570] width 90 height 24
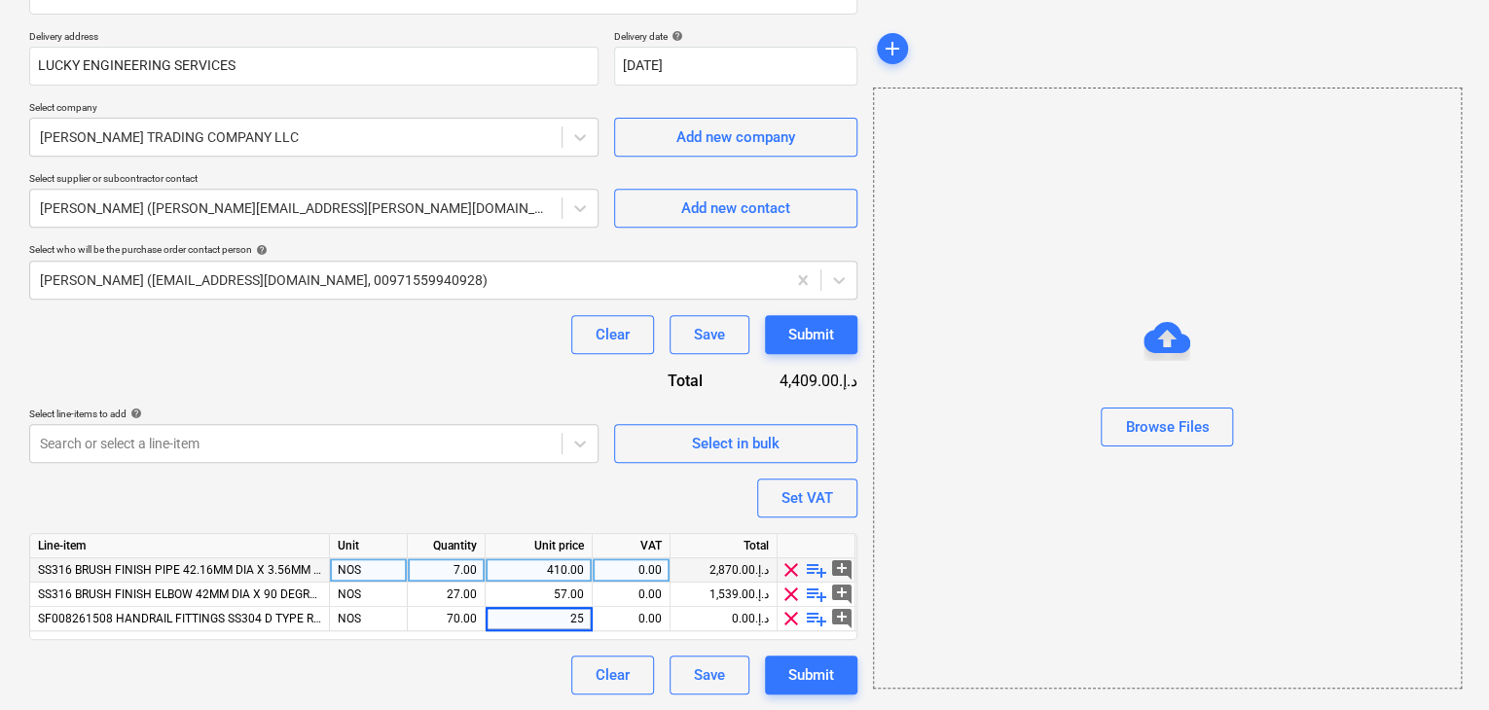
drag, startPoint x: 1030, startPoint y: 484, endPoint x: 829, endPoint y: 540, distance: 209.2
click at [1024, 487] on div "Browse Files" at bounding box center [1167, 388] width 589 height 601
click at [818, 496] on div "Set VAT" at bounding box center [807, 498] width 52 height 25
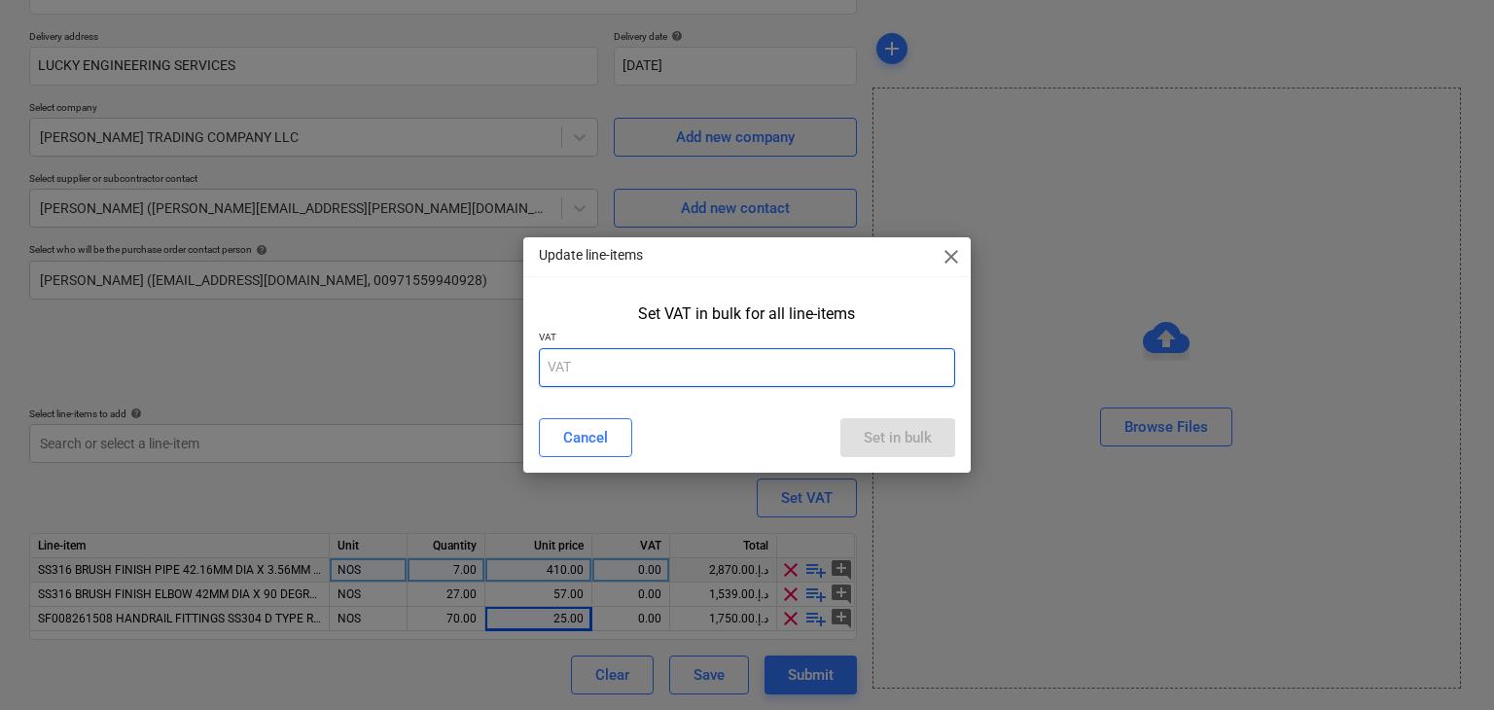
click at [615, 368] on input "text" at bounding box center [747, 367] width 417 height 39
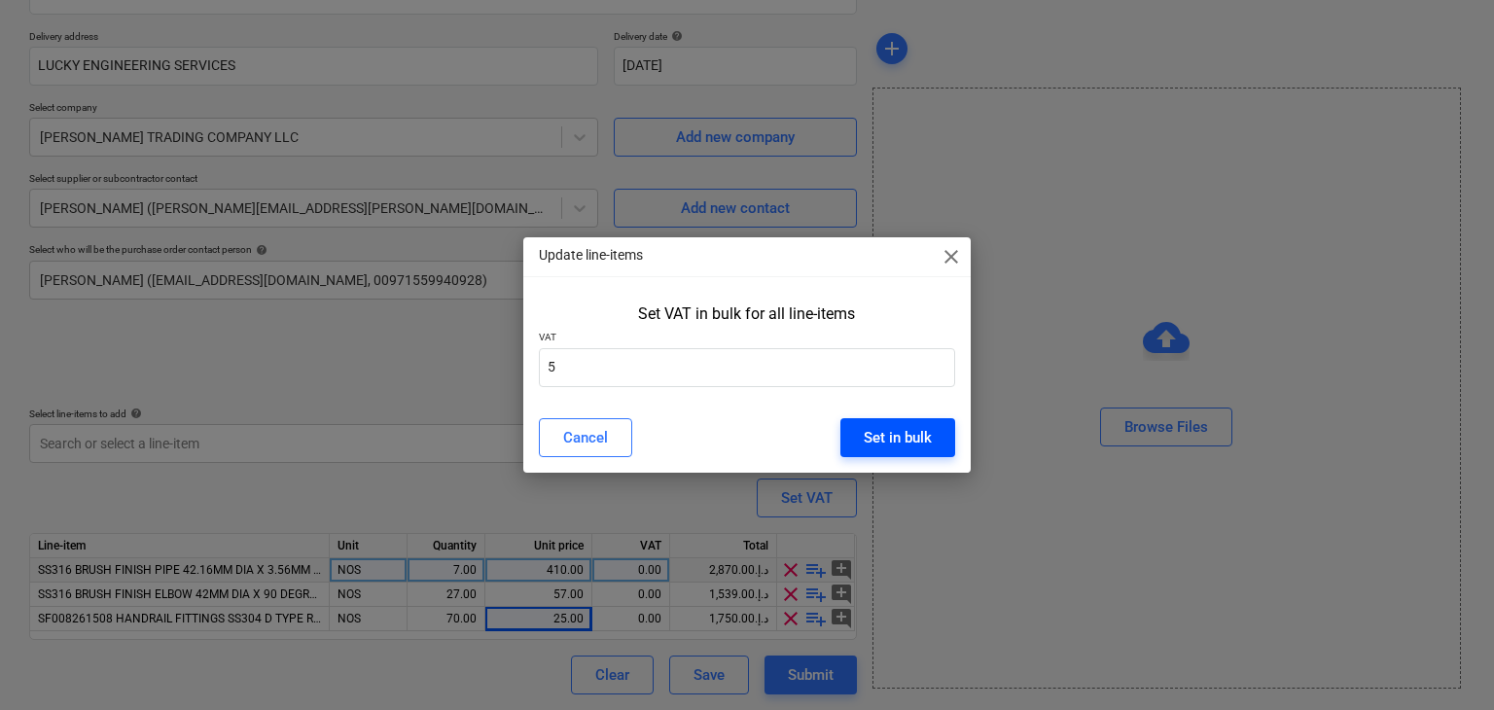
click at [933, 435] on button "Set in bulk" at bounding box center [898, 437] width 115 height 39
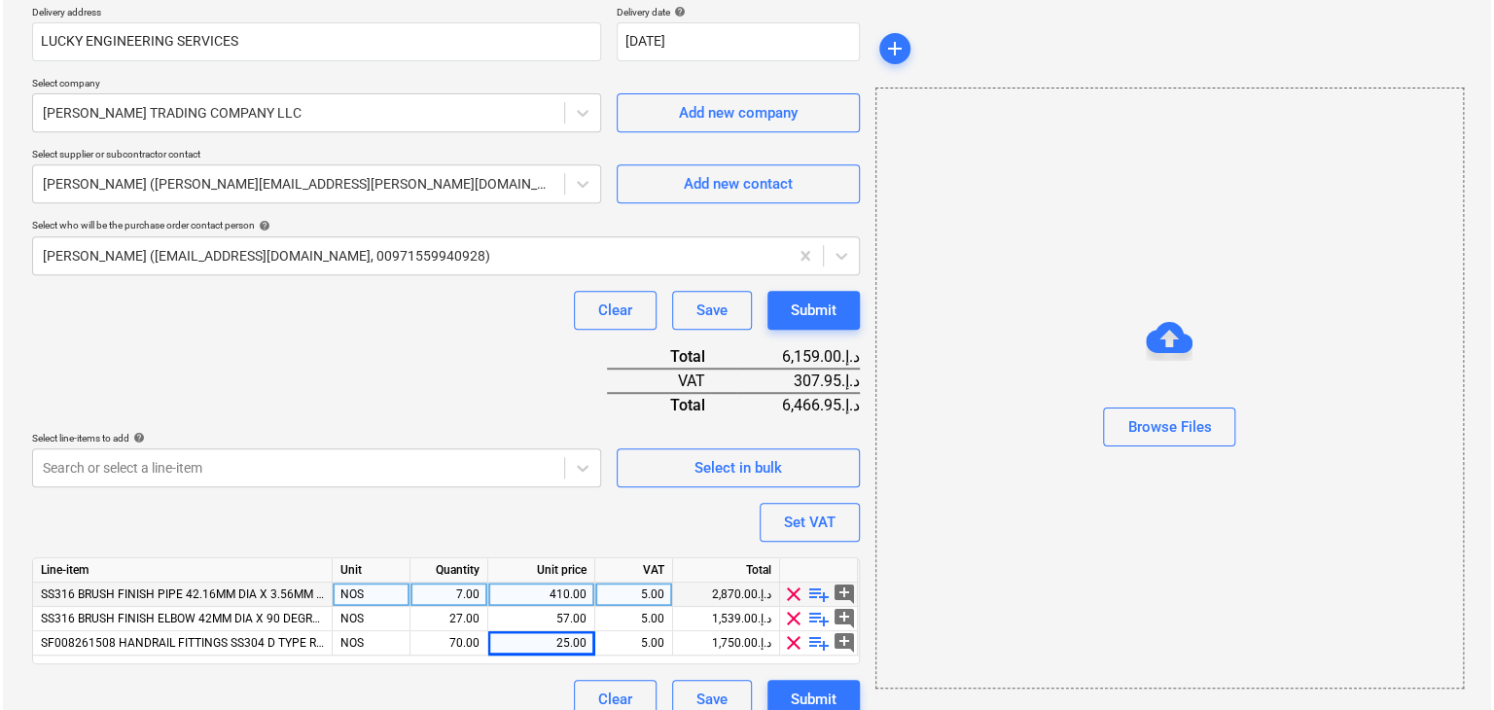
scroll to position [381, 0]
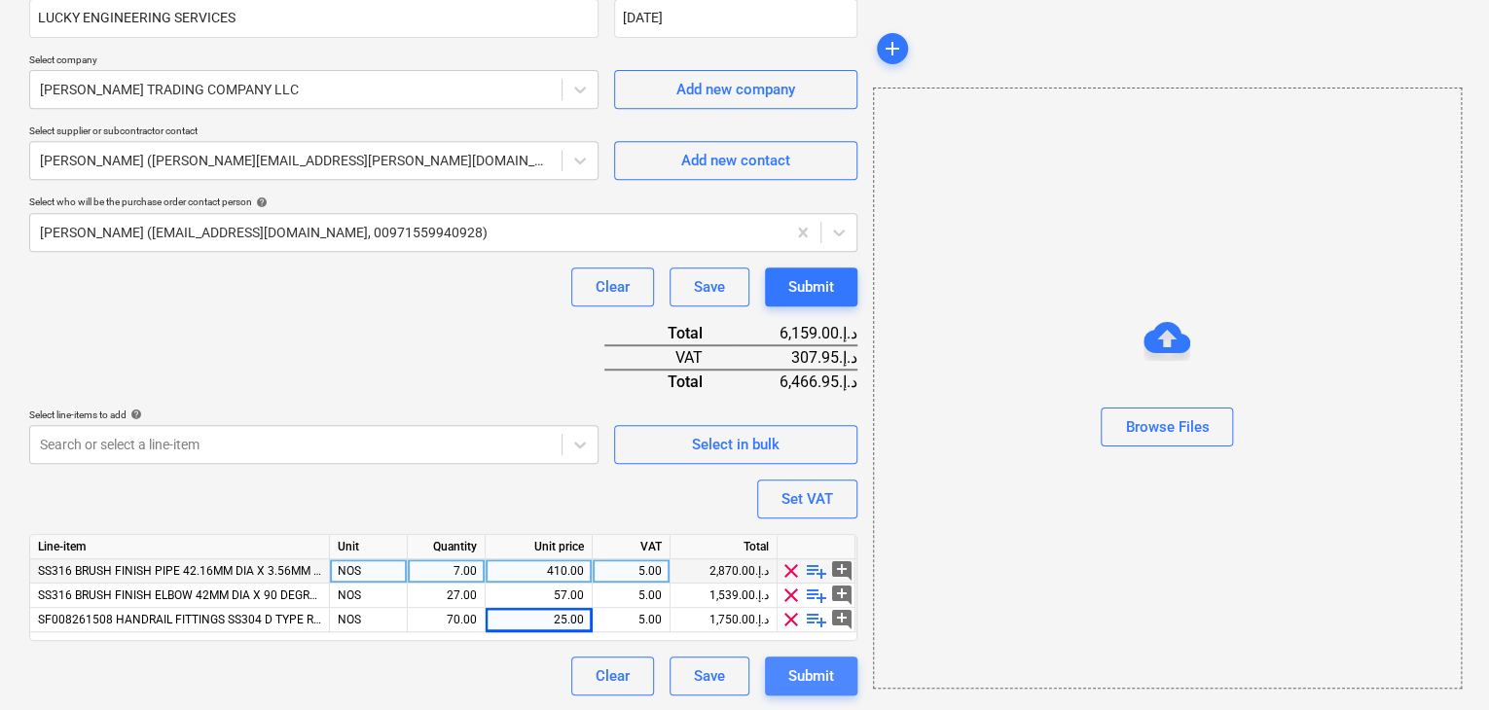
click at [807, 667] on div "Submit" at bounding box center [811, 676] width 46 height 25
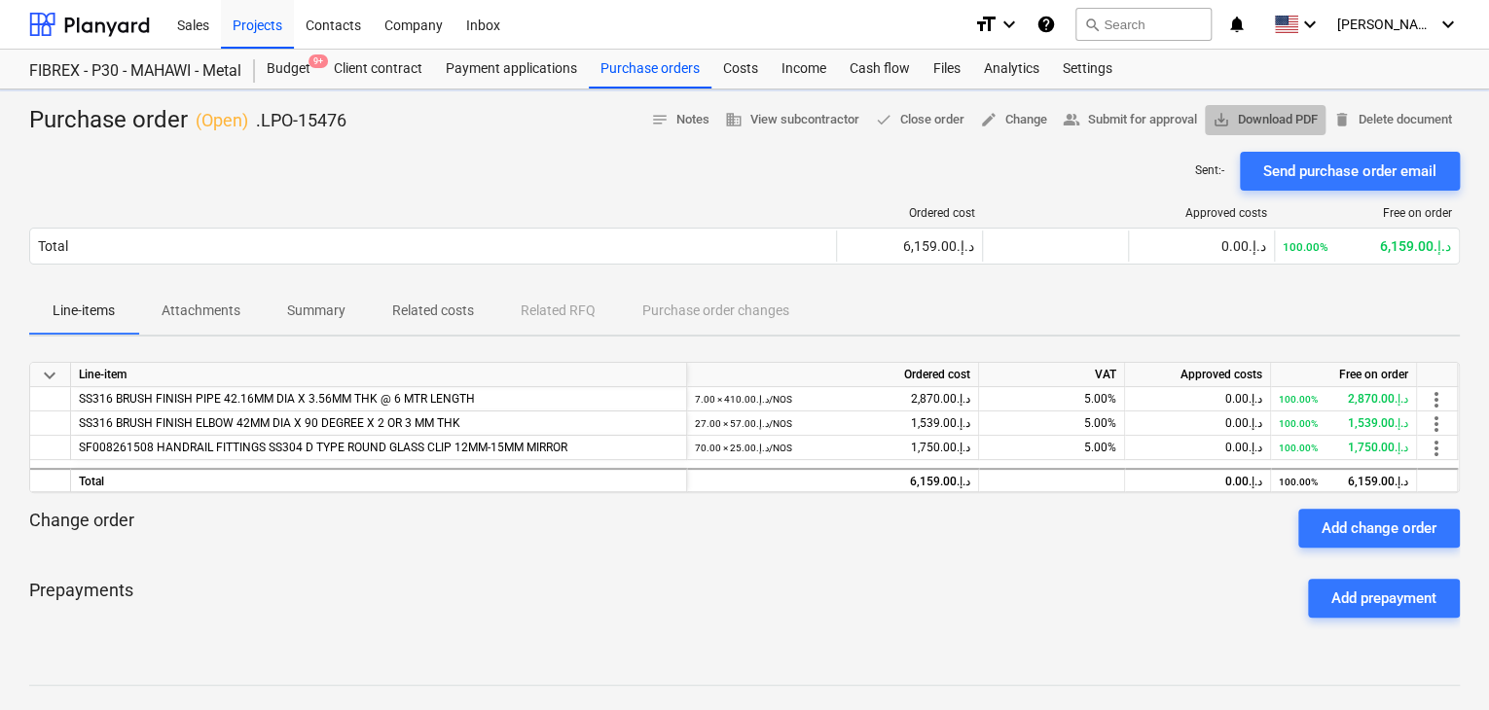
click at [1277, 129] on span "save_alt Download PDF" at bounding box center [1264, 120] width 105 height 22
click at [639, 87] on div "Purchase orders" at bounding box center [650, 69] width 123 height 39
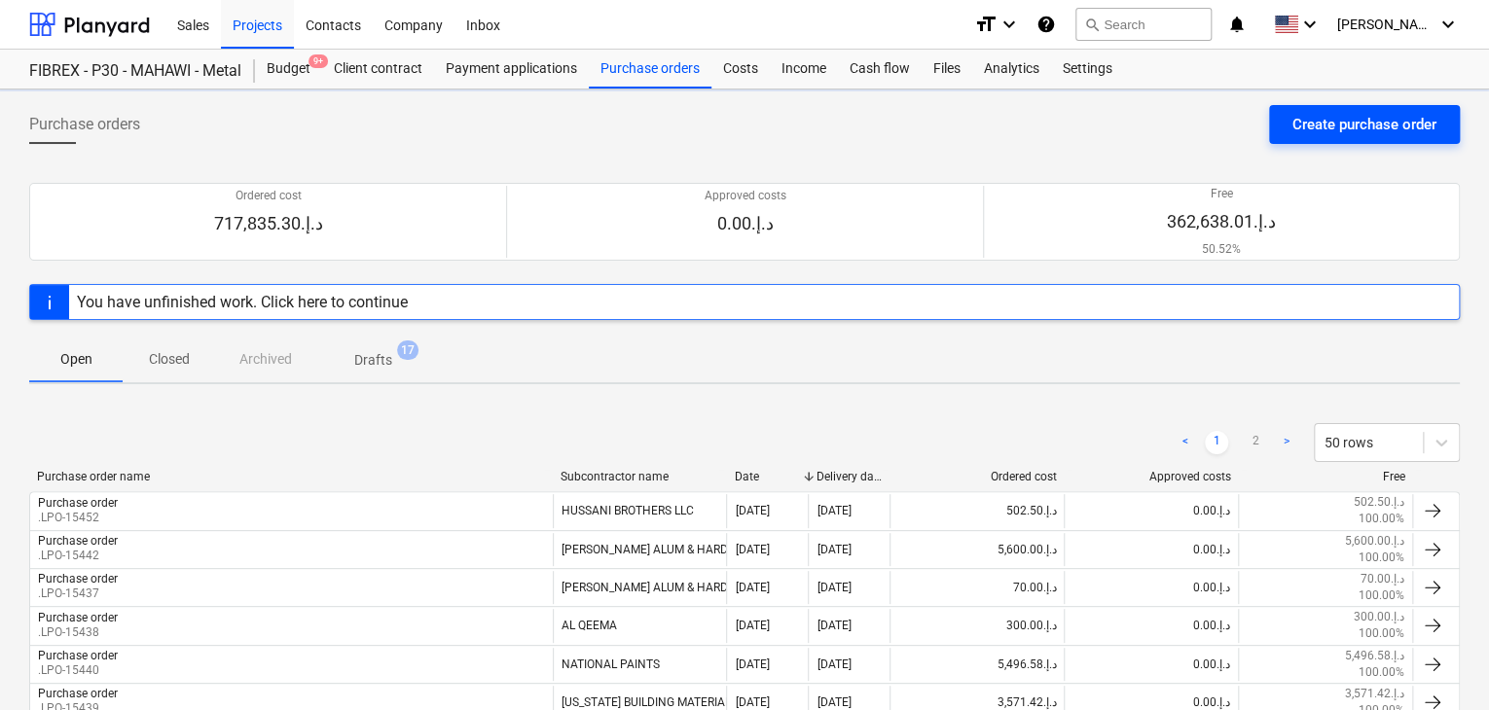
click at [1353, 107] on button "Create purchase order" at bounding box center [1364, 124] width 191 height 39
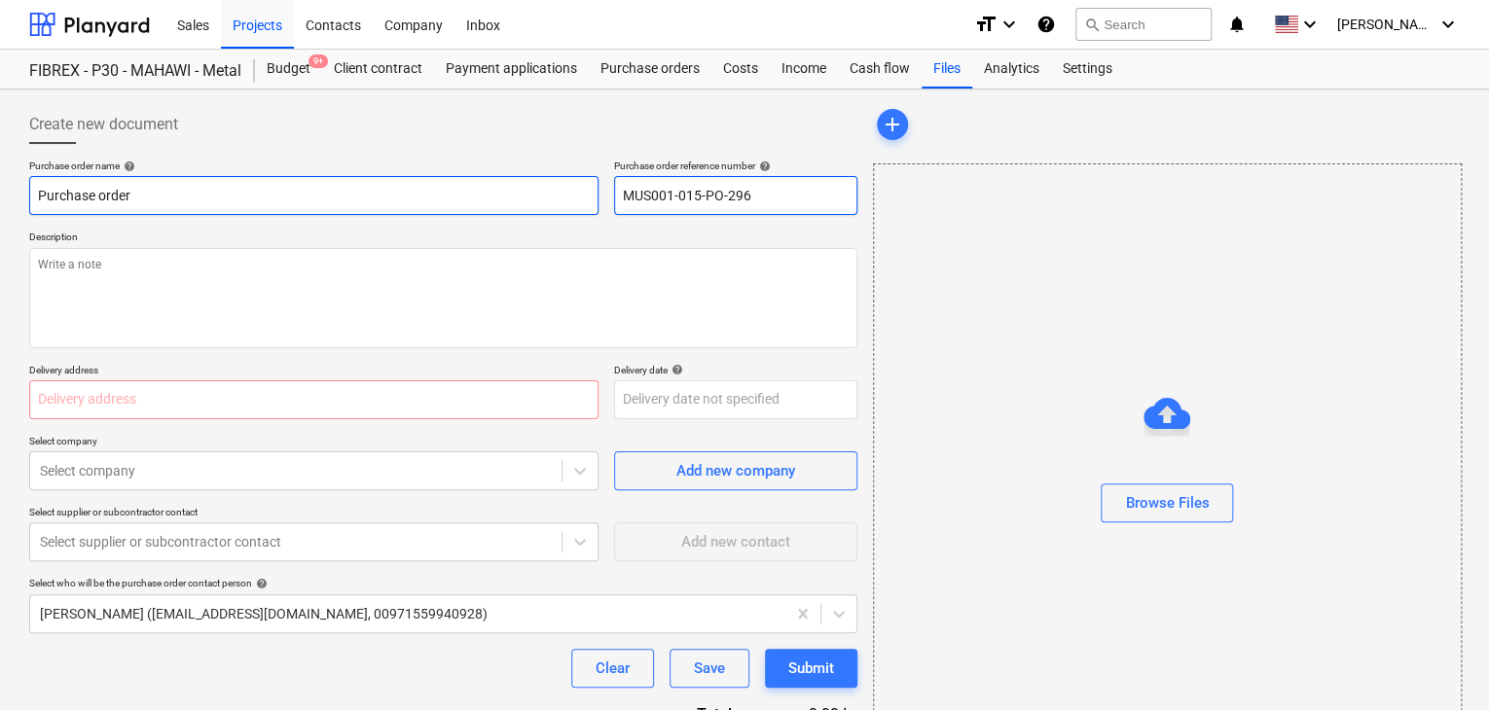
drag, startPoint x: 763, startPoint y: 199, endPoint x: 587, endPoint y: 184, distance: 176.8
click at [587, 184] on div "Purchase order name help Purchase order Purchase order reference number help MU…" at bounding box center [443, 187] width 828 height 55
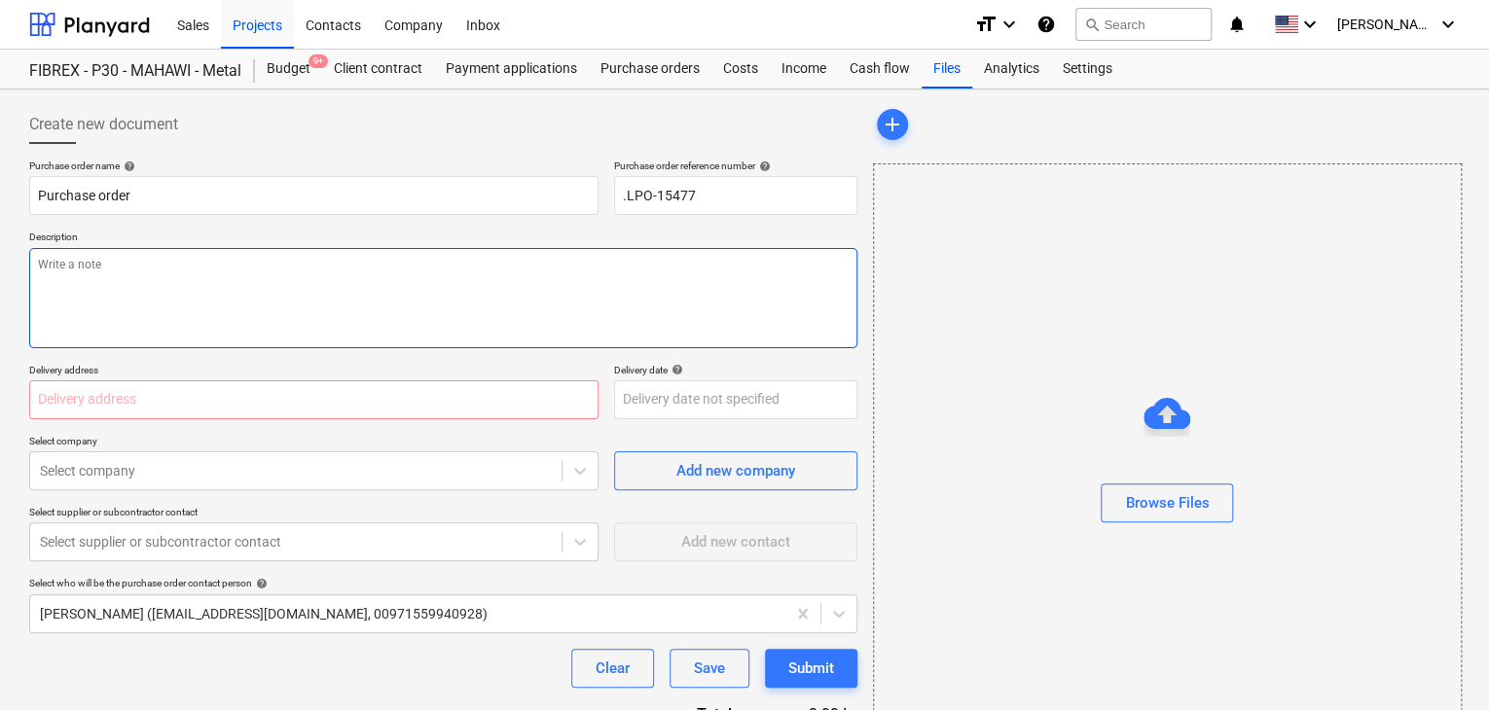
click at [412, 291] on textarea at bounding box center [443, 298] width 828 height 100
click at [222, 411] on input "text" at bounding box center [313, 399] width 569 height 39
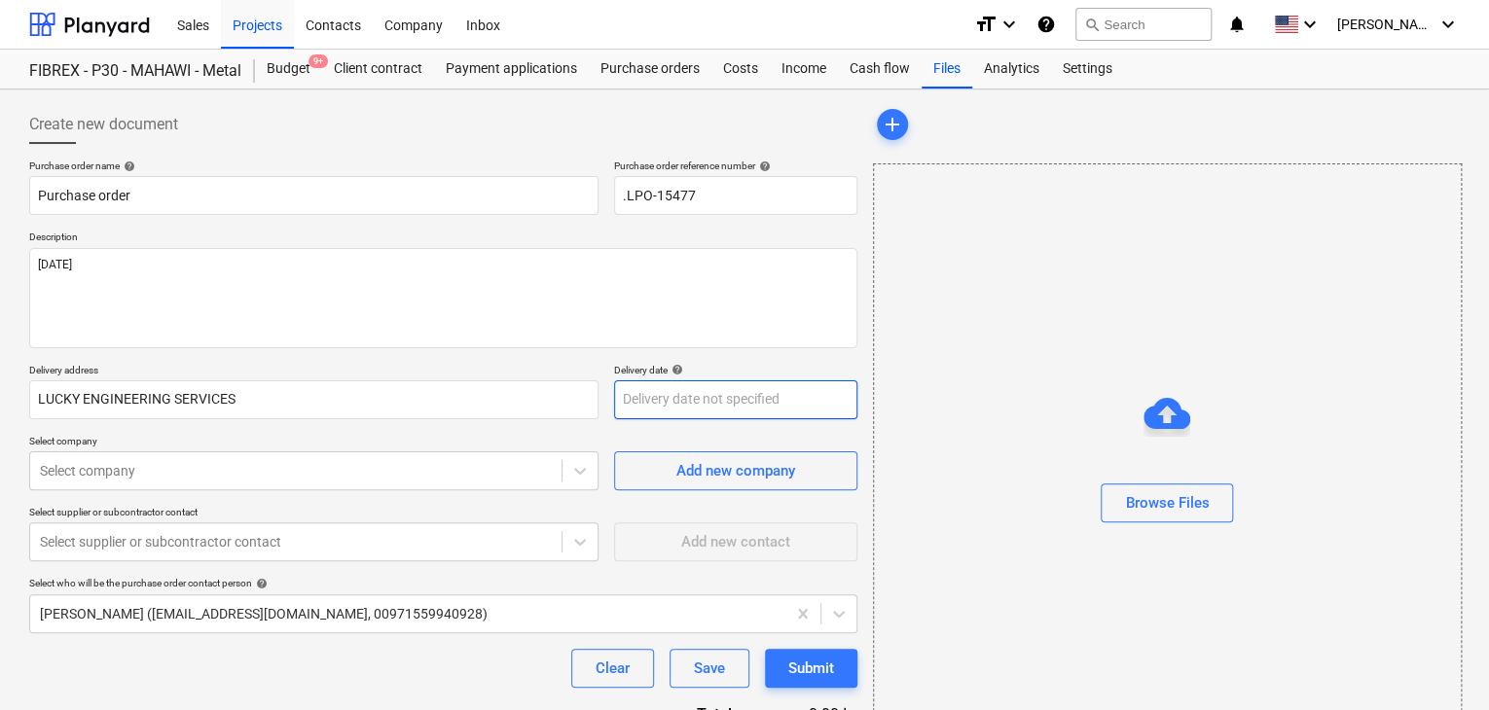
click at [652, 390] on body "Sales Projects Contacts Company Inbox format_size keyboard_arrow_down help sear…" at bounding box center [744, 355] width 1489 height 710
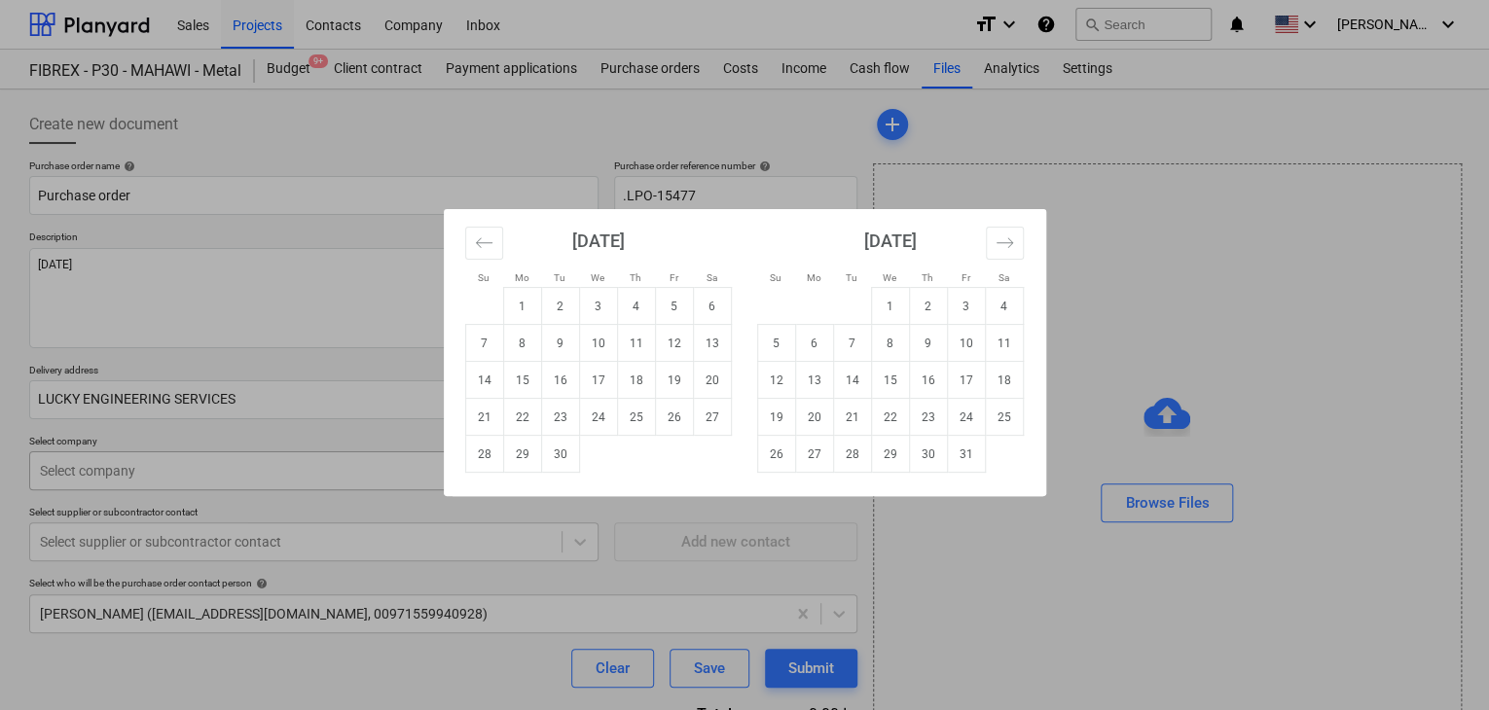
drag, startPoint x: 568, startPoint y: 460, endPoint x: 555, endPoint y: 457, distance: 13.9
click at [564, 460] on td "30" at bounding box center [560, 454] width 38 height 37
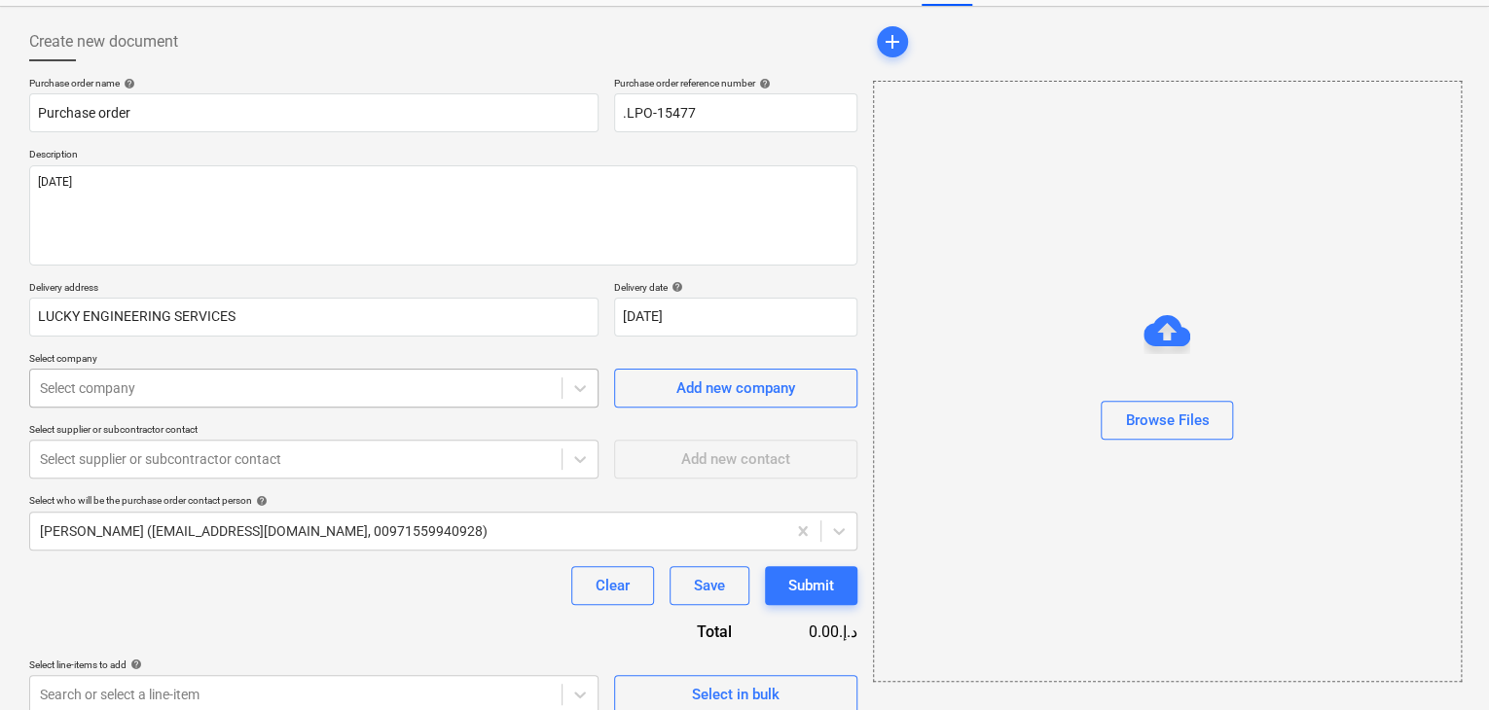
click at [169, 463] on body "Sales Projects Contacts Company Inbox format_size keyboard_arrow_down help sear…" at bounding box center [744, 272] width 1489 height 710
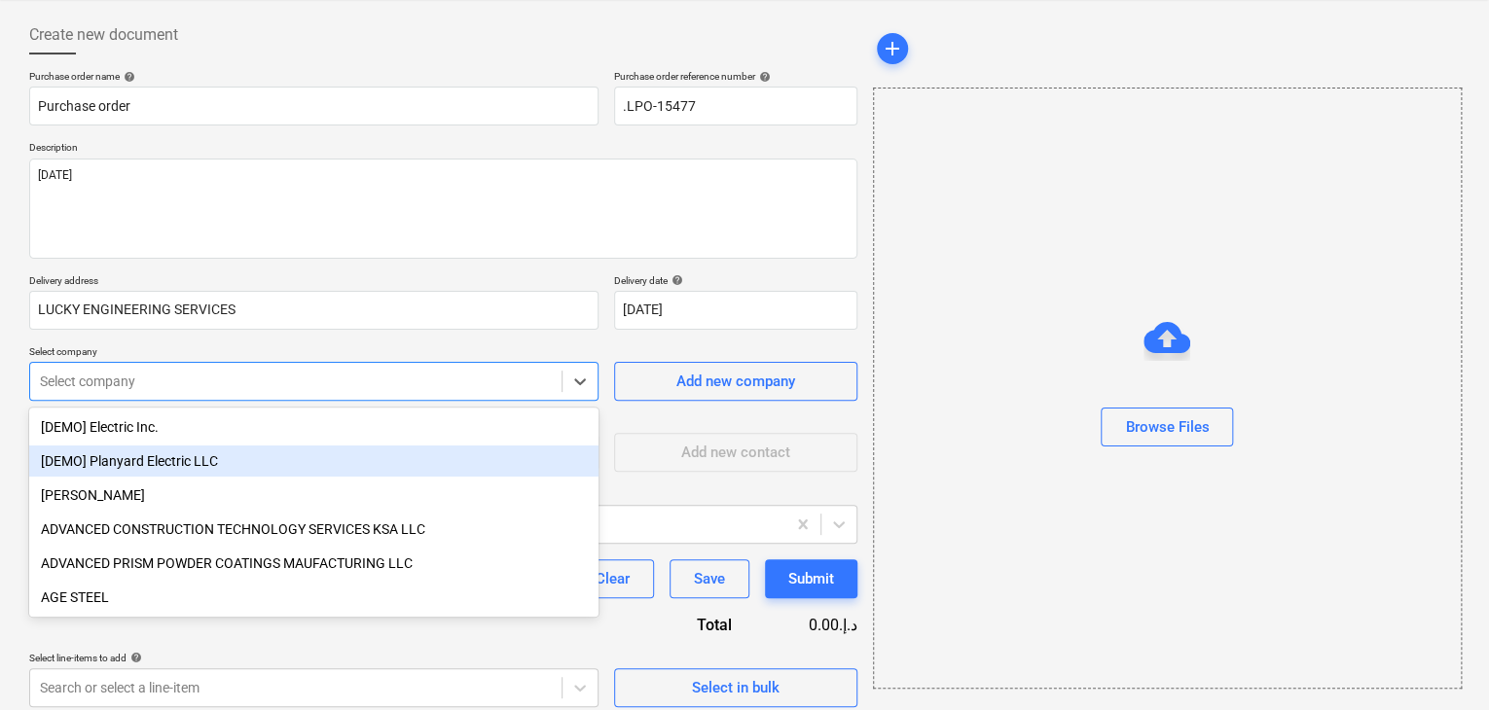
scroll to position [90, 0]
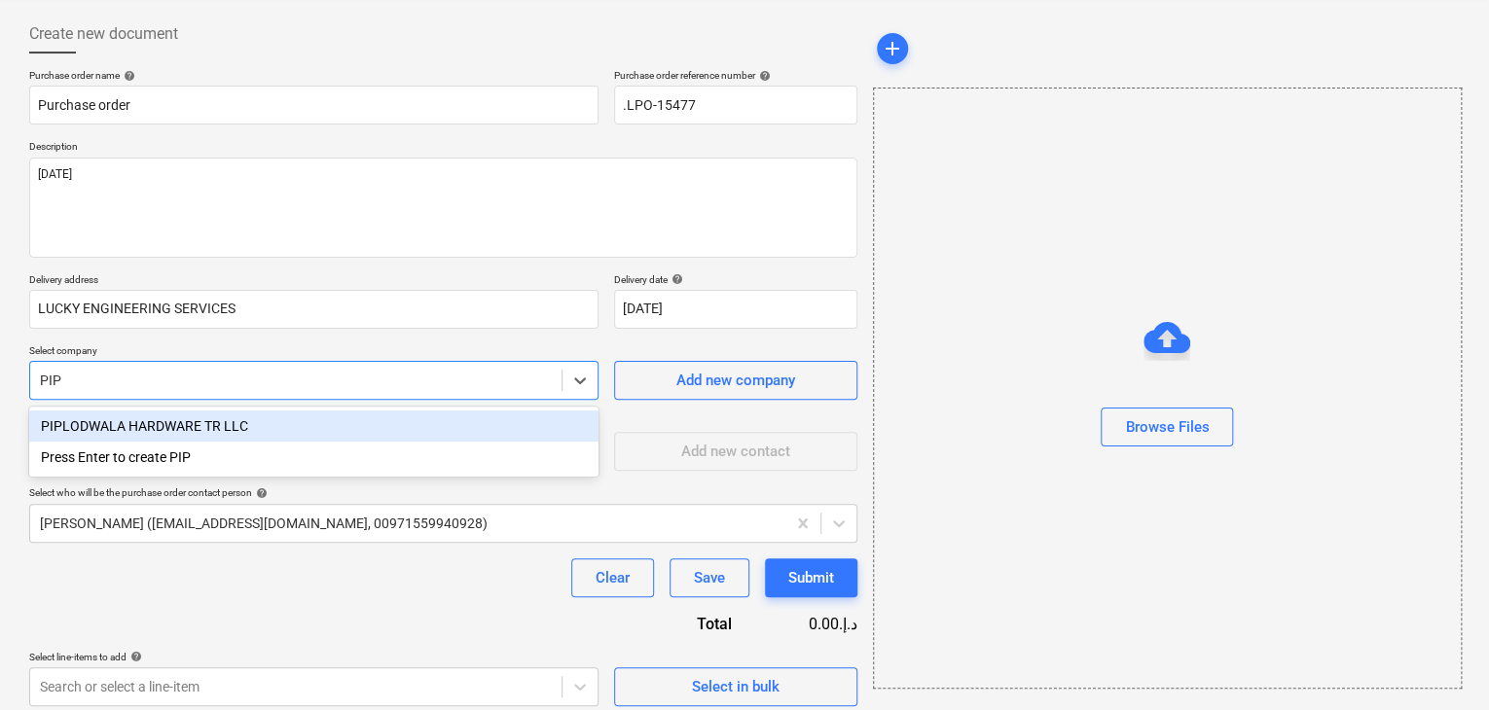
click at [175, 419] on div "PIPLODWALA HARDWARE TR LLC" at bounding box center [313, 426] width 569 height 31
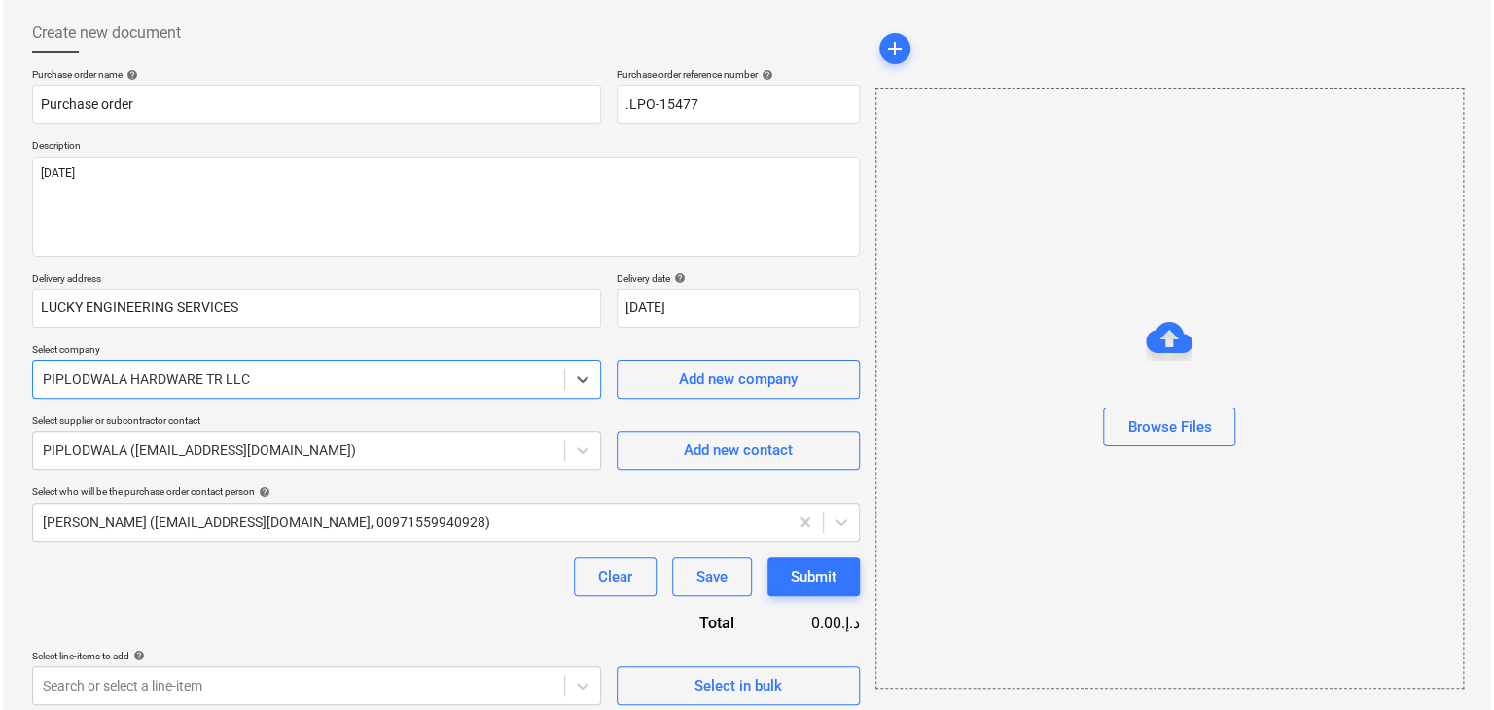
scroll to position [101, 0]
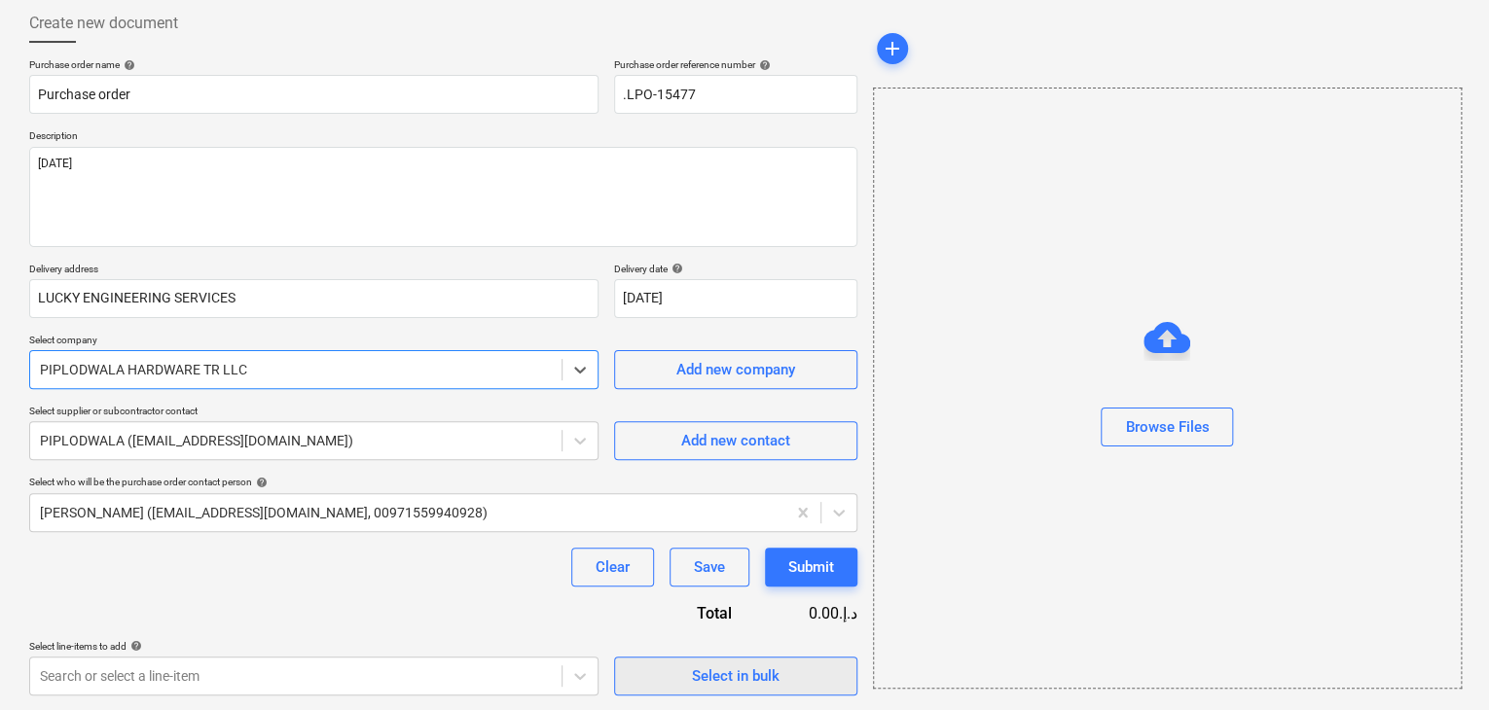
click at [679, 674] on span "Select in bulk" at bounding box center [735, 676] width 195 height 25
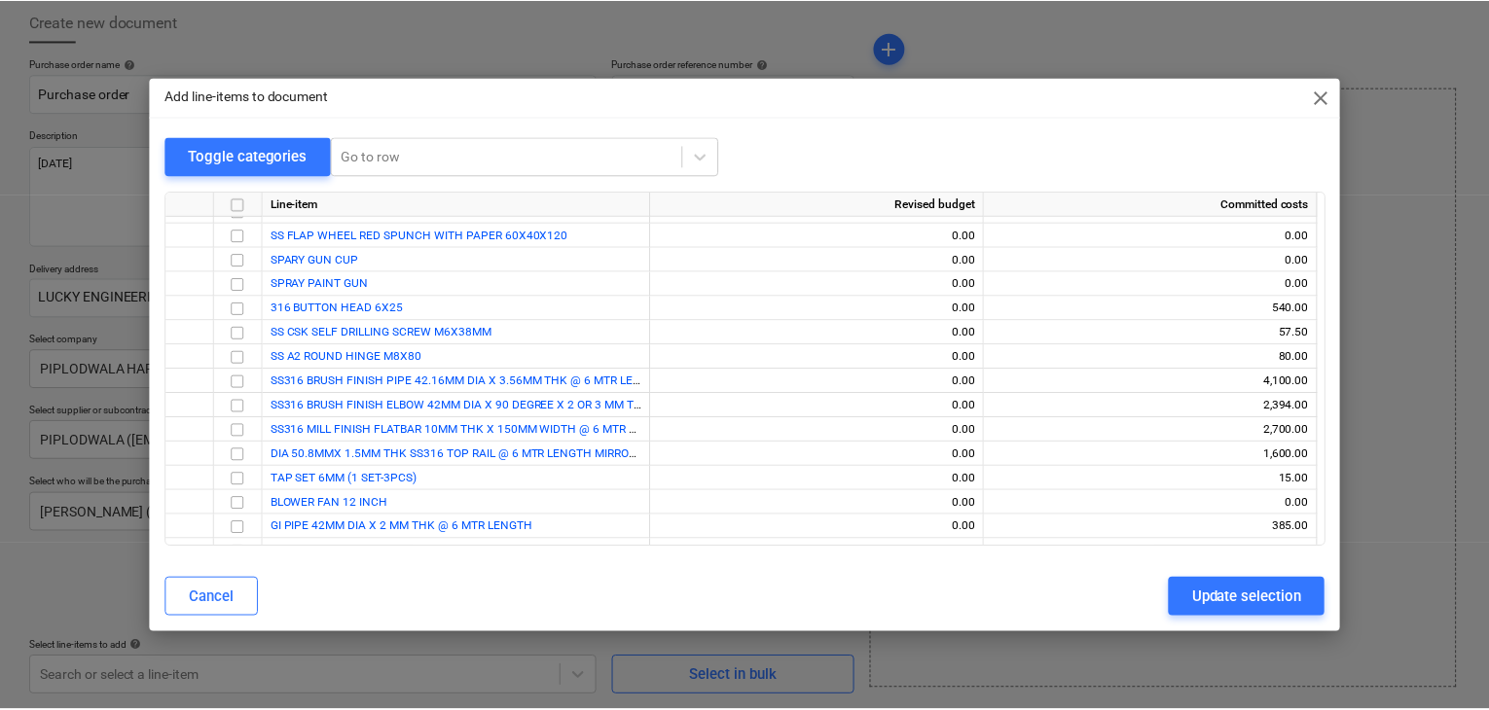
scroll to position [7406, 0]
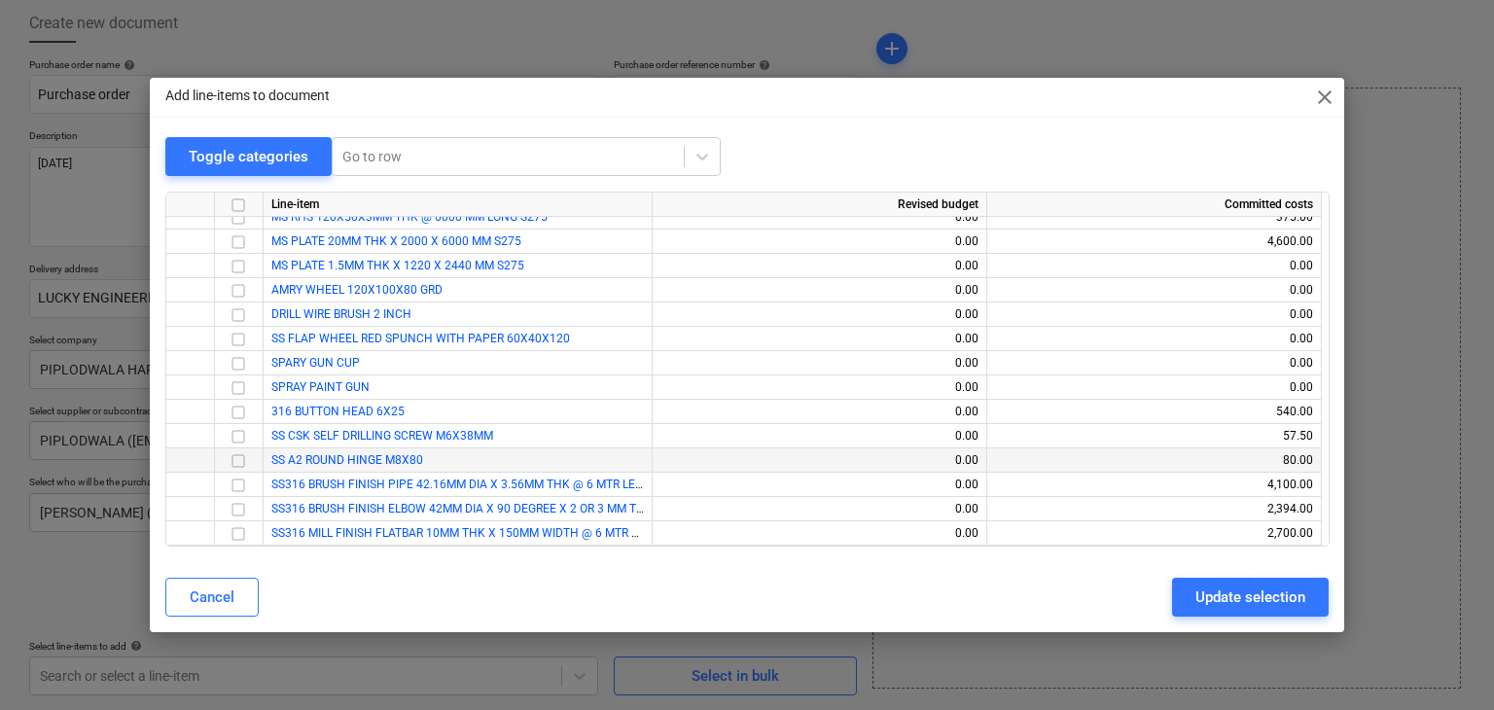
click at [233, 464] on input "checkbox" at bounding box center [238, 461] width 23 height 23
click at [1216, 592] on div "Update selection" at bounding box center [1251, 597] width 110 height 25
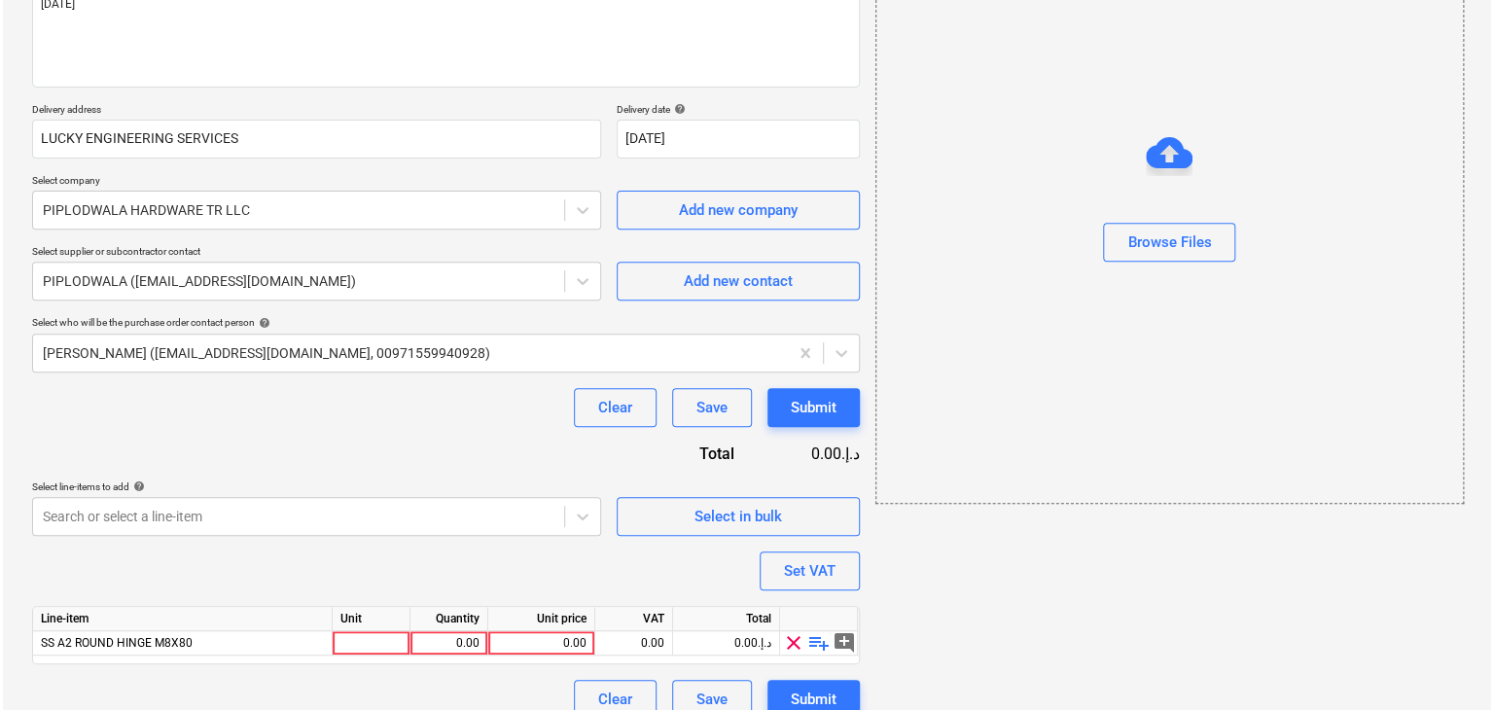
scroll to position [284, 0]
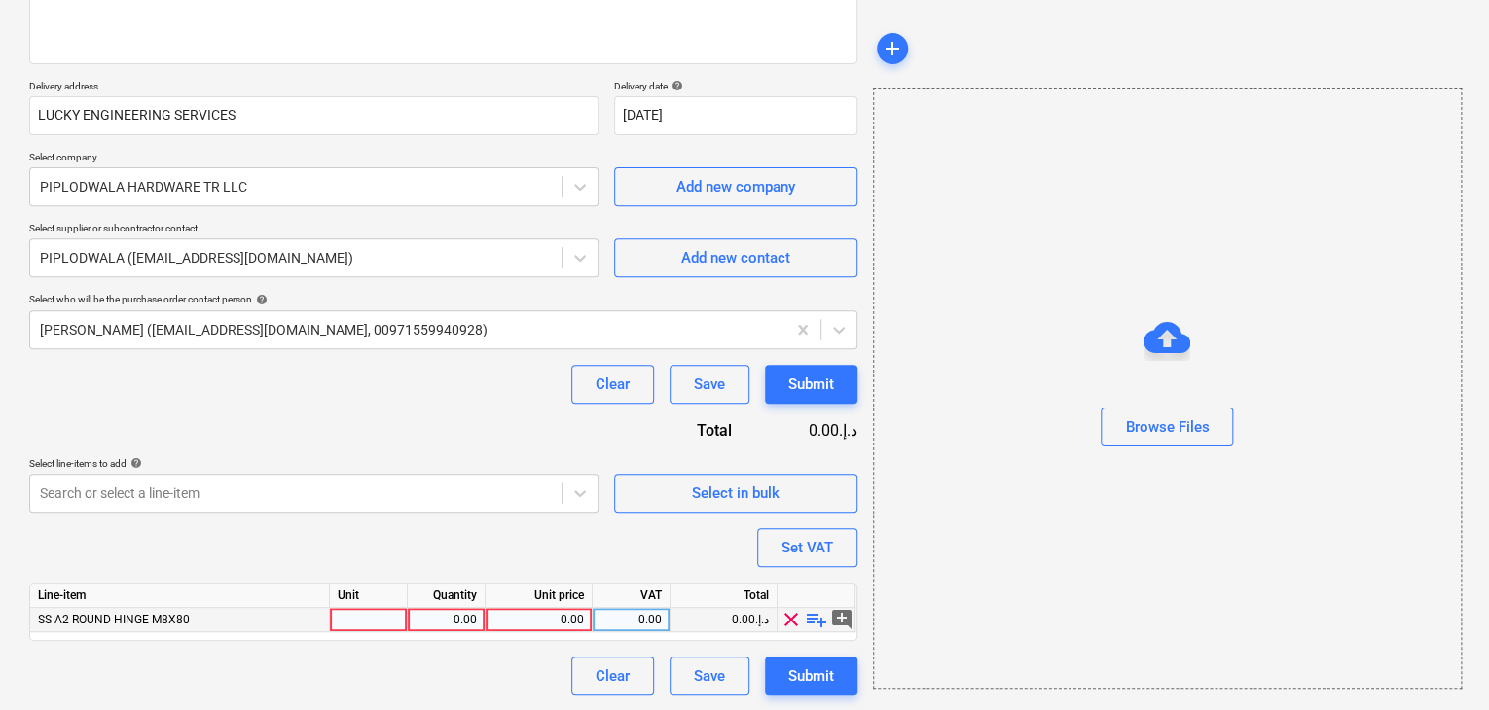
click at [341, 608] on div at bounding box center [369, 620] width 78 height 24
click at [436, 615] on div "0.00" at bounding box center [445, 620] width 61 height 24
click at [560, 623] on div "0.00" at bounding box center [538, 620] width 90 height 24
click at [950, 526] on div "Browse Files" at bounding box center [1167, 388] width 589 height 601
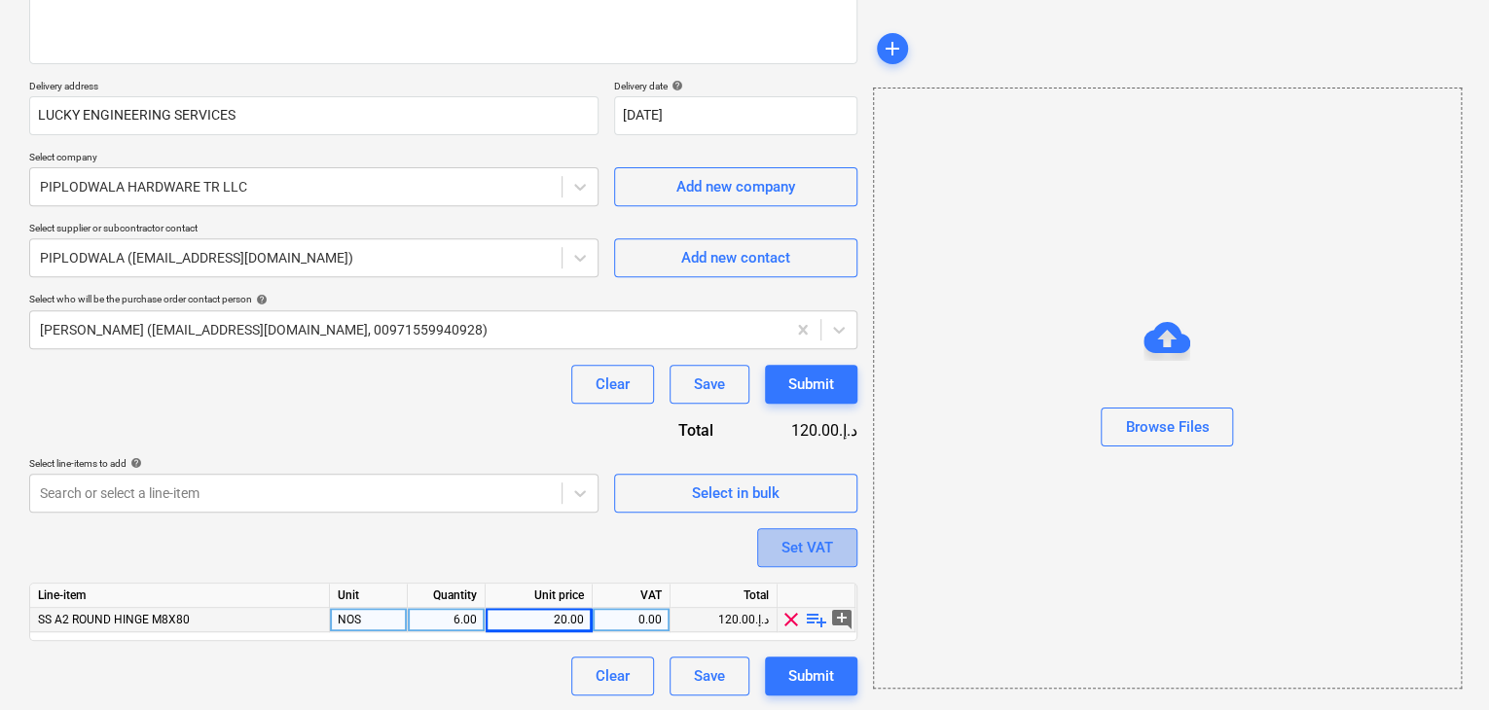
click at [806, 565] on button "Set VAT" at bounding box center [807, 547] width 100 height 39
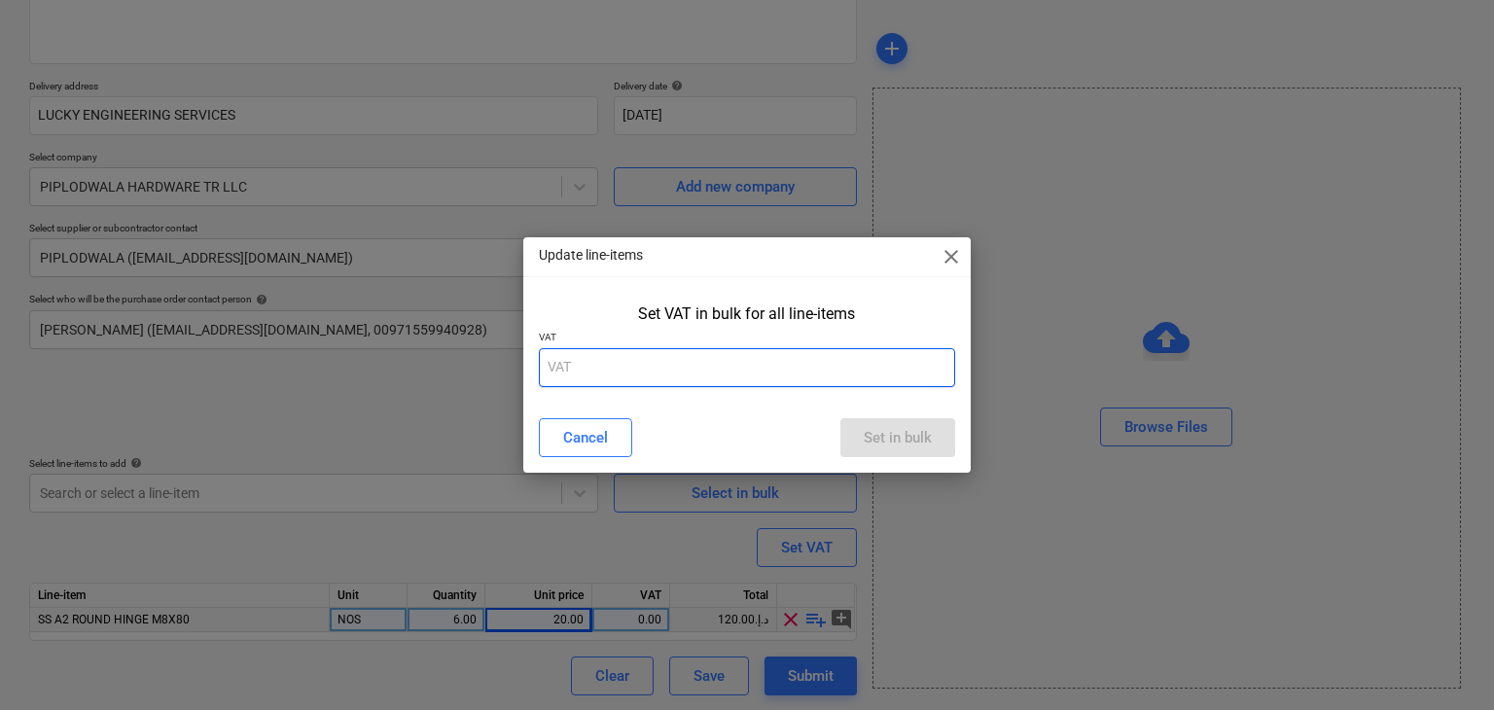
click at [705, 375] on input "text" at bounding box center [747, 367] width 417 height 39
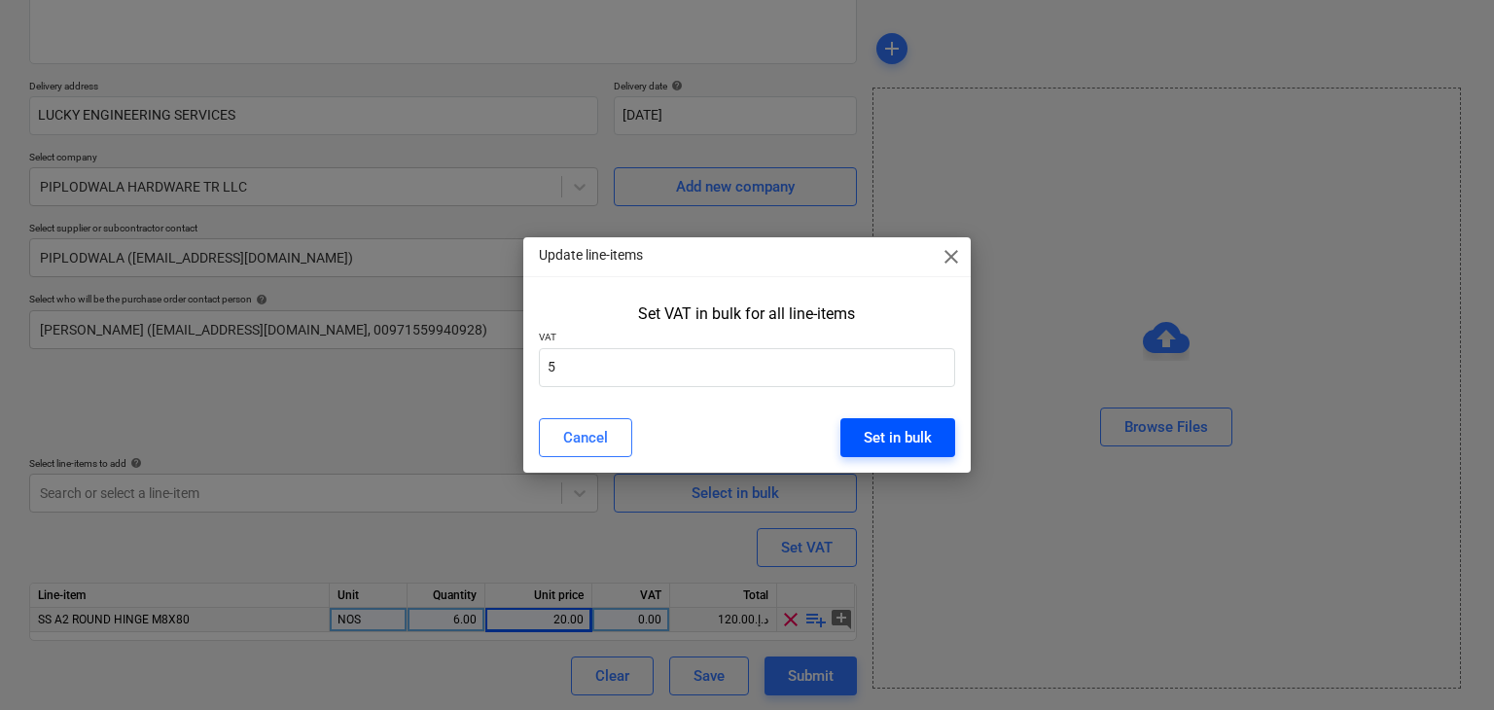
click at [891, 435] on div "Set in bulk" at bounding box center [898, 437] width 68 height 25
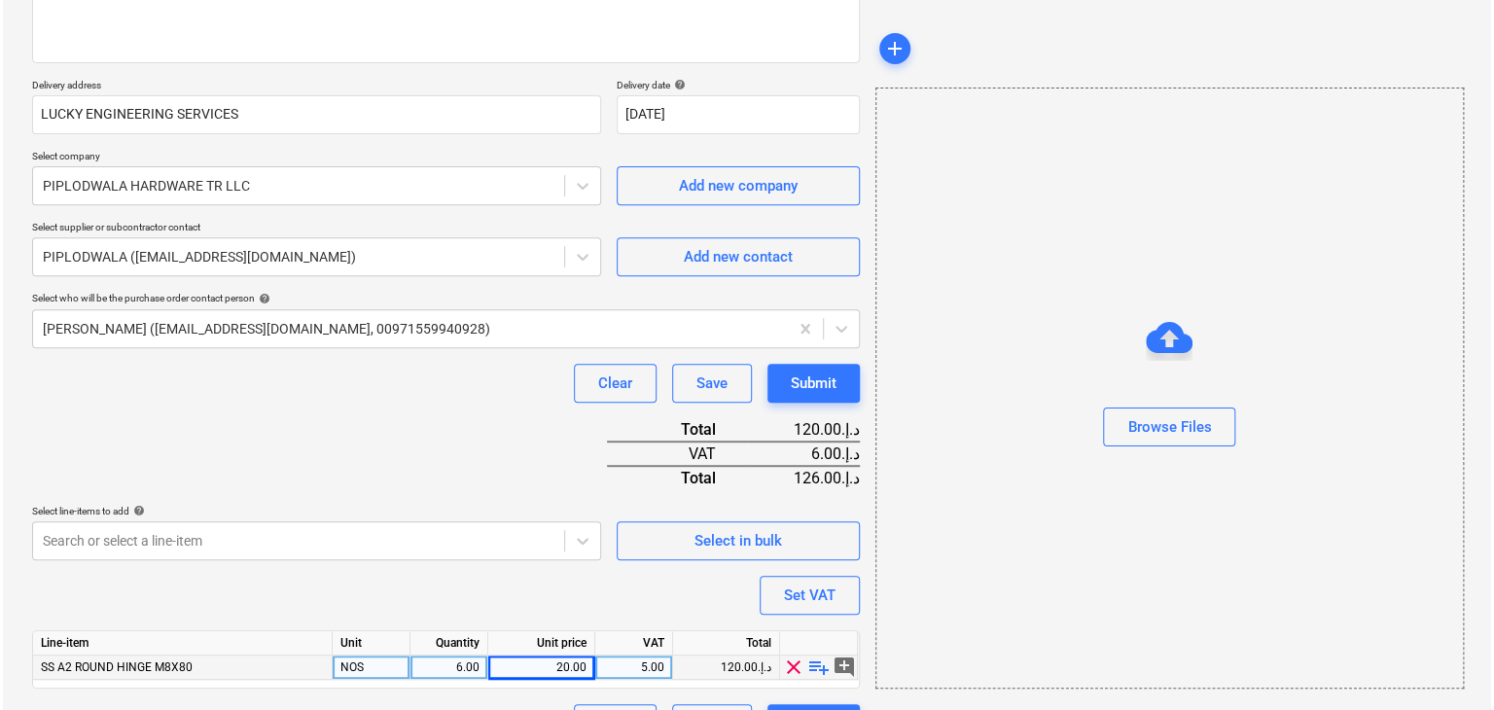
scroll to position [333, 0]
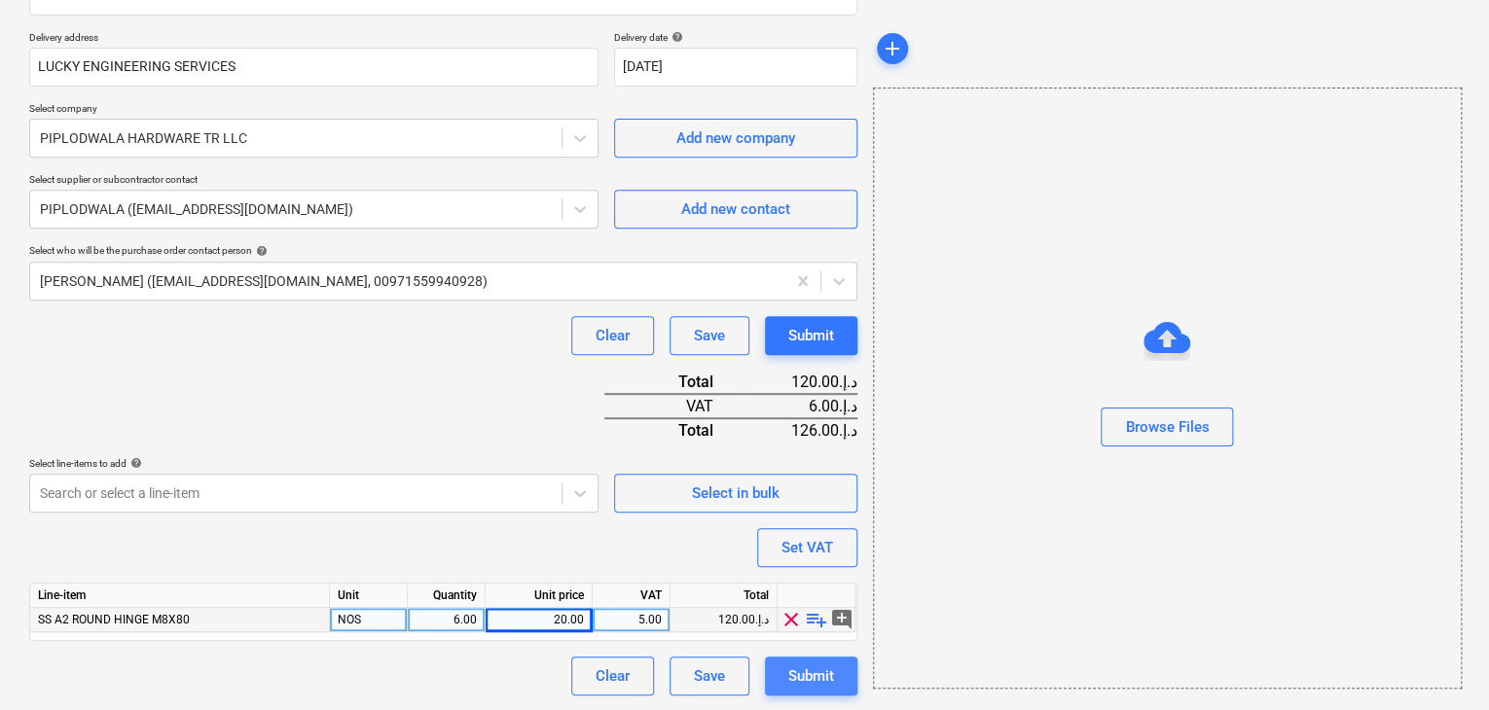
click at [817, 675] on div "Submit" at bounding box center [811, 676] width 46 height 25
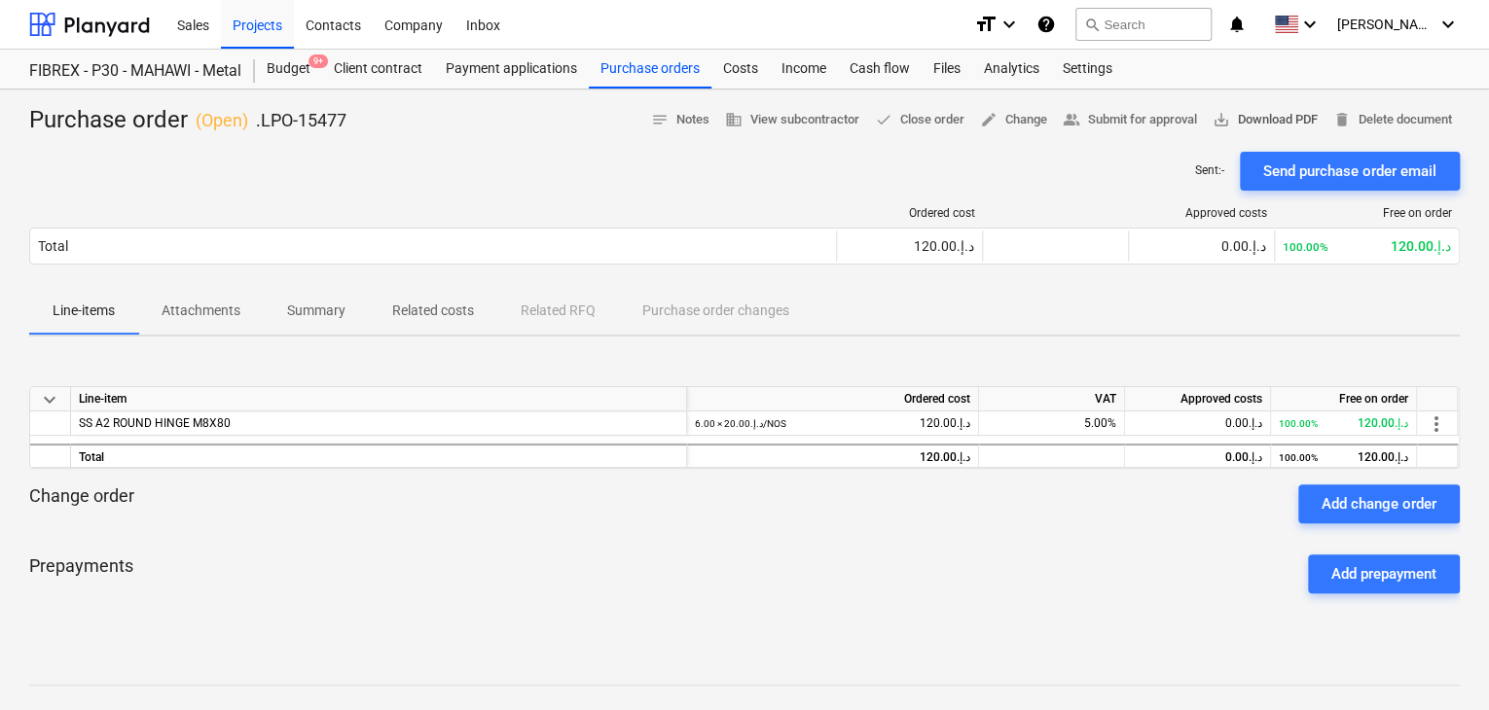
click at [1280, 119] on span "save_alt Download PDF" at bounding box center [1264, 120] width 105 height 22
click at [643, 71] on div "Purchase orders" at bounding box center [650, 69] width 123 height 39
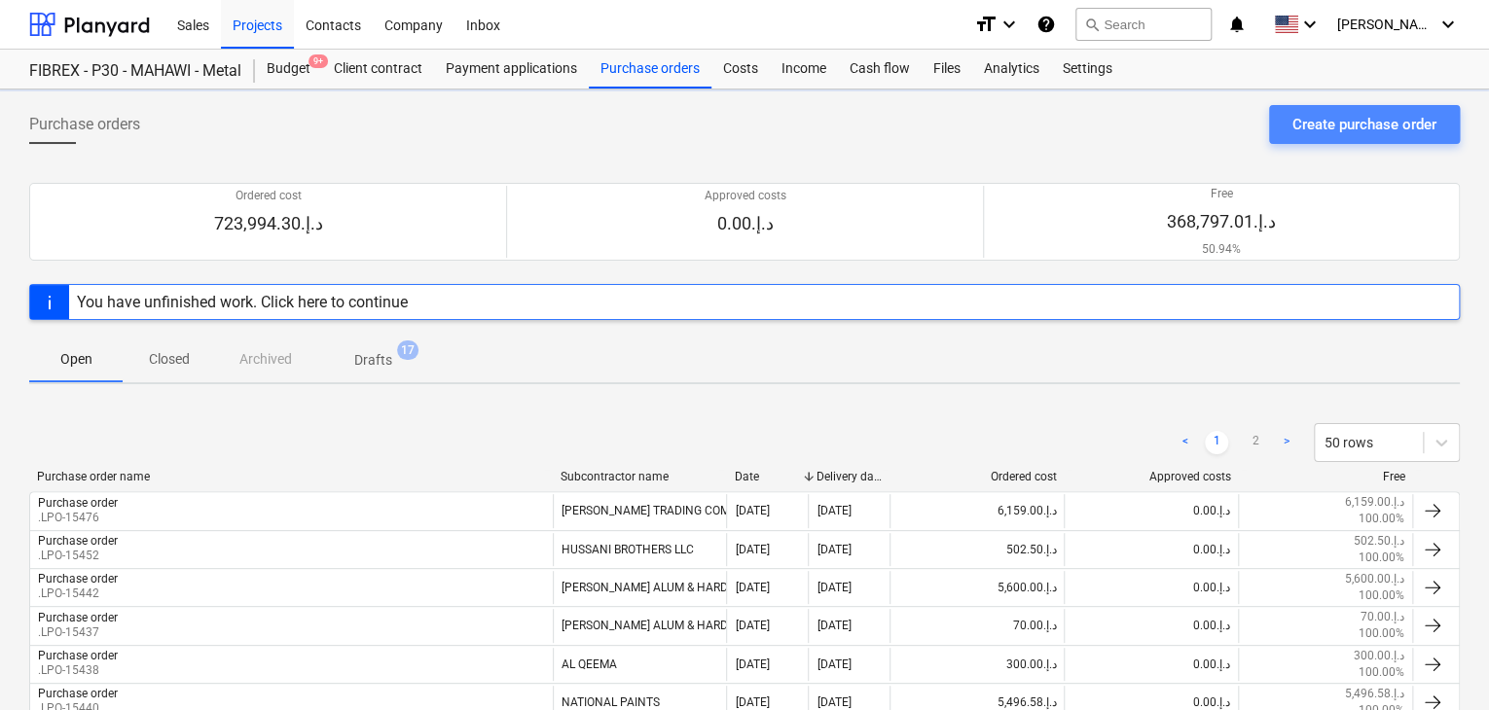
click at [1312, 126] on div "Create purchase order" at bounding box center [1364, 124] width 144 height 25
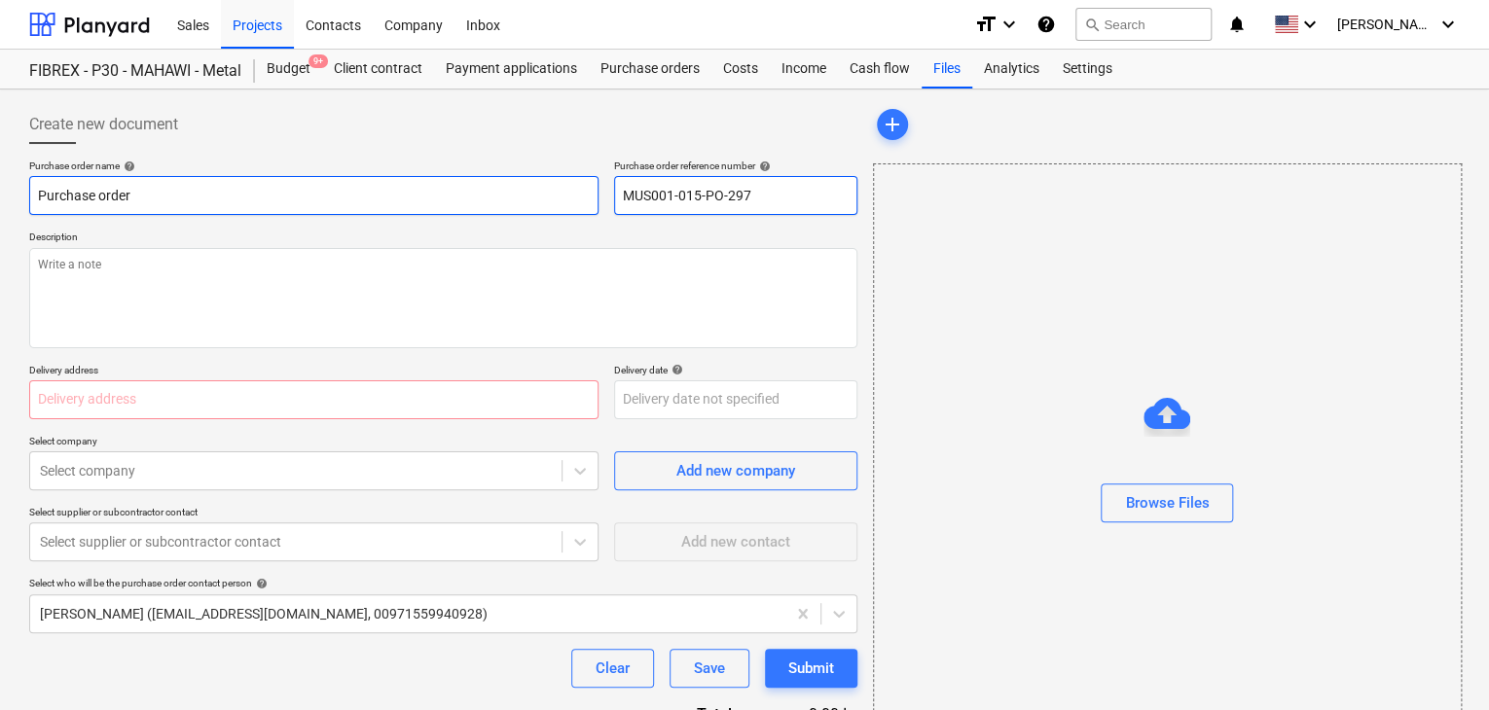
drag, startPoint x: 759, startPoint y: 198, endPoint x: 592, endPoint y: 197, distance: 167.4
click at [592, 197] on div "Purchase order name help Purchase order Purchase order reference number help MU…" at bounding box center [443, 187] width 828 height 55
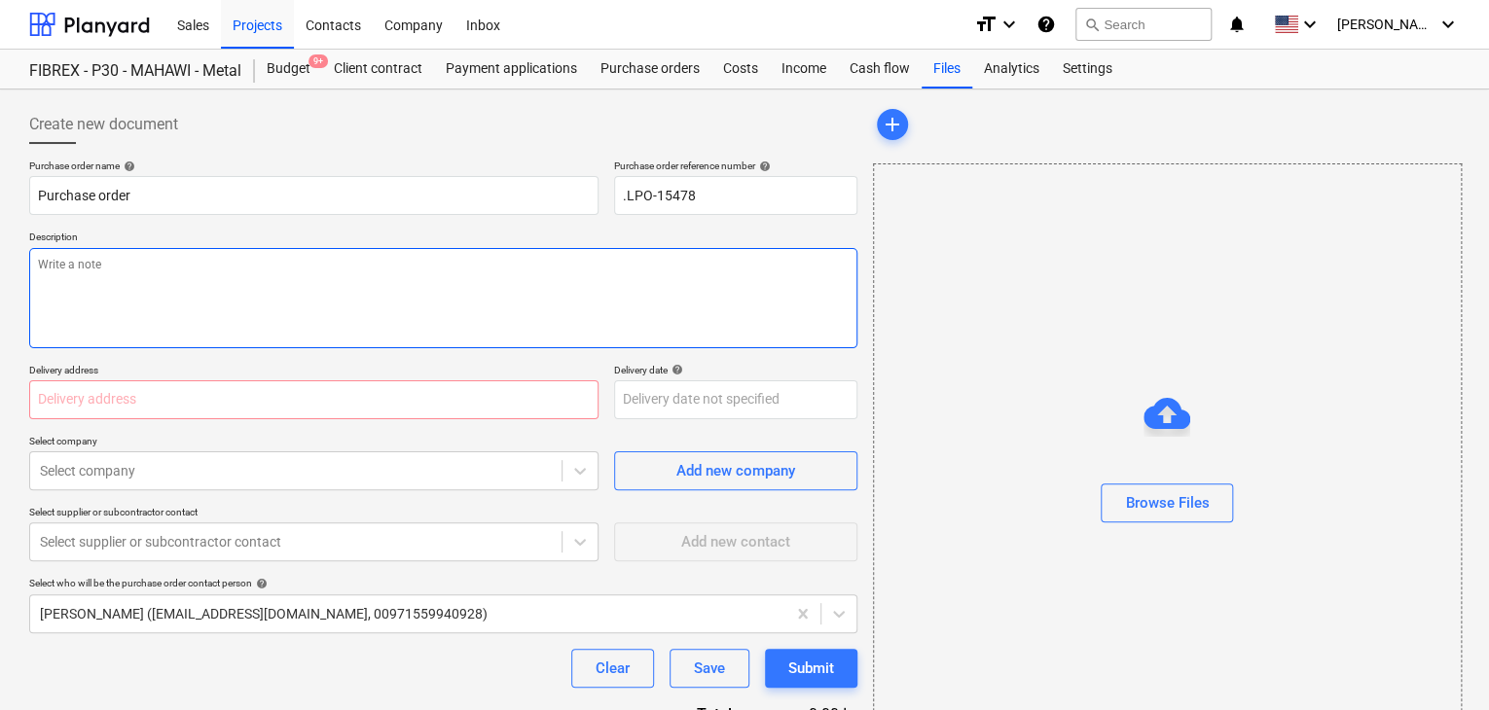
click at [349, 302] on textarea at bounding box center [443, 298] width 828 height 100
click at [156, 402] on input "text" at bounding box center [313, 399] width 569 height 39
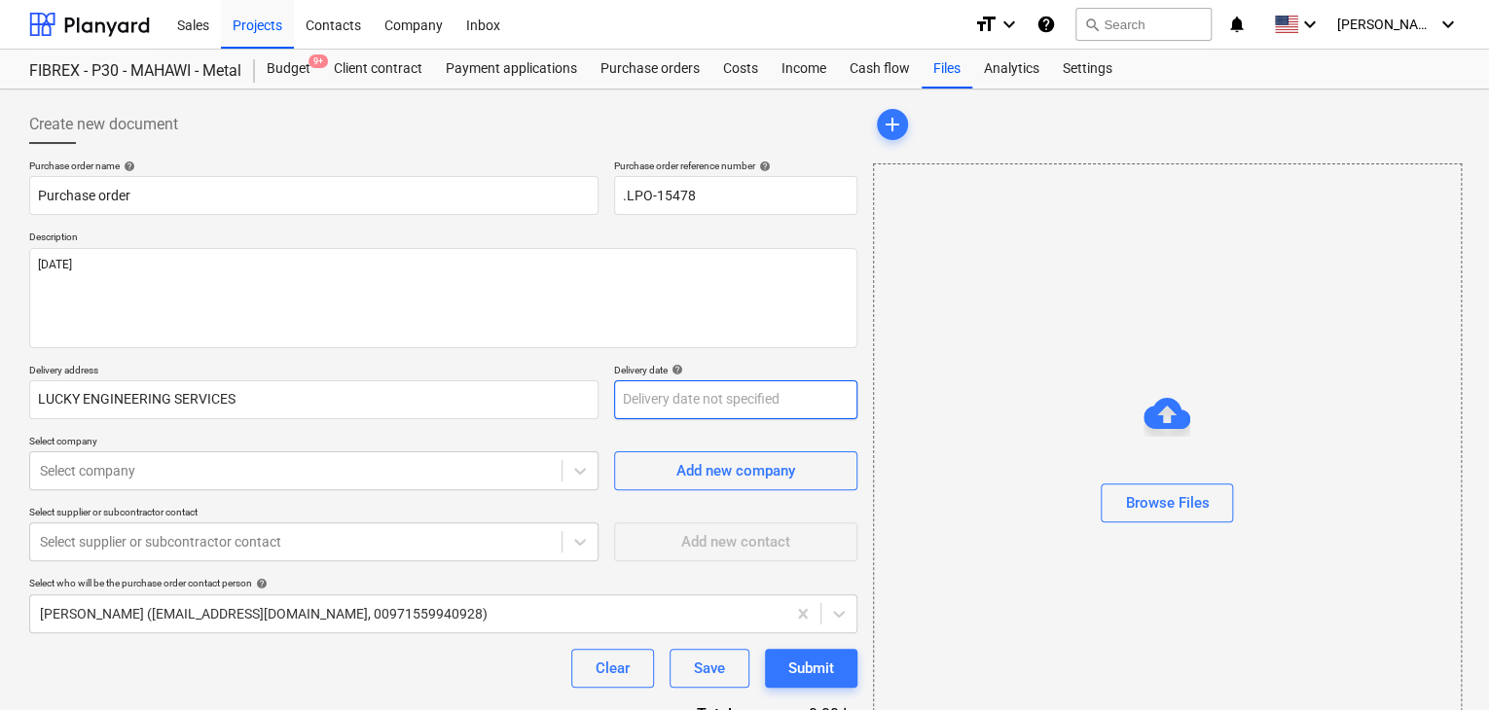
click at [634, 383] on body "Sales Projects Contacts Company Inbox format_size keyboard_arrow_down help sear…" at bounding box center [744, 355] width 1489 height 710
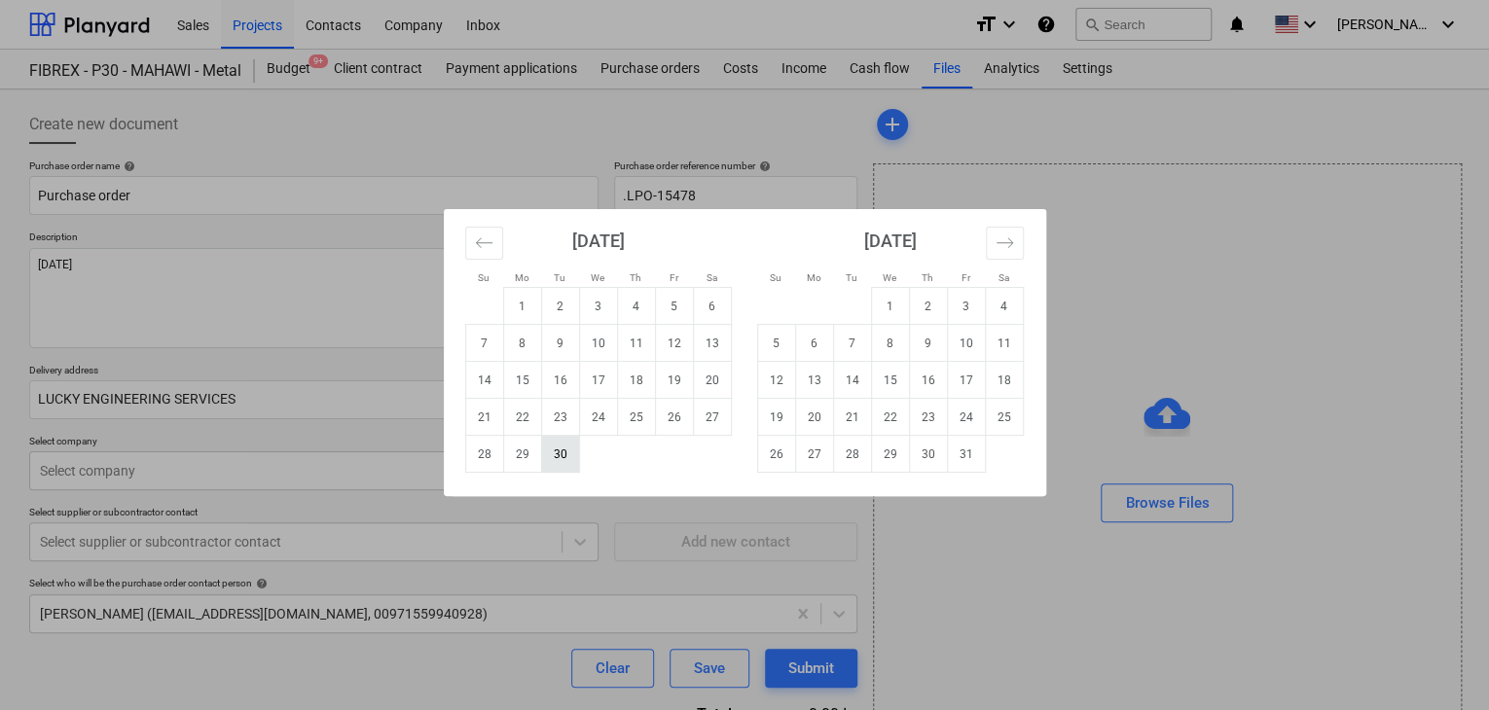
click at [556, 453] on td "30" at bounding box center [560, 454] width 38 height 37
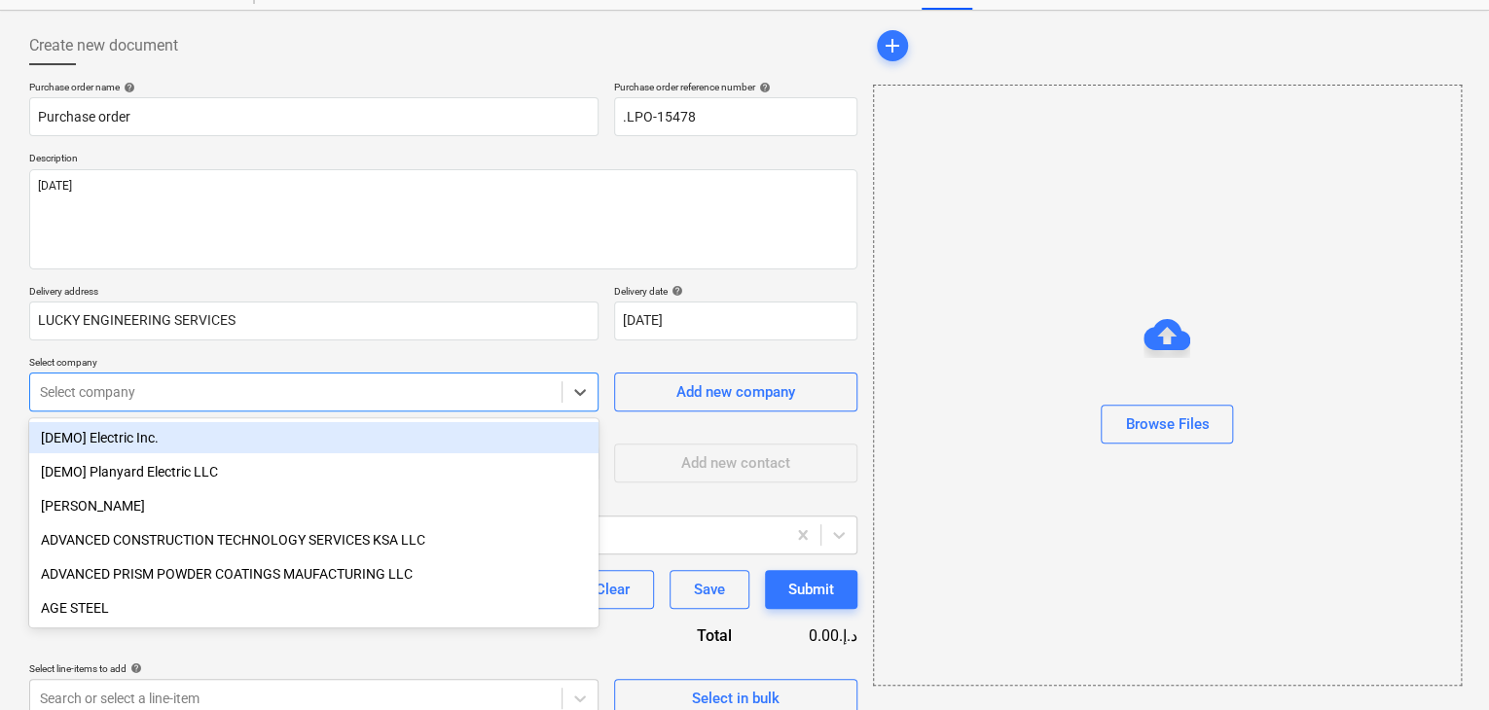
click at [113, 450] on body "Sales Projects Contacts Company Inbox format_size keyboard_arrow_down help sear…" at bounding box center [744, 276] width 1489 height 710
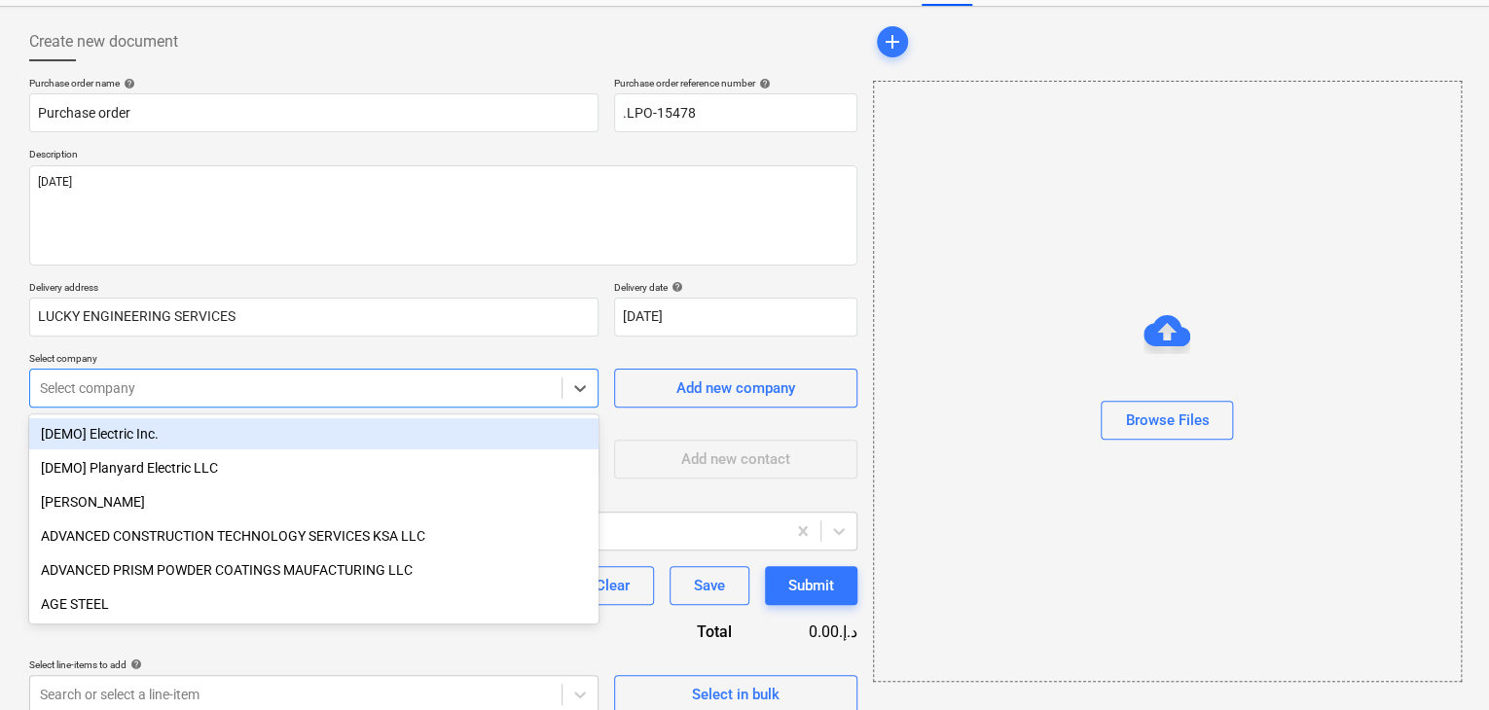
scroll to position [90, 0]
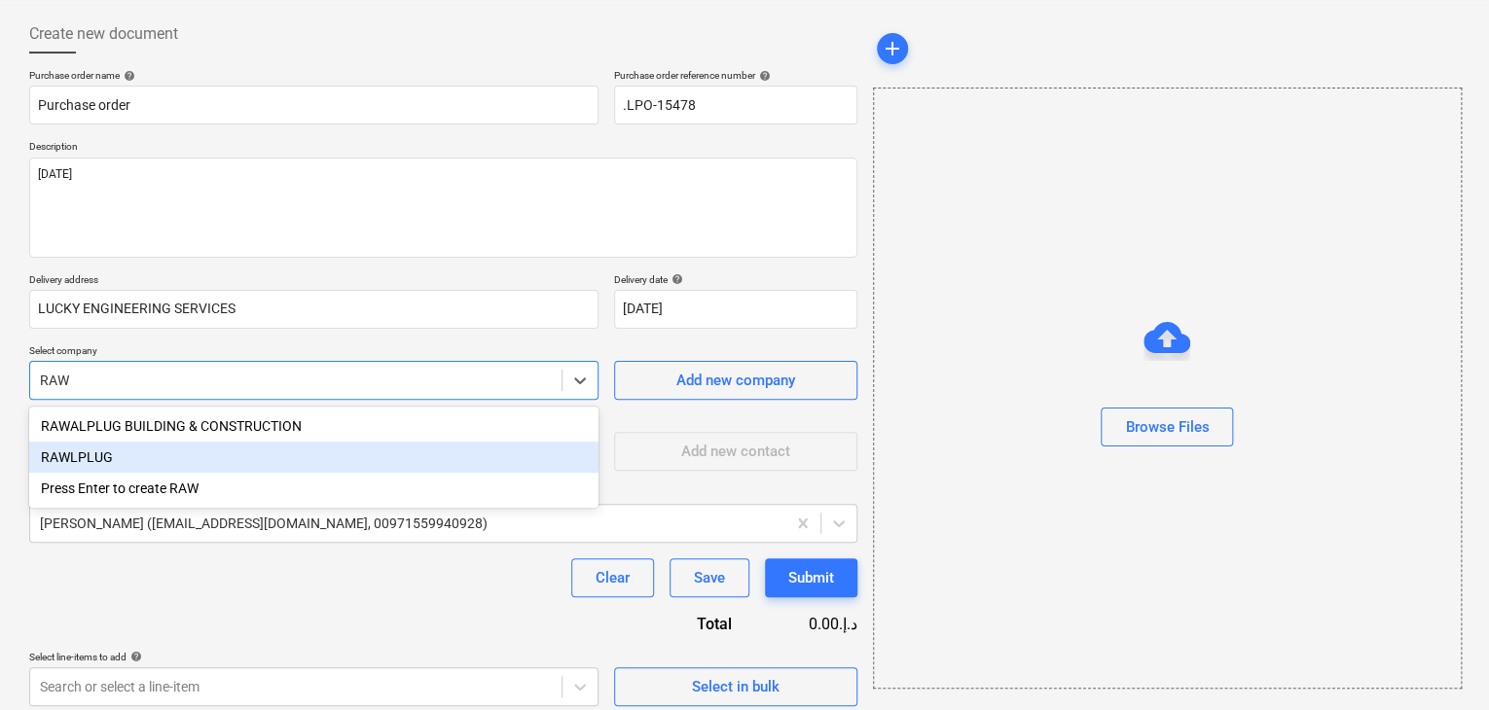
click at [110, 451] on div "RAWLPLUG" at bounding box center [313, 457] width 569 height 31
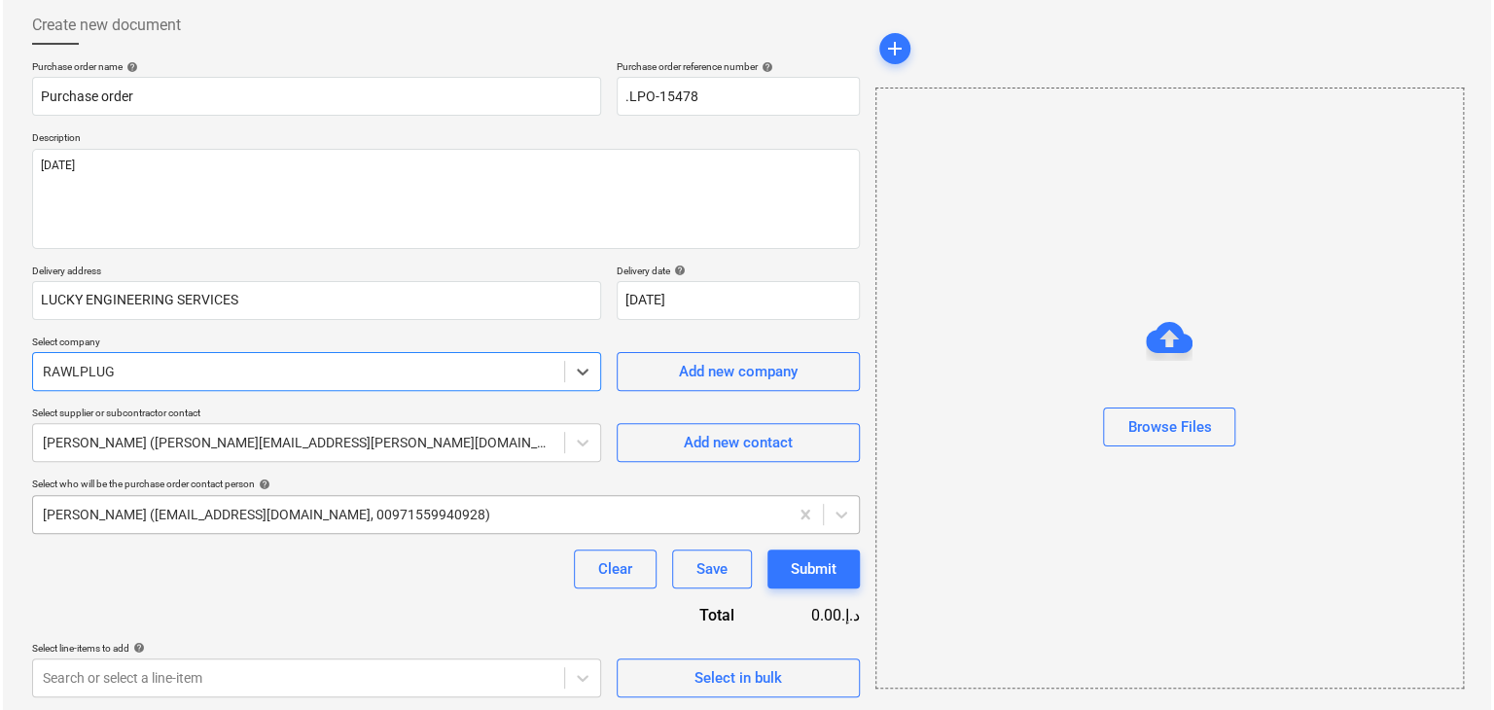
scroll to position [101, 0]
click at [631, 686] on button "Select in bulk" at bounding box center [735, 676] width 243 height 39
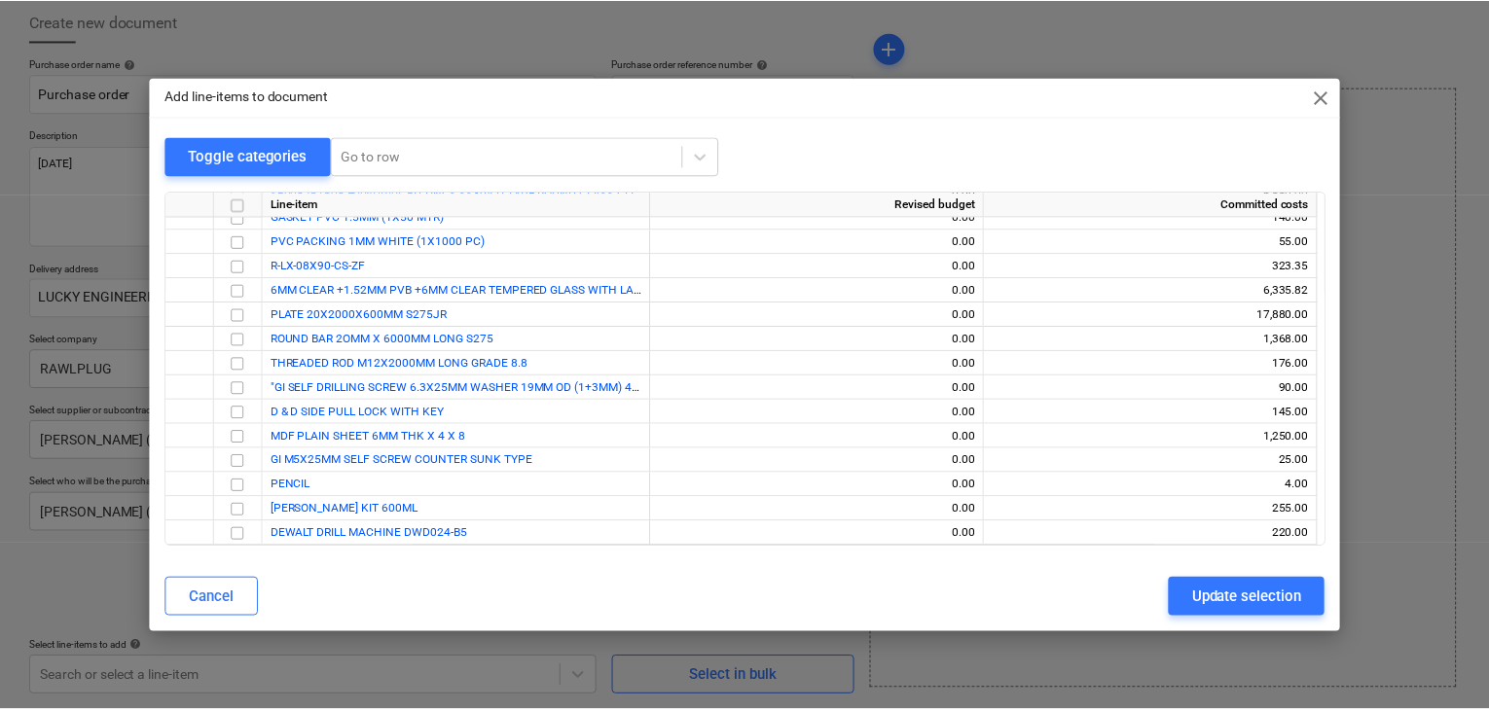
scroll to position [7990, 0]
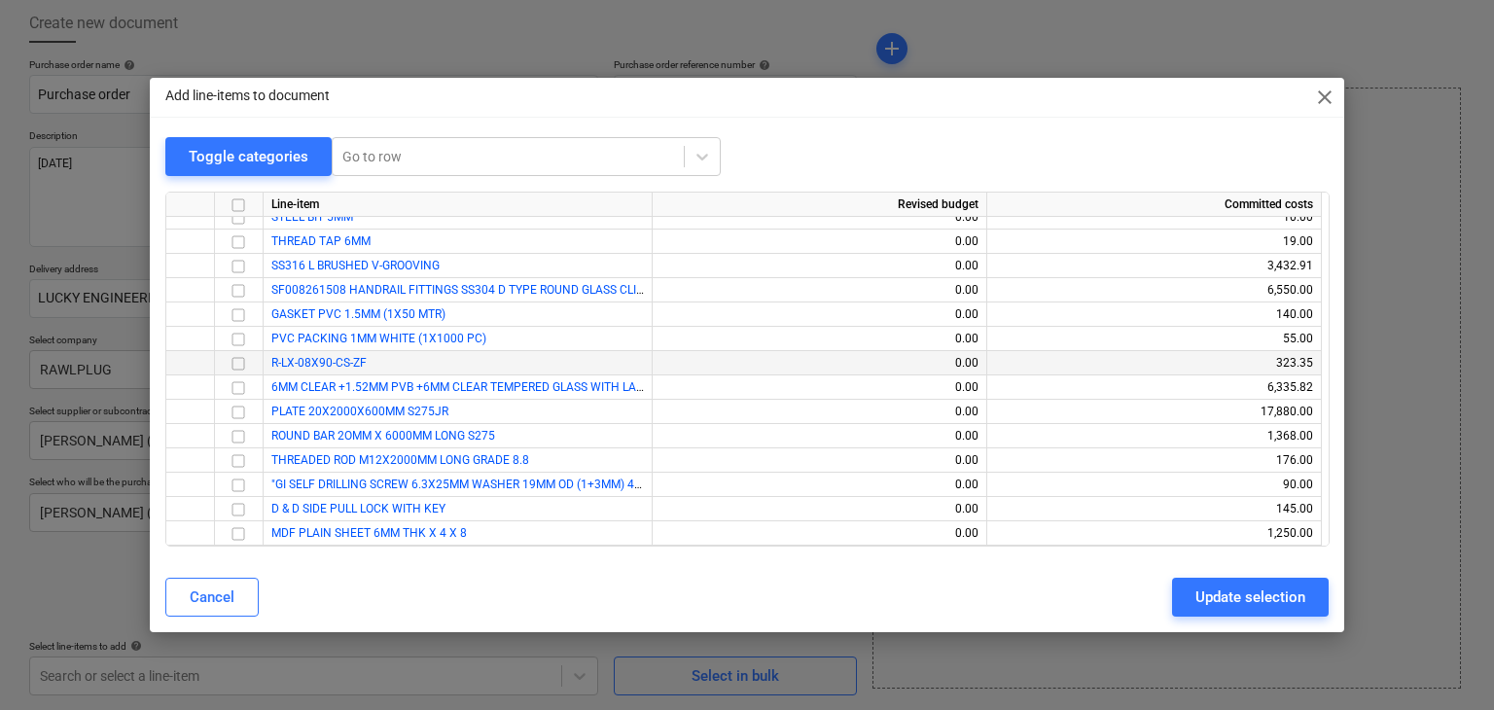
click at [248, 362] on input "checkbox" at bounding box center [238, 363] width 23 height 23
click at [1261, 578] on button "Update selection" at bounding box center [1250, 597] width 157 height 39
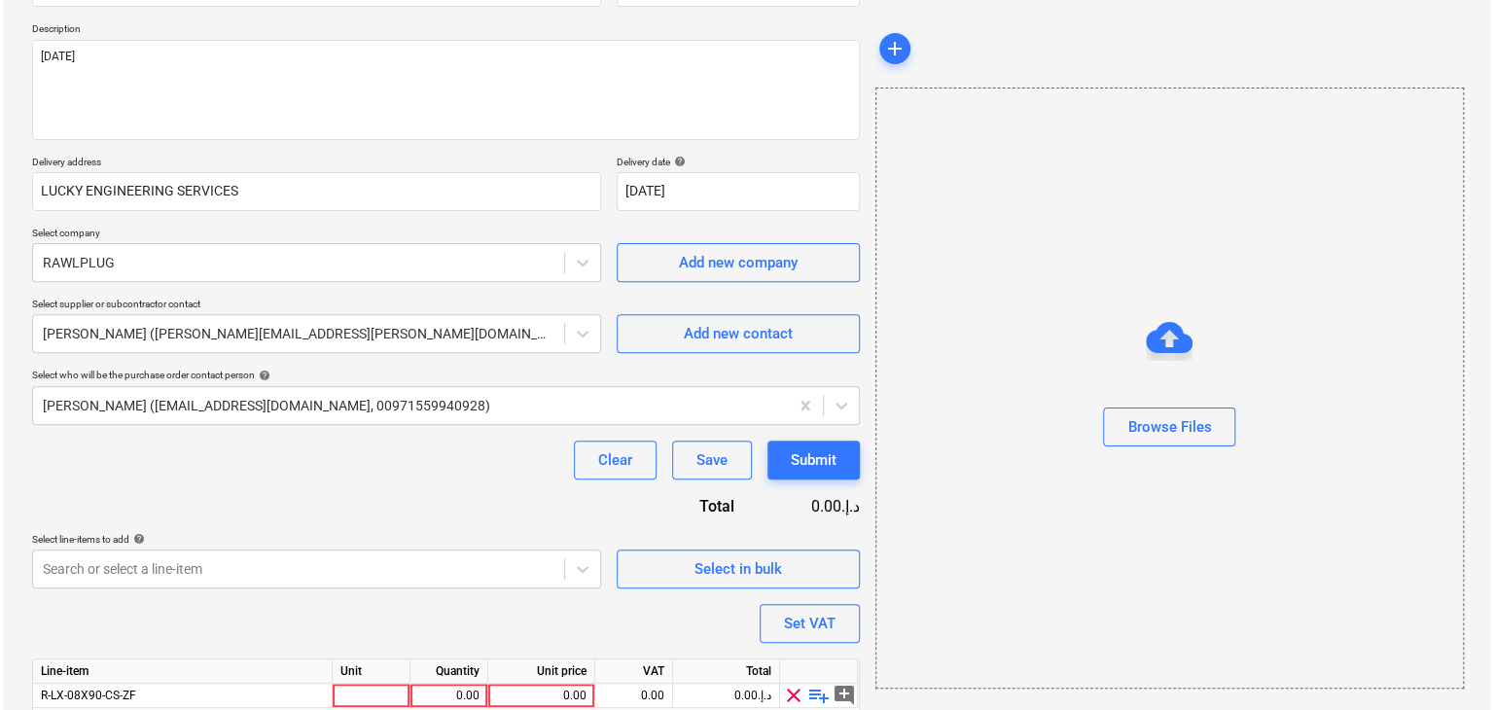
scroll to position [284, 0]
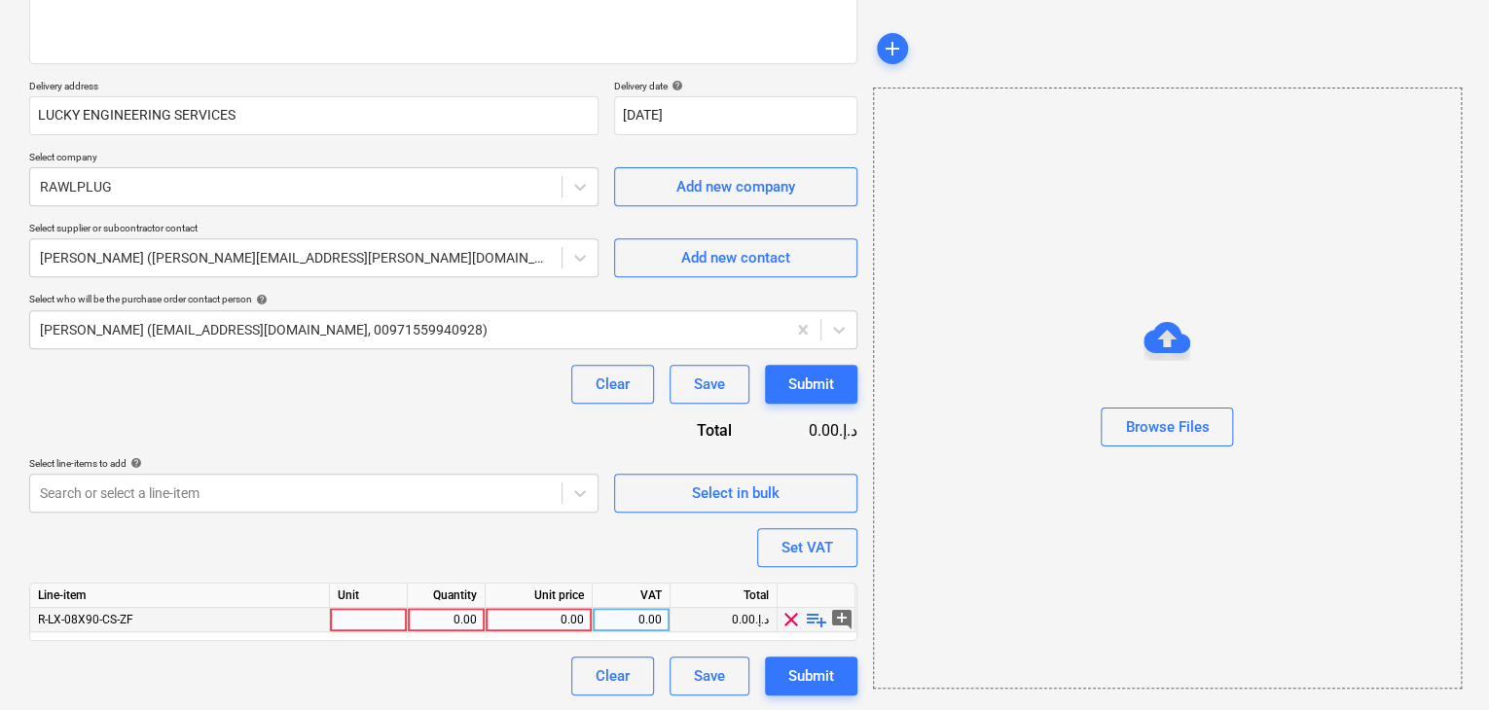
click at [357, 608] on div at bounding box center [369, 620] width 78 height 24
click at [462, 614] on div "0.00" at bounding box center [445, 620] width 61 height 24
drag, startPoint x: 462, startPoint y: 614, endPoint x: 530, endPoint y: 631, distance: 70.3
click at [471, 612] on input "56" at bounding box center [446, 619] width 77 height 23
drag, startPoint x: 530, startPoint y: 631, endPoint x: 545, endPoint y: 628, distance: 15.1
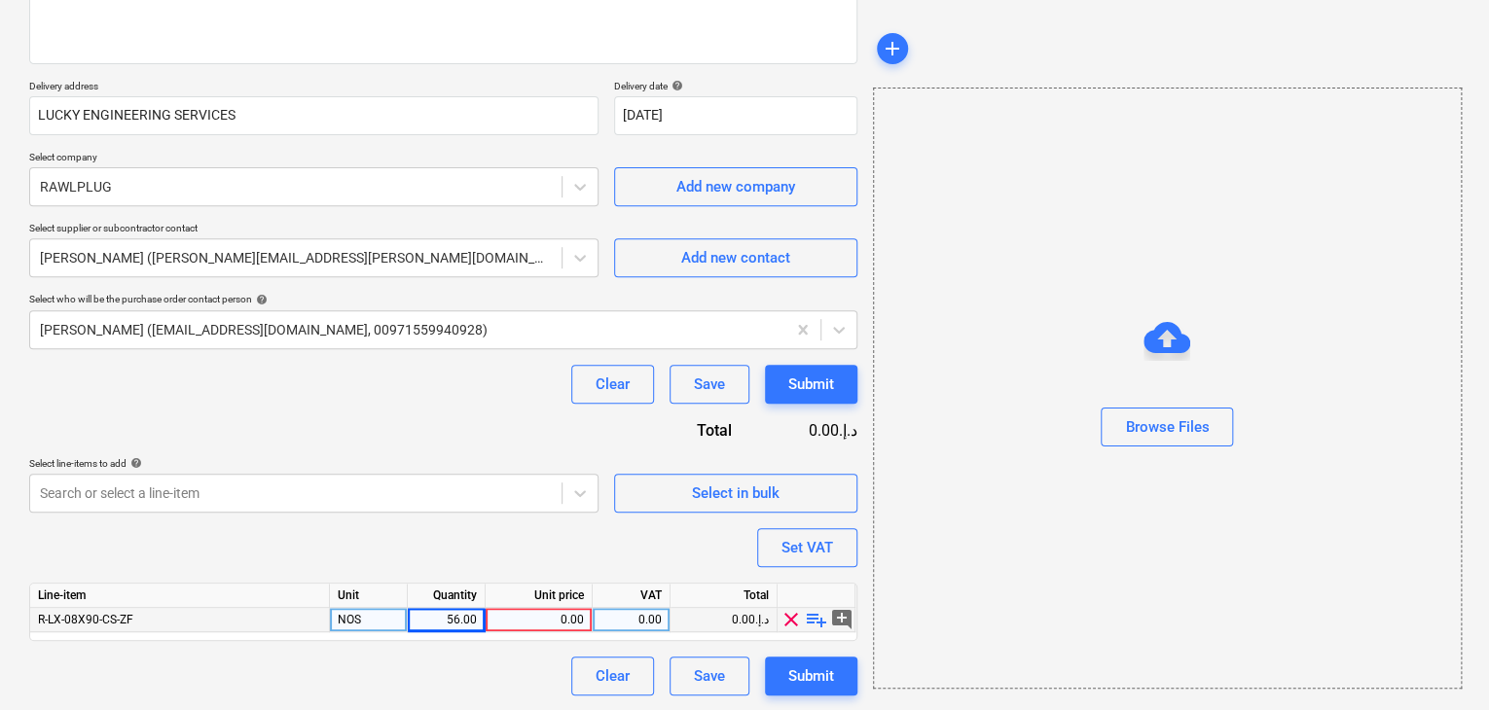
click at [545, 628] on div "0.00" at bounding box center [538, 620] width 90 height 24
click at [553, 614] on input at bounding box center [539, 619] width 106 height 23
click at [553, 614] on input "1.87" at bounding box center [539, 619] width 106 height 23
drag, startPoint x: 966, startPoint y: 556, endPoint x: 858, endPoint y: 546, distance: 108.4
click at [957, 554] on div "Browse Files" at bounding box center [1167, 388] width 589 height 601
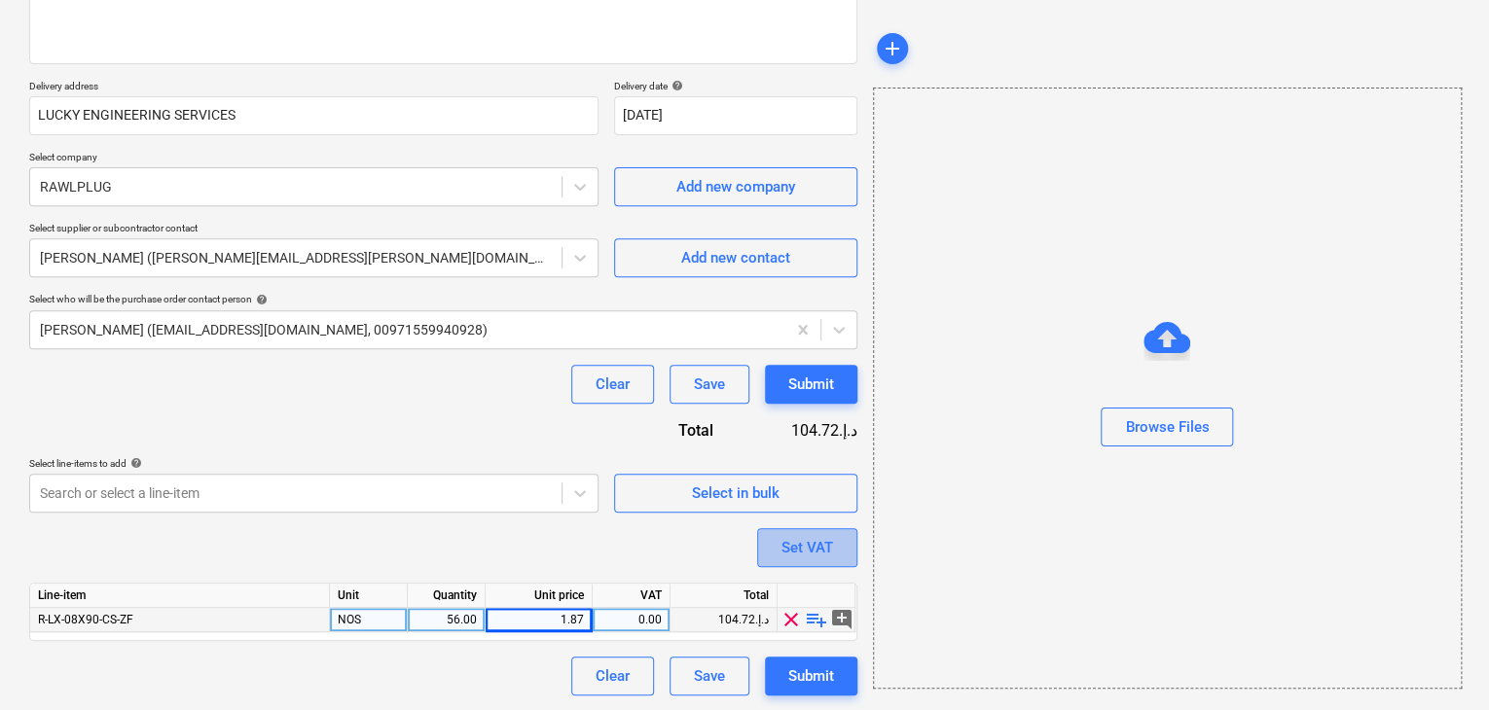
click at [829, 542] on div "Set VAT" at bounding box center [807, 547] width 52 height 25
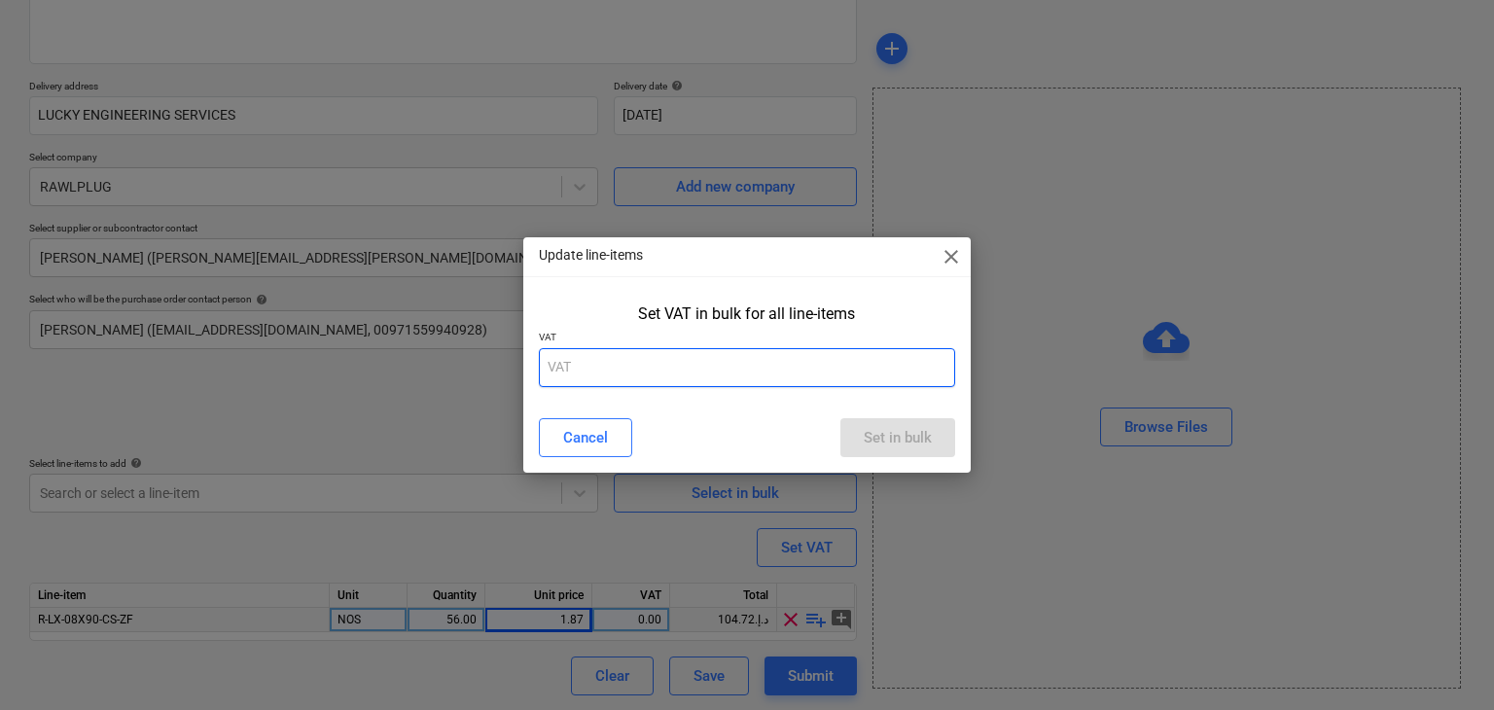
click at [638, 368] on input "text" at bounding box center [747, 367] width 417 height 39
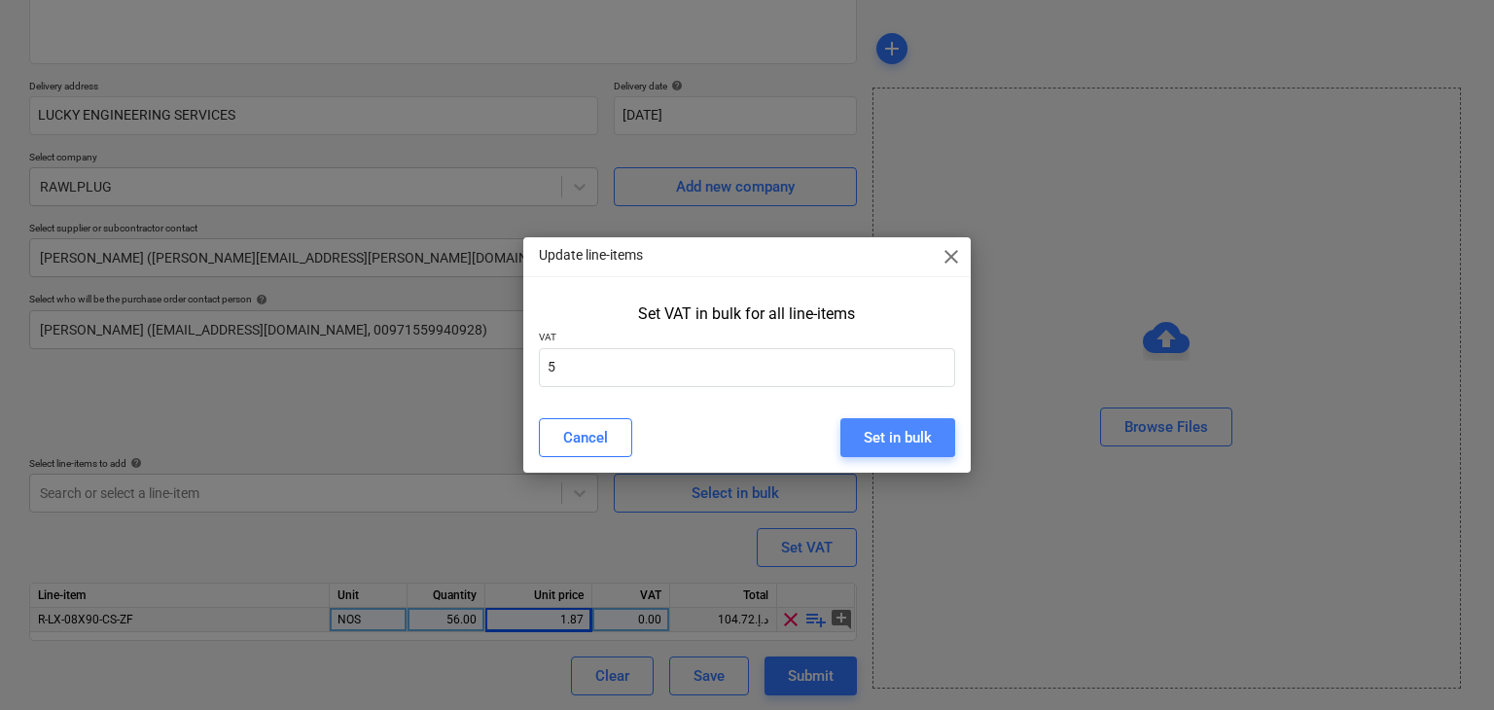
click at [866, 425] on div "Set in bulk" at bounding box center [898, 437] width 68 height 25
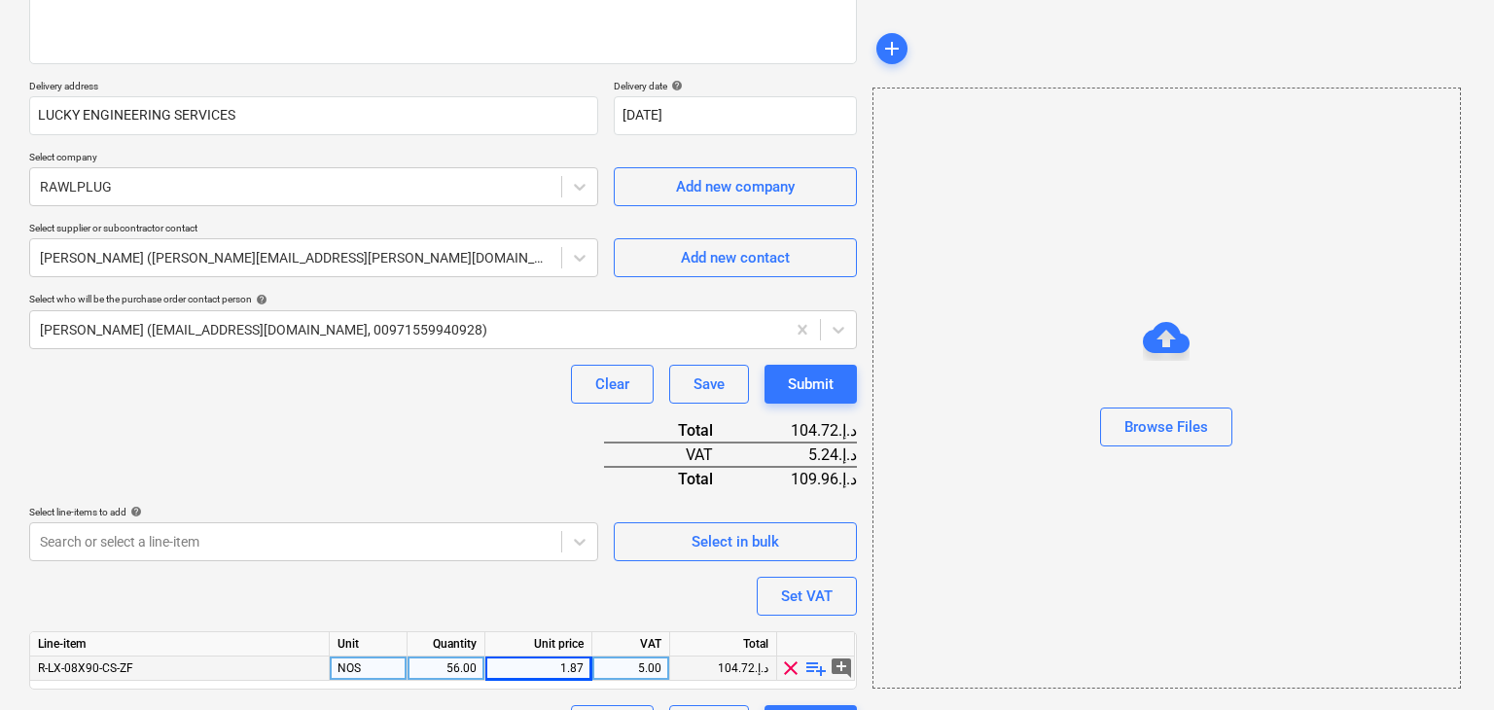
drag, startPoint x: 866, startPoint y: 425, endPoint x: 867, endPoint y: 376, distance: 49.6
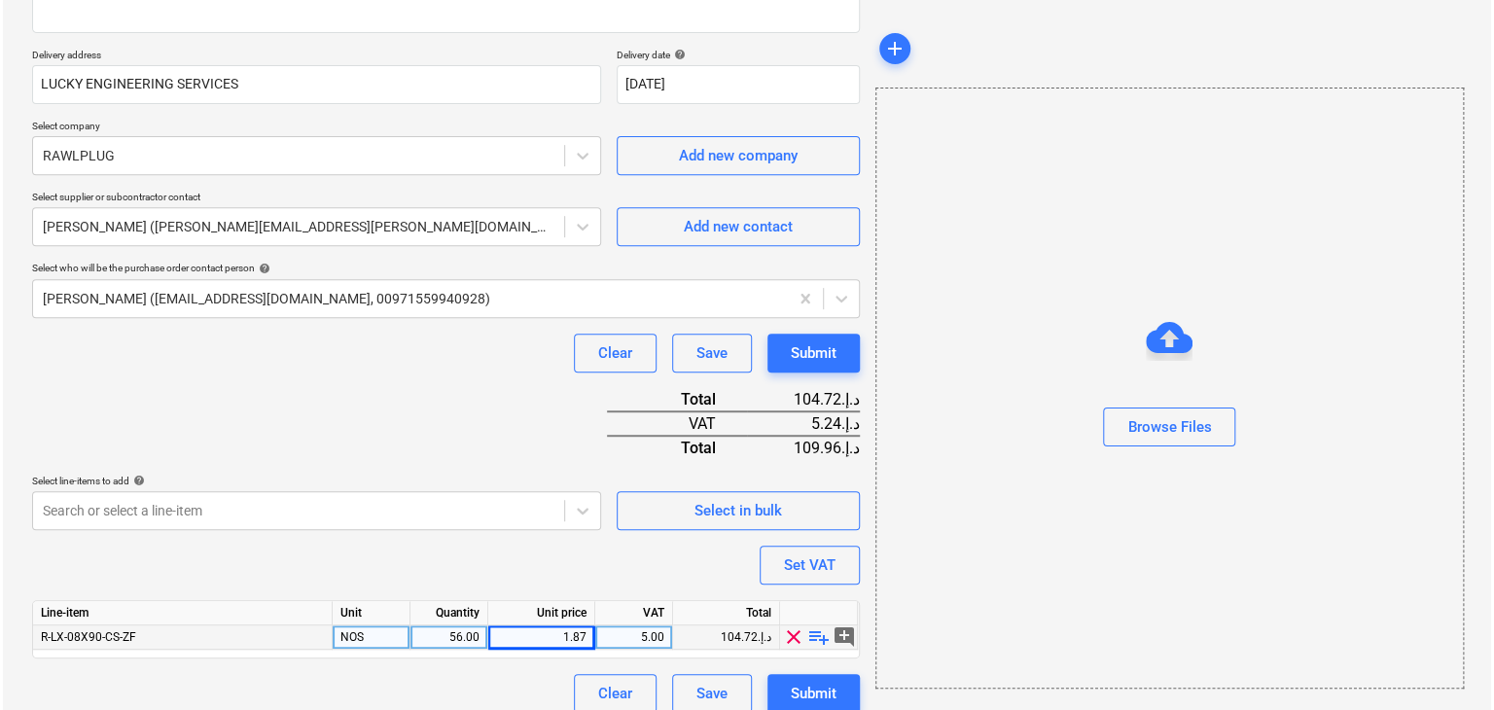
scroll to position [333, 0]
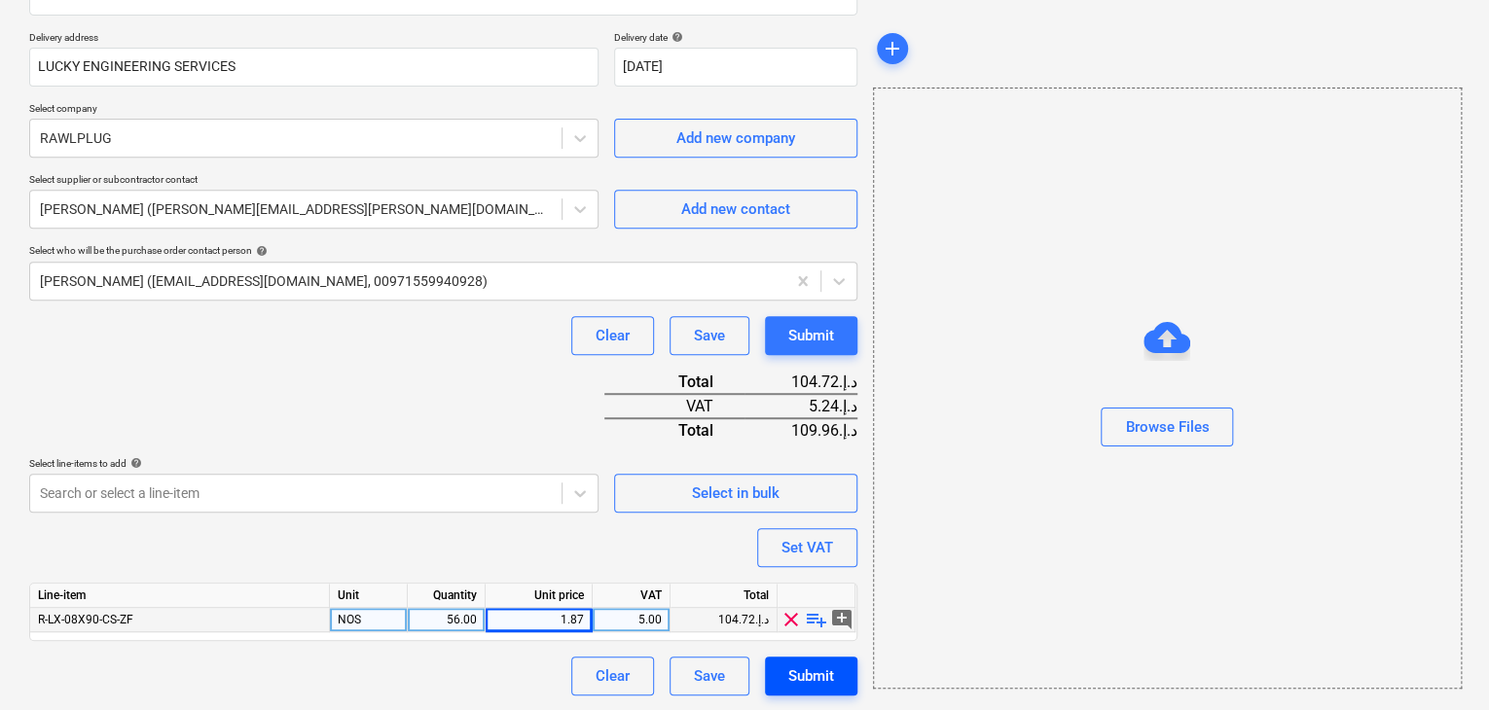
click at [819, 673] on div "Submit" at bounding box center [811, 676] width 46 height 25
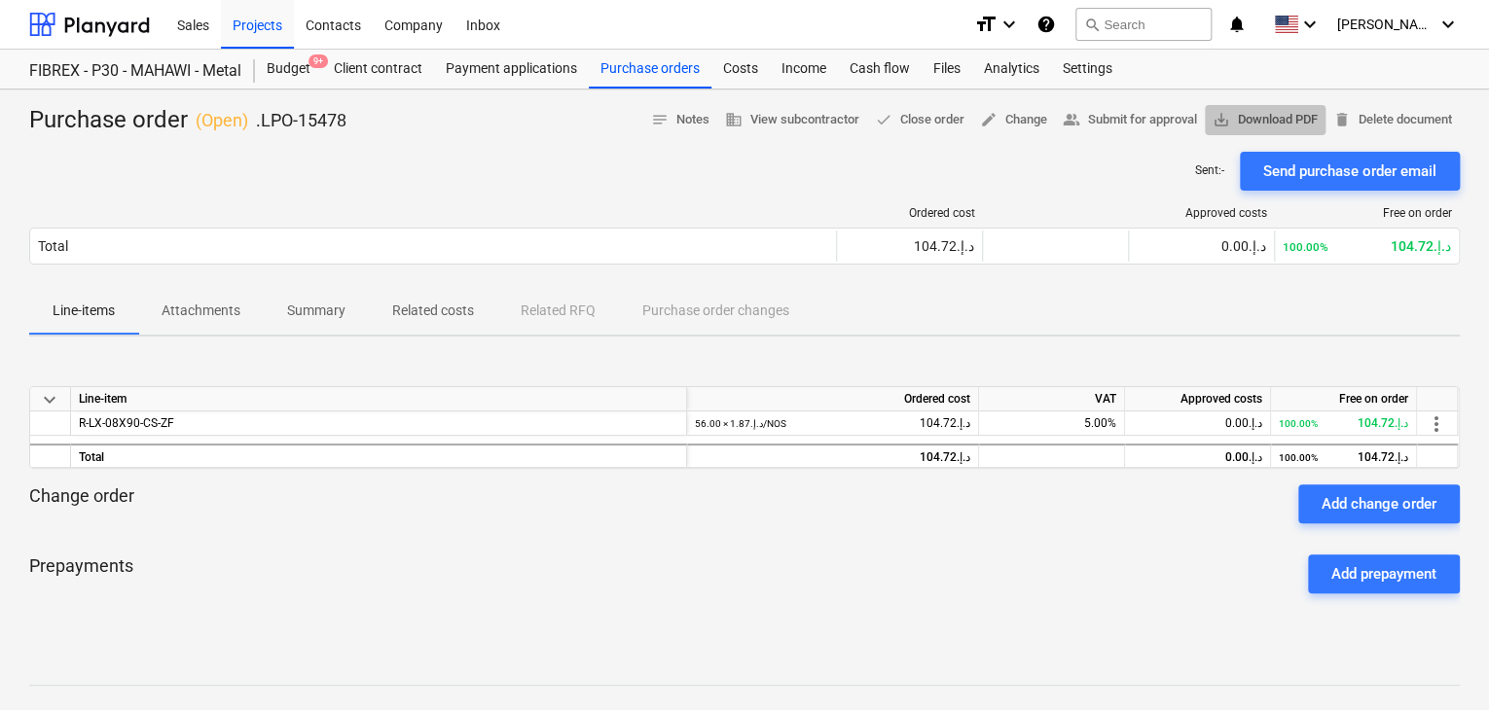
click at [1273, 118] on span "save_alt Download PDF" at bounding box center [1264, 120] width 105 height 22
